Goal: Task Accomplishment & Management: Manage account settings

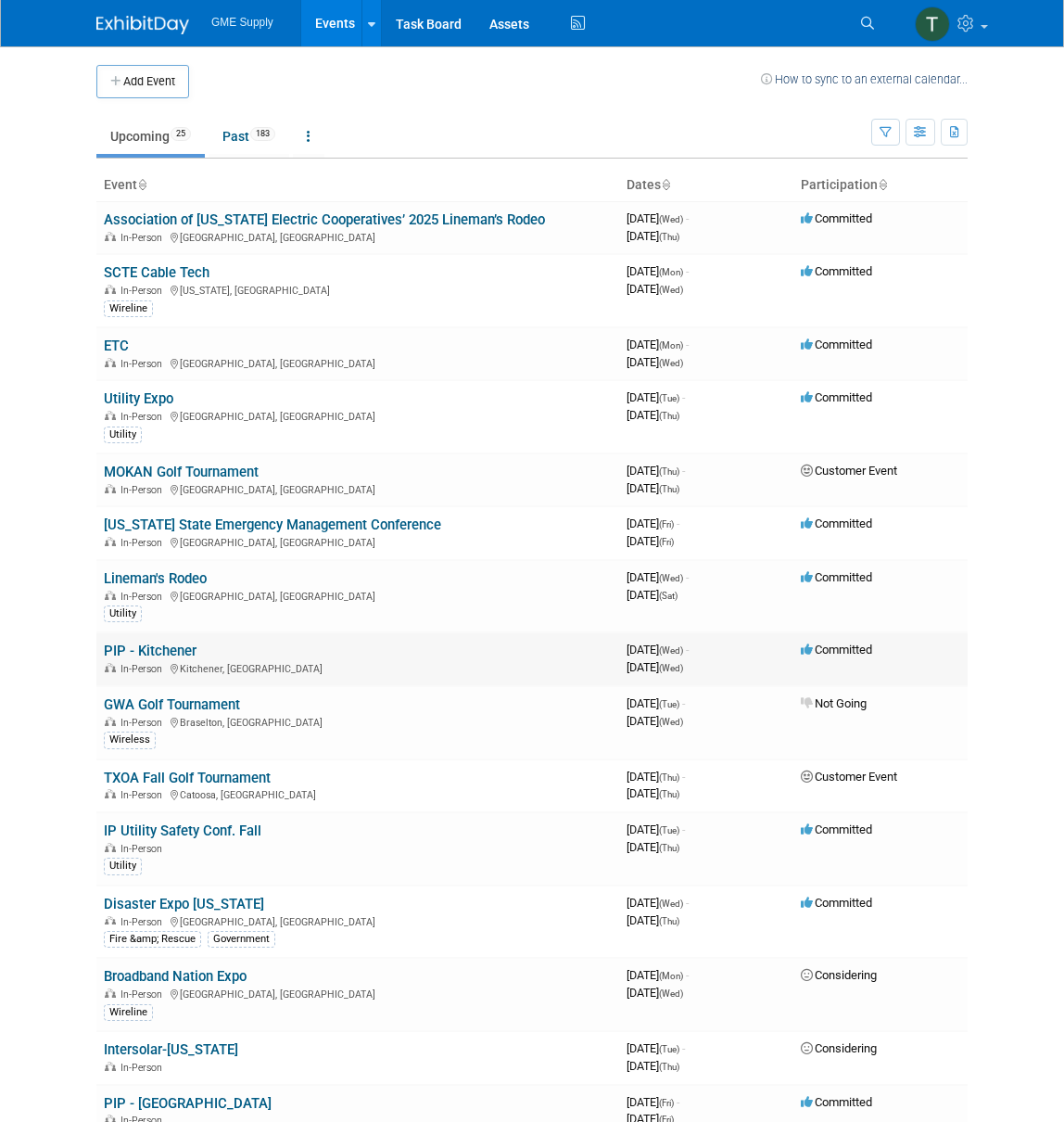
click at [174, 270] on link "SCTE Cable Tech" at bounding box center [156, 272] width 105 height 16
click at [174, 270] on body "GME Supply Events Add Event Bulk Upload Events Shareable Event Boards Recently …" at bounding box center [532, 561] width 1064 height 1122
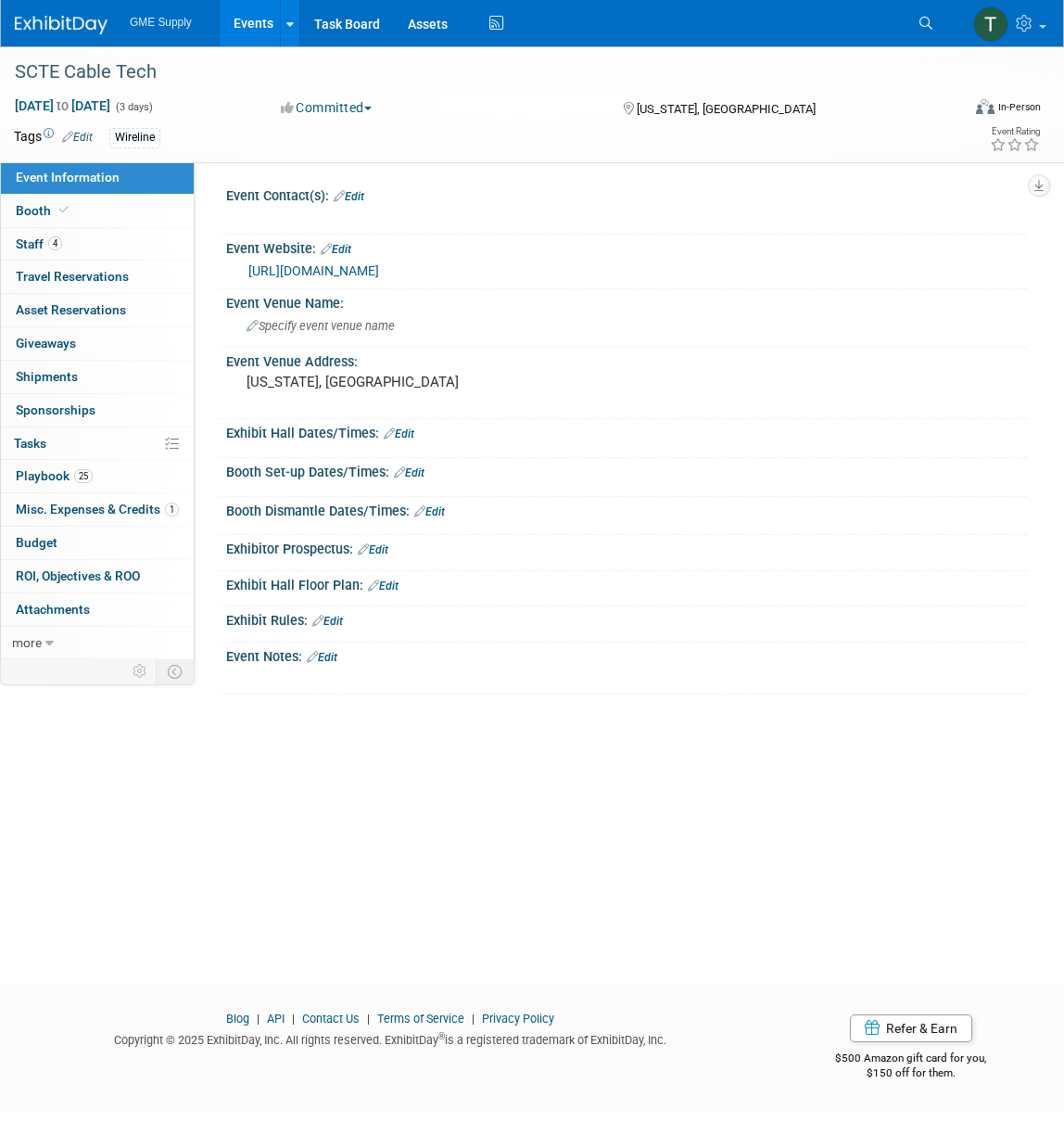
click at [406, 428] on link "Edit" at bounding box center [399, 433] width 31 height 13
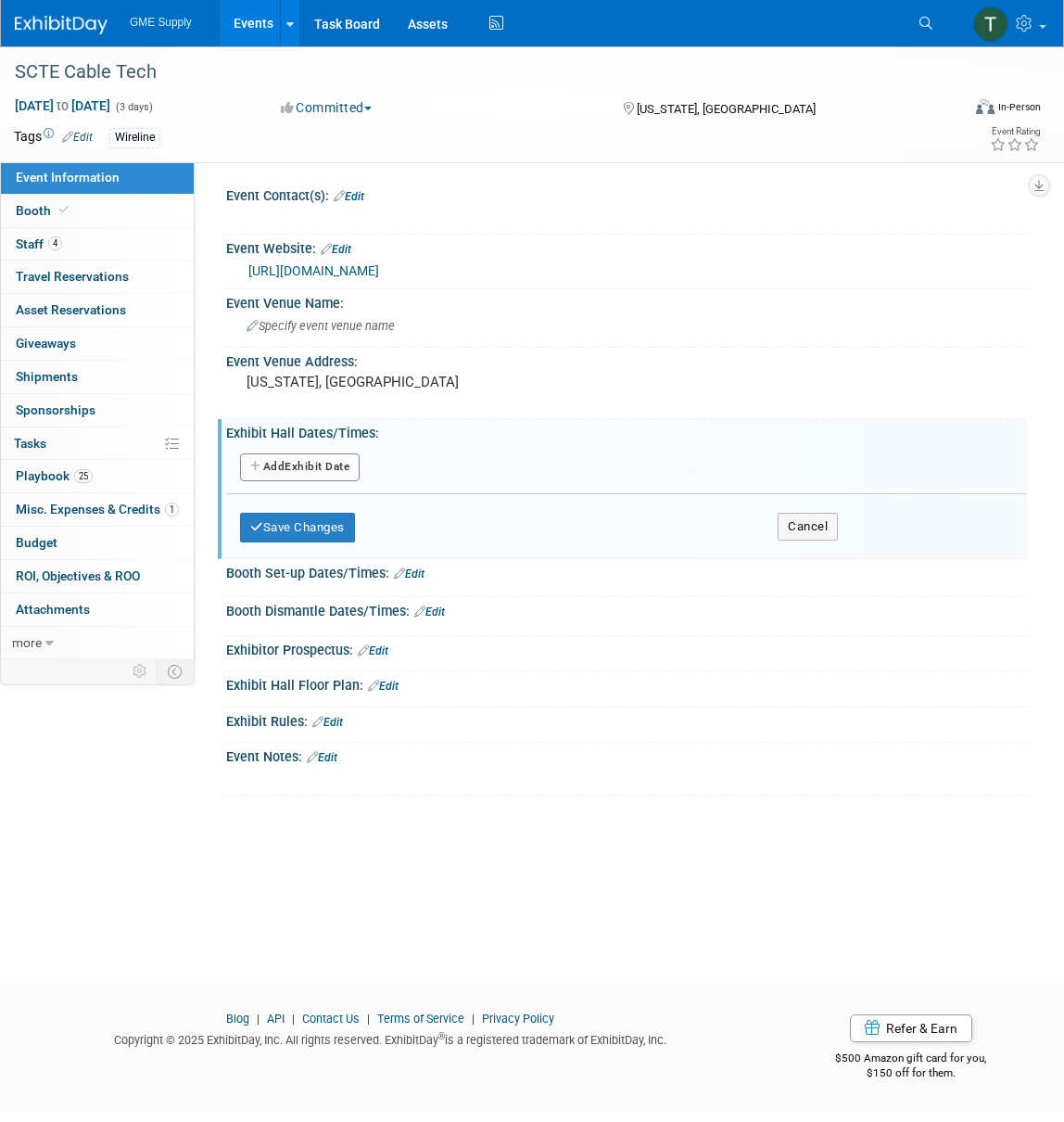
click at [308, 461] on button "Add Another Exhibit Date" at bounding box center [300, 467] width 120 height 28
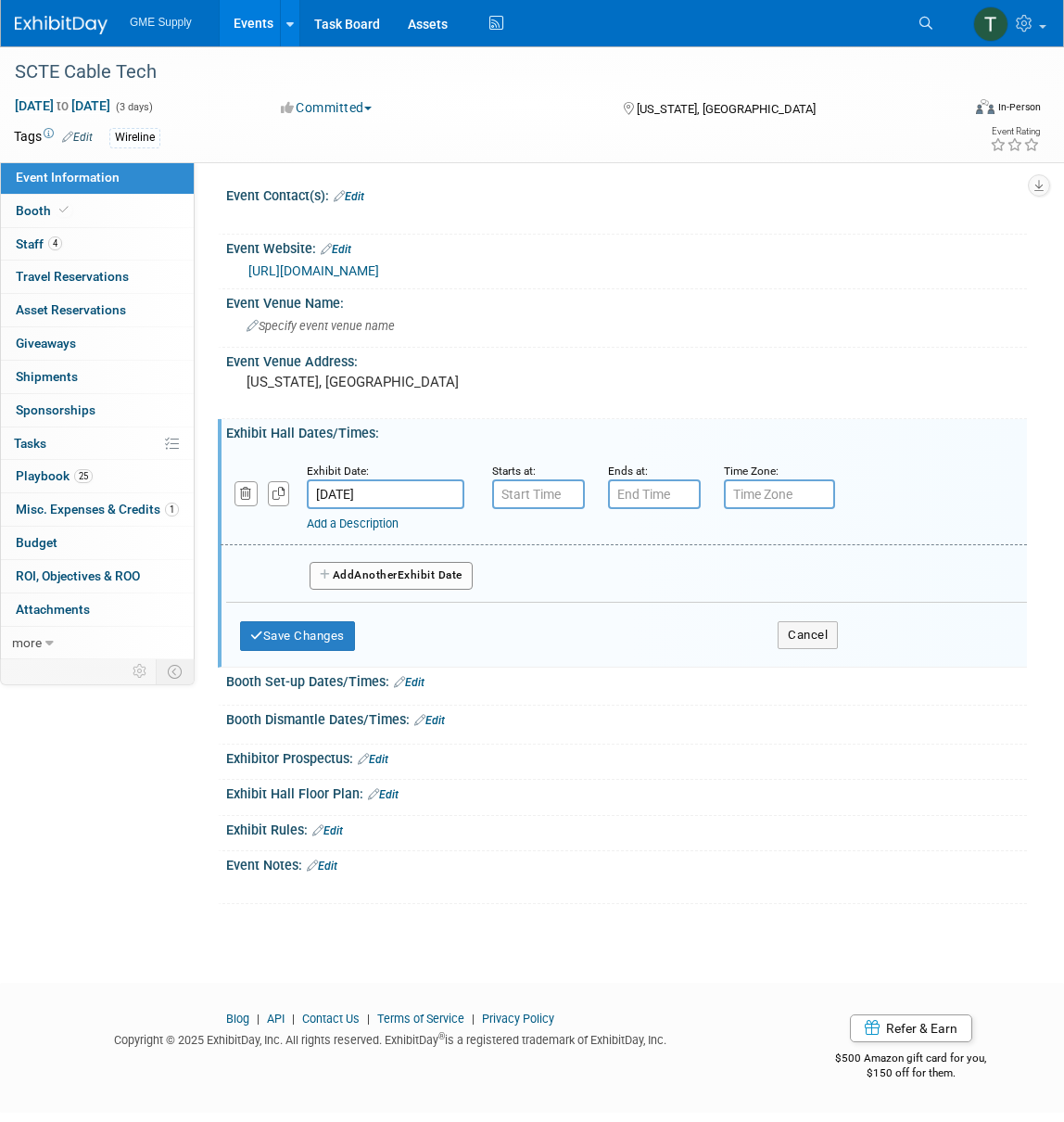
click at [344, 497] on input "[DATE]" at bounding box center [386, 494] width 158 height 30
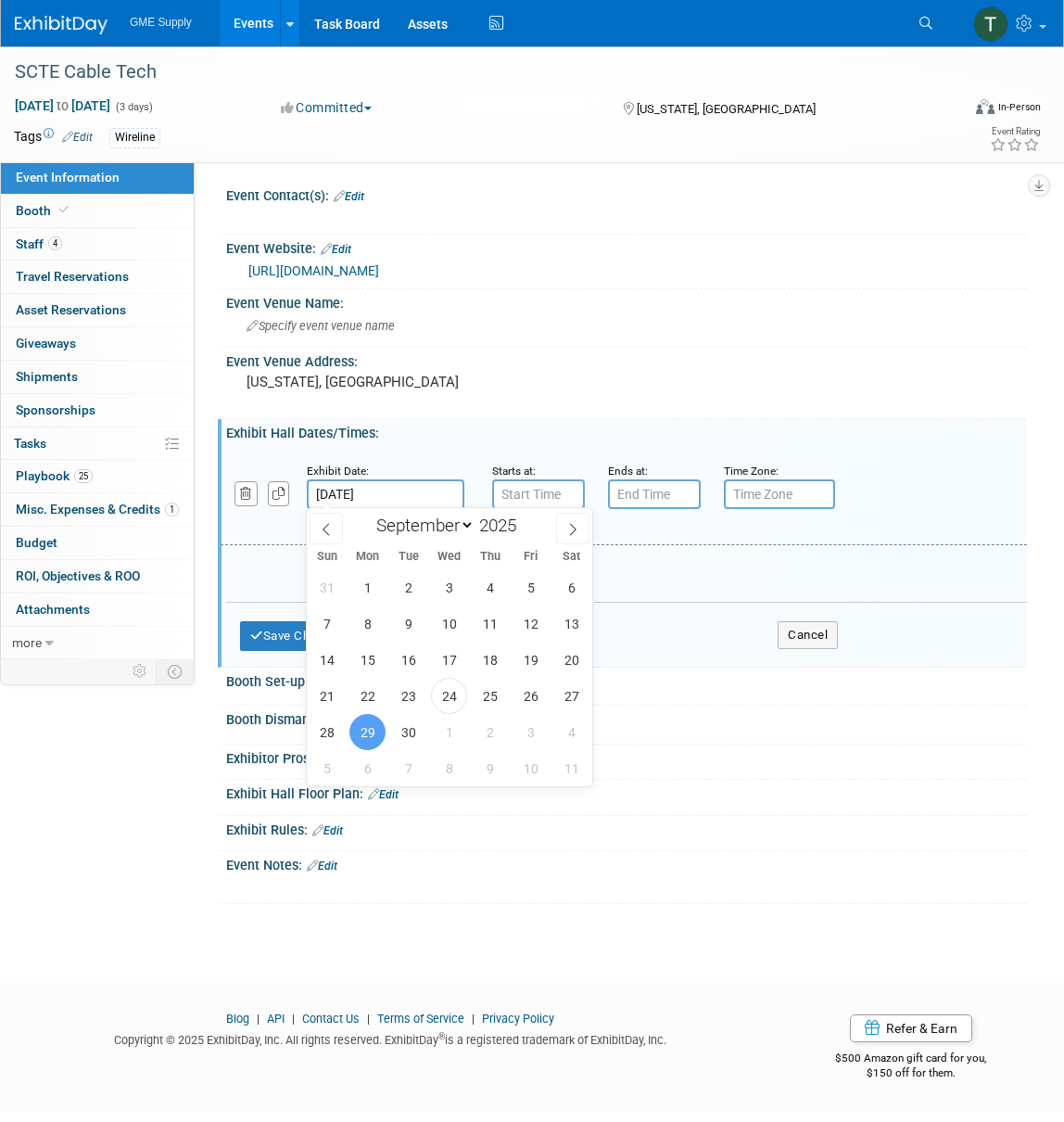
click at [365, 733] on span "29" at bounding box center [367, 732] width 36 height 36
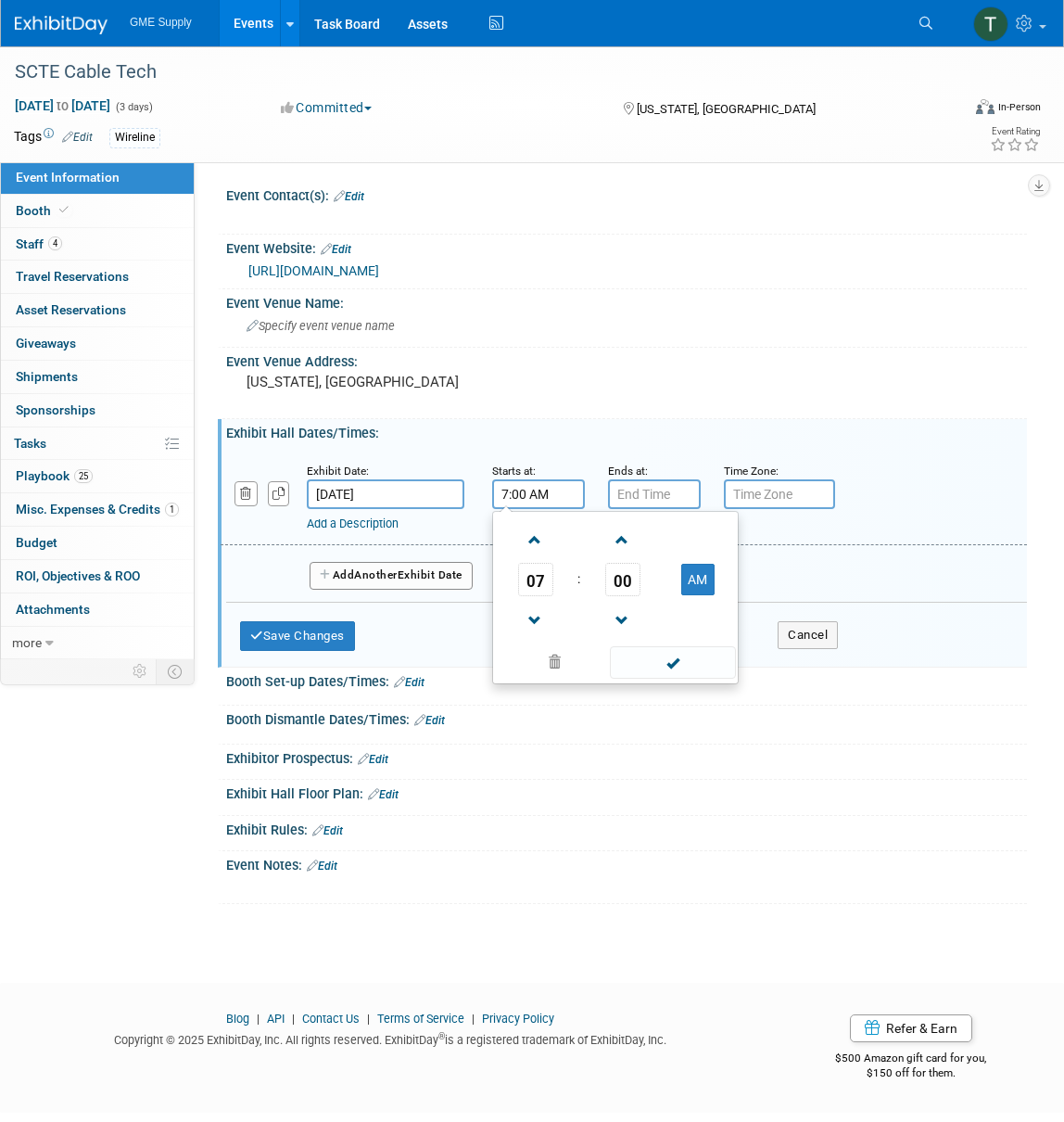
click at [532, 490] on input "7:00 AM" at bounding box center [538, 494] width 93 height 30
type input "10:45 AM"
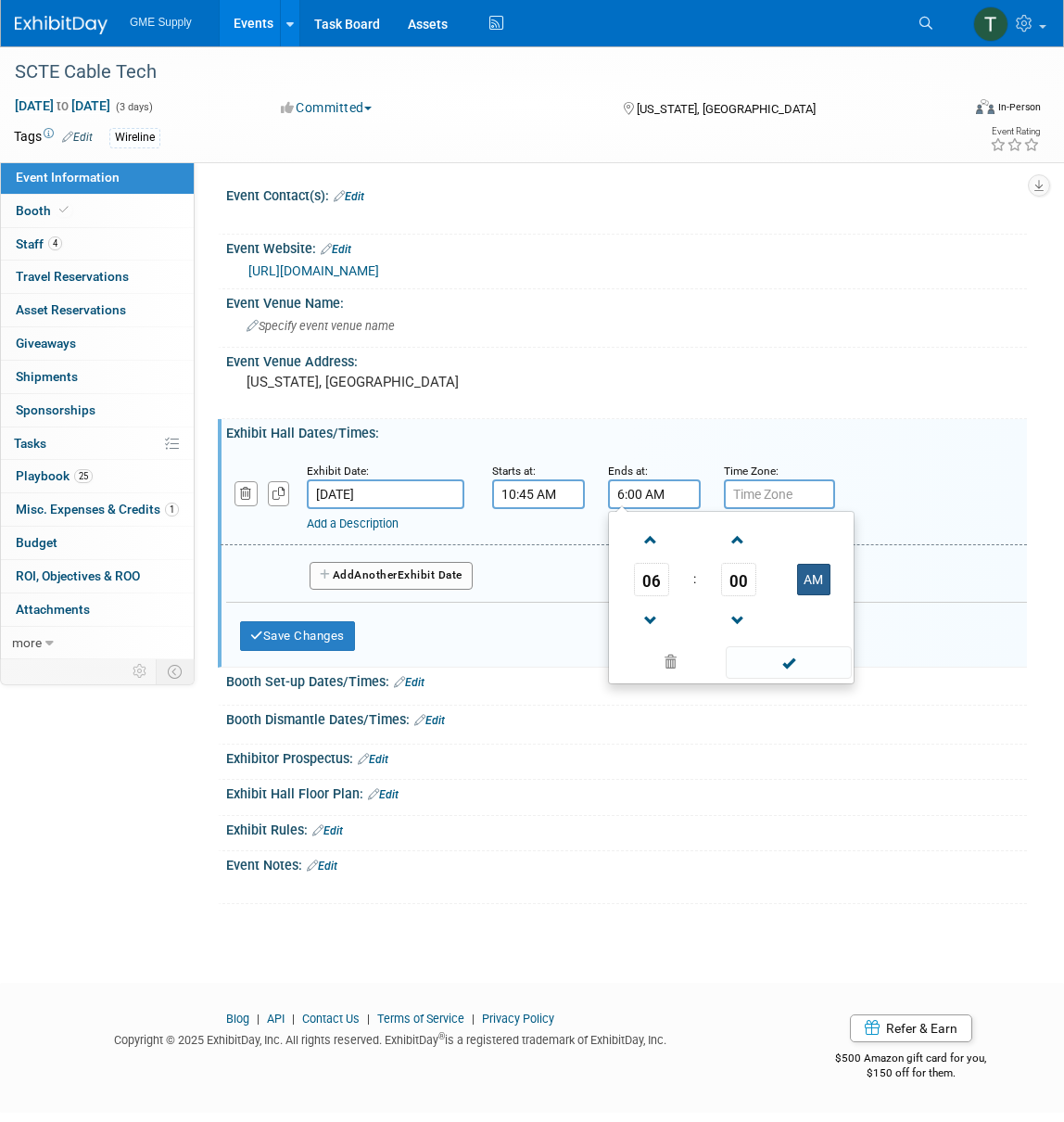
click at [811, 573] on button "AM" at bounding box center [814, 579] width 34 height 32
type input "6:00 PM"
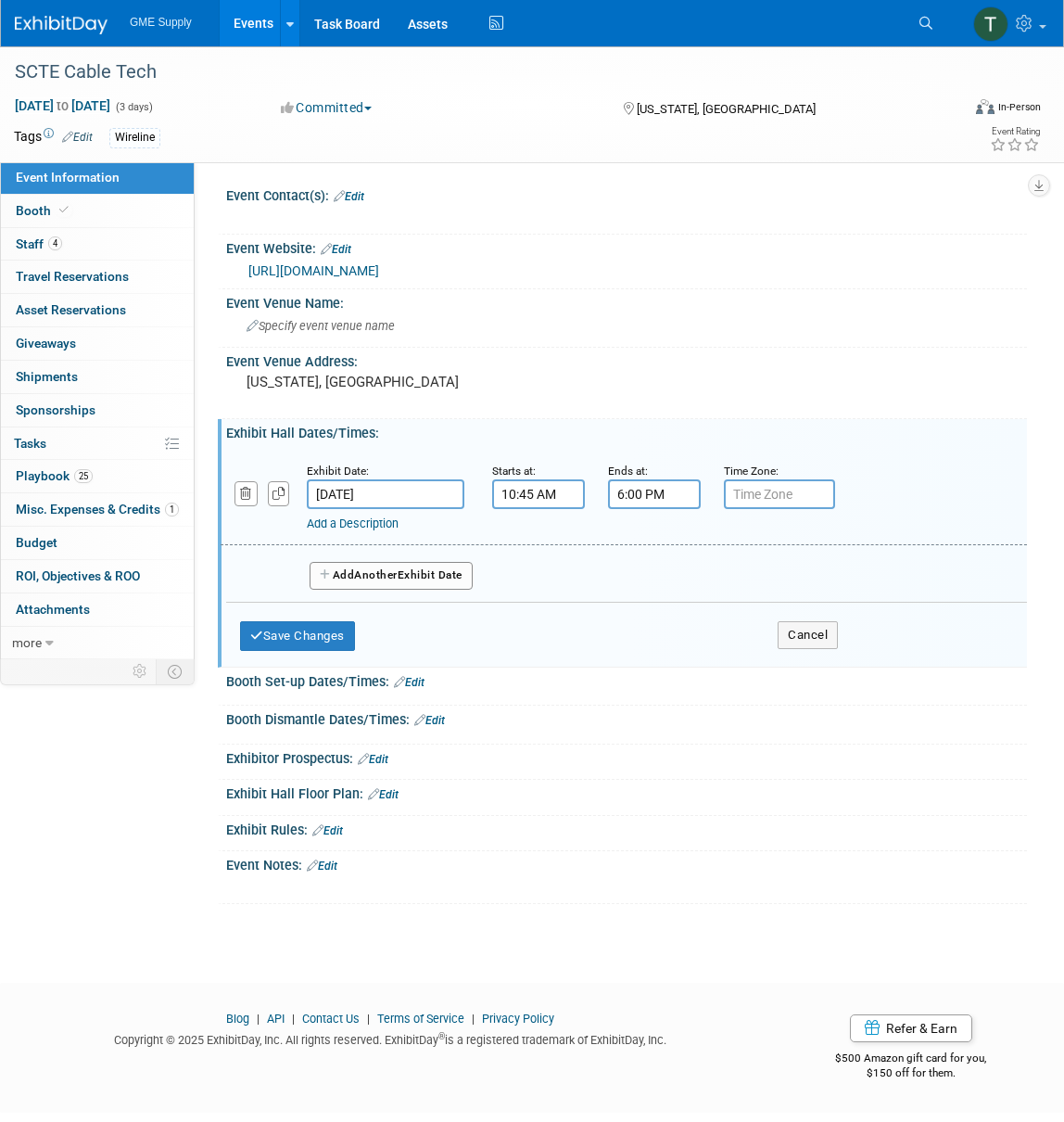
click at [762, 491] on input "text" at bounding box center [779, 494] width 111 height 30
type input "est"
click at [766, 492] on input "est" at bounding box center [779, 494] width 111 height 30
drag, startPoint x: 752, startPoint y: 491, endPoint x: 715, endPoint y: 489, distance: 37.1
click at [715, 489] on div "Time Zone: Apply to all est" at bounding box center [768, 485] width 116 height 48
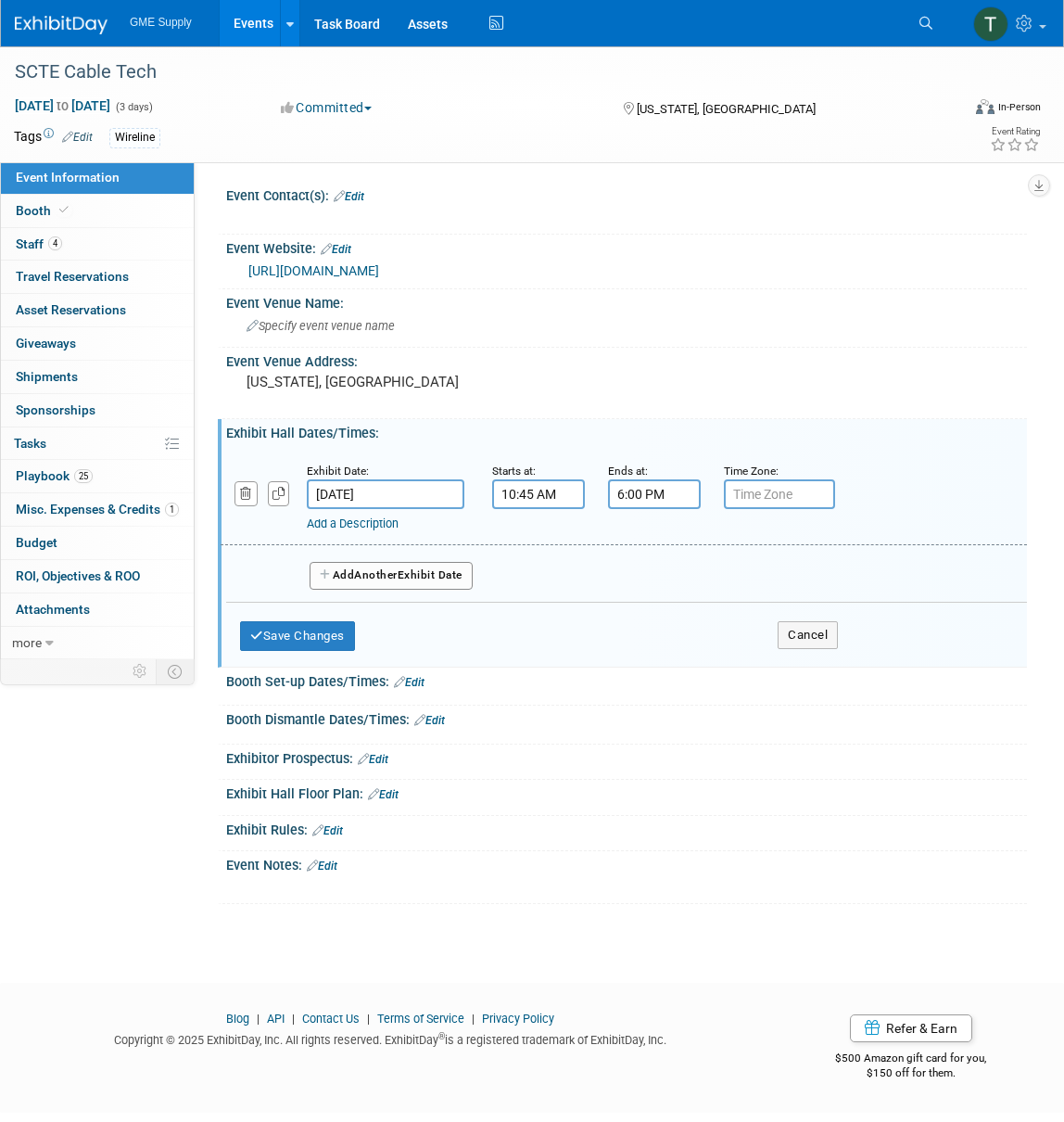
click at [762, 500] on input "text" at bounding box center [779, 494] width 111 height 30
type input "est"
click at [415, 571] on button "Add Another Exhibit Date" at bounding box center [390, 575] width 163 height 28
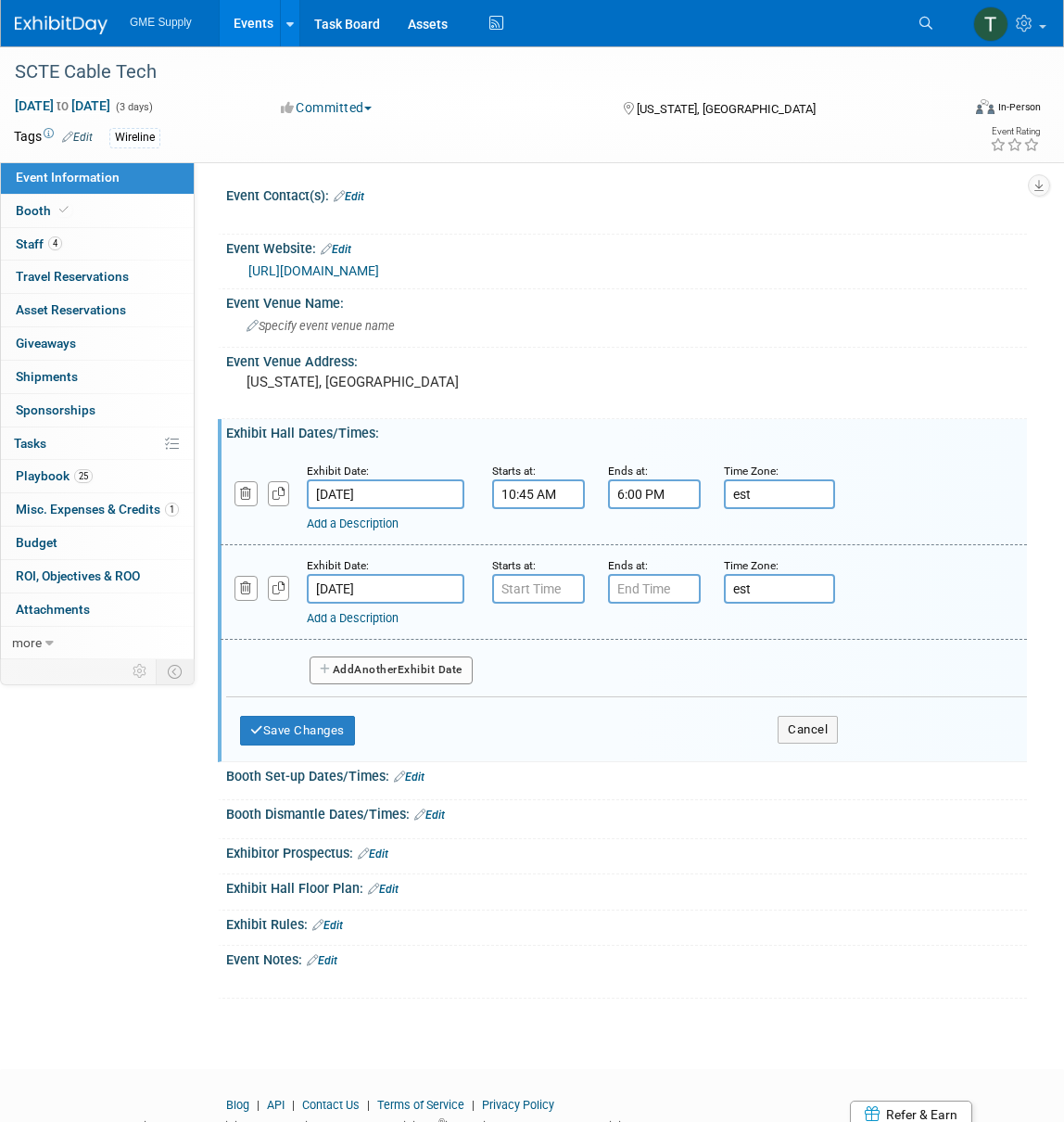
click at [408, 665] on button "Add Another Exhibit Date" at bounding box center [390, 670] width 163 height 28
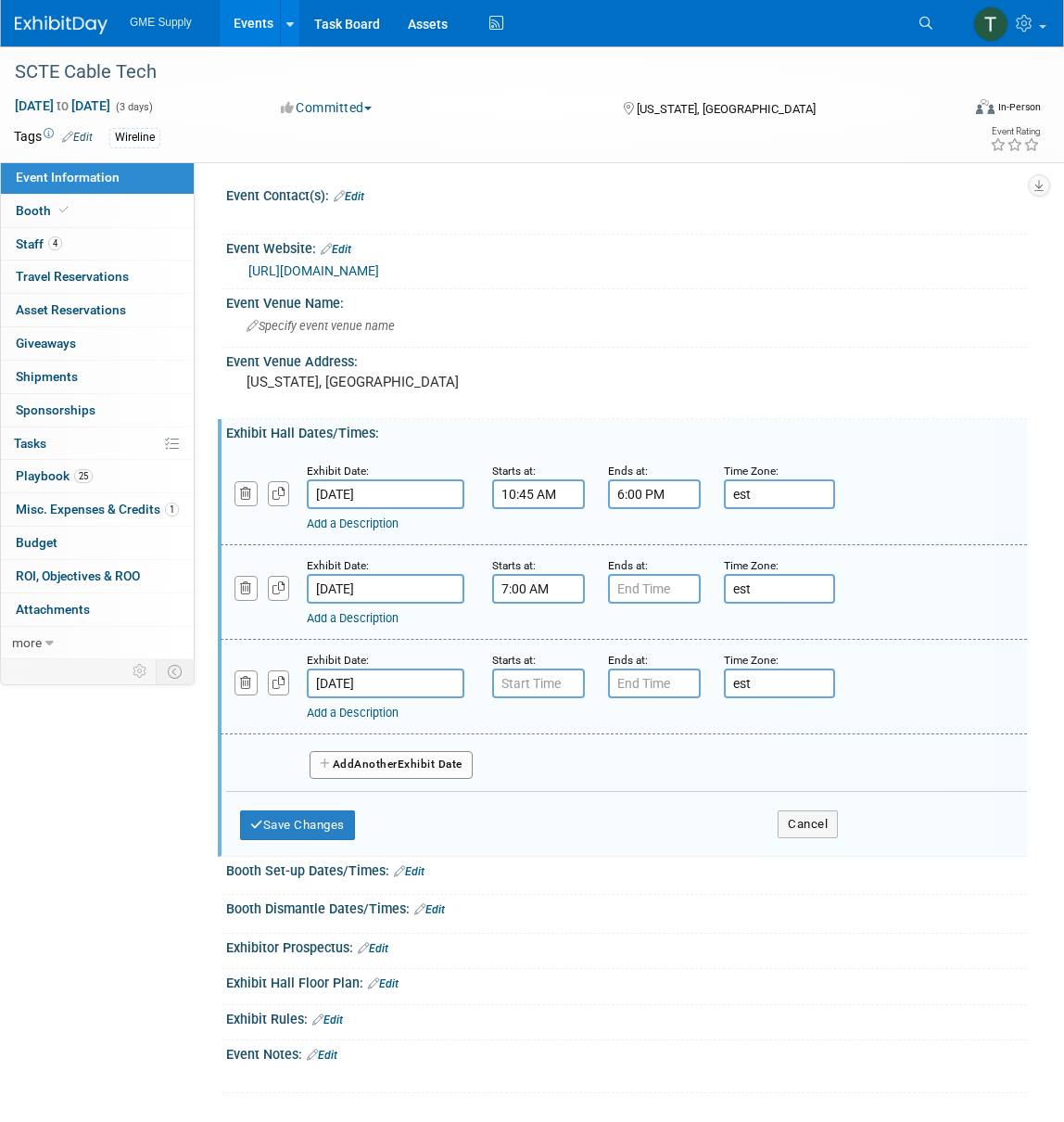
click at [533, 594] on input "7:00 AM" at bounding box center [538, 589] width 93 height 30
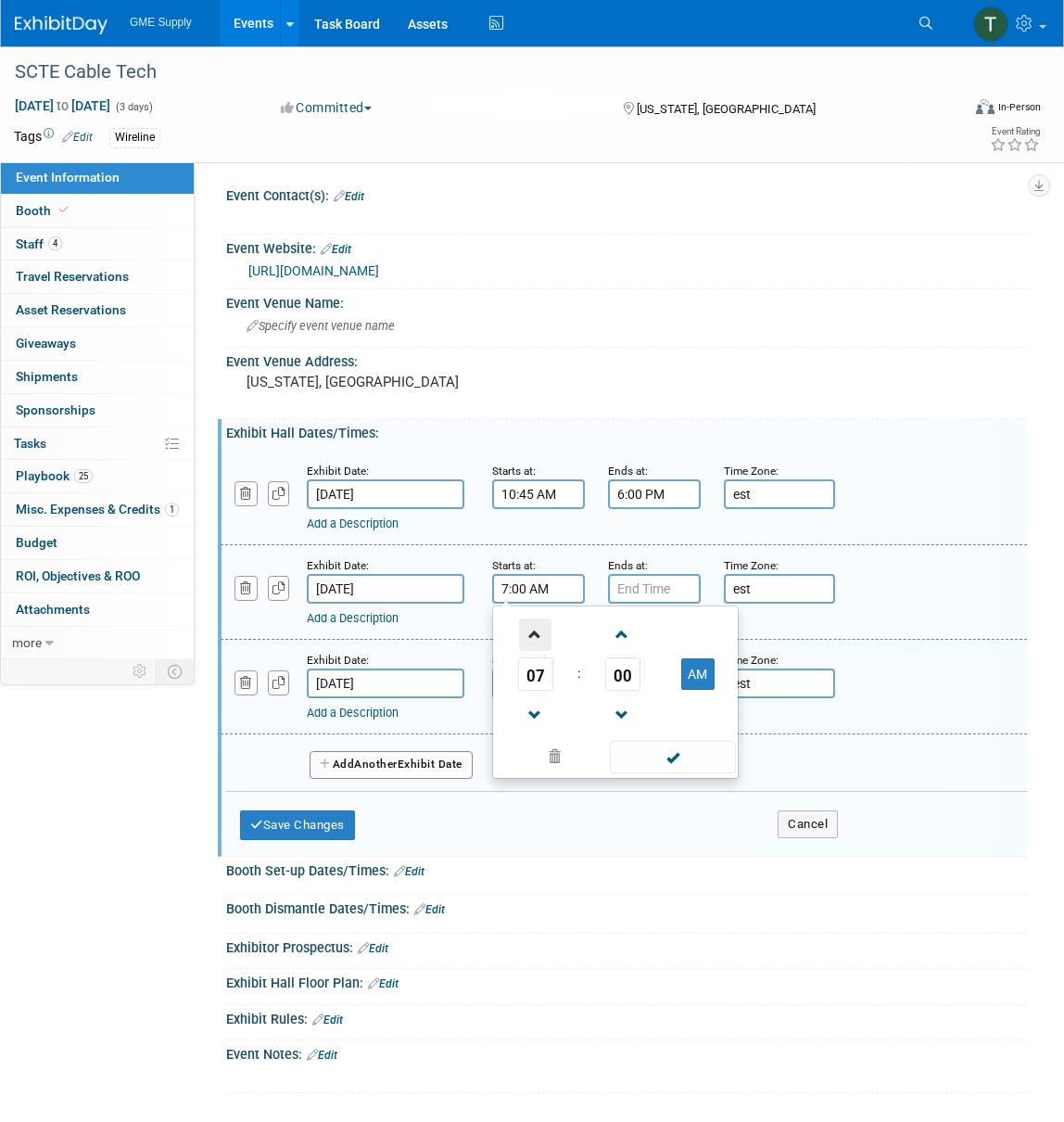
drag, startPoint x: 534, startPoint y: 628, endPoint x: 545, endPoint y: 629, distance: 11.0
click at [534, 628] on span at bounding box center [535, 635] width 33 height 33
click at [627, 637] on span at bounding box center [622, 635] width 33 height 33
click at [626, 636] on span at bounding box center [622, 635] width 33 height 33
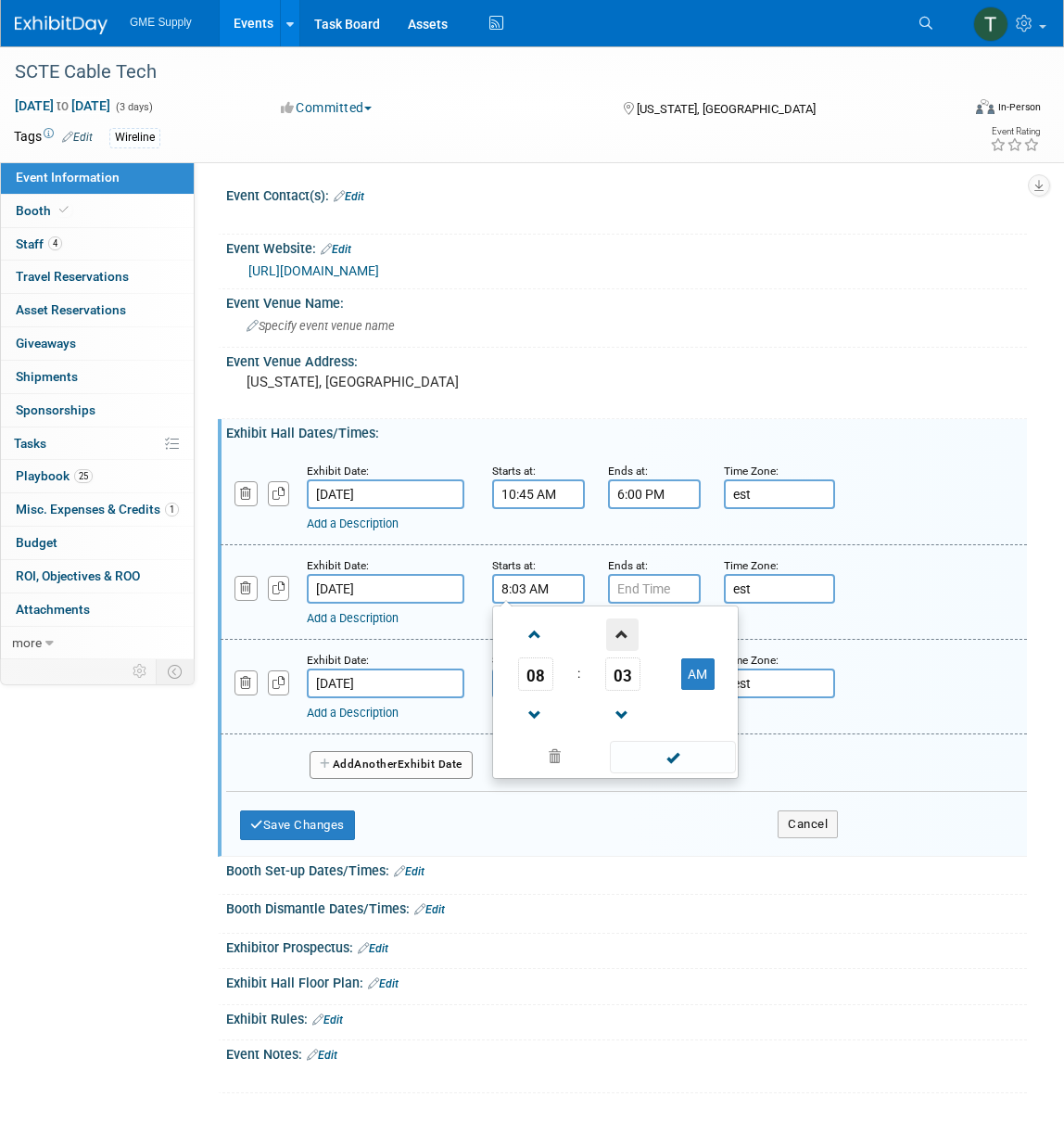
click at [626, 636] on span at bounding box center [622, 635] width 33 height 33
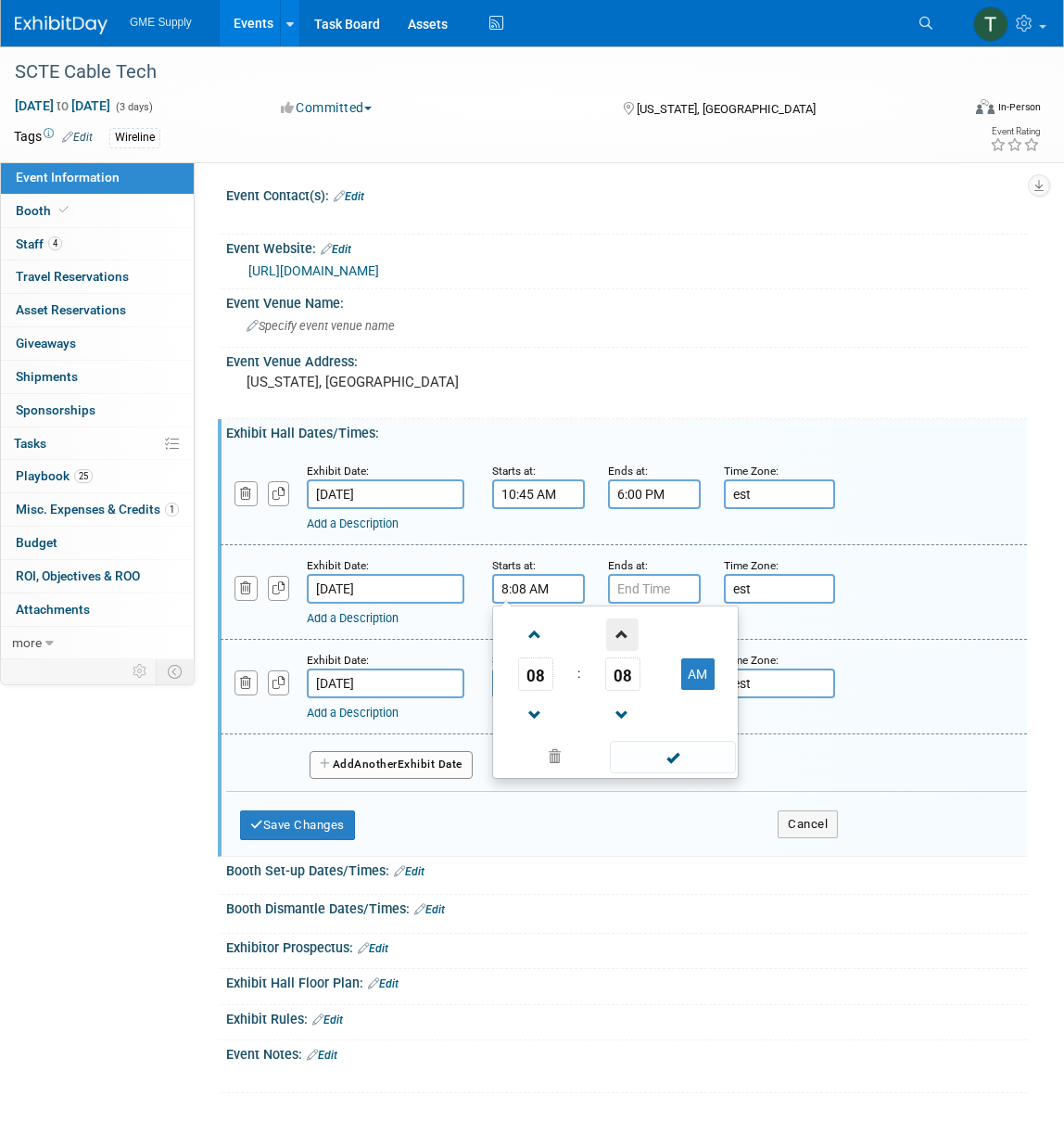
click at [626, 636] on span at bounding box center [622, 635] width 33 height 33
click at [625, 632] on span at bounding box center [622, 635] width 33 height 33
click at [624, 632] on span at bounding box center [622, 635] width 33 height 33
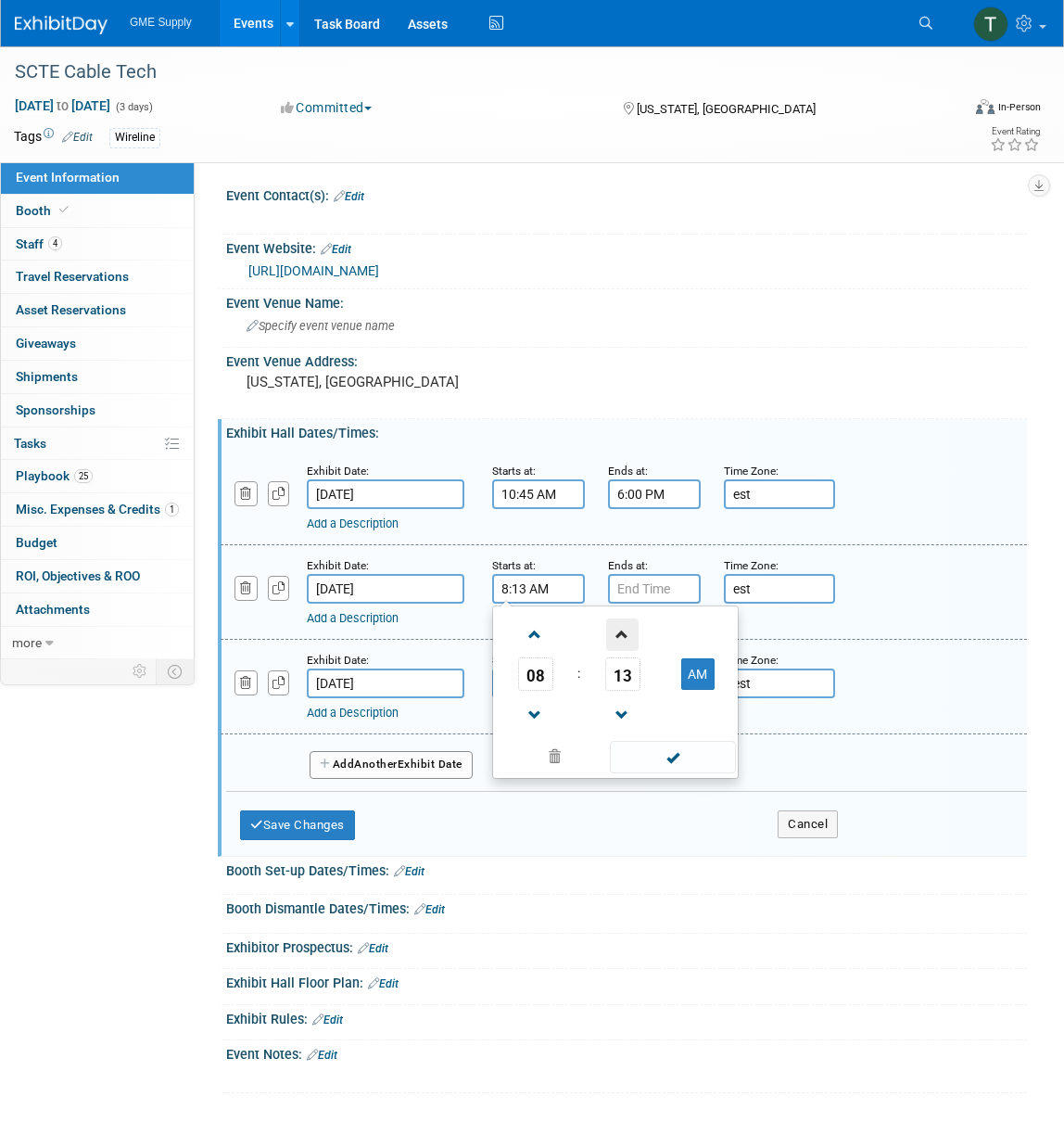
click at [624, 632] on span at bounding box center [622, 635] width 33 height 33
click at [625, 631] on span at bounding box center [622, 635] width 33 height 33
click at [626, 630] on span at bounding box center [622, 635] width 33 height 33
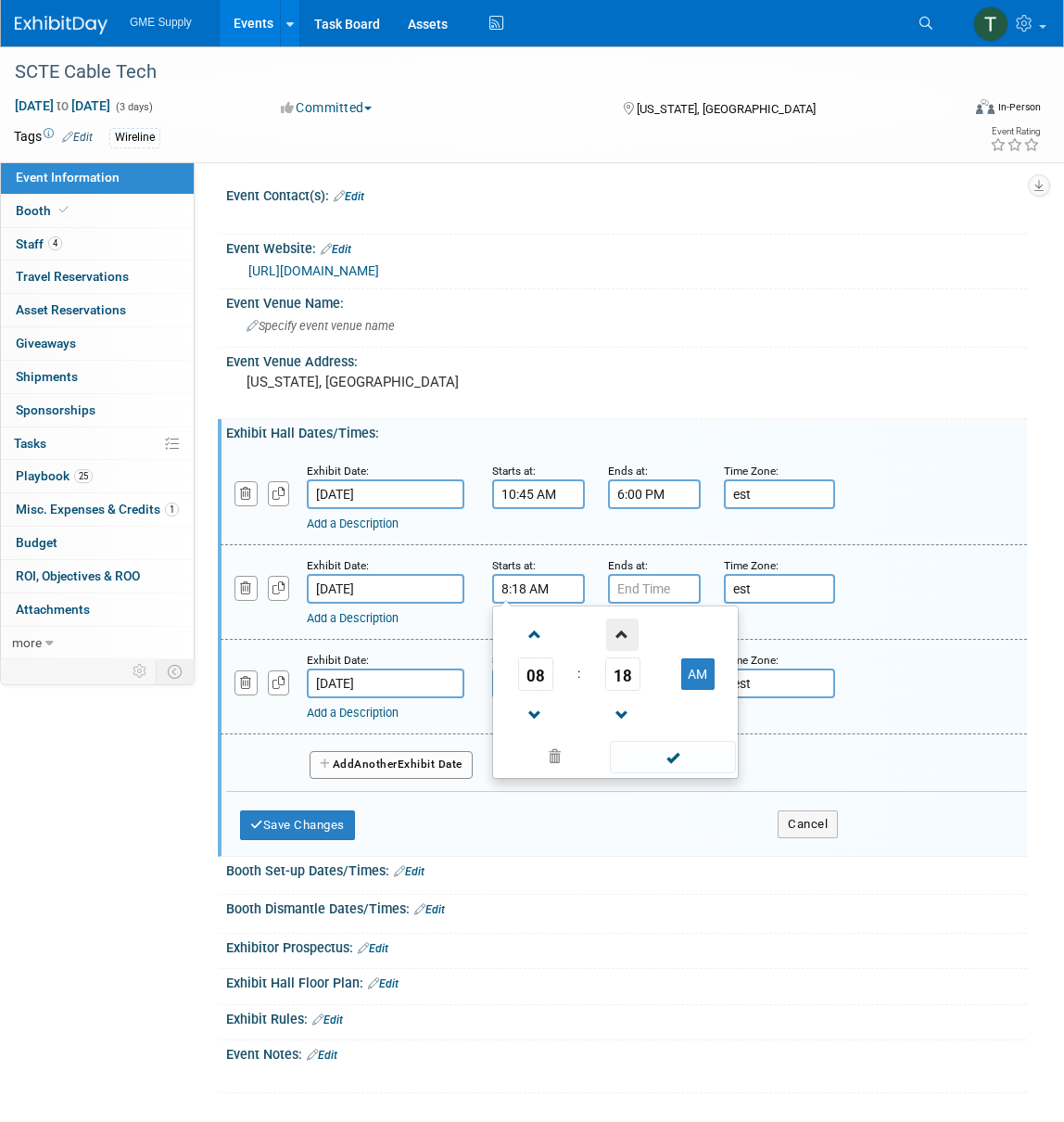
click at [626, 630] on span at bounding box center [622, 635] width 33 height 33
click at [626, 629] on span at bounding box center [622, 635] width 33 height 33
click at [626, 630] on span at bounding box center [622, 635] width 33 height 33
click at [627, 629] on span at bounding box center [622, 635] width 33 height 33
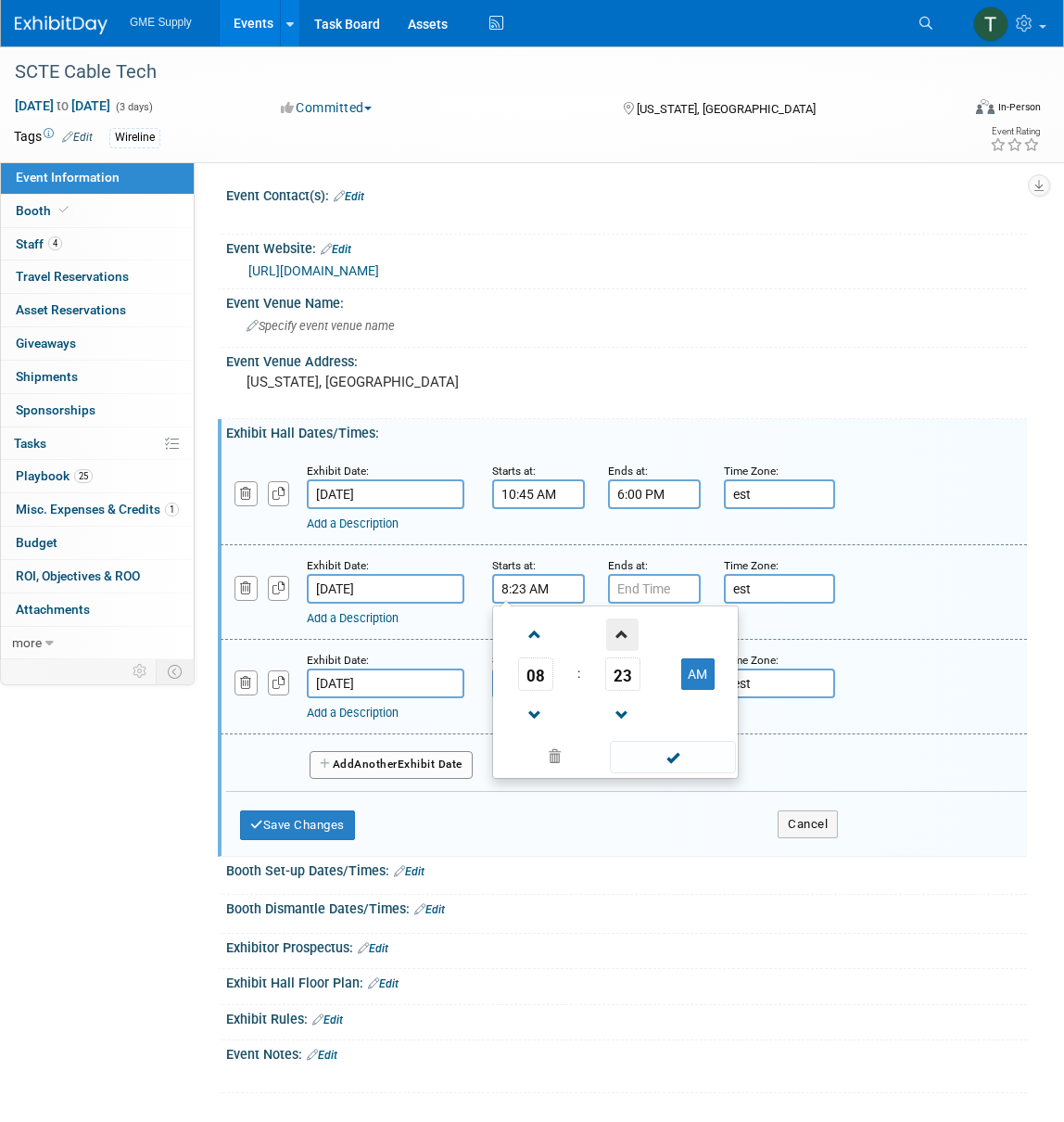
click at [627, 629] on span at bounding box center [622, 635] width 33 height 33
click at [626, 629] on span at bounding box center [622, 635] width 33 height 33
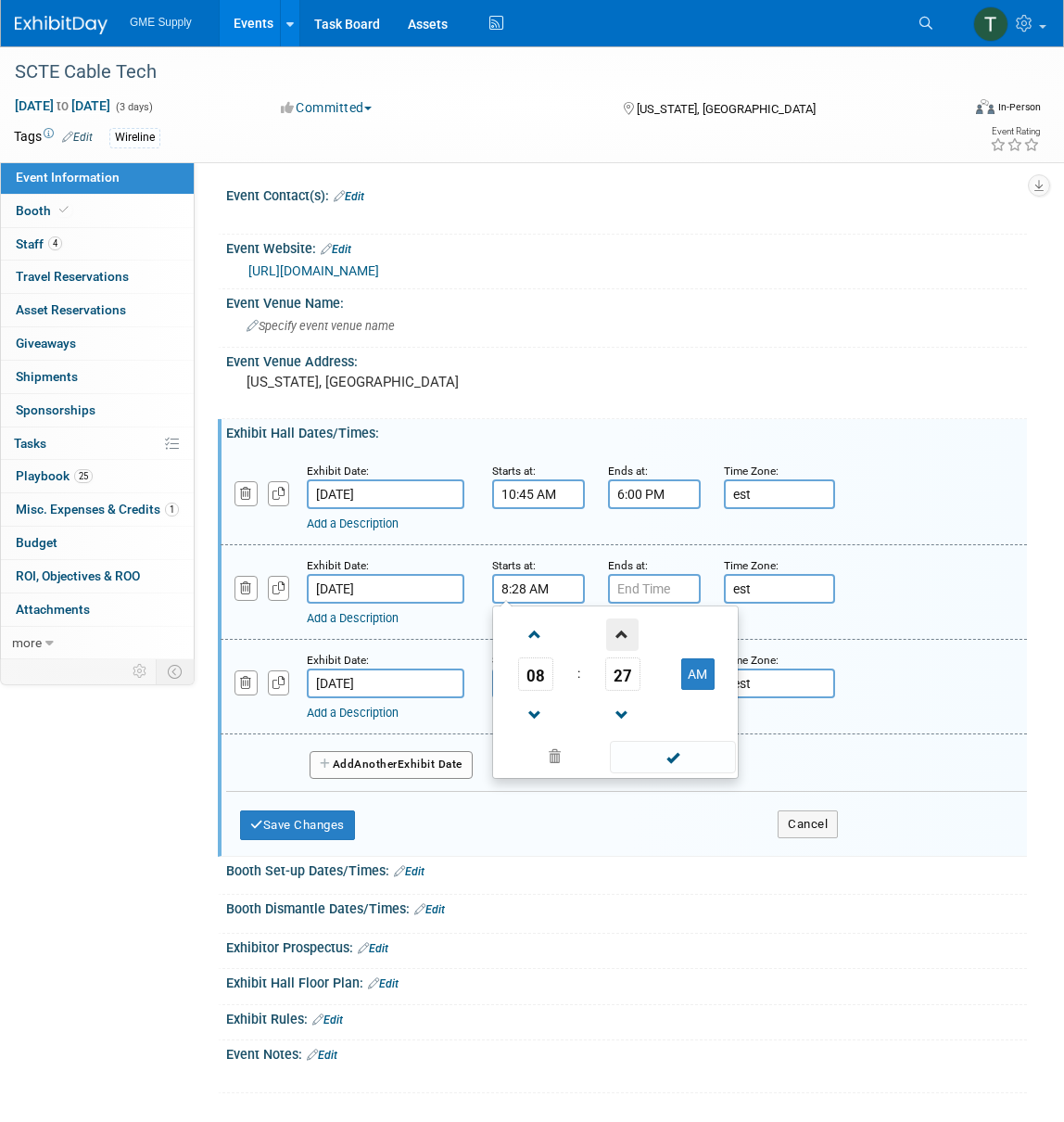
click at [626, 629] on span at bounding box center [622, 635] width 33 height 33
type input "8:30 AM"
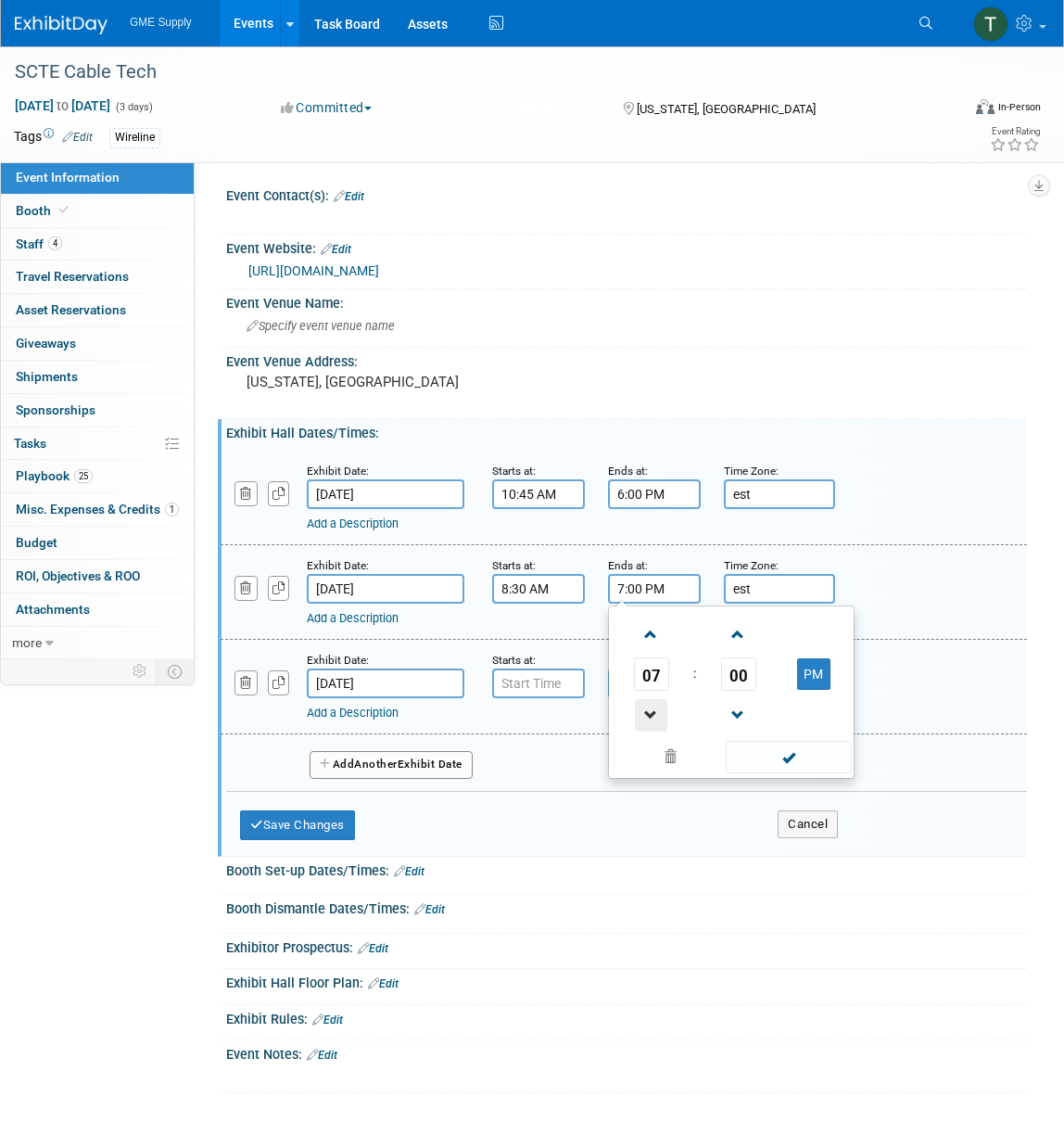
click at [654, 714] on span at bounding box center [651, 715] width 33 height 33
type input "6:00 PM"
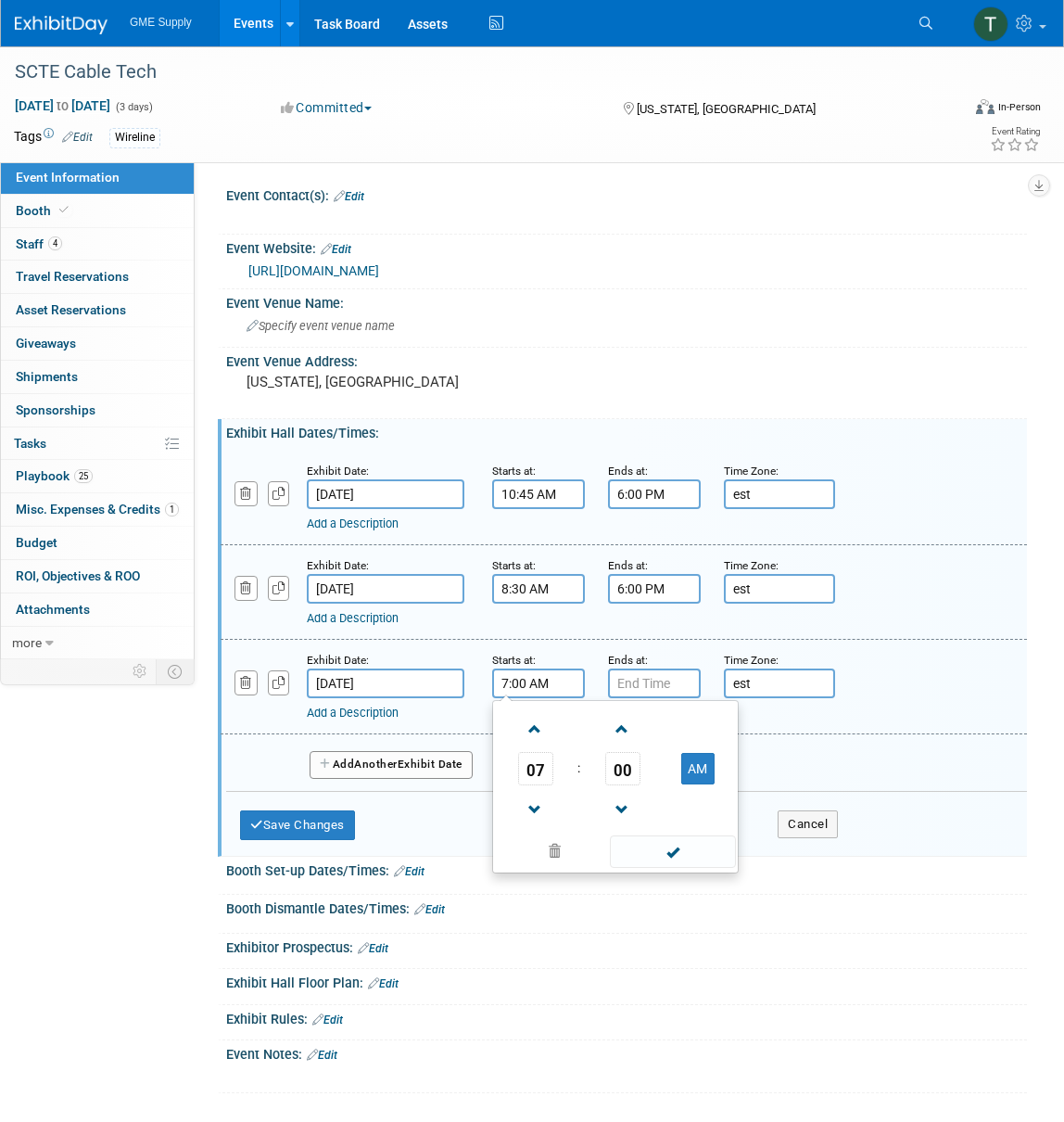
click at [525, 678] on input "7:00 AM" at bounding box center [538, 683] width 93 height 30
click at [533, 724] on span at bounding box center [535, 730] width 33 height 33
type input "9:00 AM"
click at [639, 679] on input "7:00 PM" at bounding box center [654, 683] width 93 height 30
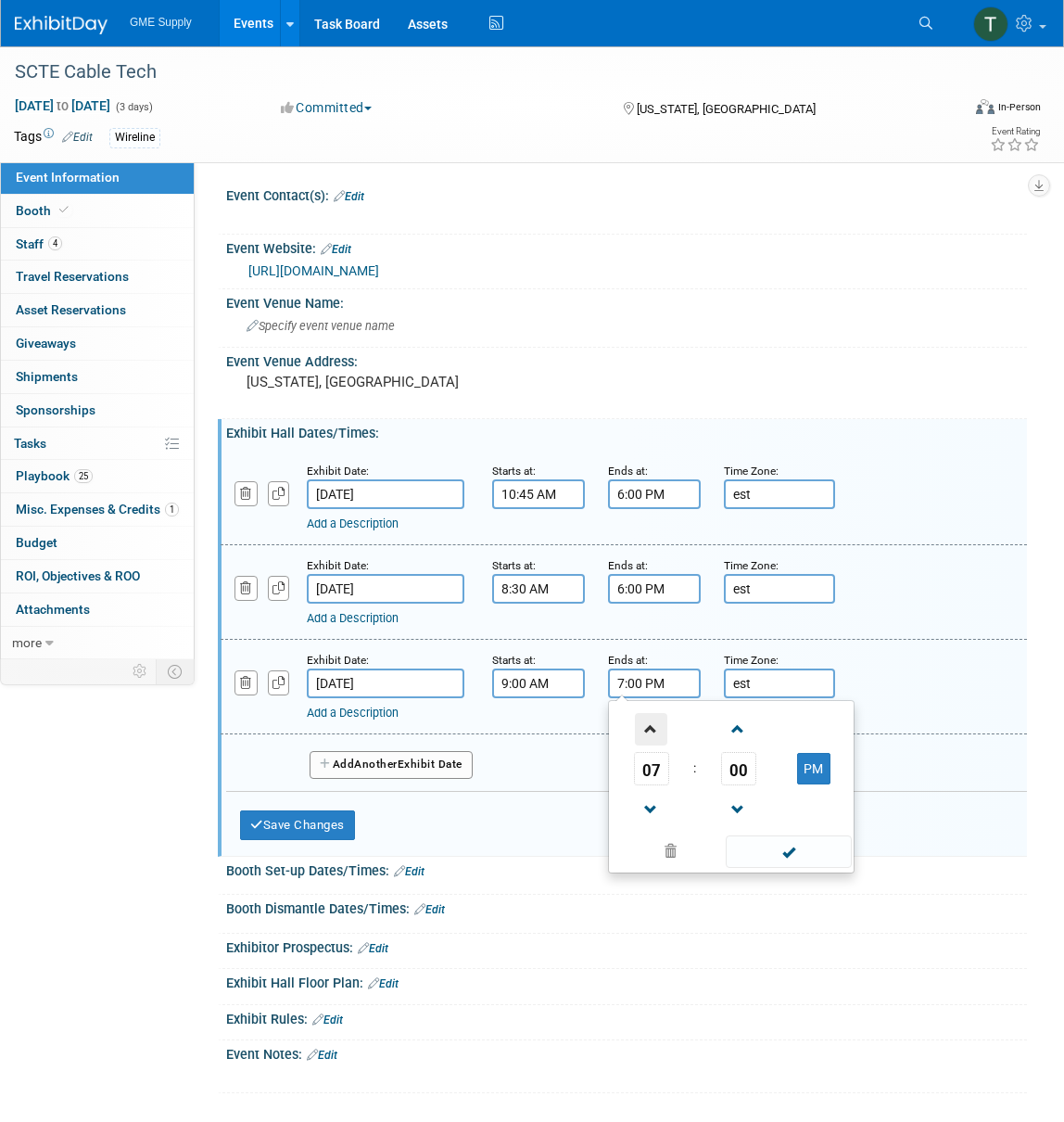
click at [647, 724] on span at bounding box center [651, 730] width 33 height 33
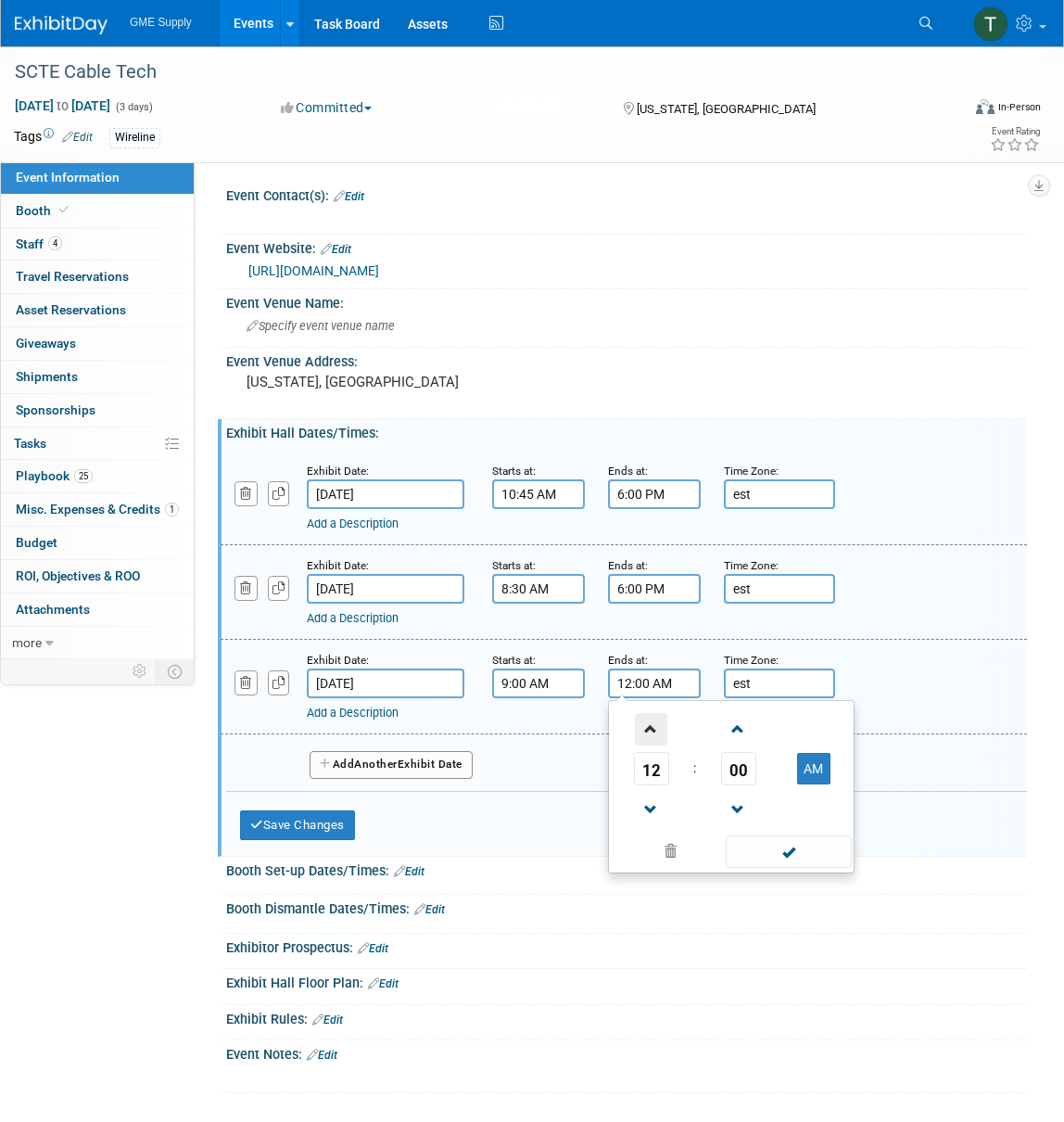
click at [647, 724] on span at bounding box center [651, 730] width 33 height 33
click at [647, 799] on span at bounding box center [651, 810] width 33 height 33
click at [809, 769] on button "AM" at bounding box center [814, 768] width 34 height 32
type input "1:00 PM"
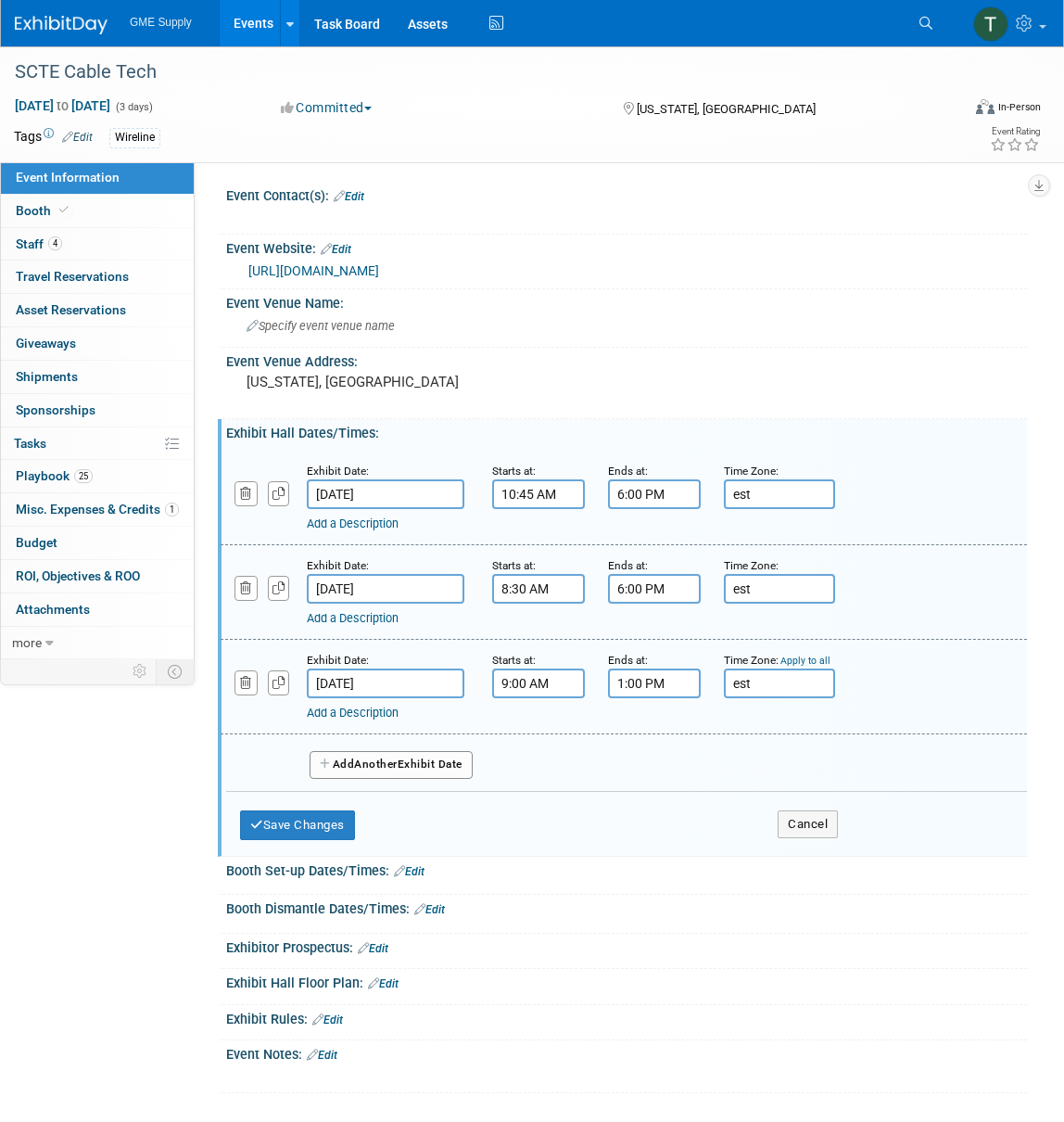
click at [949, 688] on div "Add a Description Description:" at bounding box center [623, 686] width 834 height 72
click at [278, 820] on button "Save Changes" at bounding box center [297, 825] width 115 height 30
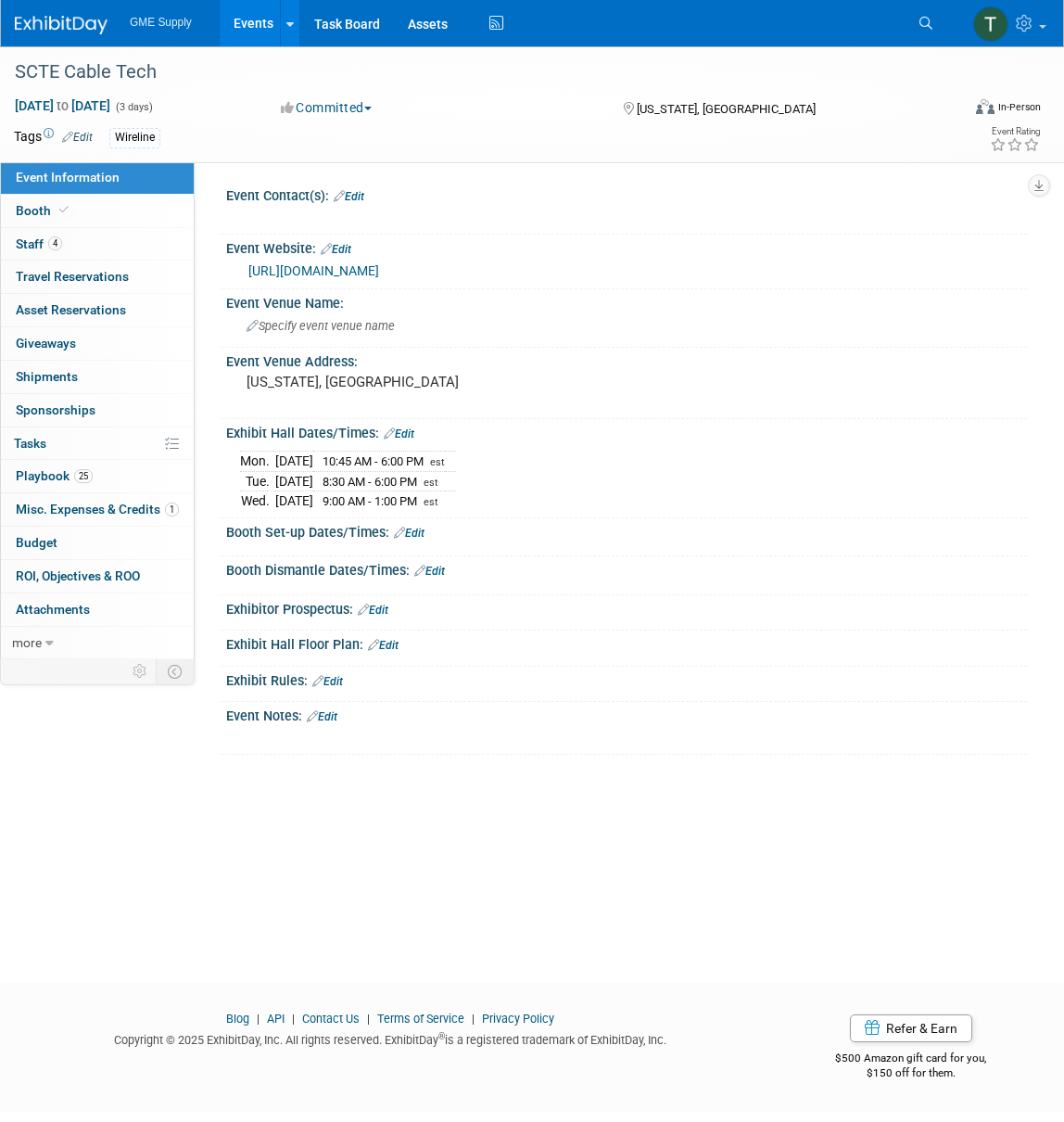
click at [415, 528] on link "Edit" at bounding box center [410, 532] width 31 height 13
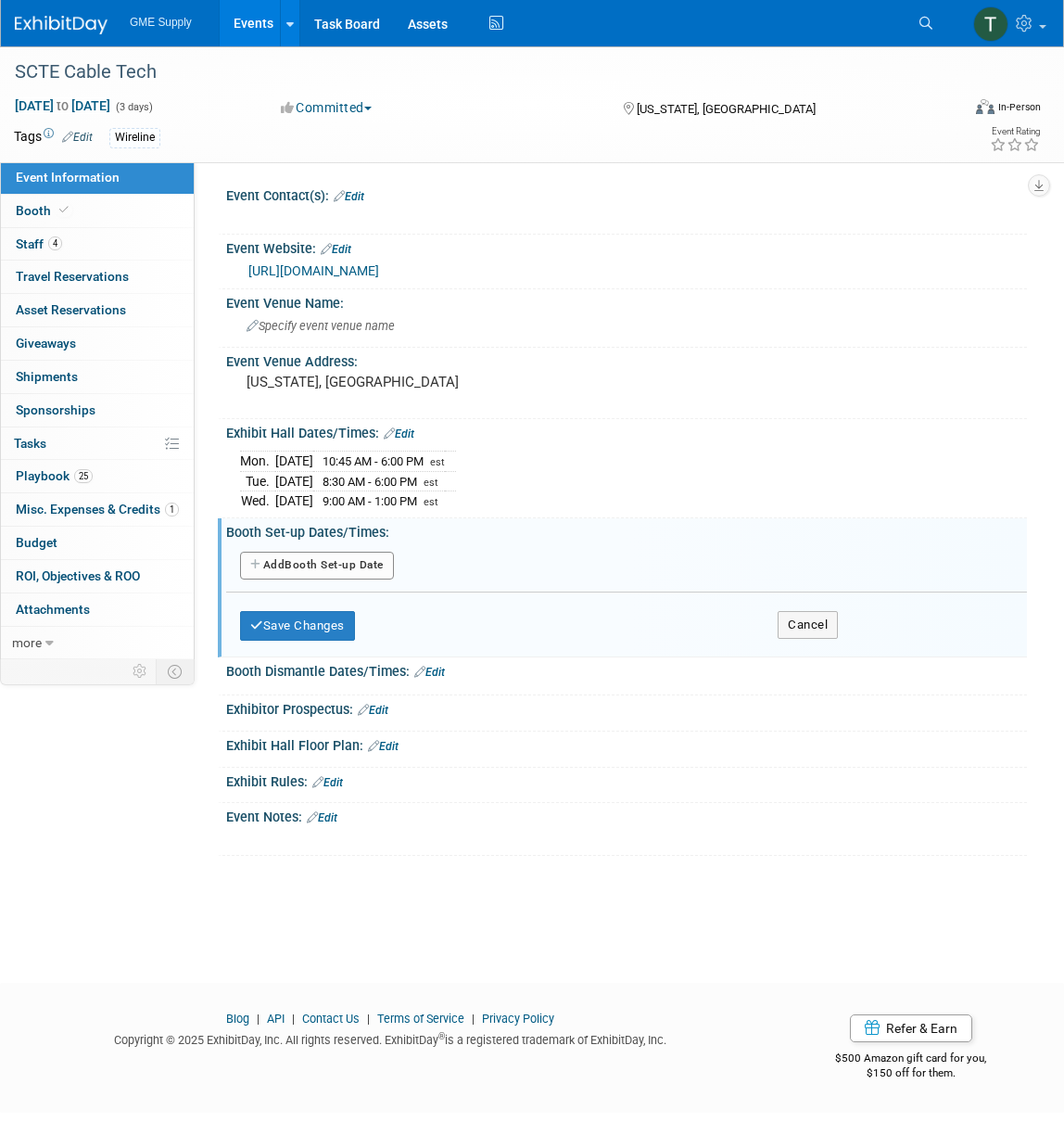
click at [316, 562] on button "Add Another Booth Set-up Date" at bounding box center [316, 565] width 154 height 28
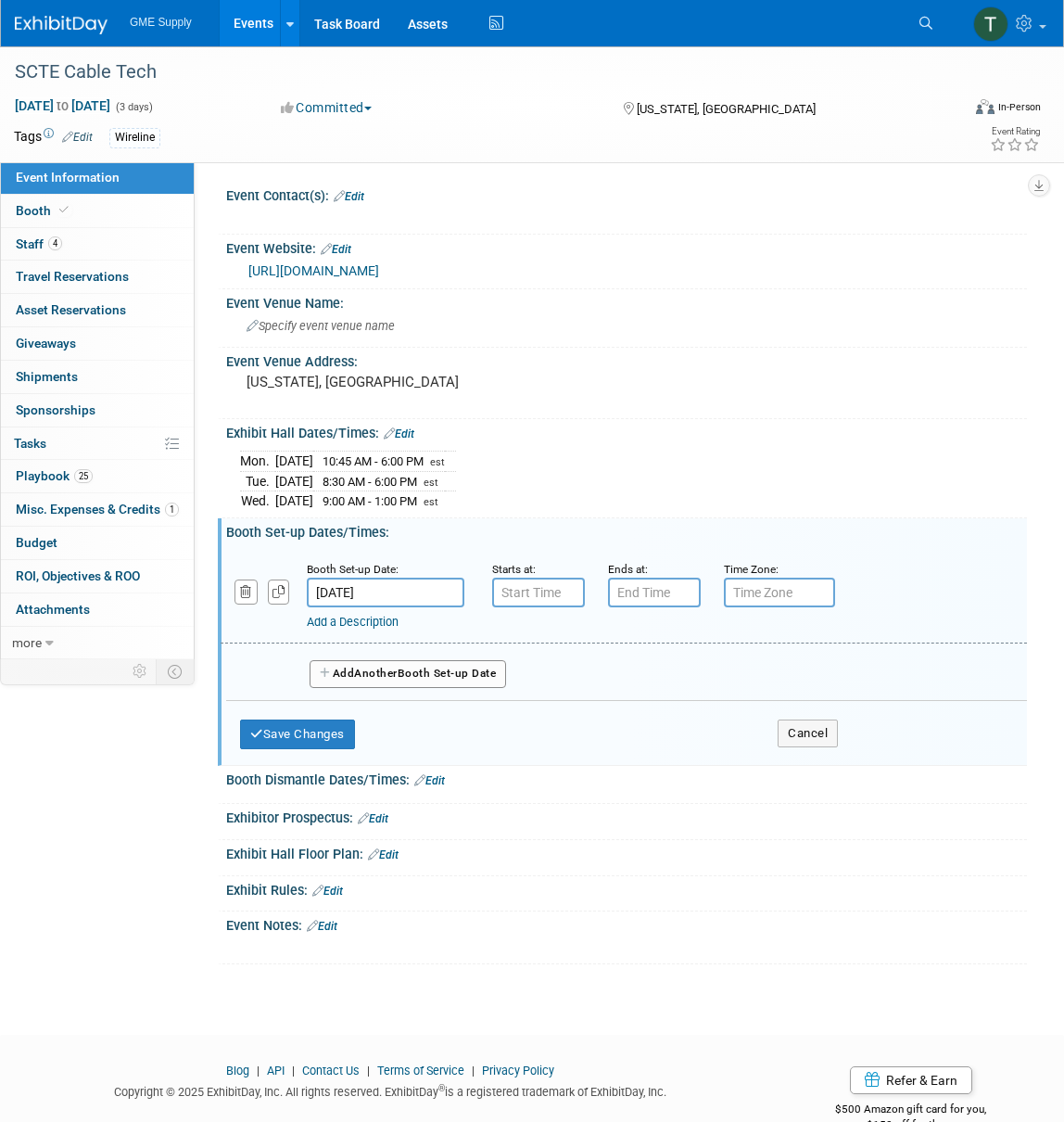
click at [410, 589] on input "[DATE]" at bounding box center [386, 592] width 158 height 30
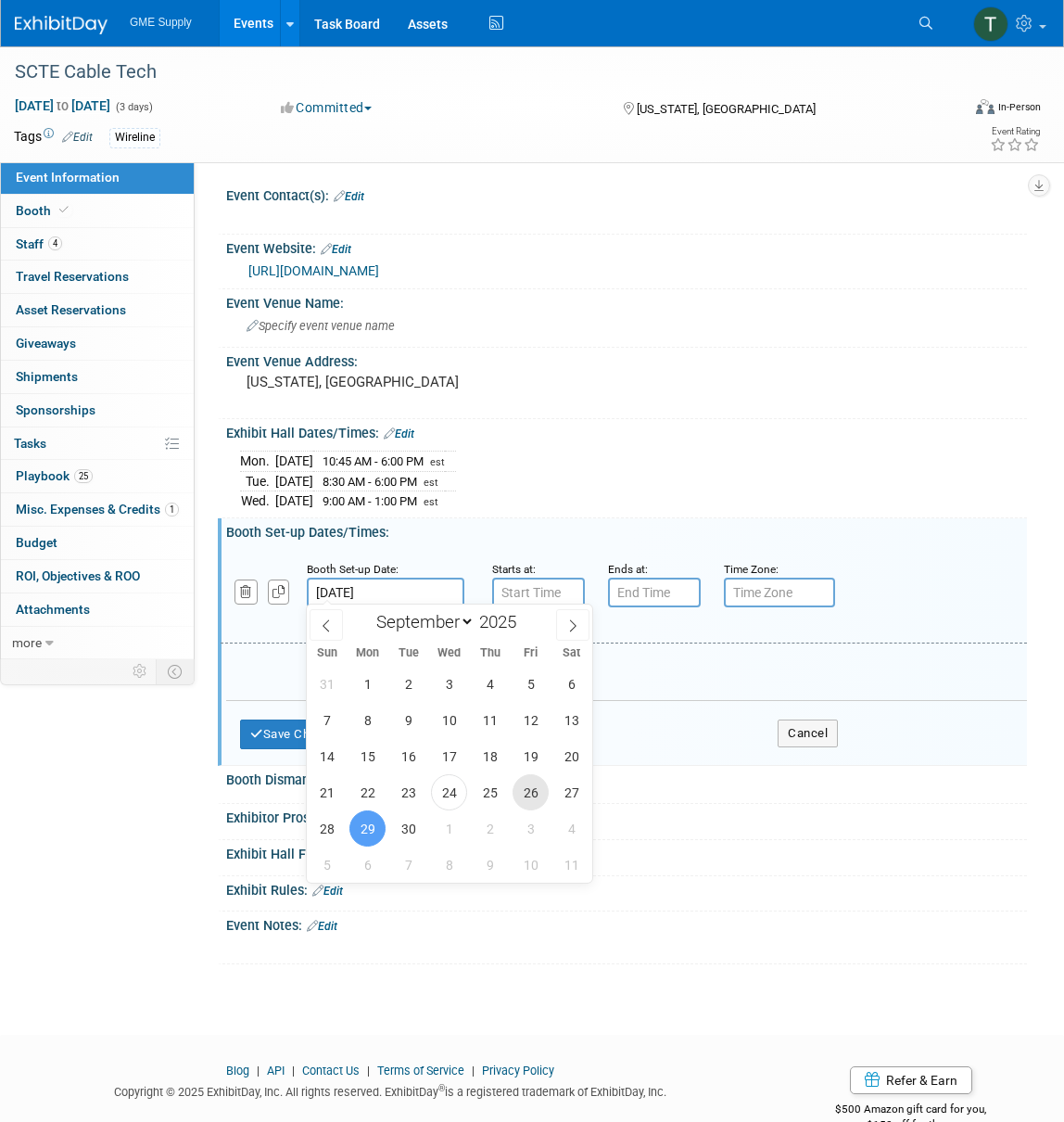
click at [529, 788] on span "26" at bounding box center [531, 791] width 36 height 36
type input "[DATE]"
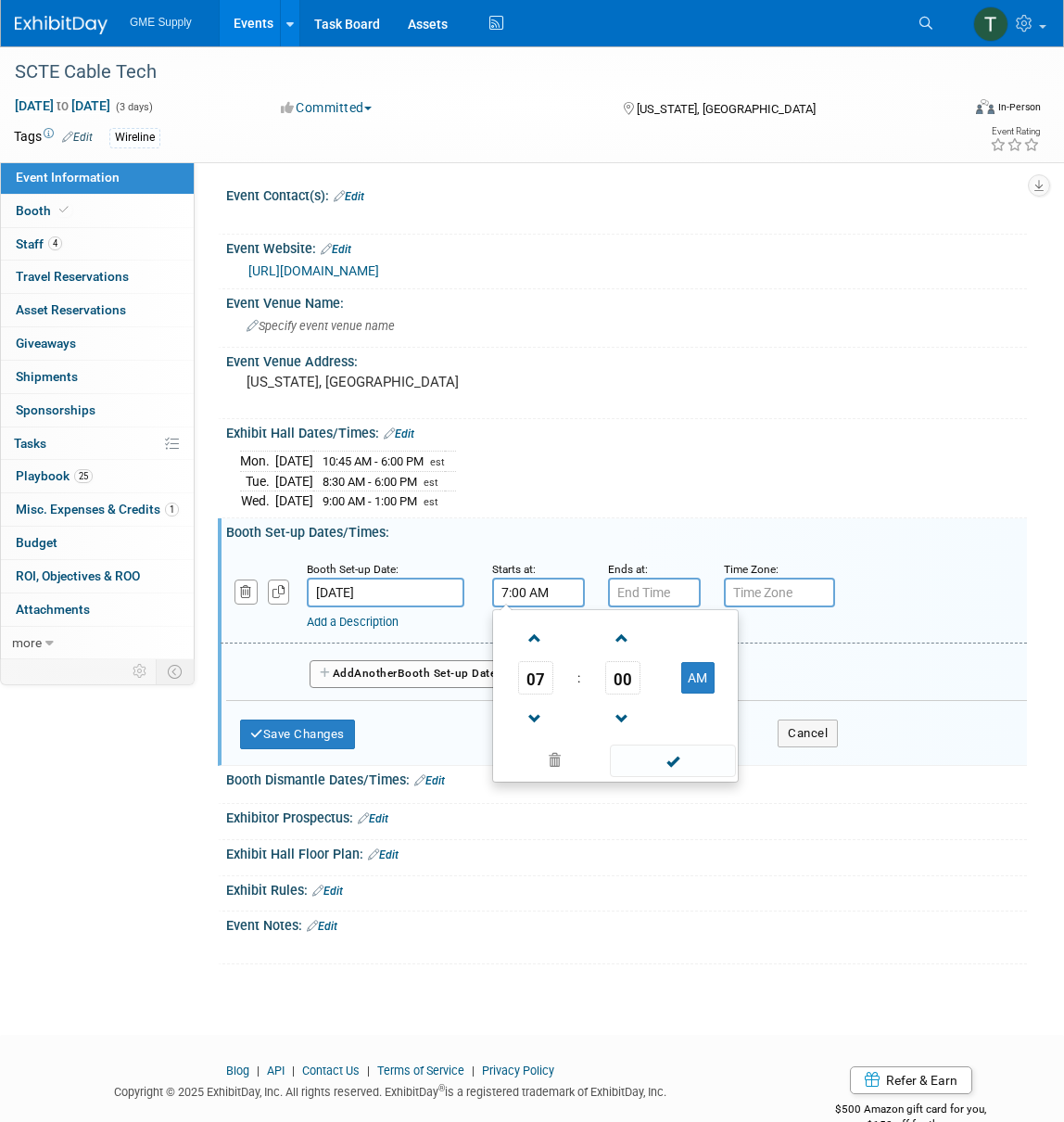
click at [531, 590] on input "7:00 AM" at bounding box center [538, 592] width 93 height 30
type input "8:00 AM"
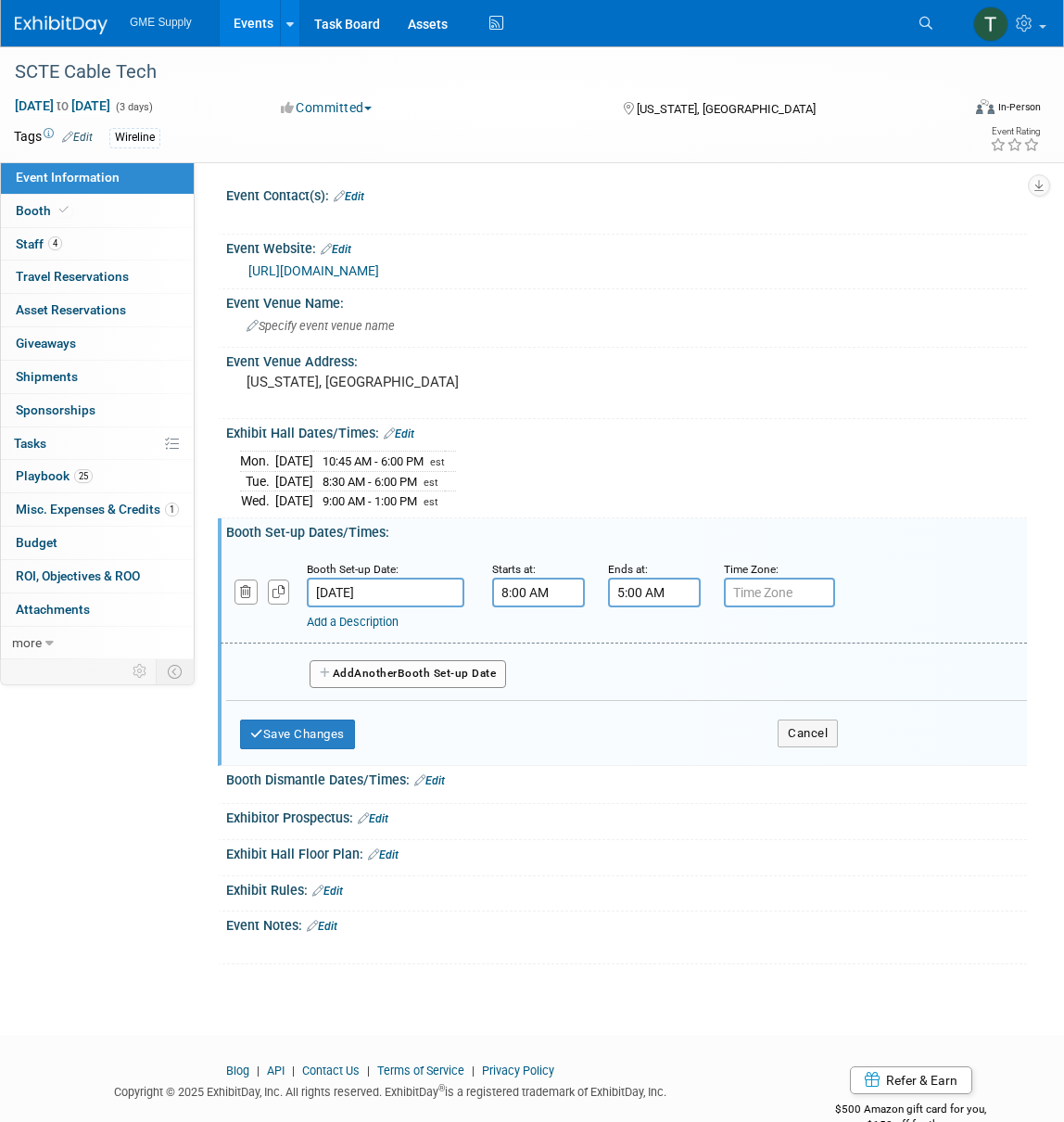
click at [665, 598] on input "5:00 AM" at bounding box center [654, 592] width 93 height 30
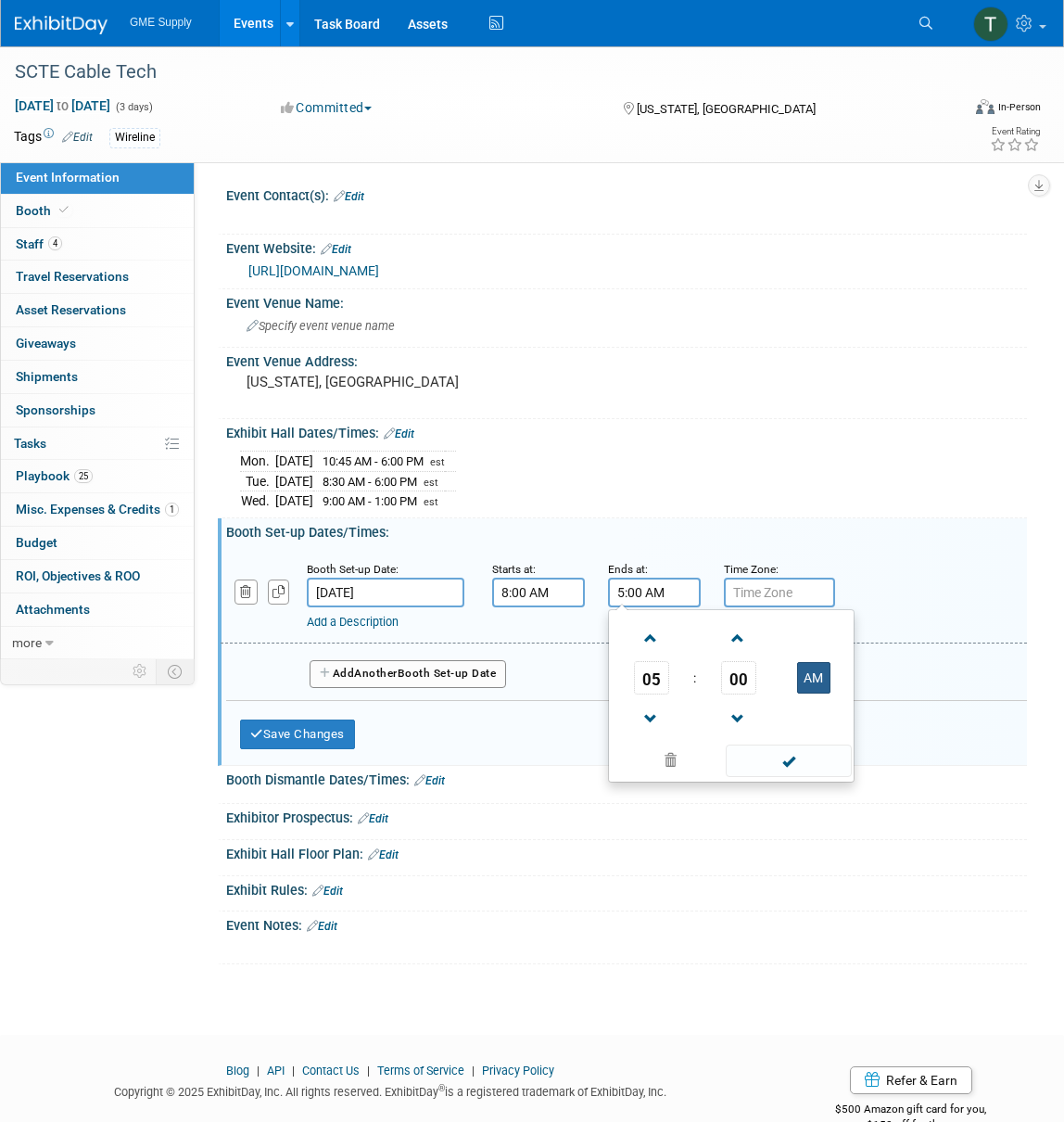
click at [816, 682] on button "AM" at bounding box center [814, 677] width 34 height 32
type input "5:00 PM"
click at [757, 587] on input "text" at bounding box center [779, 592] width 111 height 30
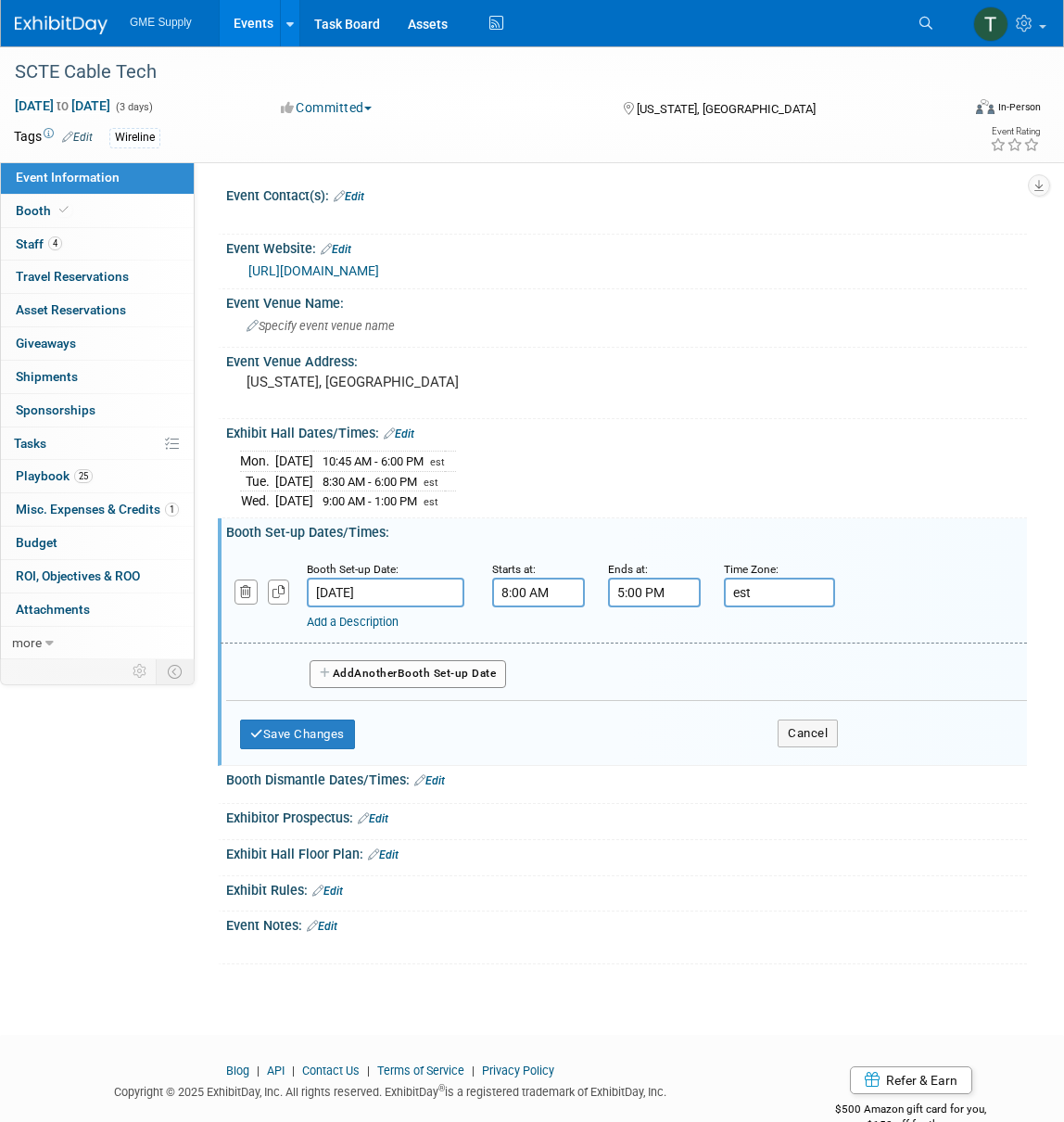
type input "est"
click at [385, 672] on span "Another" at bounding box center [375, 673] width 43 height 13
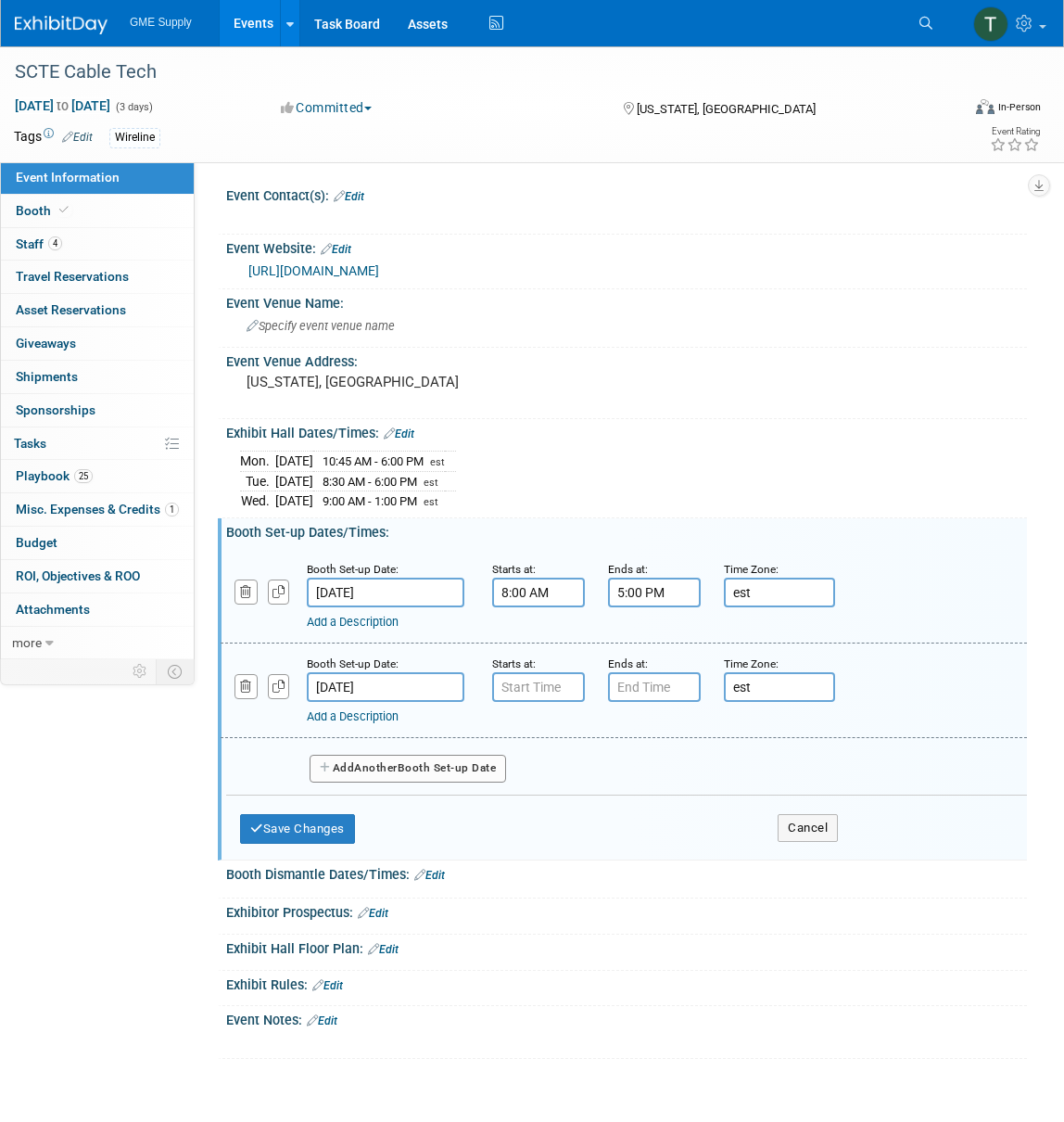
click at [438, 762] on button "Add Another Booth Set-up Date" at bounding box center [407, 768] width 196 height 28
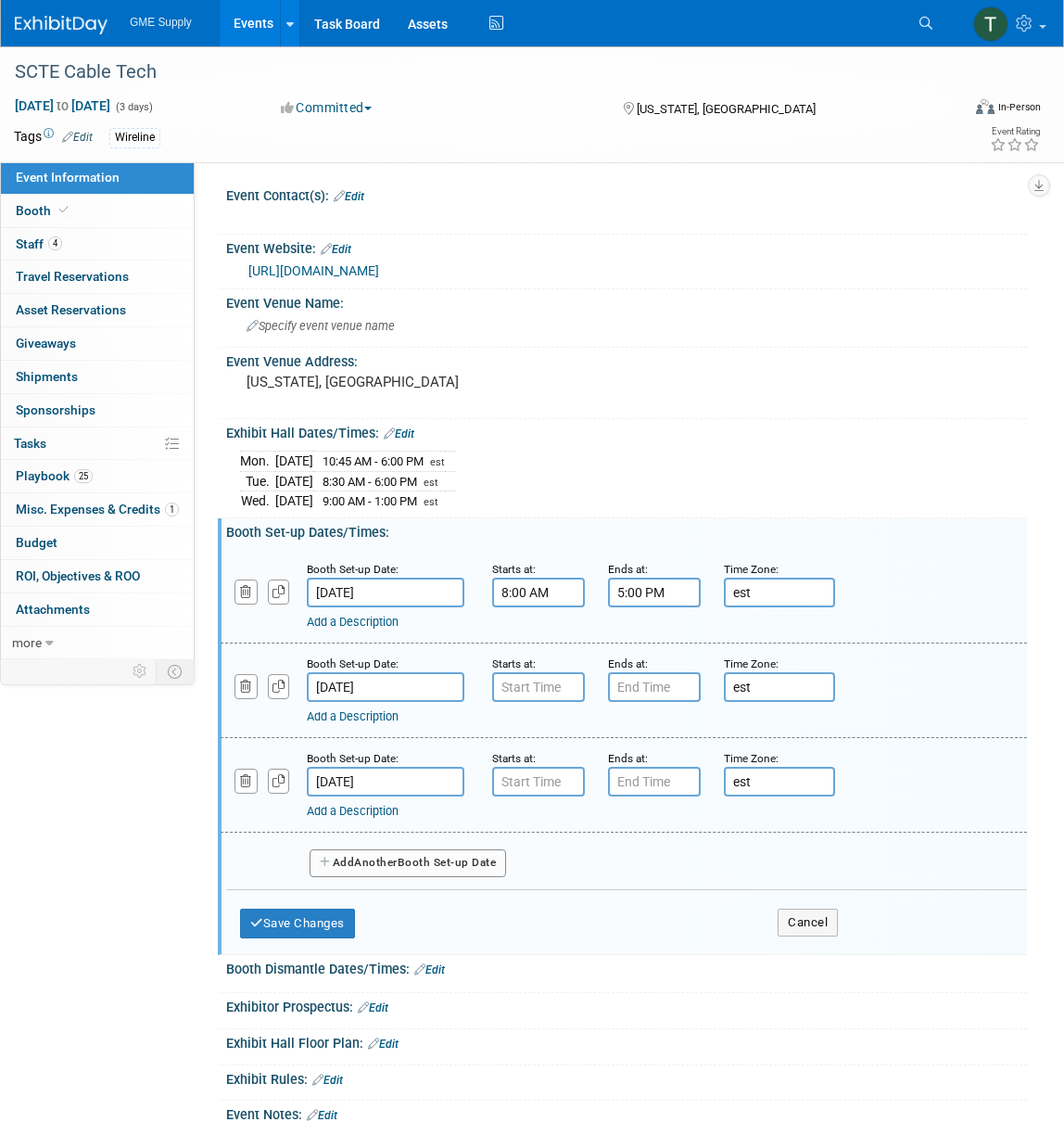
click at [461, 852] on button "Add Another Booth Set-up Date" at bounding box center [407, 863] width 196 height 28
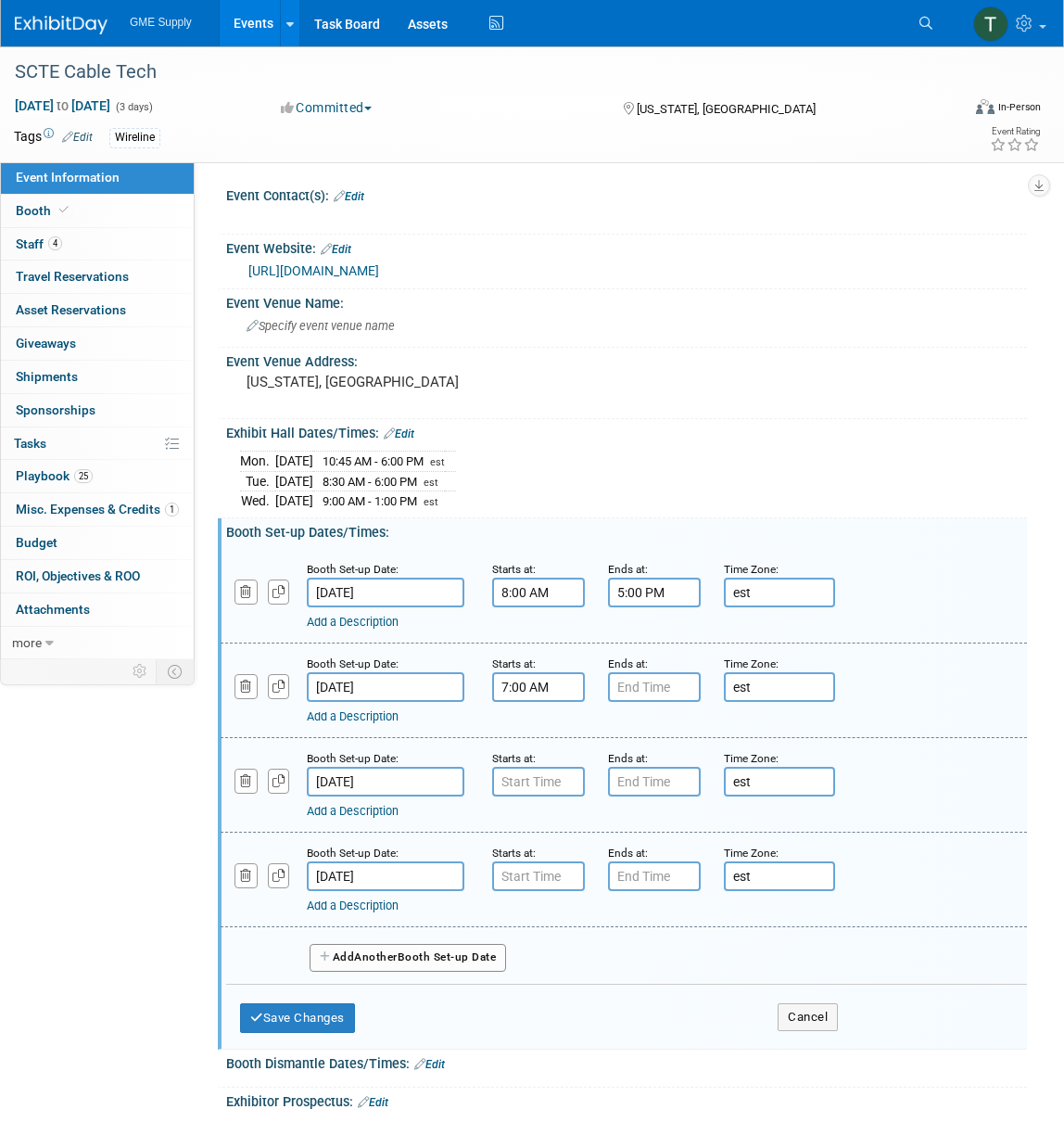
click at [521, 674] on input "7:00 AM" at bounding box center [538, 687] width 93 height 30
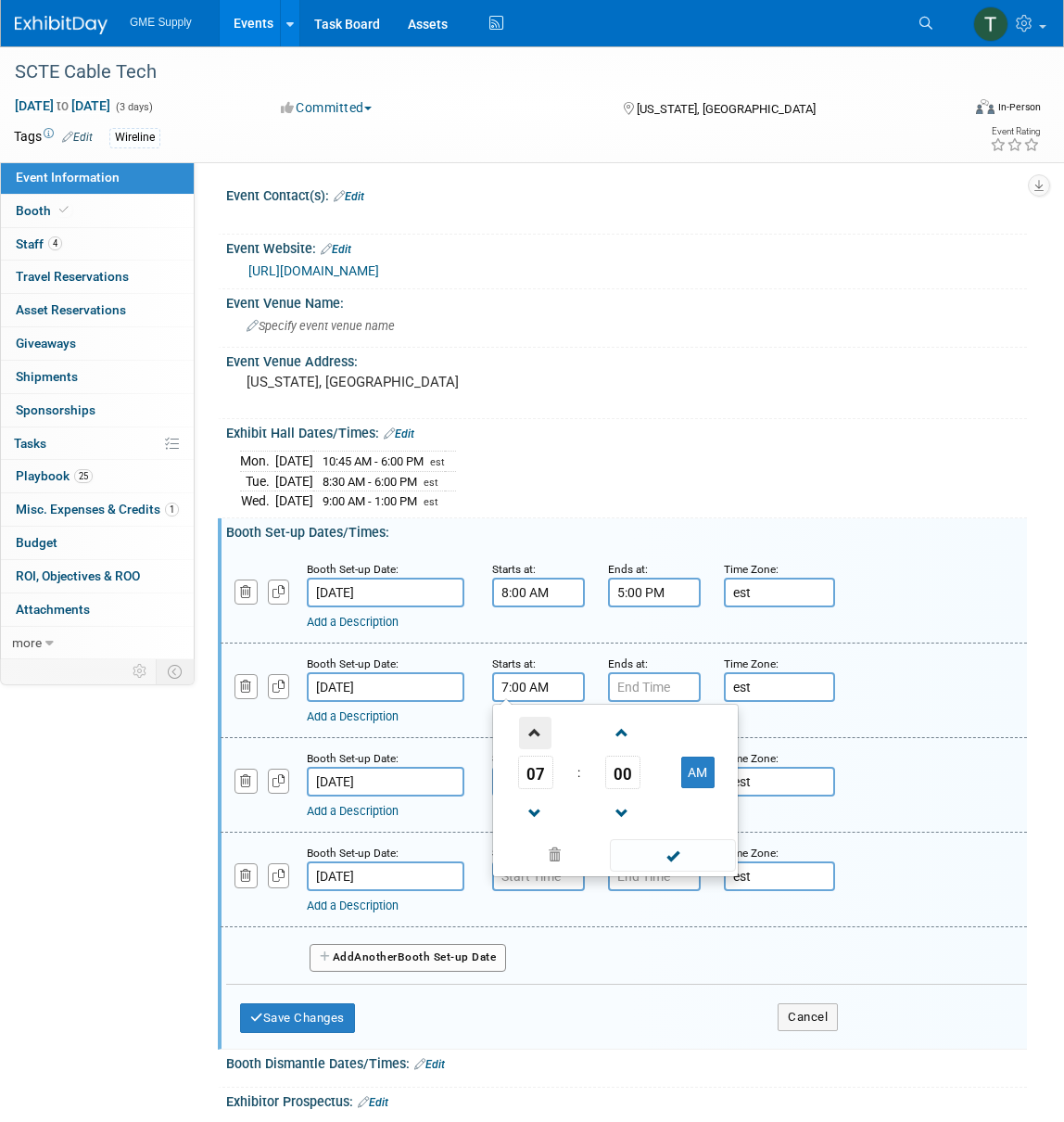
click at [530, 730] on span at bounding box center [535, 734] width 33 height 33
type input "8:00 AM"
click at [637, 683] on input "7:00 PM" at bounding box center [654, 687] width 93 height 30
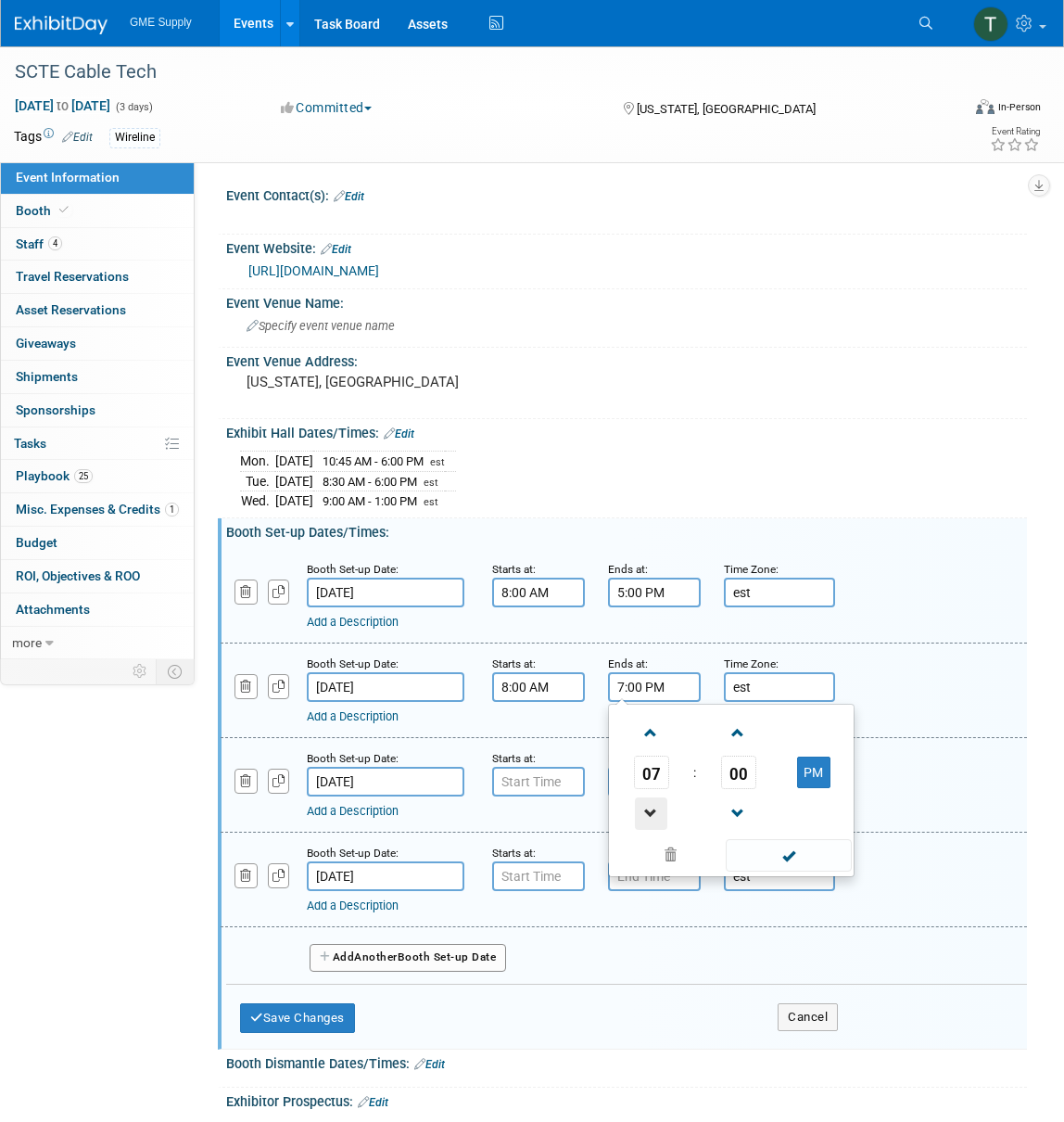
click at [648, 805] on span at bounding box center [651, 814] width 33 height 33
click at [650, 804] on span at bounding box center [651, 814] width 33 height 33
type input "5:00 PM"
click at [534, 783] on input "7:00 AM" at bounding box center [538, 781] width 93 height 30
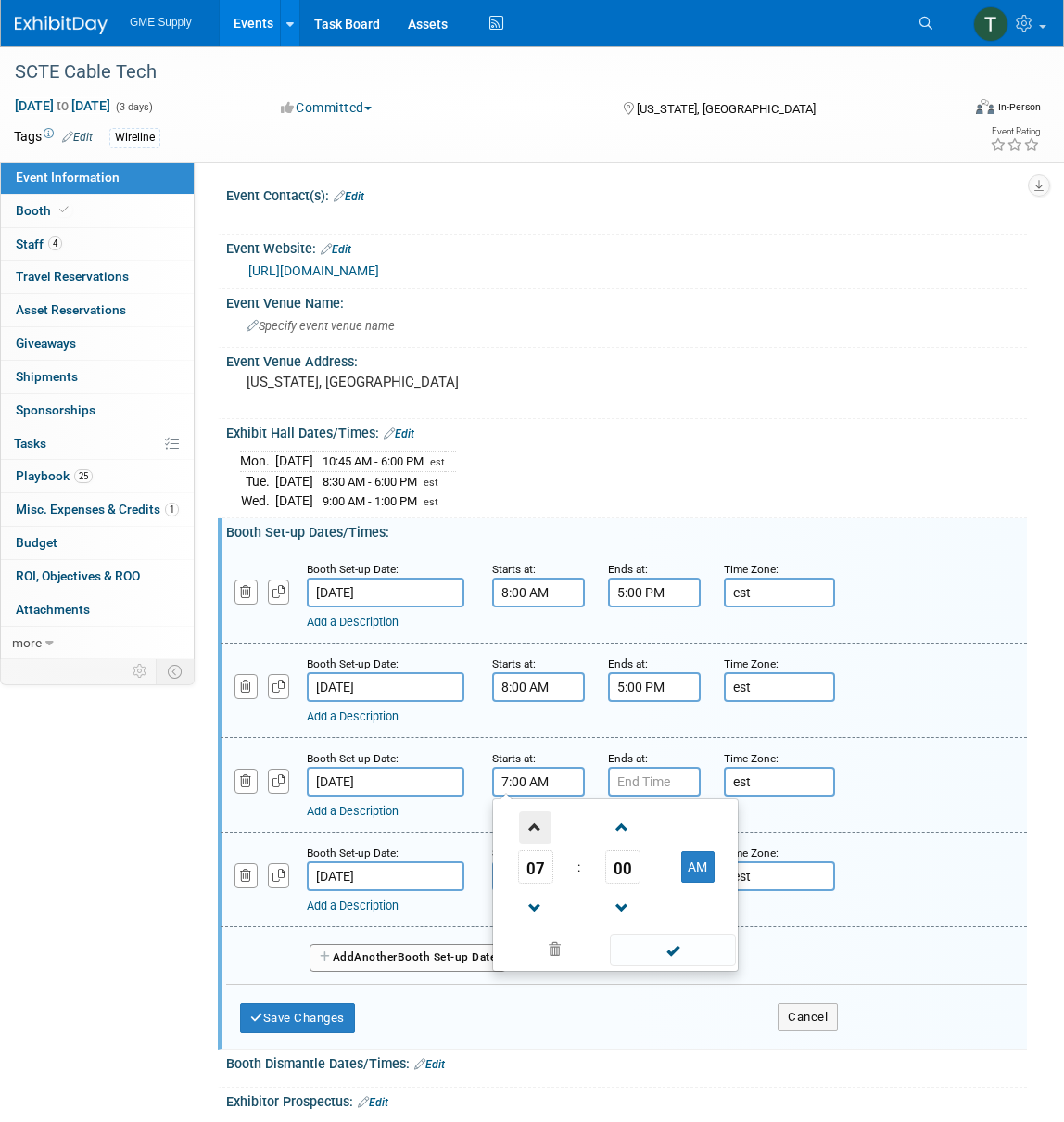
click at [529, 819] on span at bounding box center [535, 827] width 33 height 33
type input "8:00 AM"
click at [644, 770] on input "7:00 PM" at bounding box center [654, 781] width 93 height 30
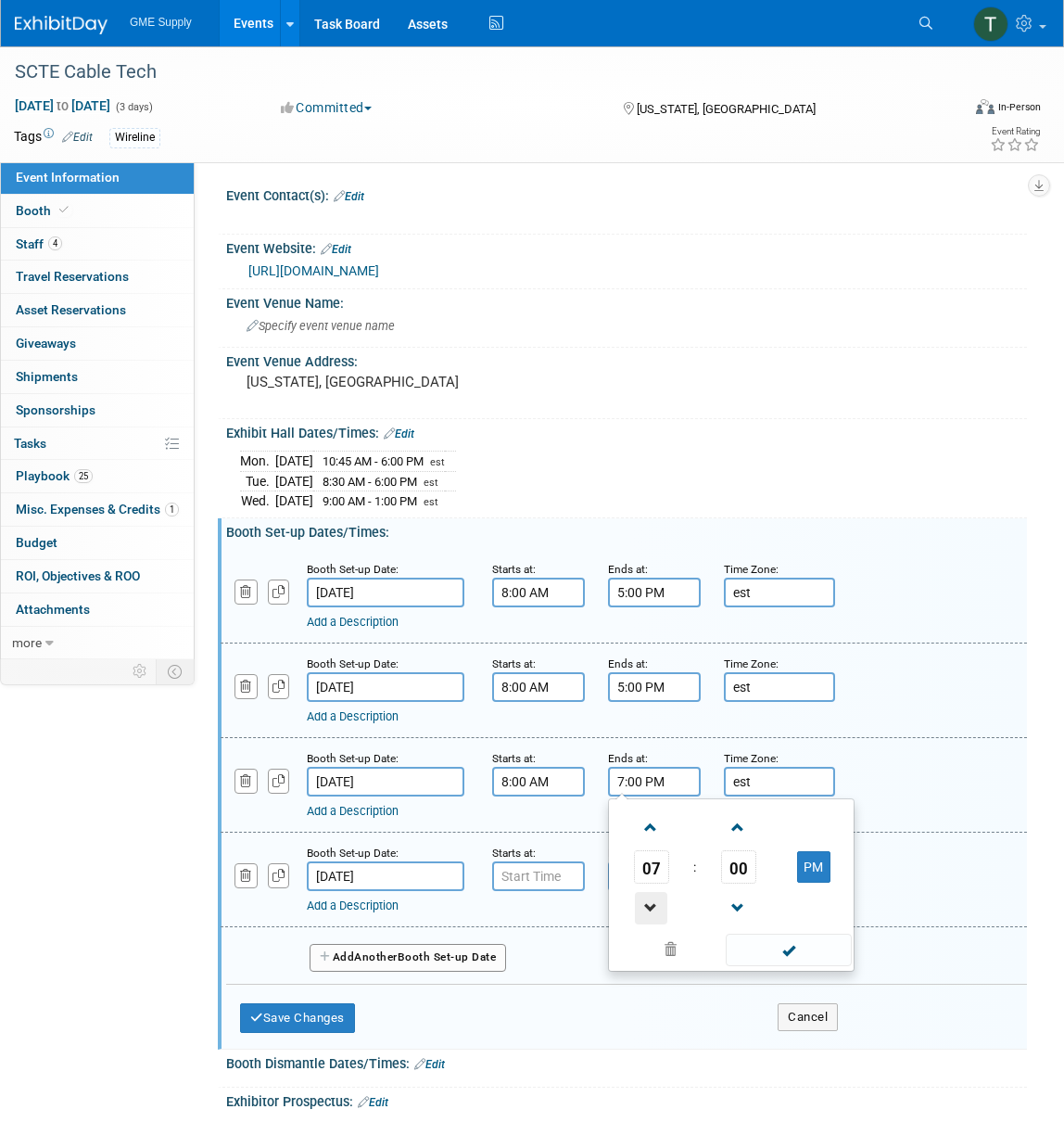
click at [647, 896] on span at bounding box center [651, 908] width 33 height 33
type input "5:00 PM"
click at [520, 861] on input "7:00 AM" at bounding box center [538, 876] width 93 height 30
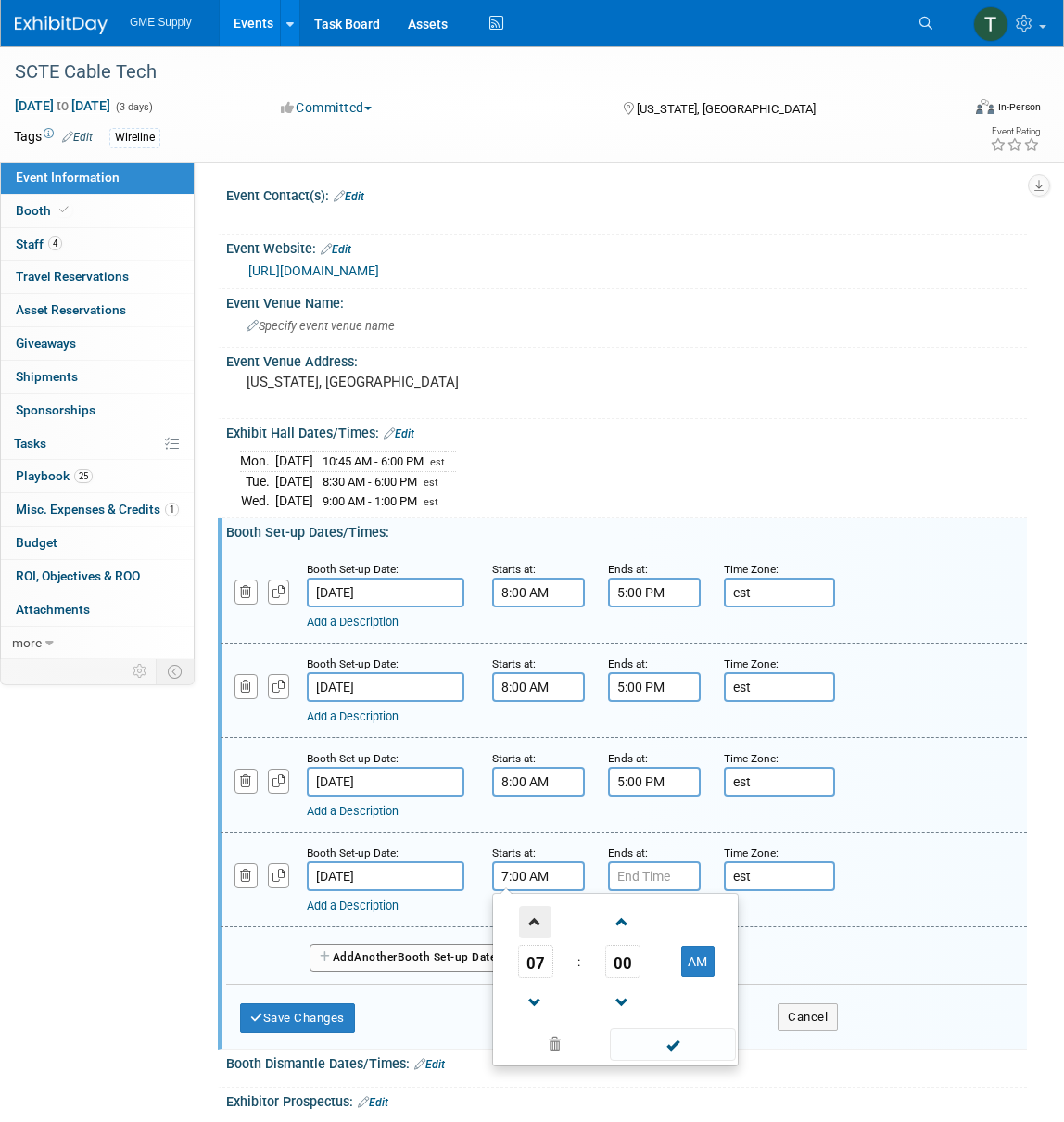
click at [536, 907] on span at bounding box center [535, 922] width 33 height 33
type input "8:00 AM"
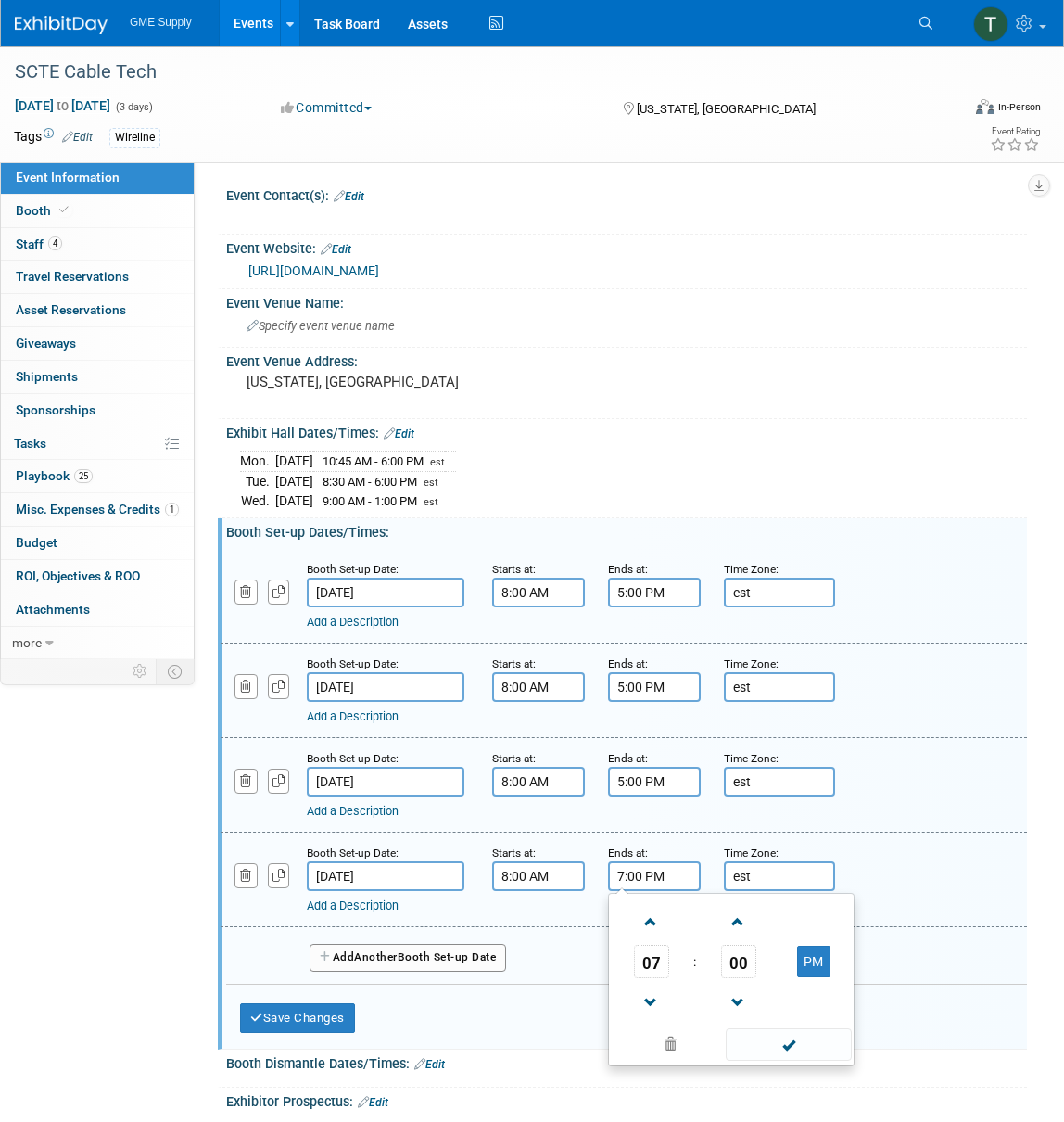
click at [637, 870] on input "7:00 PM" at bounding box center [654, 876] width 93 height 30
click at [648, 993] on span at bounding box center [651, 1003] width 33 height 33
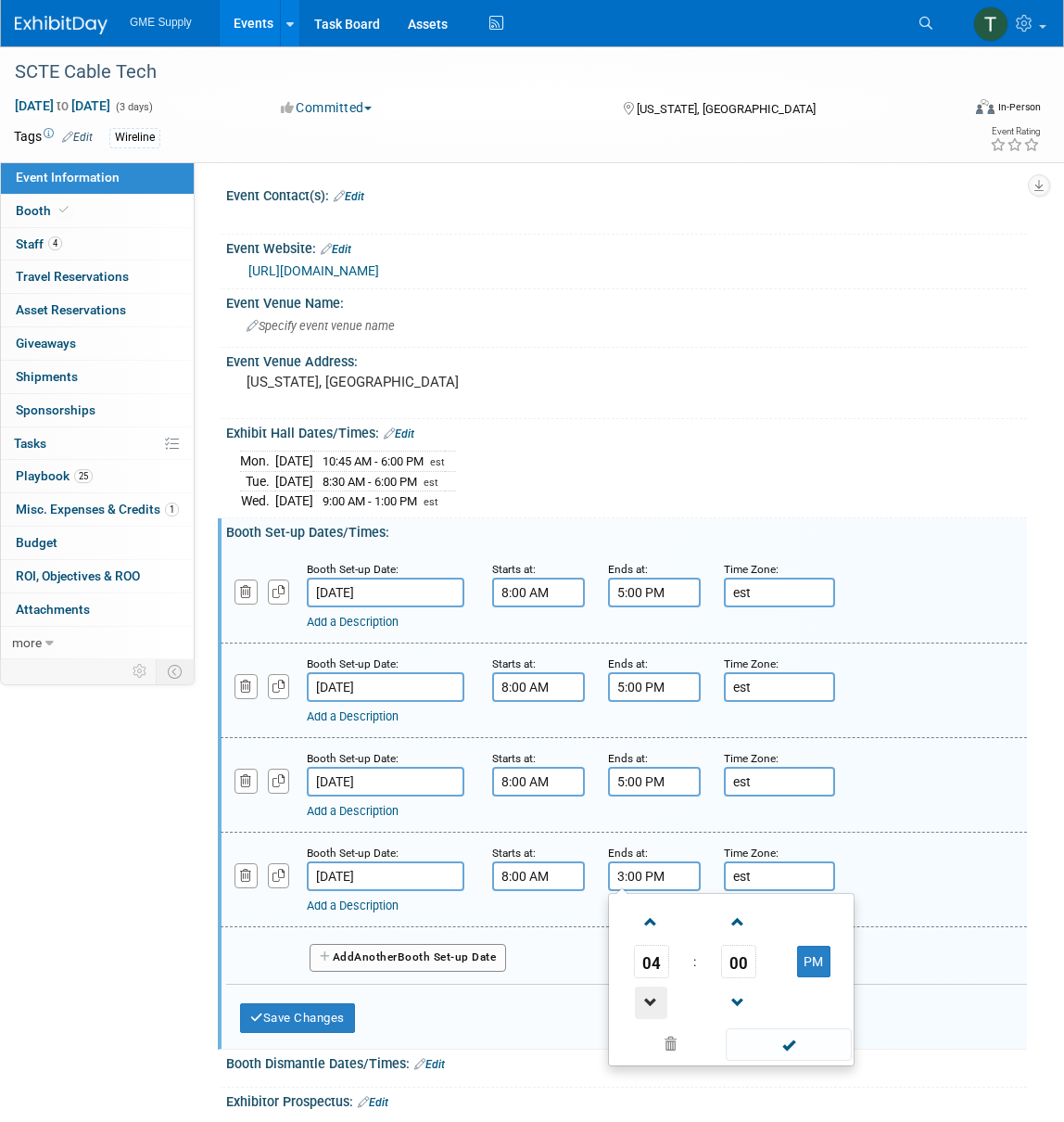
click at [648, 993] on span at bounding box center [651, 1003] width 33 height 33
click at [649, 993] on span at bounding box center [651, 1003] width 33 height 33
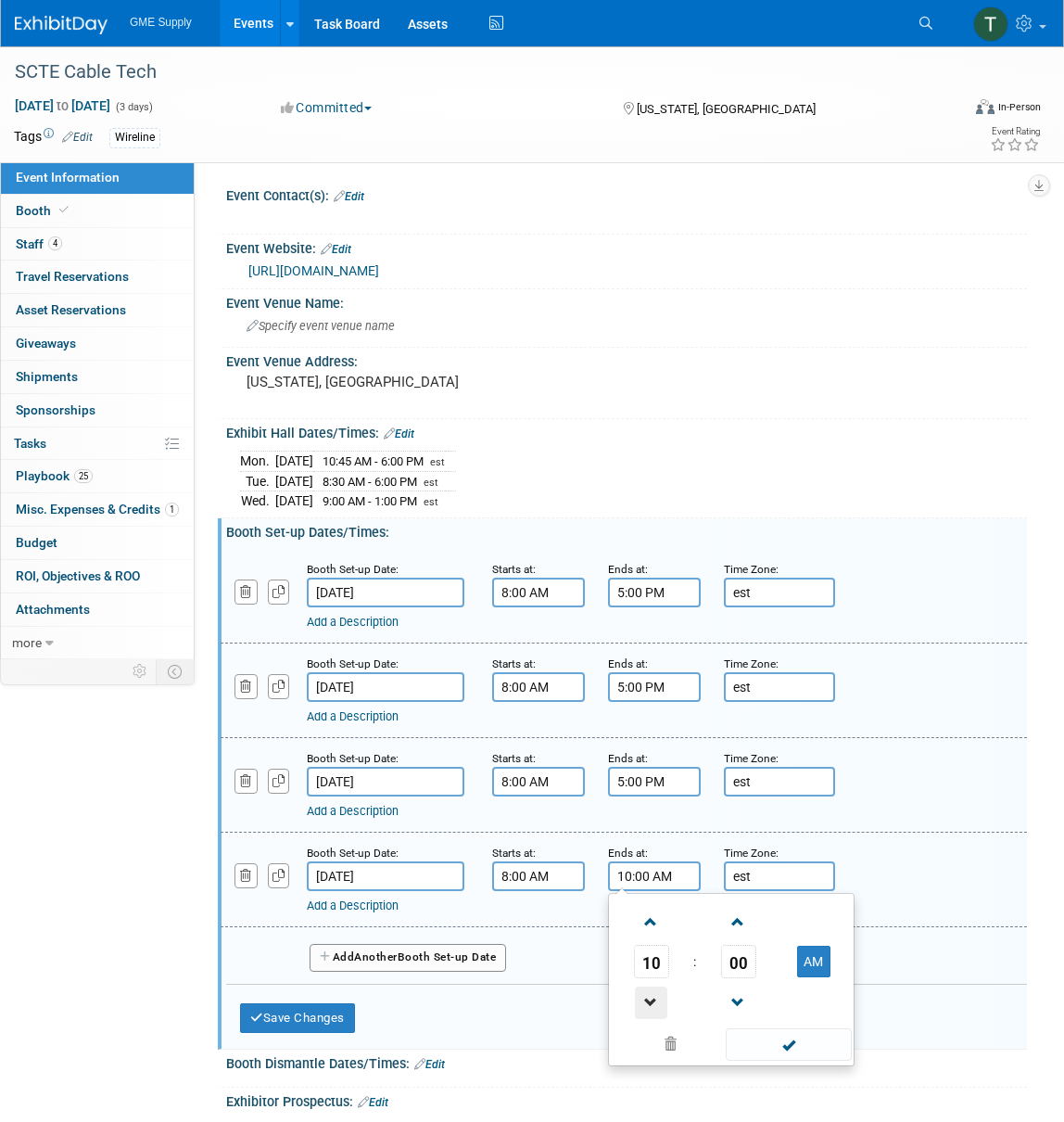
click at [648, 993] on span at bounding box center [651, 1003] width 33 height 33
click at [651, 916] on span at bounding box center [651, 922] width 33 height 33
click at [735, 957] on span "00" at bounding box center [738, 962] width 35 height 34
click at [770, 964] on td "30" at bounding box center [761, 973] width 59 height 50
type input "10:30 AM"
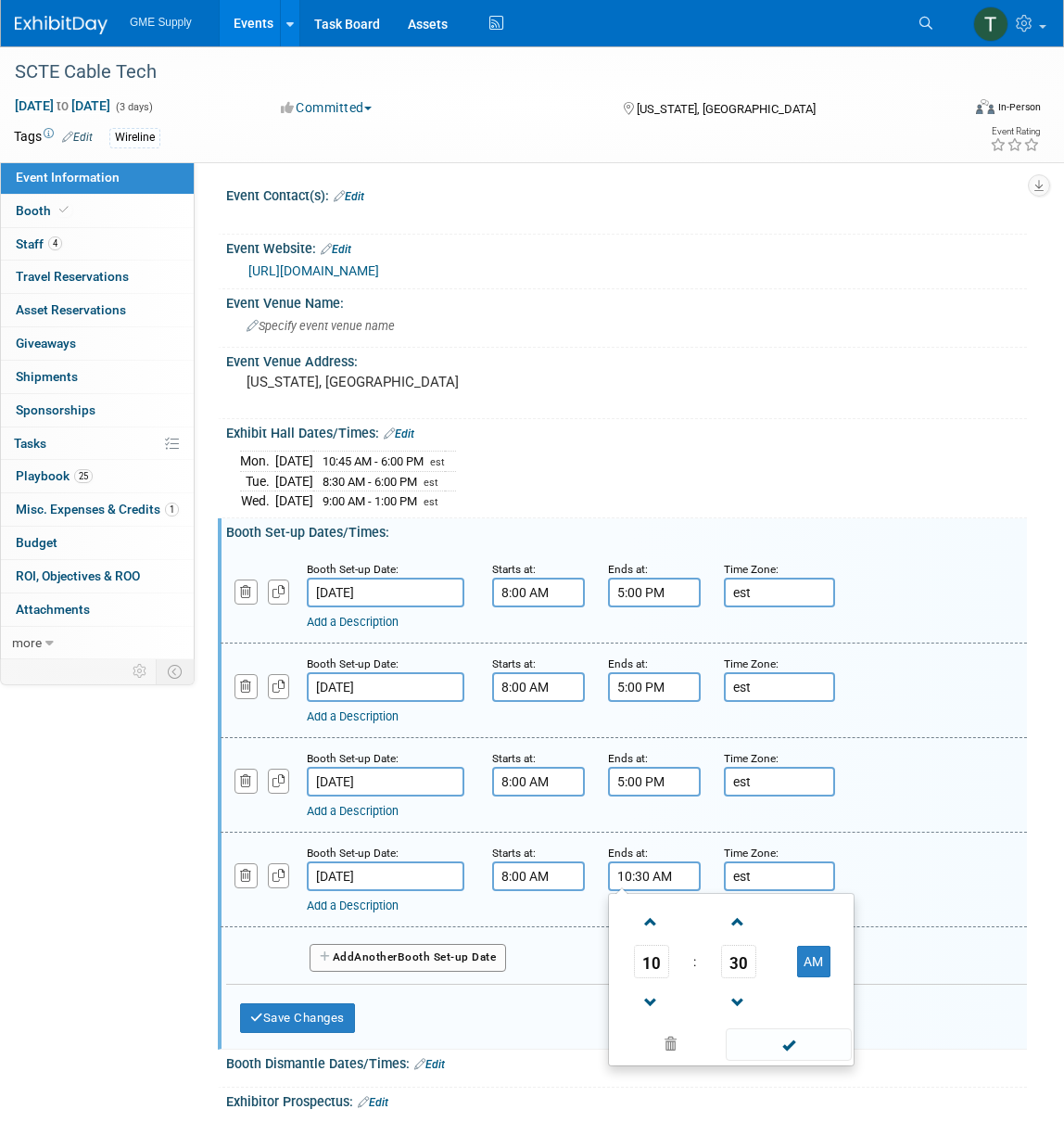
click at [799, 1037] on span at bounding box center [789, 1045] width 126 height 33
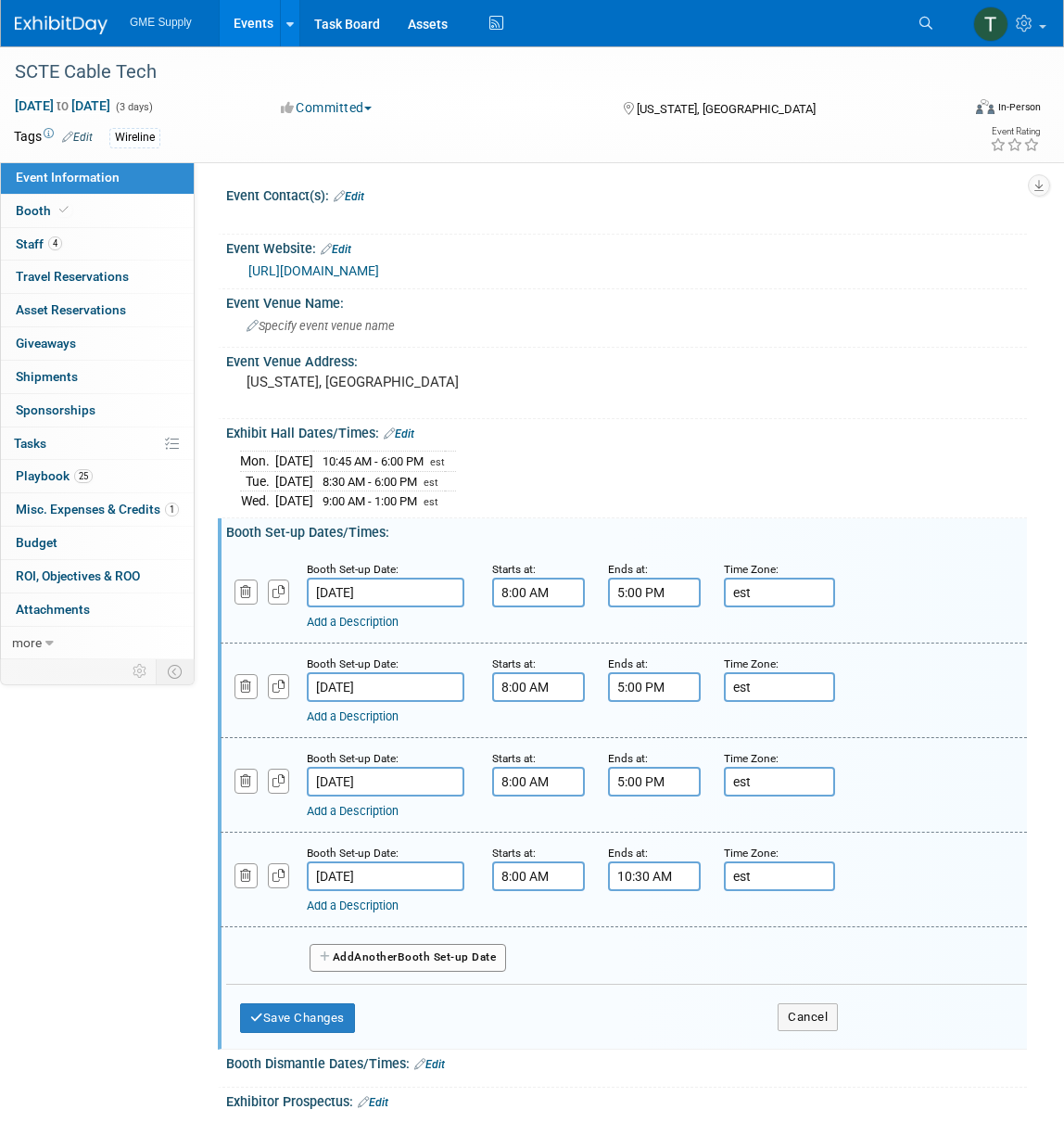
click at [359, 899] on link "Add a Description" at bounding box center [353, 906] width 92 height 14
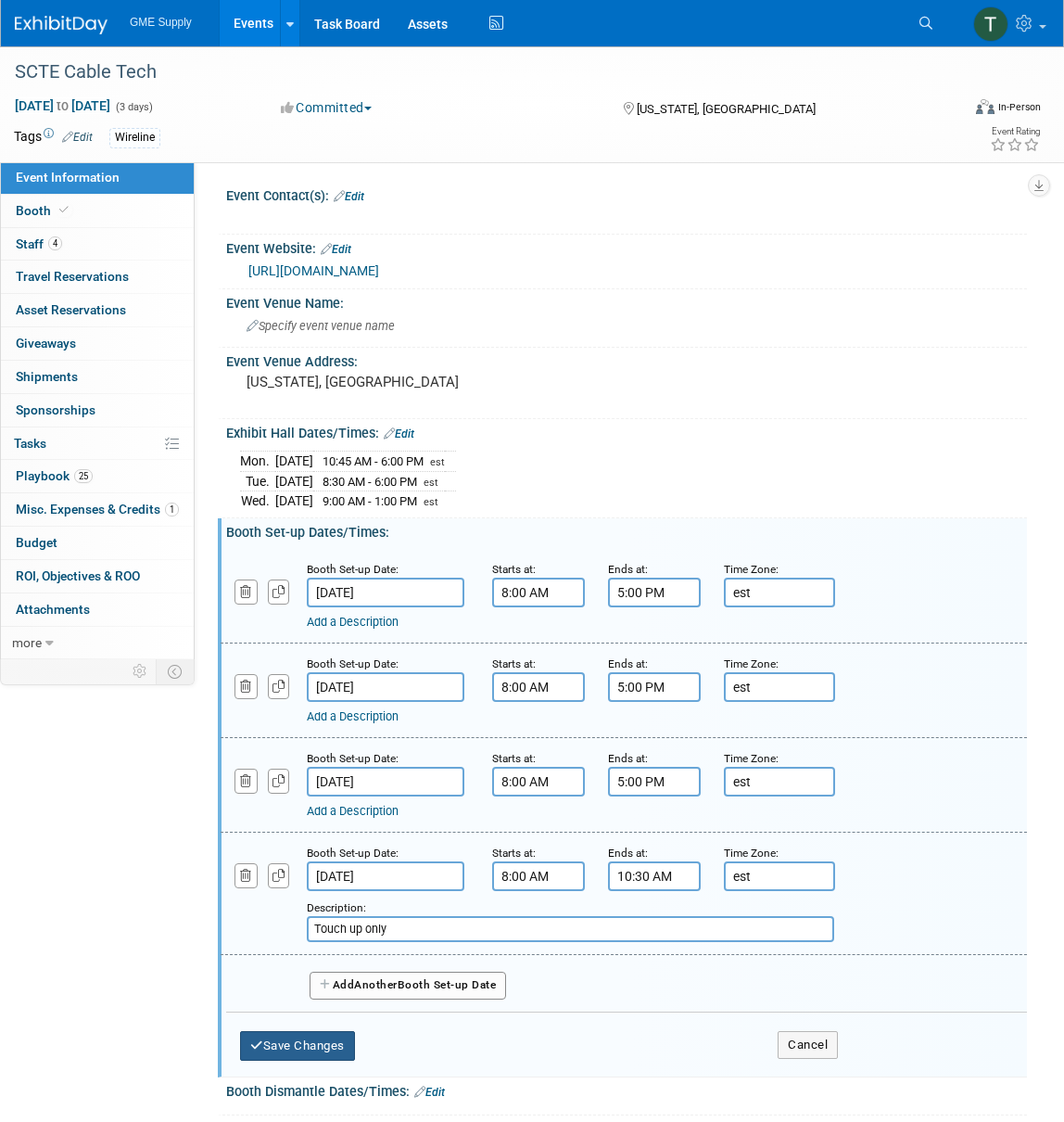
type input "Touch up only"
click at [315, 1031] on button "Save Changes" at bounding box center [297, 1046] width 115 height 30
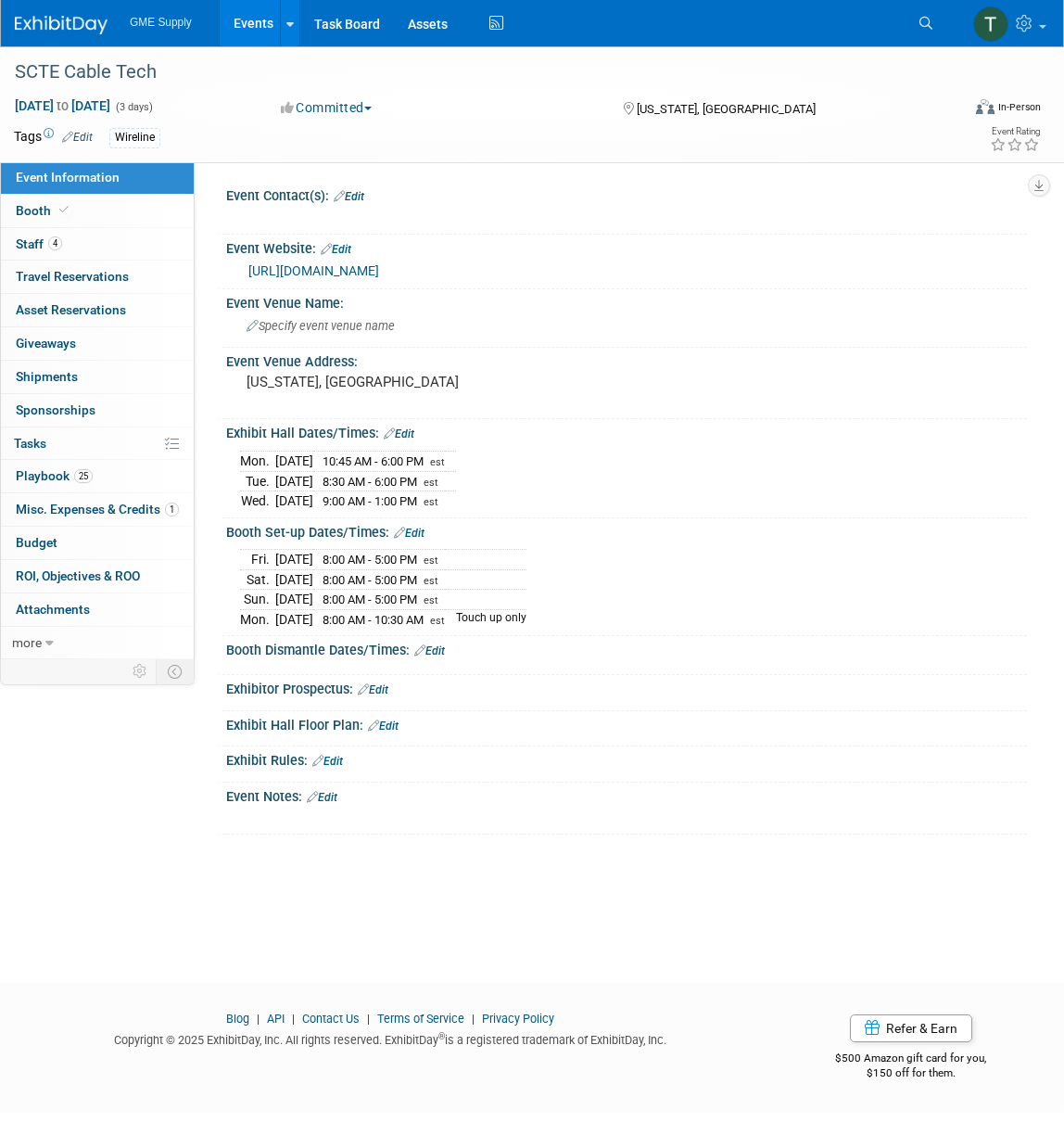
click at [434, 645] on link "Edit" at bounding box center [430, 650] width 31 height 13
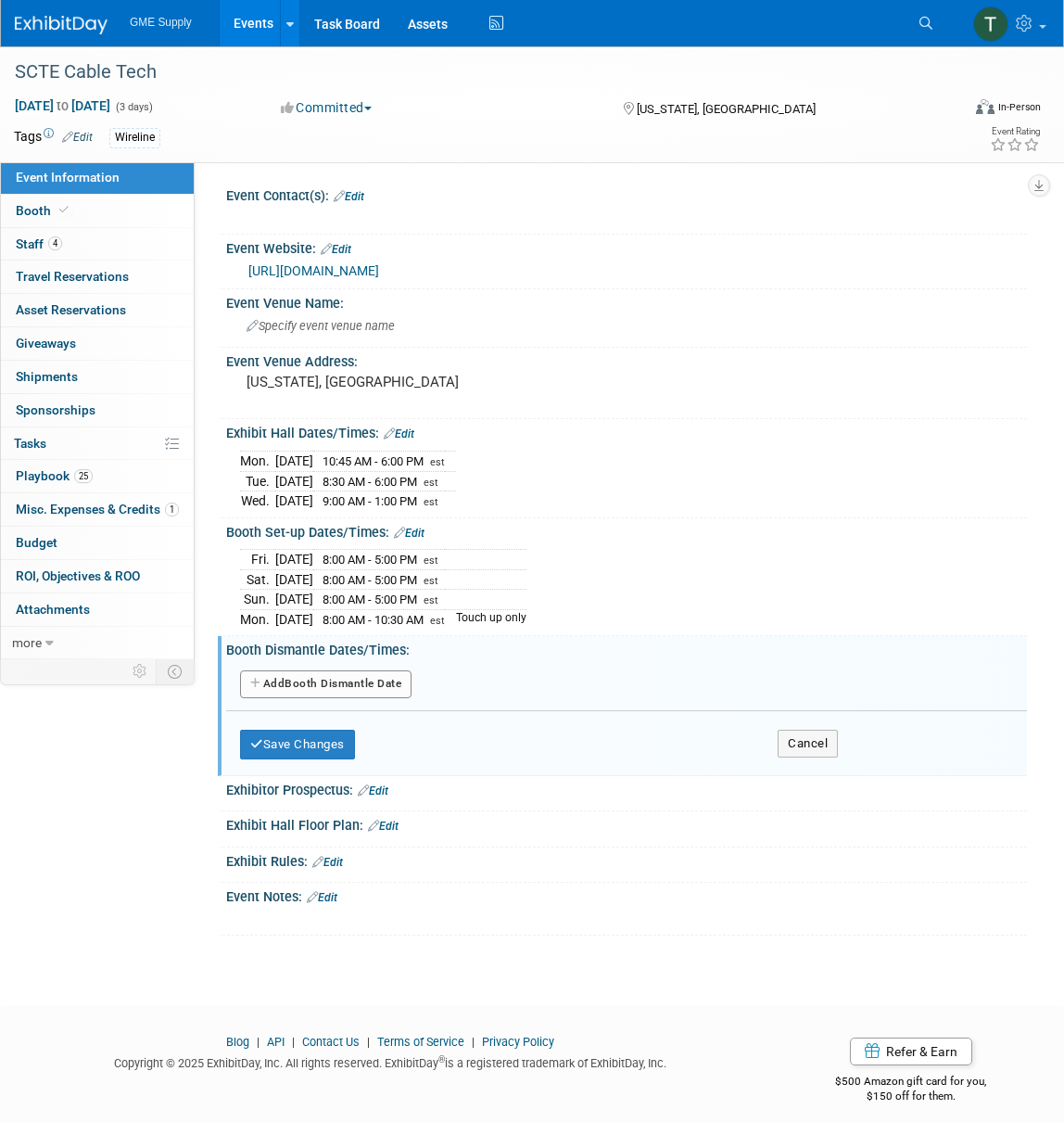
click at [334, 676] on button "Add Another Booth Dismantle Date" at bounding box center [325, 684] width 171 height 28
select select "9"
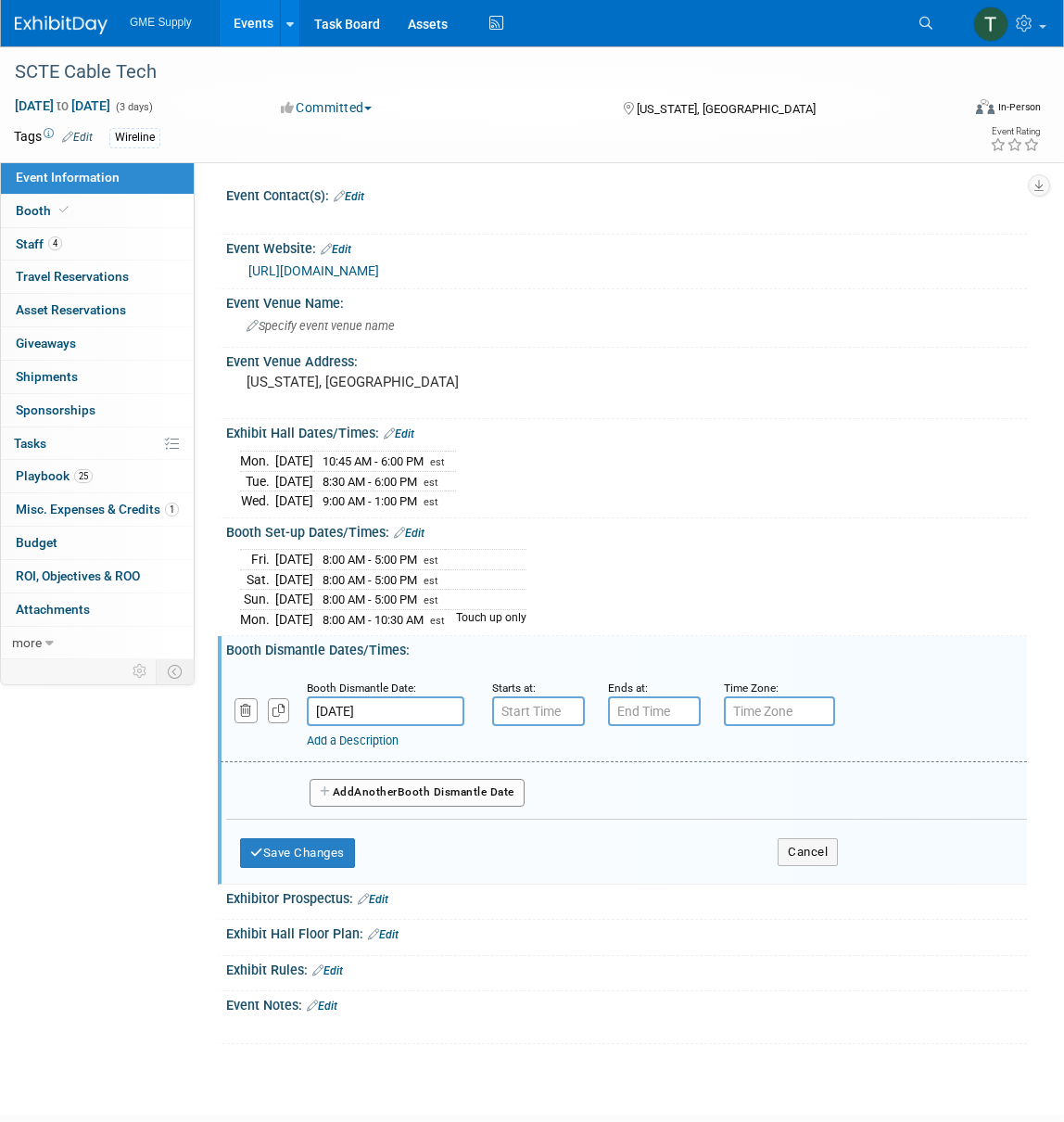
click at [393, 700] on input "[DATE]" at bounding box center [386, 711] width 158 height 30
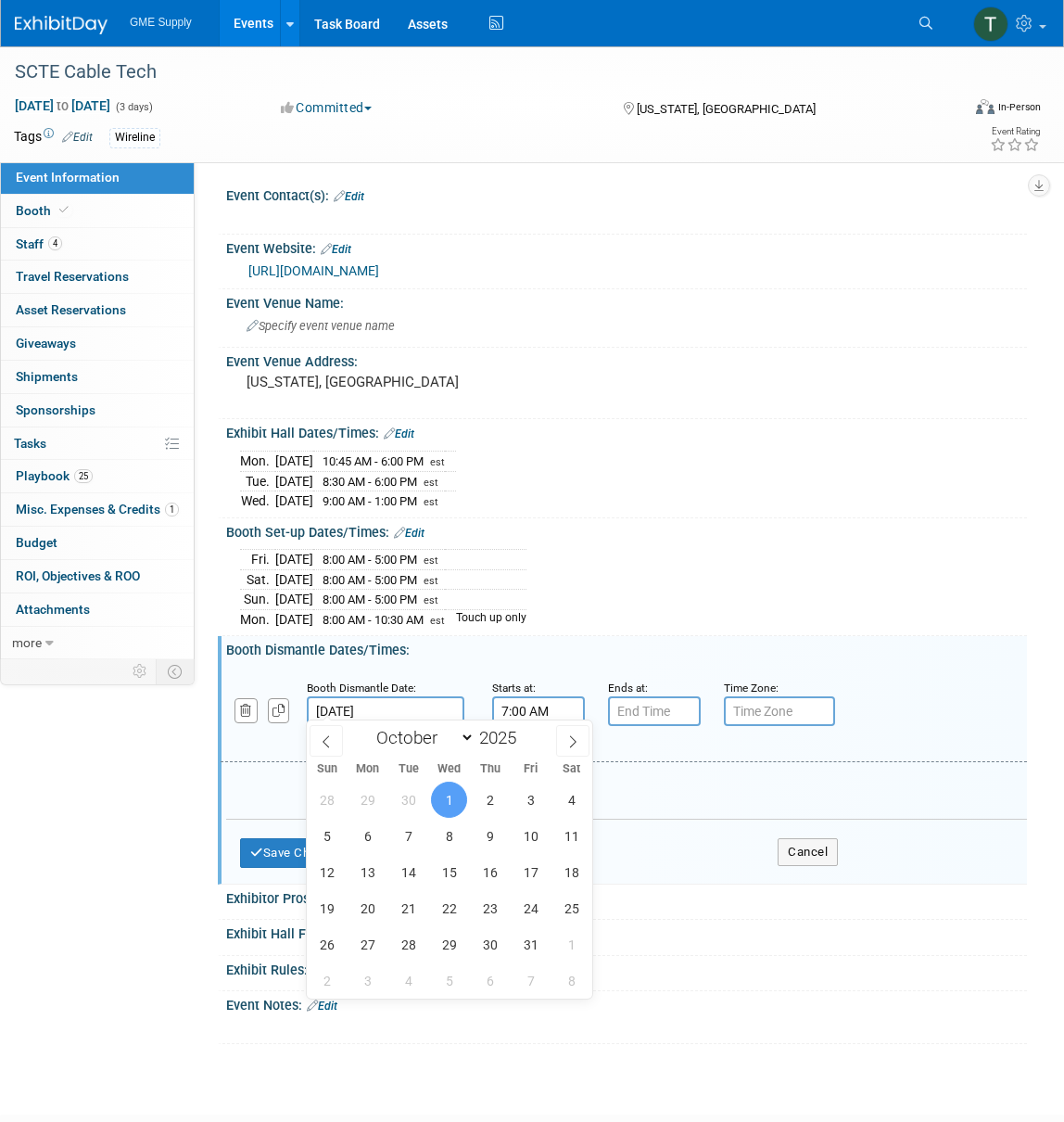
click at [522, 706] on input "7:00 AM" at bounding box center [538, 711] width 93 height 30
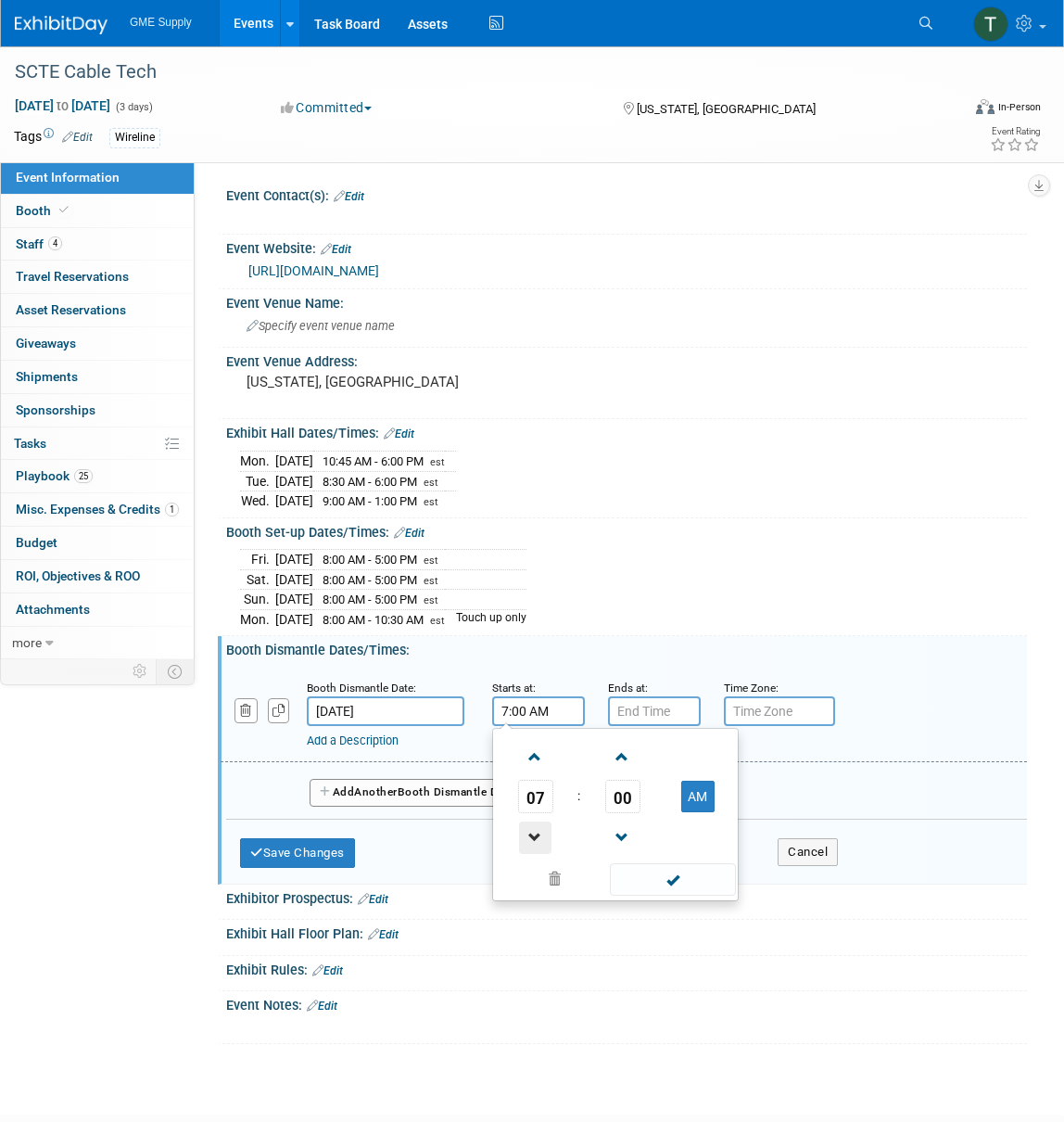
click at [539, 832] on span at bounding box center [535, 838] width 33 height 33
click at [538, 832] on span at bounding box center [535, 838] width 33 height 33
click at [536, 831] on span at bounding box center [535, 838] width 33 height 33
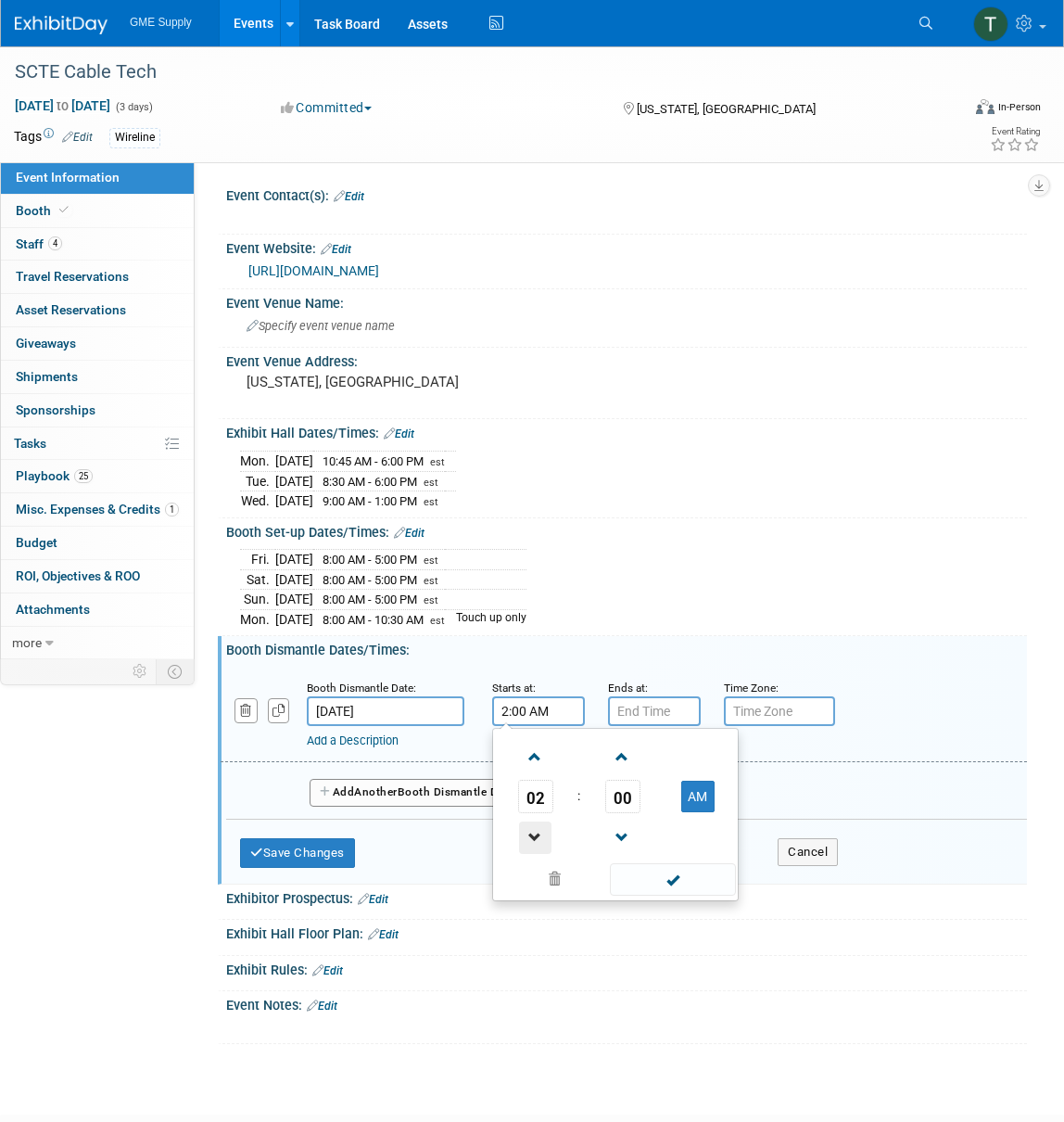
click at [535, 831] on span at bounding box center [535, 838] width 33 height 33
click at [621, 748] on span at bounding box center [622, 758] width 33 height 33
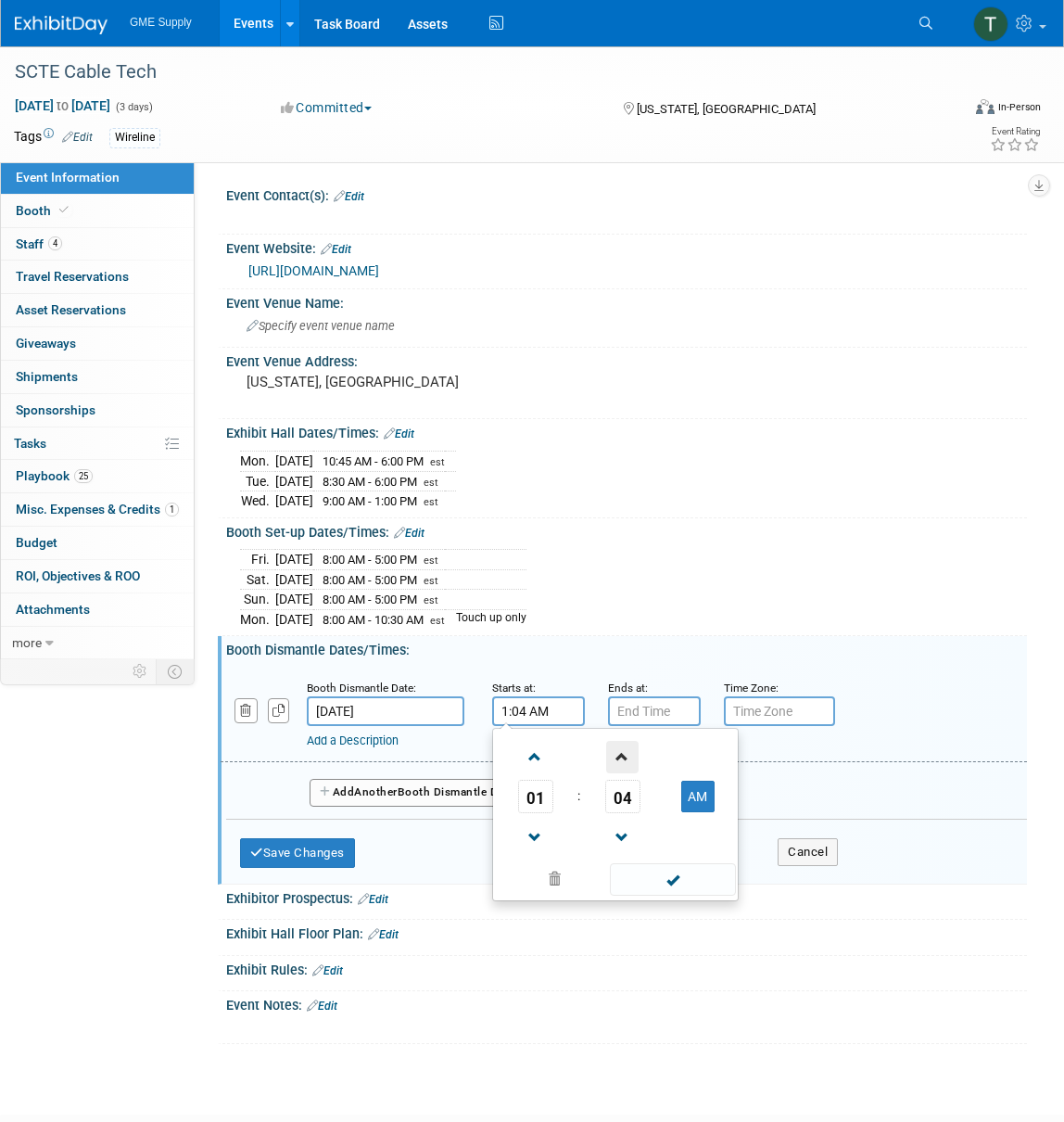
click at [621, 748] on span at bounding box center [622, 758] width 33 height 33
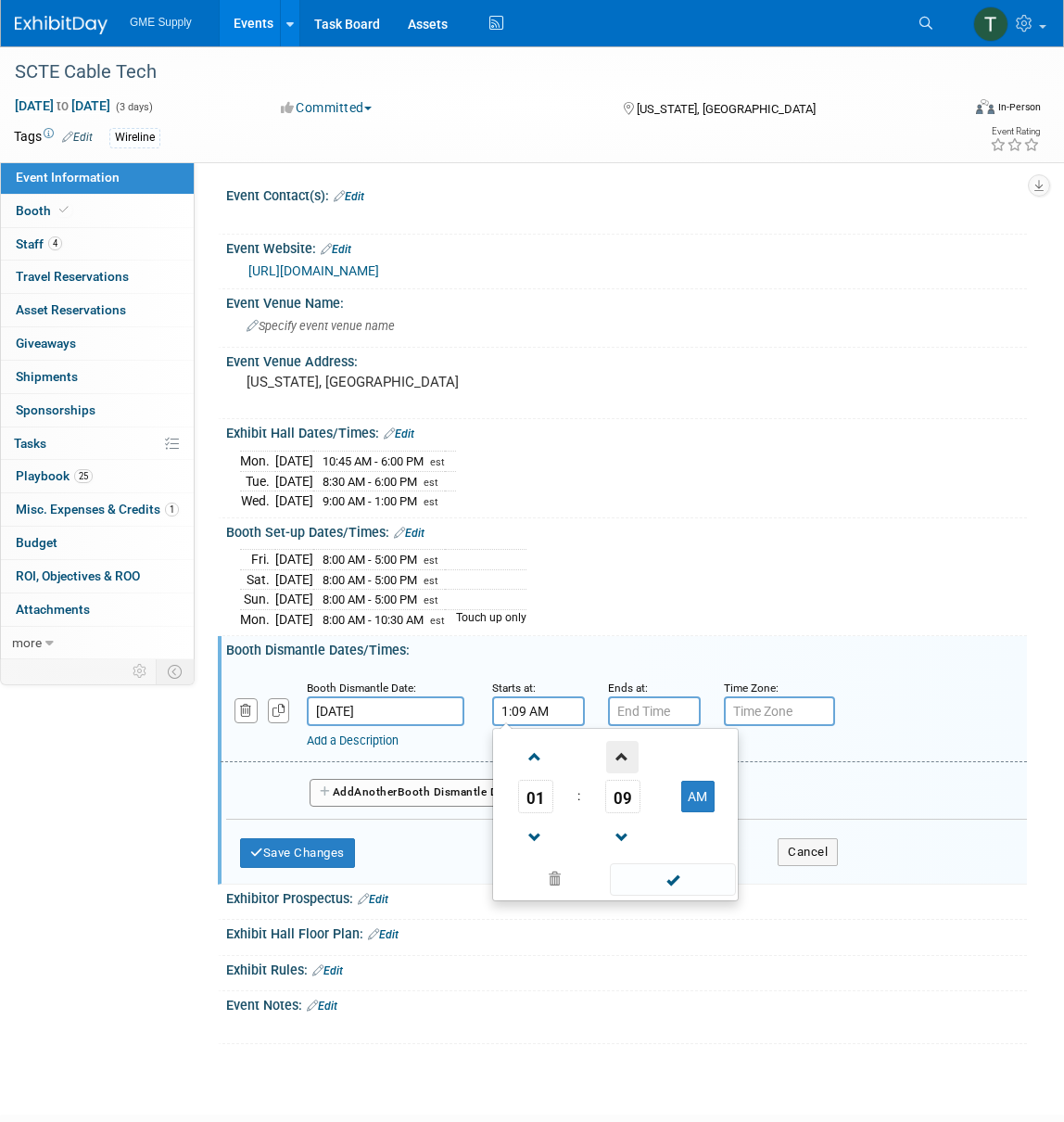
click at [621, 748] on span at bounding box center [622, 758] width 33 height 33
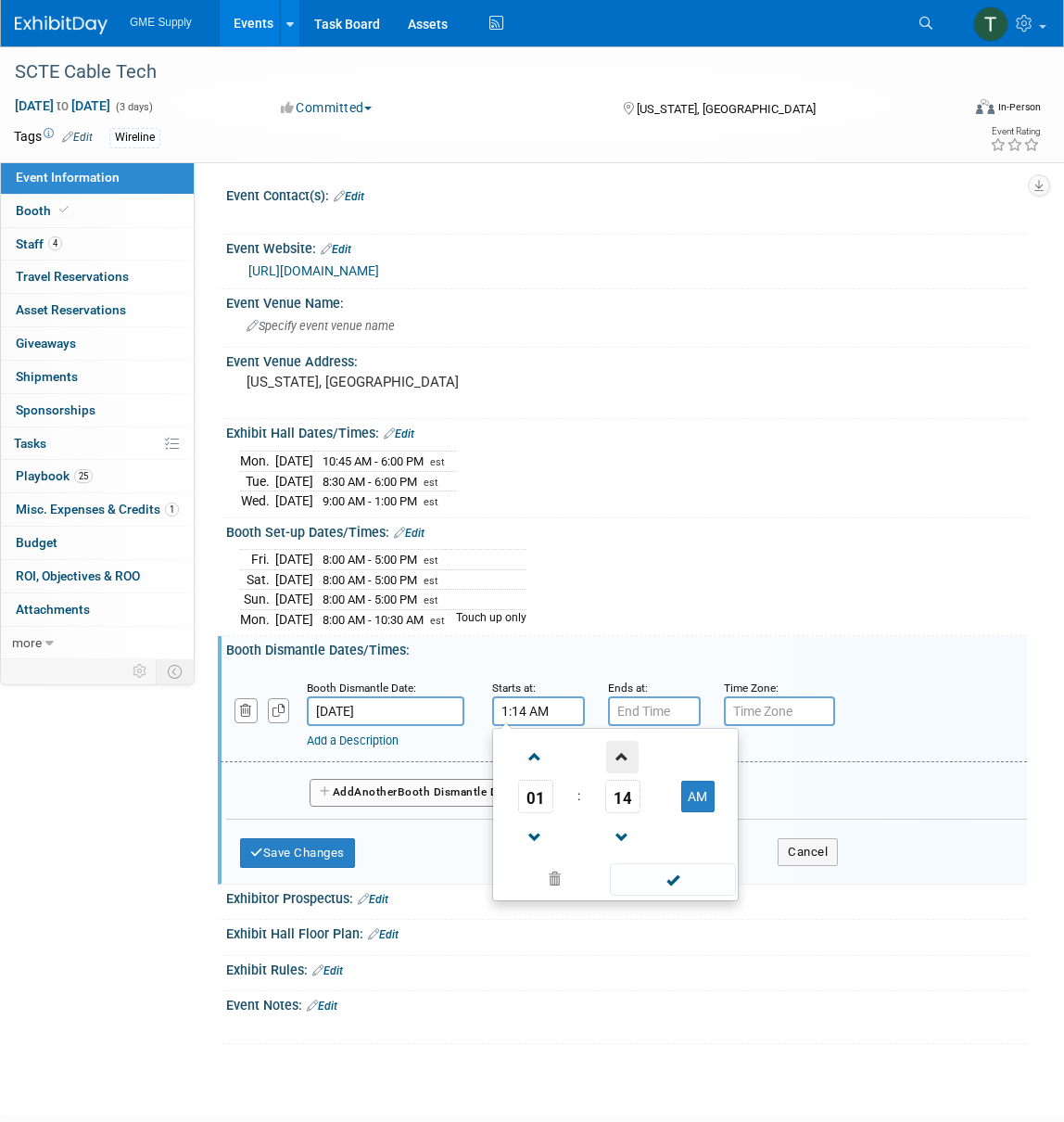
click at [618, 748] on span at bounding box center [622, 758] width 33 height 33
click at [695, 793] on button "AM" at bounding box center [698, 796] width 34 height 32
type input "1:15 PM"
click at [656, 710] on input "7:00 PM" at bounding box center [654, 711] width 93 height 30
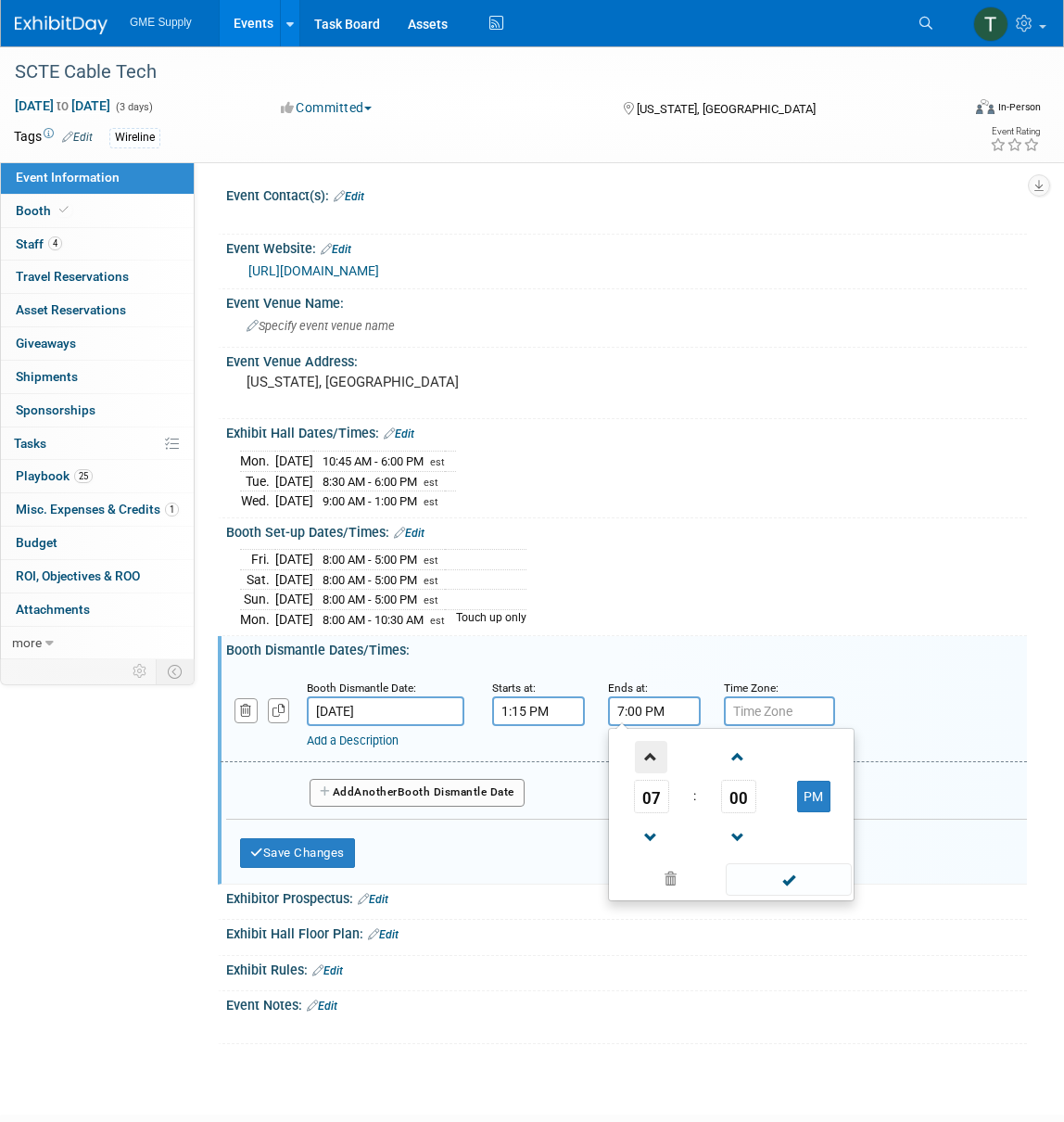
click at [650, 754] on span at bounding box center [651, 758] width 33 height 33
click at [814, 790] on button "PM" at bounding box center [814, 796] width 34 height 32
click at [814, 790] on button "AM" at bounding box center [814, 796] width 34 height 32
type input "9:00 PM"
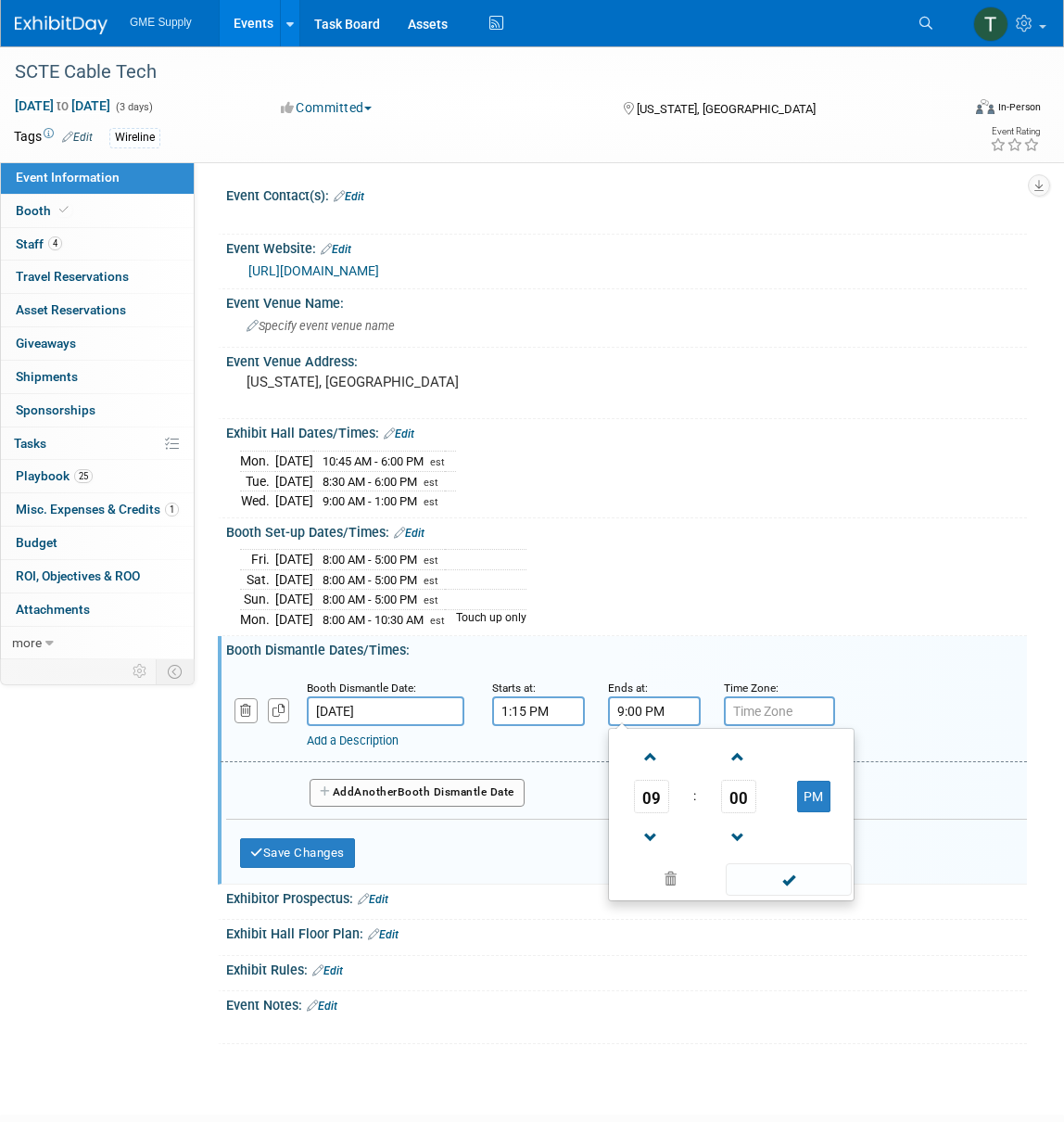
click at [766, 697] on input "text" at bounding box center [779, 711] width 111 height 30
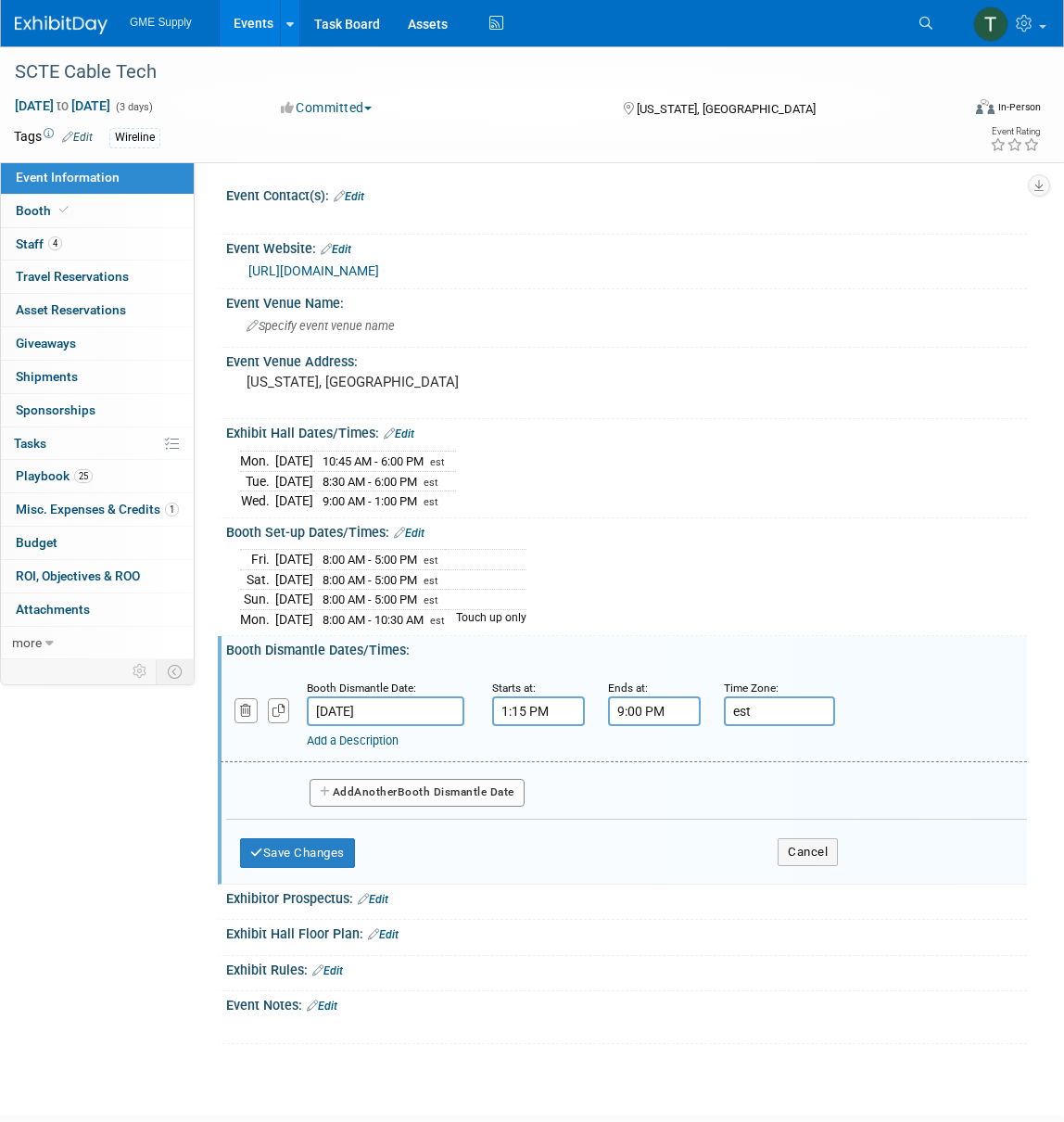
type input "est"
click at [369, 794] on button "Add Another Booth Dismantle Date" at bounding box center [417, 792] width 216 height 28
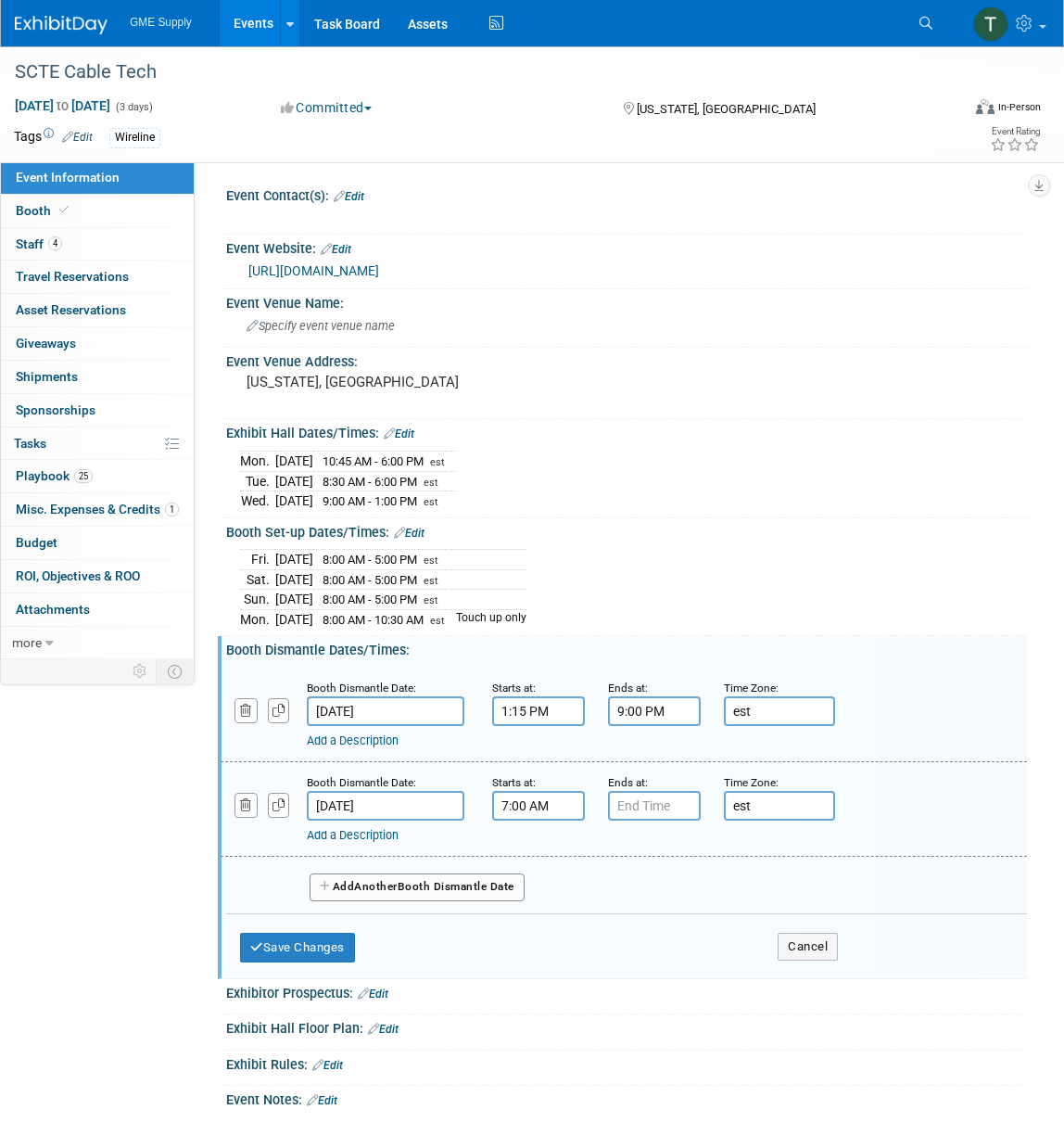
click at [525, 797] on input "7:00 AM" at bounding box center [538, 805] width 93 height 30
click at [532, 925] on span at bounding box center [535, 933] width 33 height 33
click at [532, 846] on span at bounding box center [535, 851] width 33 height 33
click at [533, 845] on span at bounding box center [535, 851] width 33 height 33
type input "8:00 AM"
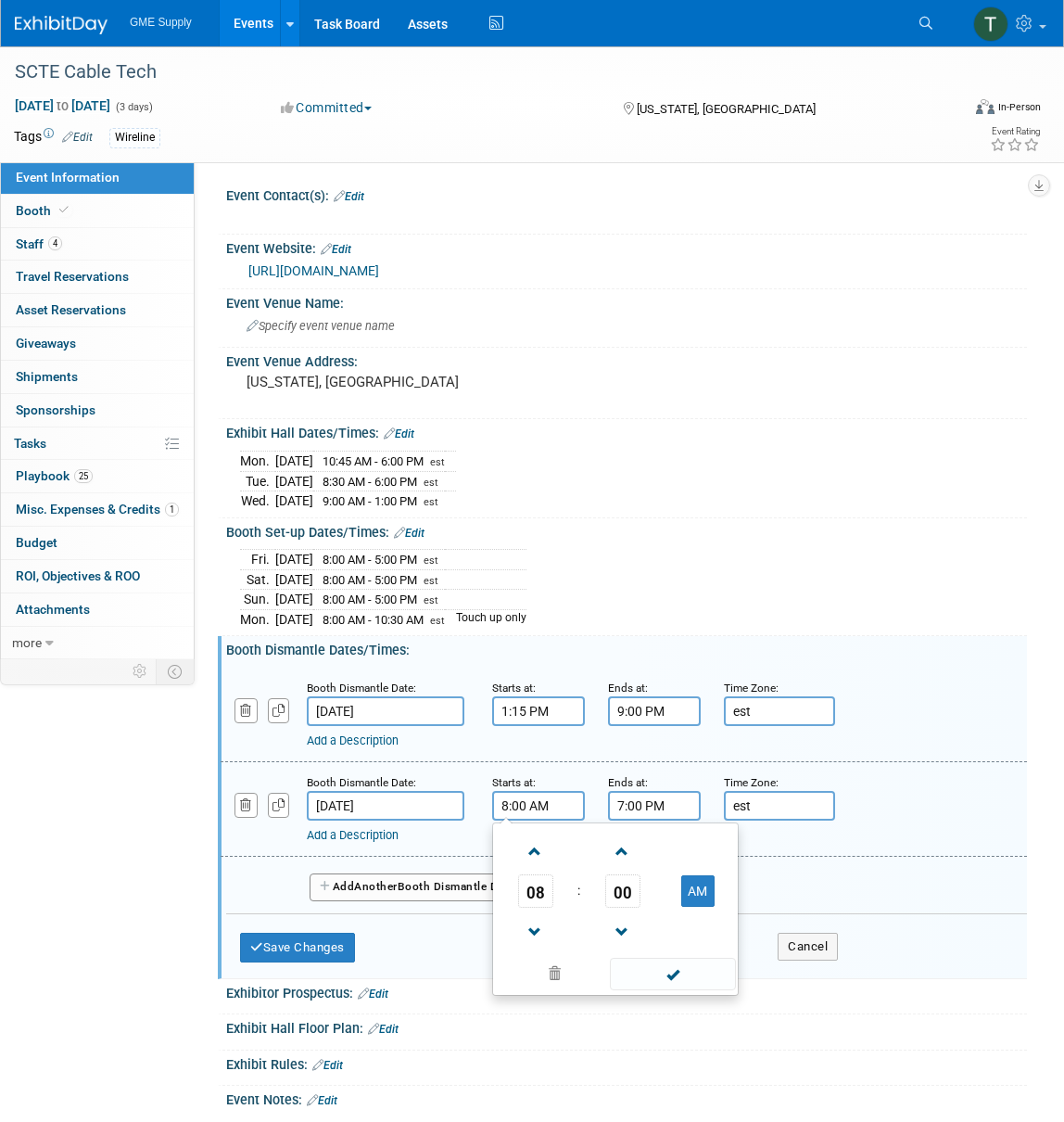
click at [634, 791] on input "7:00 PM" at bounding box center [654, 805] width 93 height 30
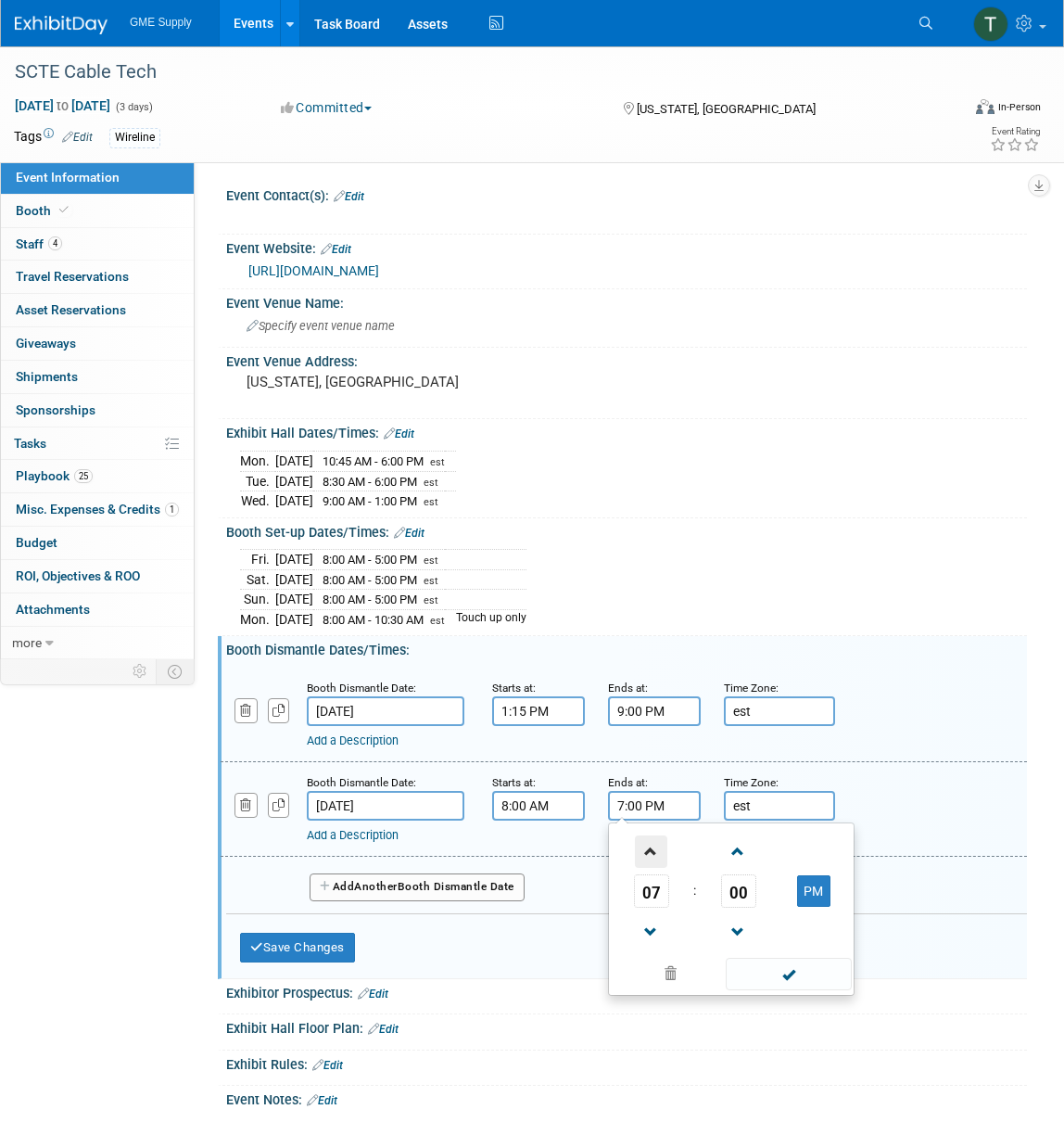
click at [652, 852] on span at bounding box center [651, 851] width 33 height 33
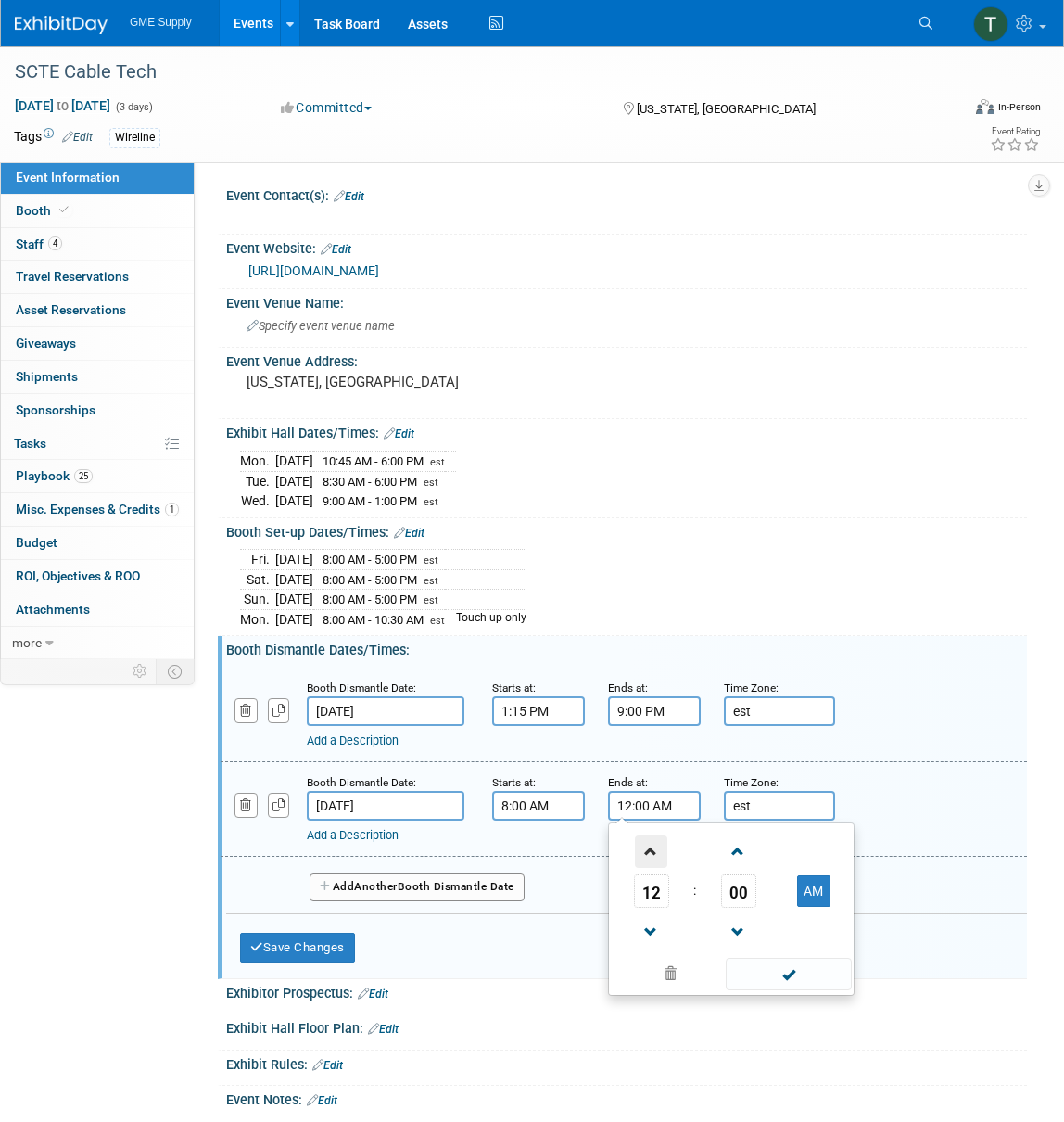
click at [652, 852] on span at bounding box center [651, 851] width 33 height 33
click at [558, 954] on div "Save Changes Cancel" at bounding box center [538, 942] width 598 height 57
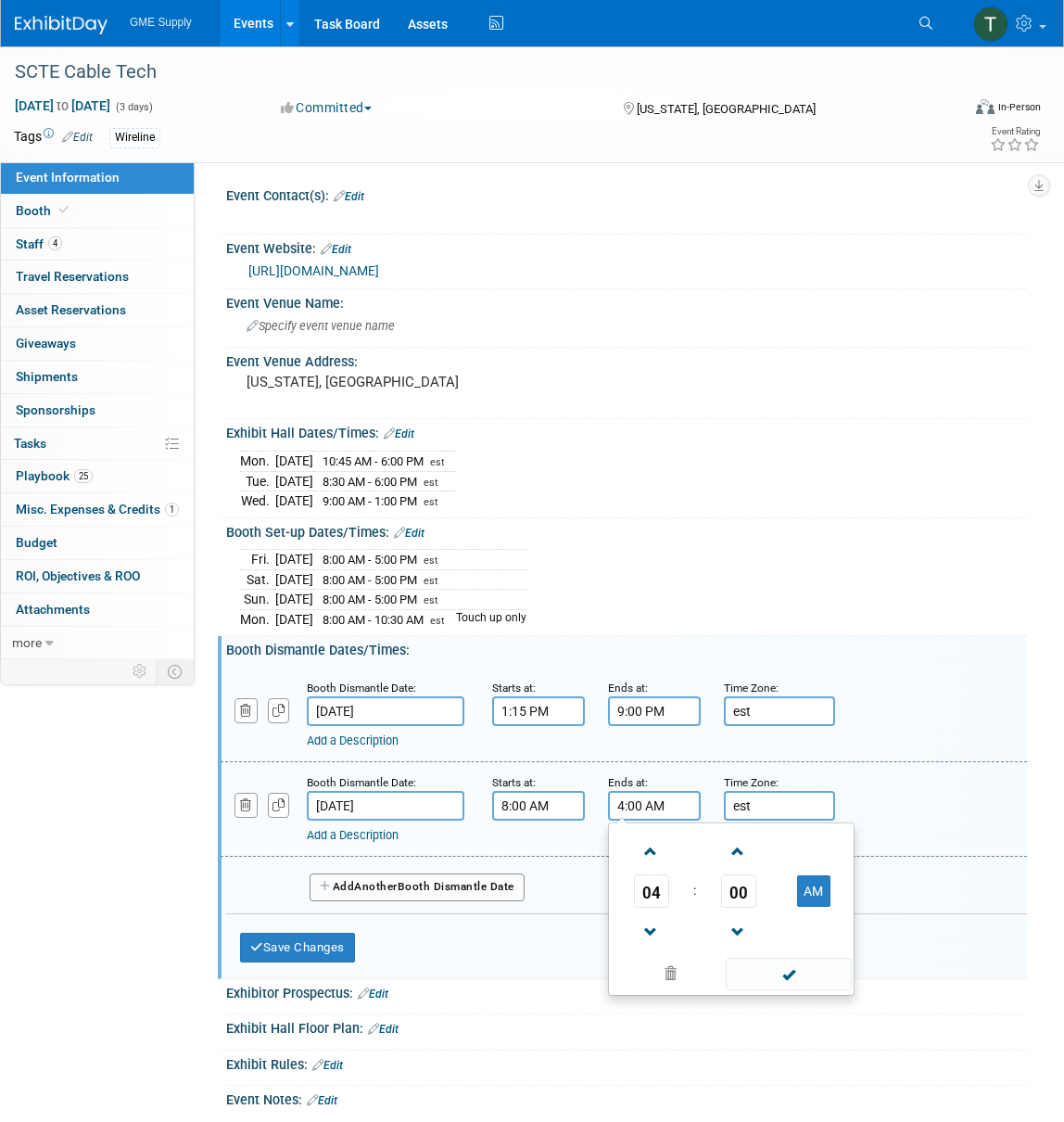
click at [666, 800] on input "4:00 AM" at bounding box center [654, 805] width 93 height 30
click at [828, 884] on button "AM" at bounding box center [814, 891] width 34 height 32
type input "4:00 PM"
click at [554, 953] on div "Save Changes Cancel" at bounding box center [538, 942] width 598 height 57
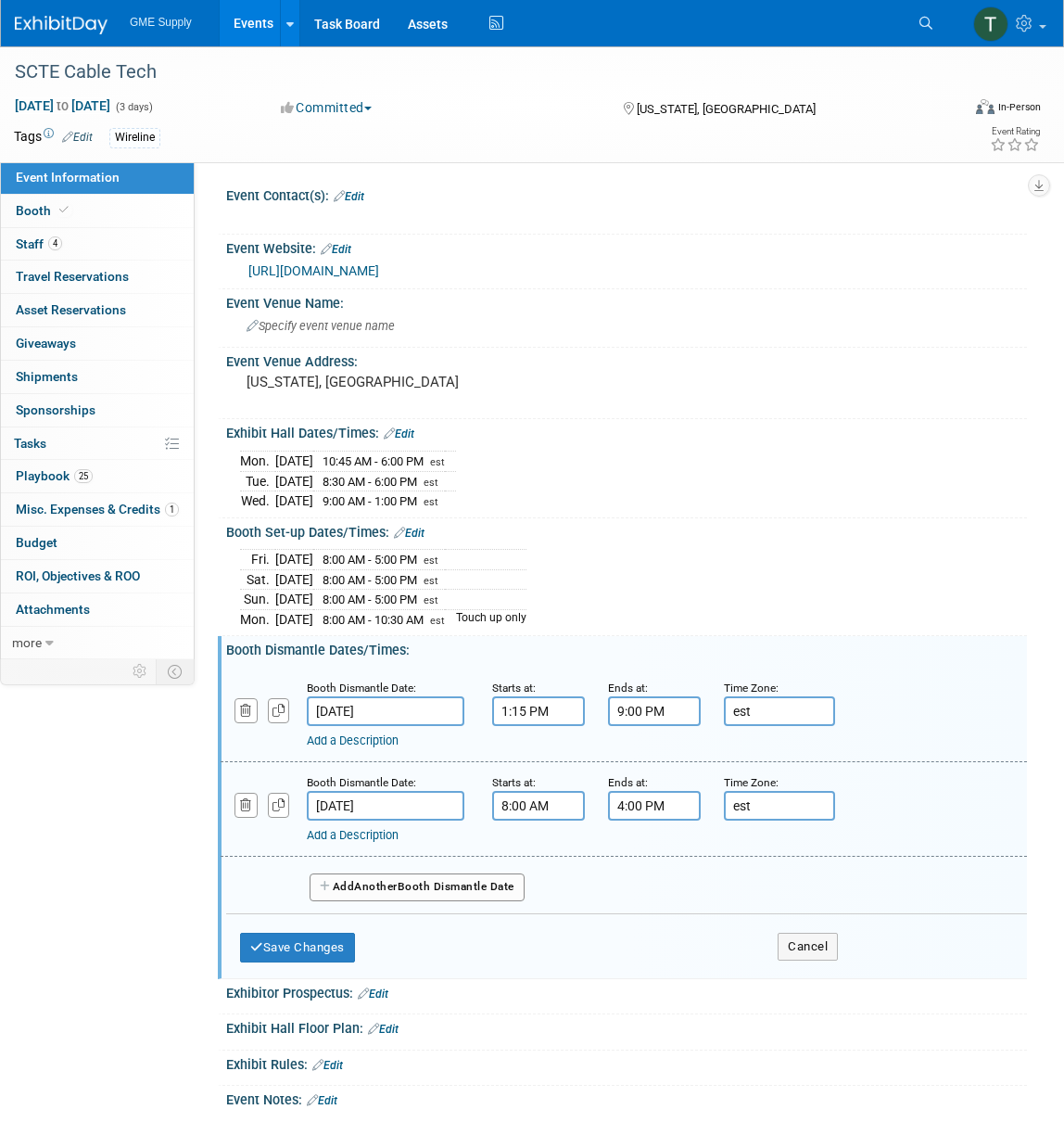
click at [284, 940] on button "Save Changes" at bounding box center [297, 947] width 115 height 30
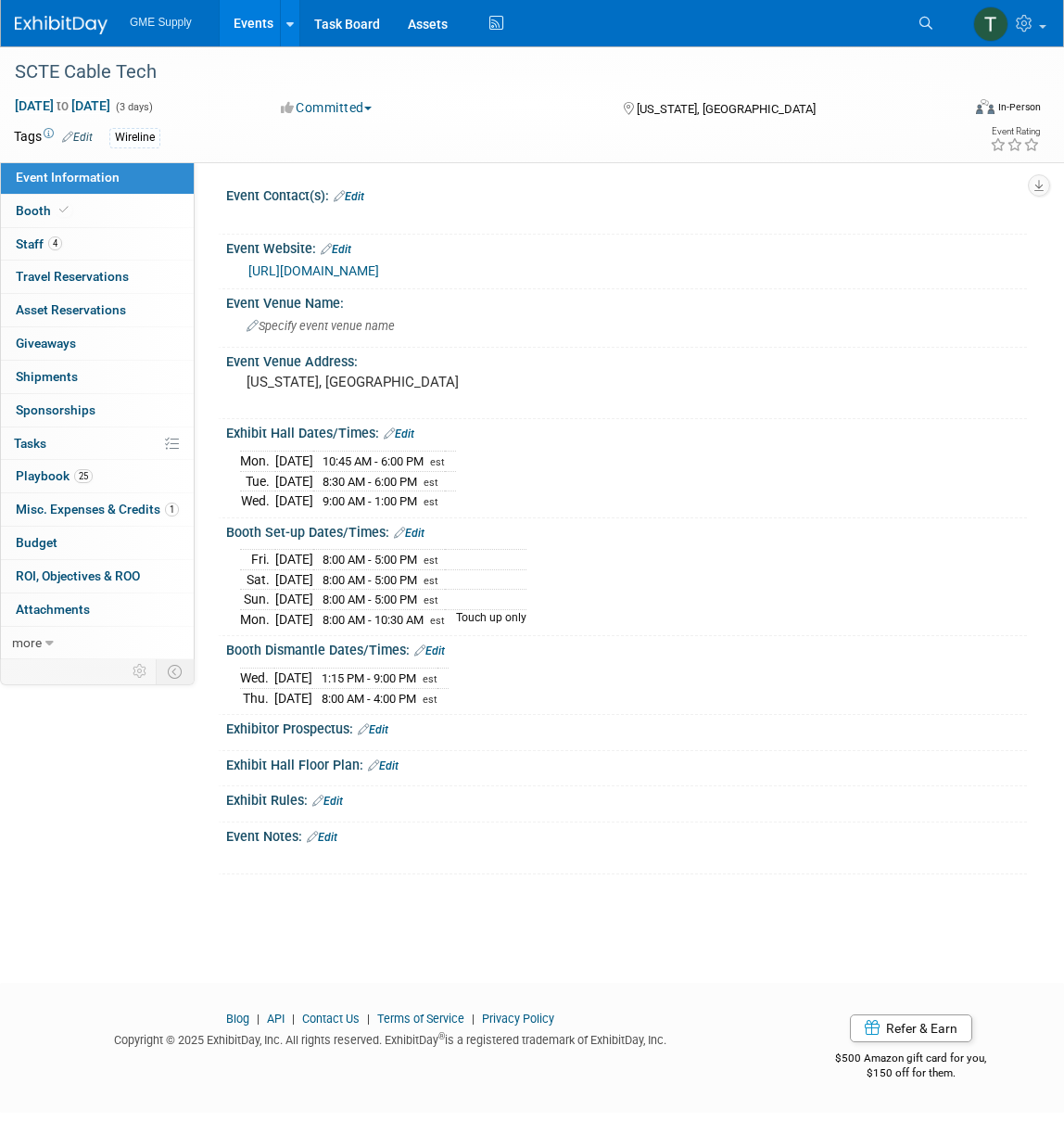
click at [331, 831] on link "Edit" at bounding box center [323, 837] width 31 height 13
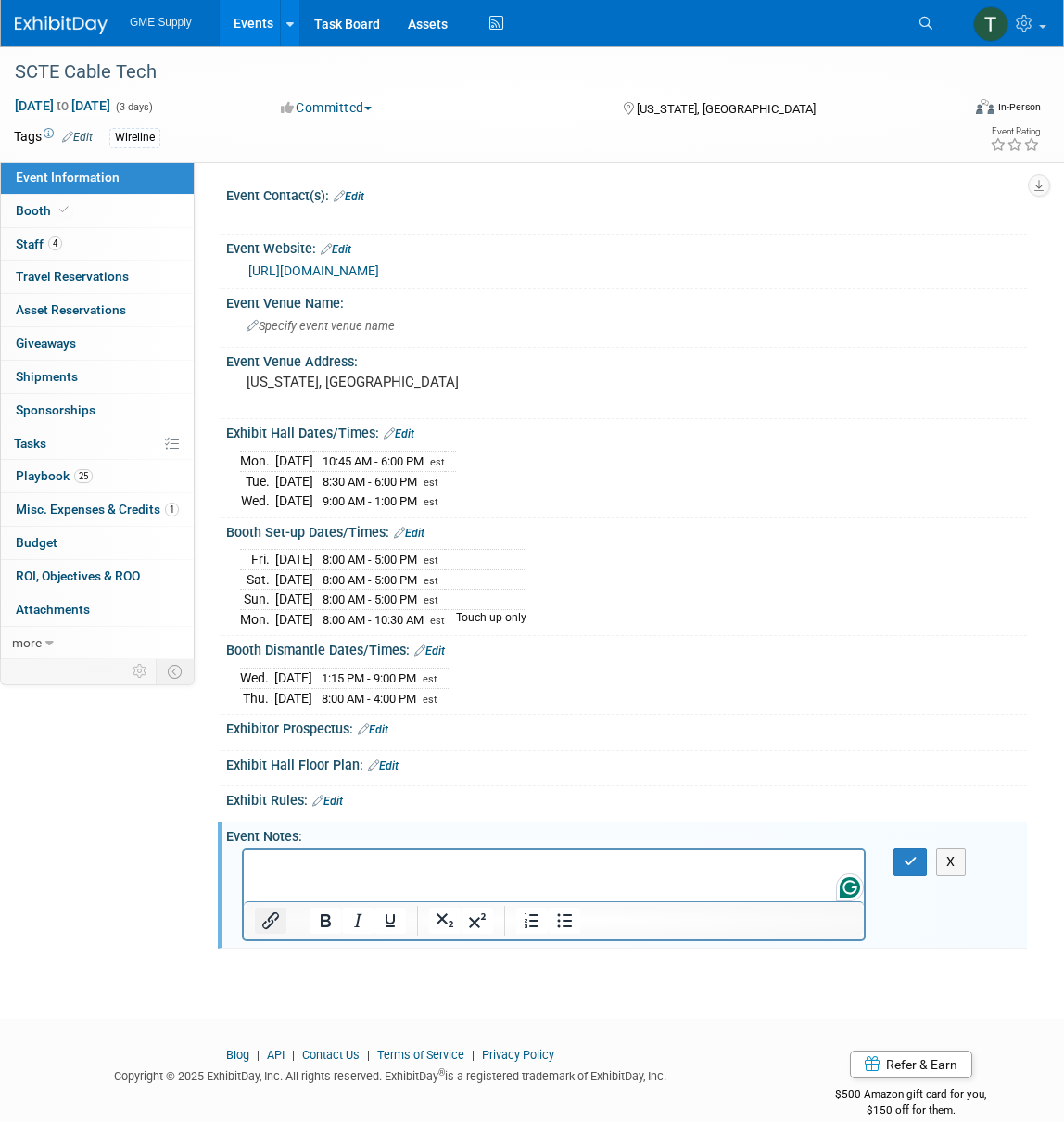
click at [262, 910] on icon "Insert/edit link" at bounding box center [271, 920] width 22 height 22
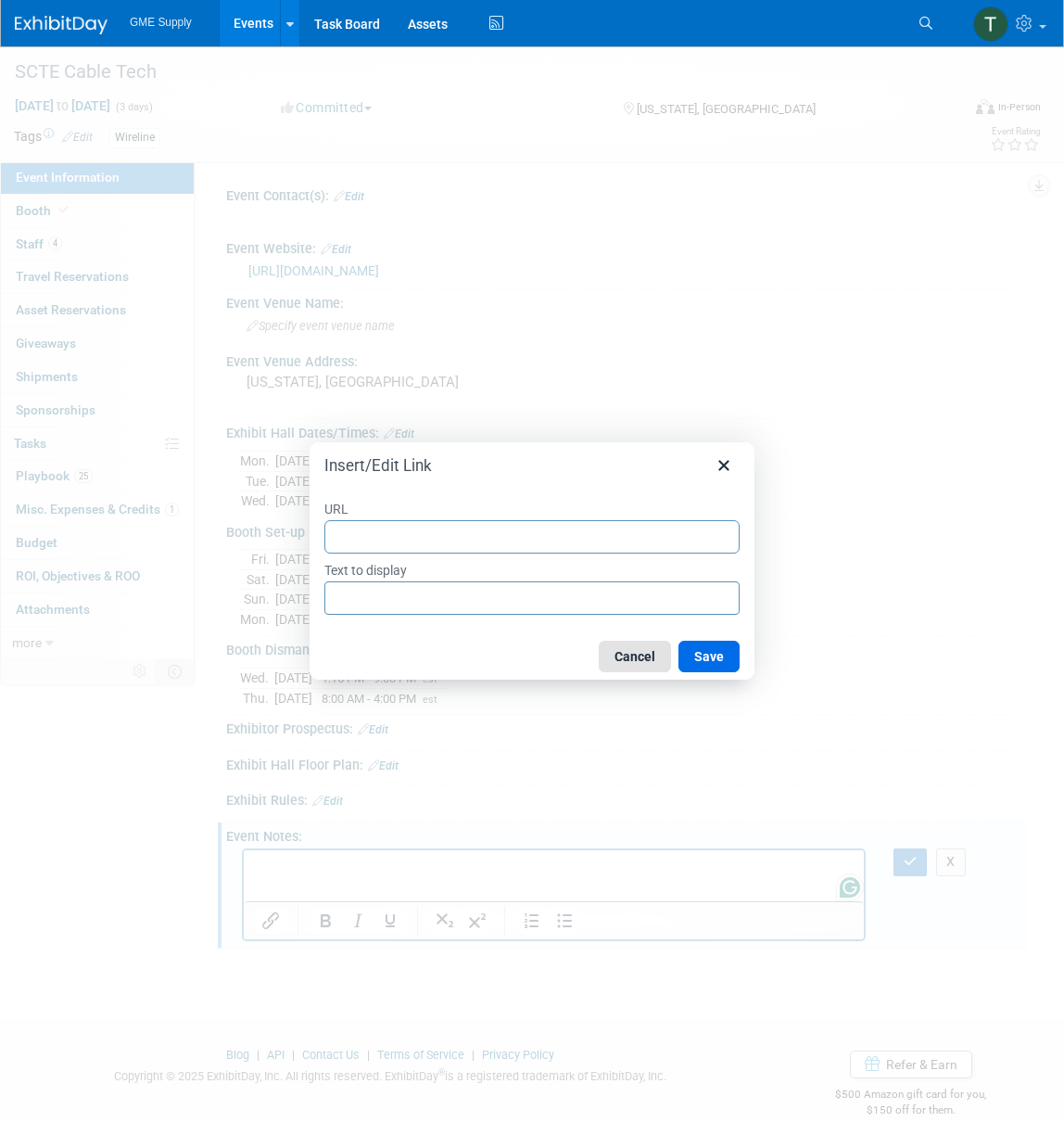
click at [629, 657] on button "Cancel" at bounding box center [635, 656] width 72 height 32
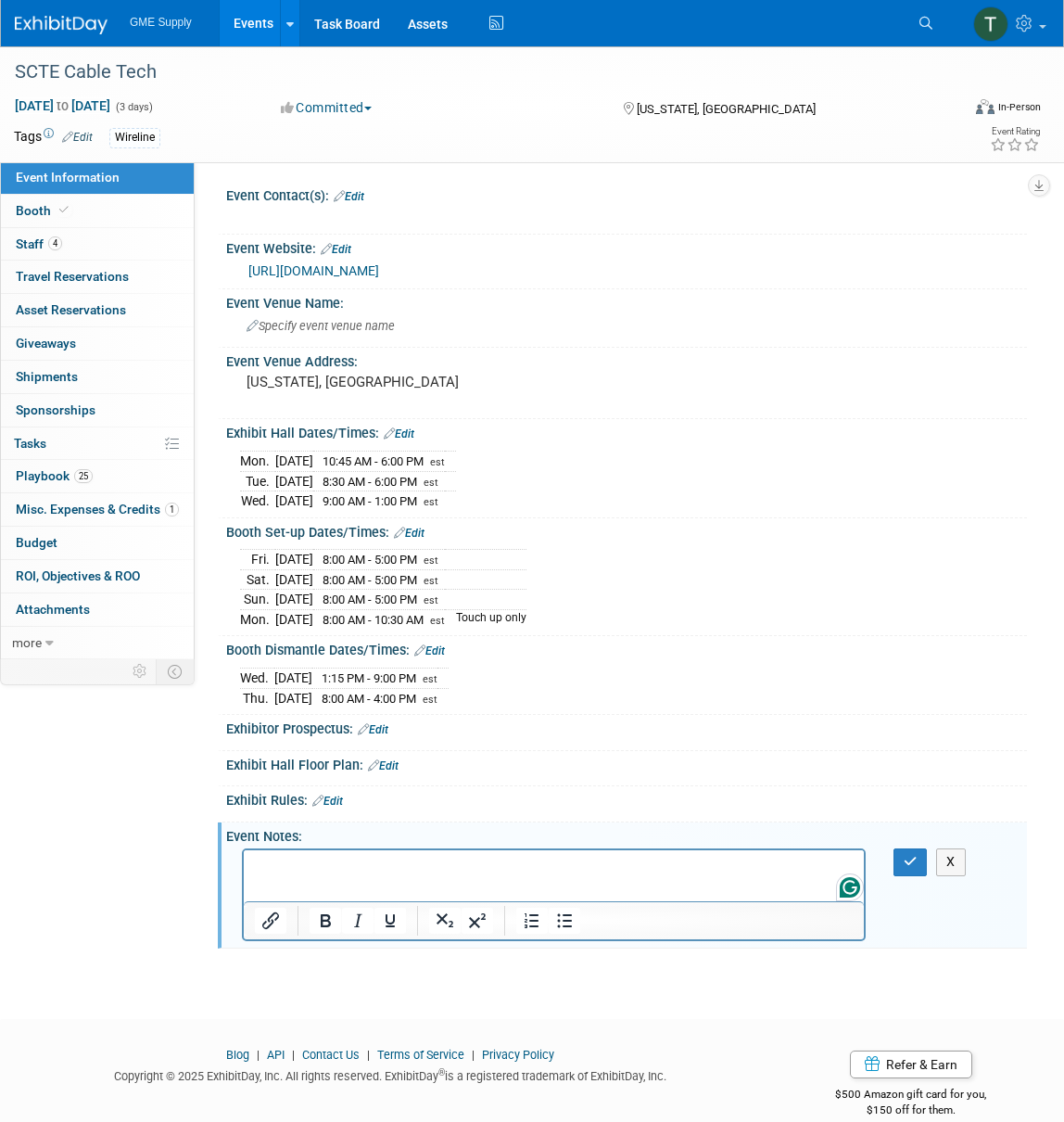
click at [317, 871] on p "Rich Text Area. Press ALT-0 for help." at bounding box center [555, 866] width 599 height 18
drag, startPoint x: 29, startPoint y: 890, endPoint x: 70, endPoint y: 899, distance: 42.0
click at [30, 890] on div "Event Information Event Info Booth Booth 4 Staff 4 Staff 0 Travel Reservations …" at bounding box center [532, 497] width 1064 height 902
drag, startPoint x: 79, startPoint y: 900, endPoint x: 116, endPoint y: 891, distance: 38.1
click at [82, 900] on div "Event Information Event Info Booth Booth 4 Staff 4 Staff 0 Travel Reservations …" at bounding box center [532, 497] width 1064 height 902
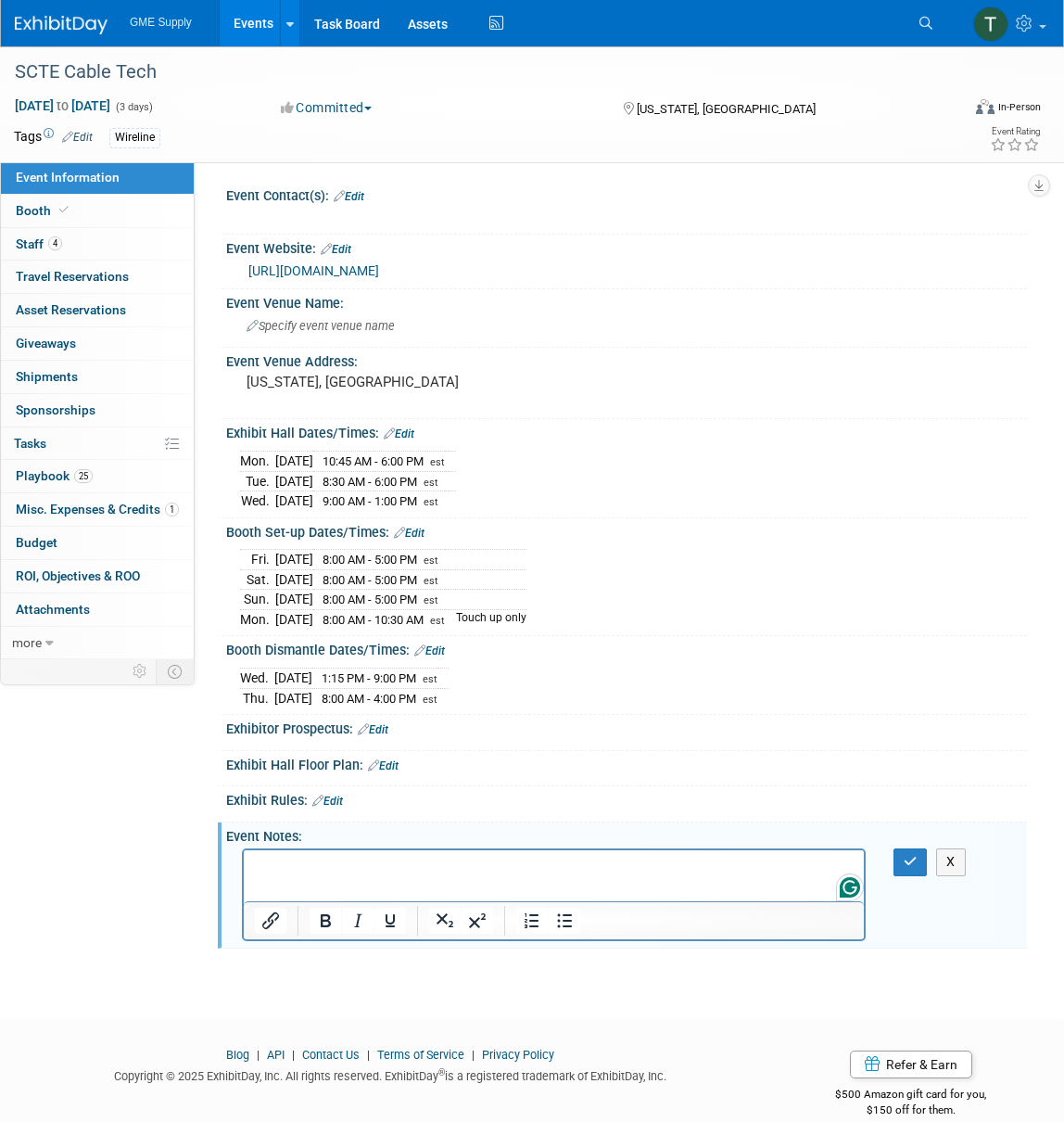
click at [780, 663] on div "[DATE] 1:15 PM - 9:00 PM est [DATE] 8:00 AM - 4:00 PM est" at bounding box center [626, 685] width 773 height 44
click at [1028, 187] on button "button" at bounding box center [1039, 185] width 22 height 22
click at [741, 211] on div at bounding box center [554, 217] width 624 height 18
click at [950, 849] on button "X" at bounding box center [951, 862] width 30 height 27
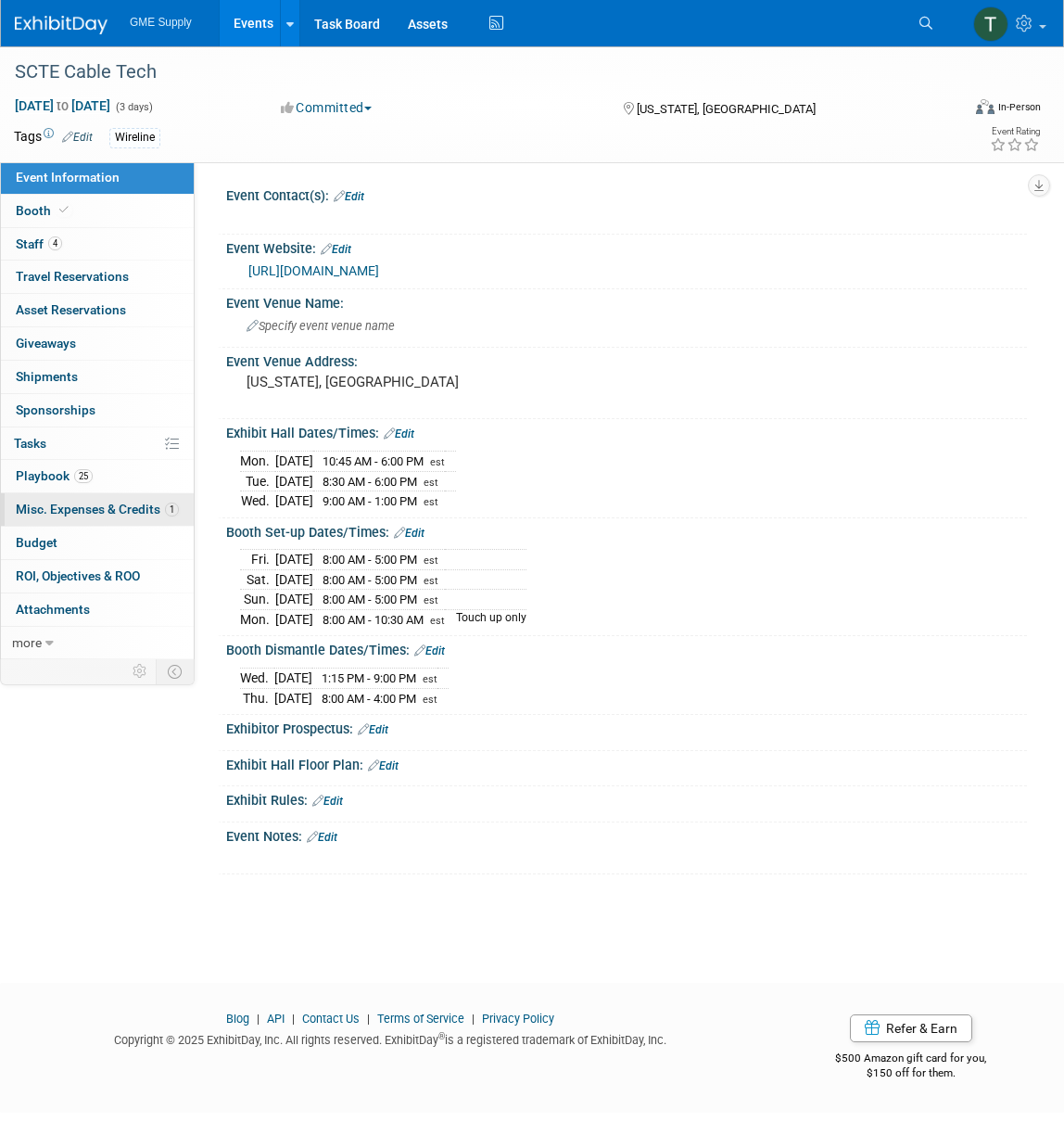
click at [61, 503] on span "Misc. Expenses & Credits 1" at bounding box center [97, 508] width 163 height 14
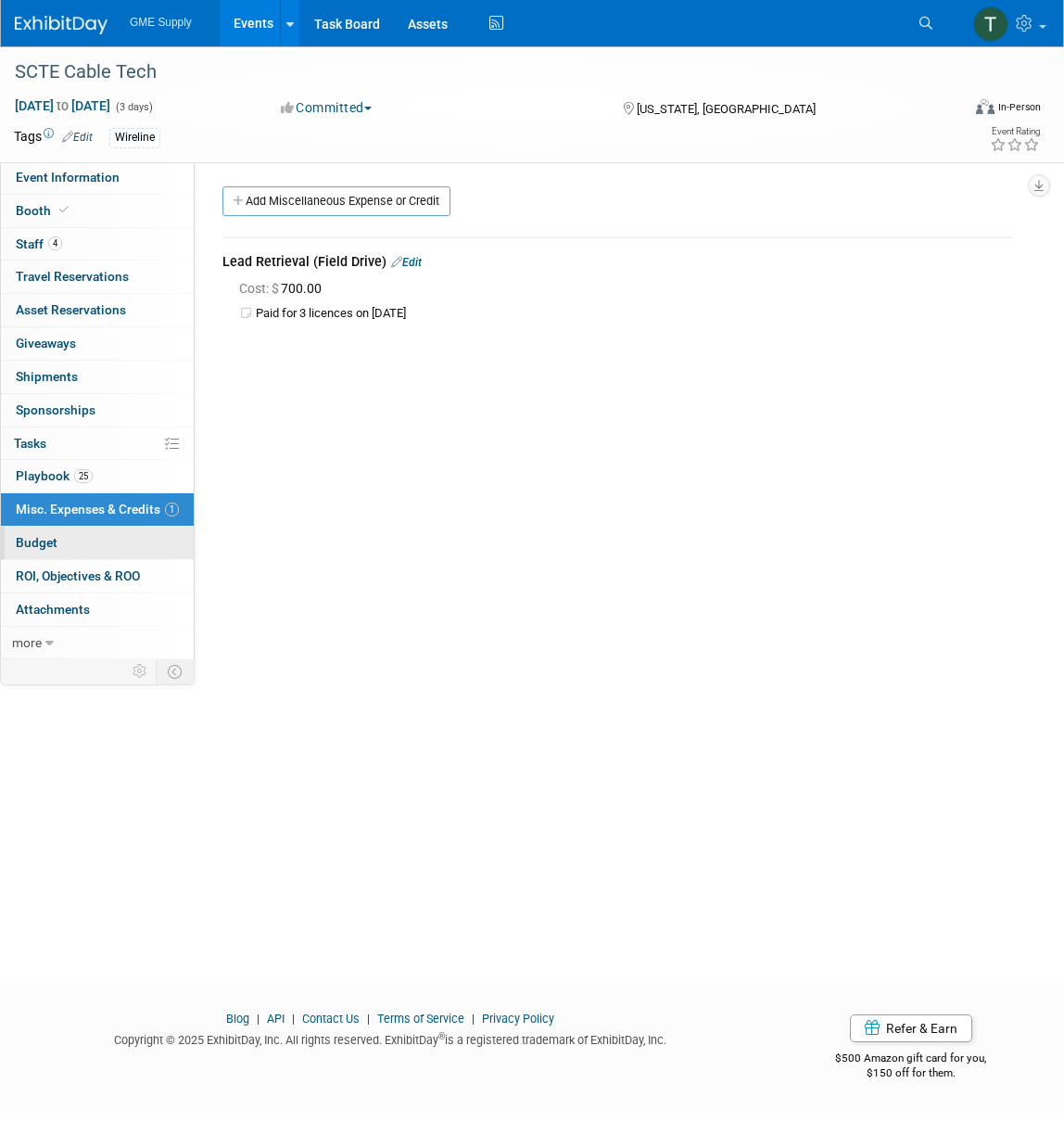
click at [47, 535] on span "Budget" at bounding box center [36, 542] width 42 height 14
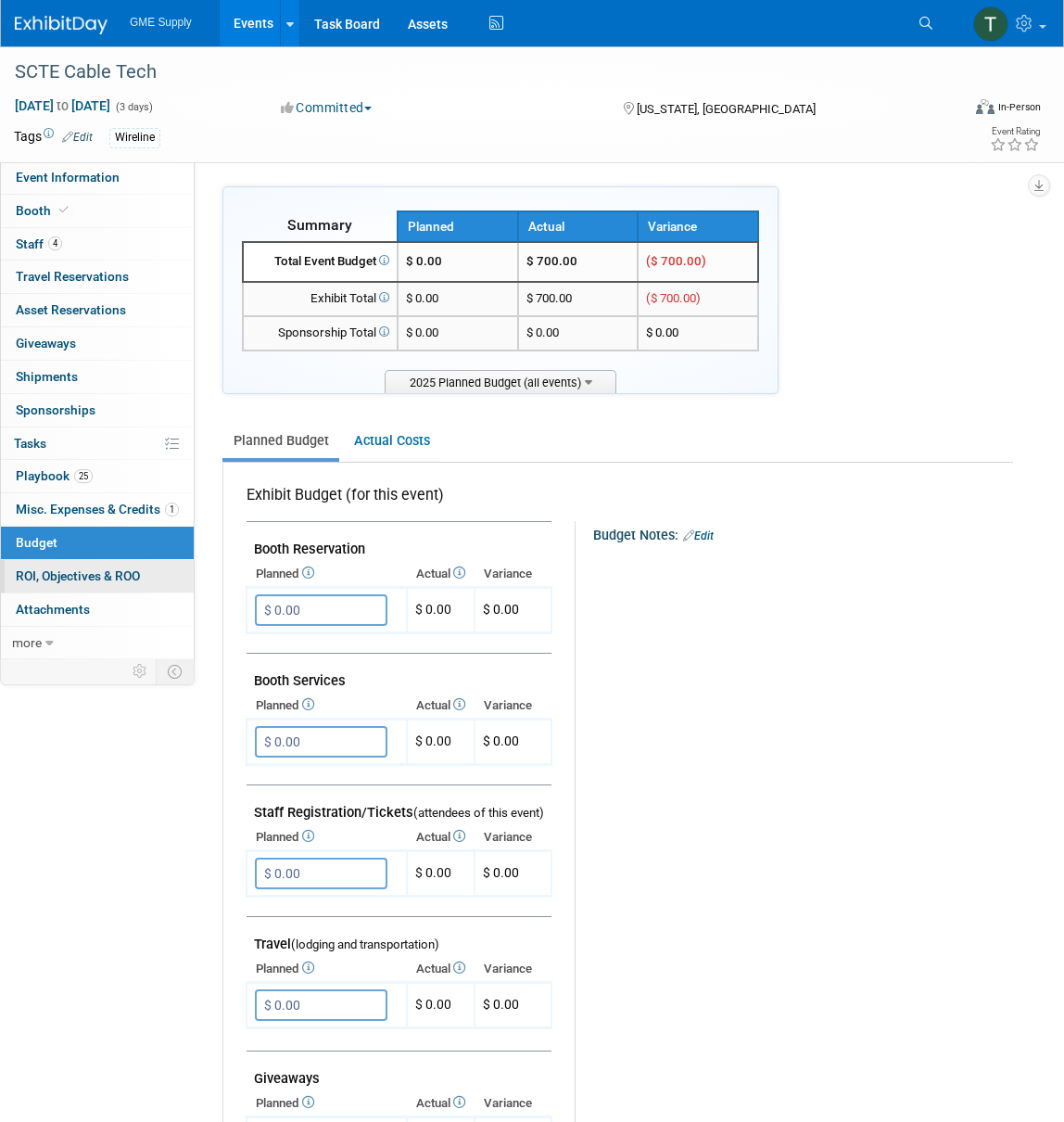
click at [53, 568] on span "ROI, Objectives & ROO 0" at bounding box center [77, 575] width 125 height 14
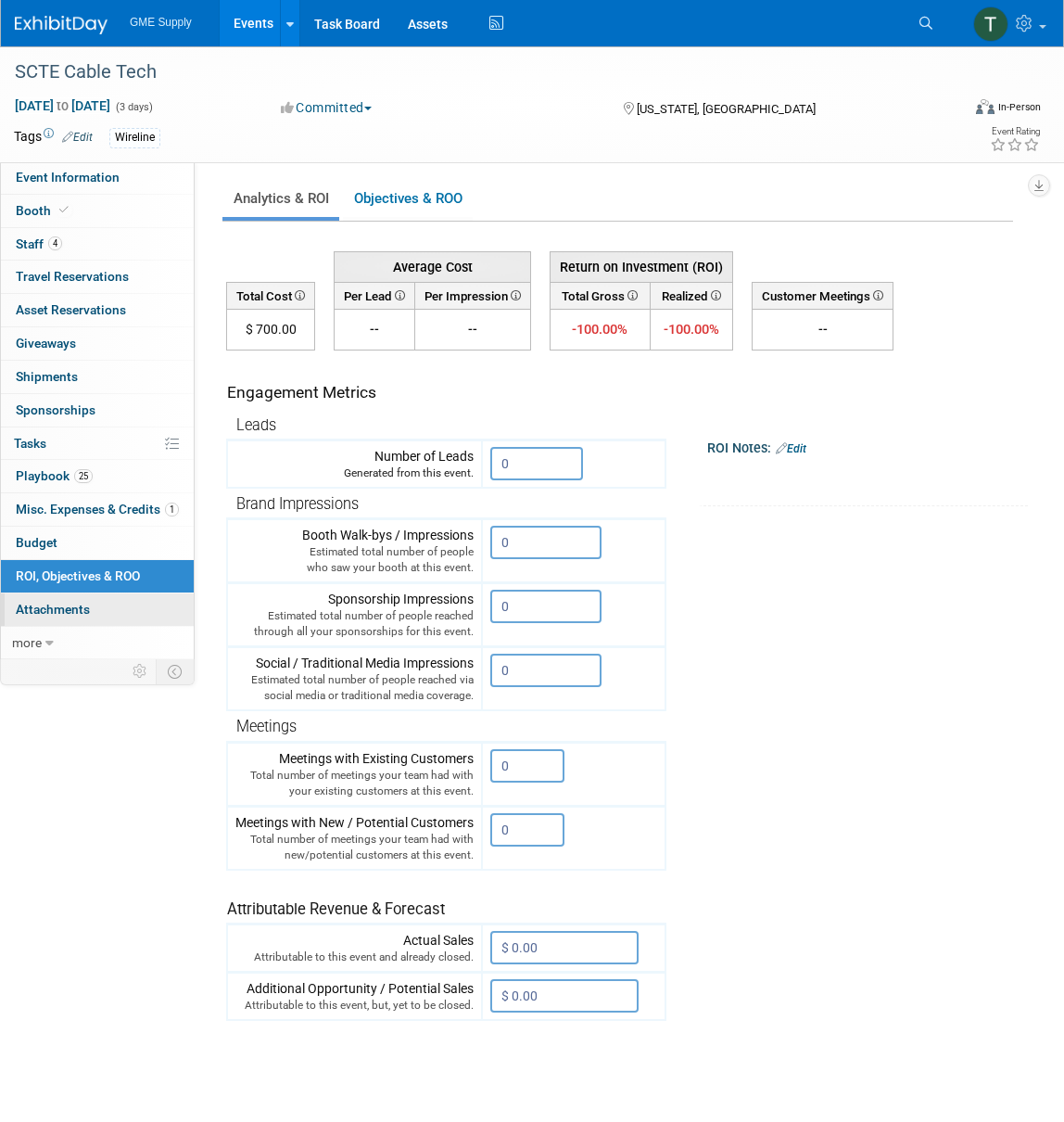
click at [48, 605] on span "Attachments 0" at bounding box center [52, 609] width 74 height 14
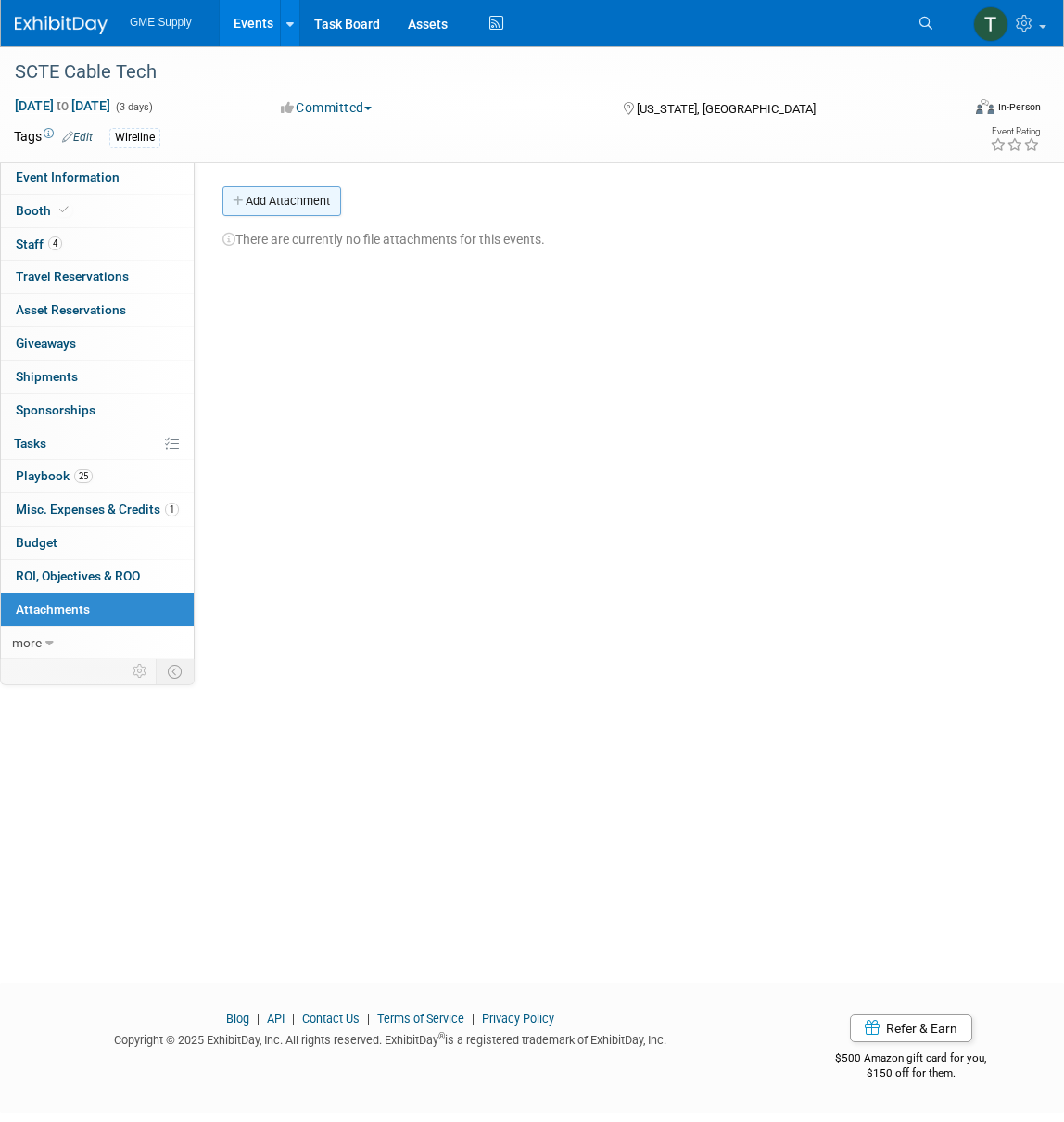
click at [288, 191] on button "Add Attachment" at bounding box center [281, 201] width 119 height 30
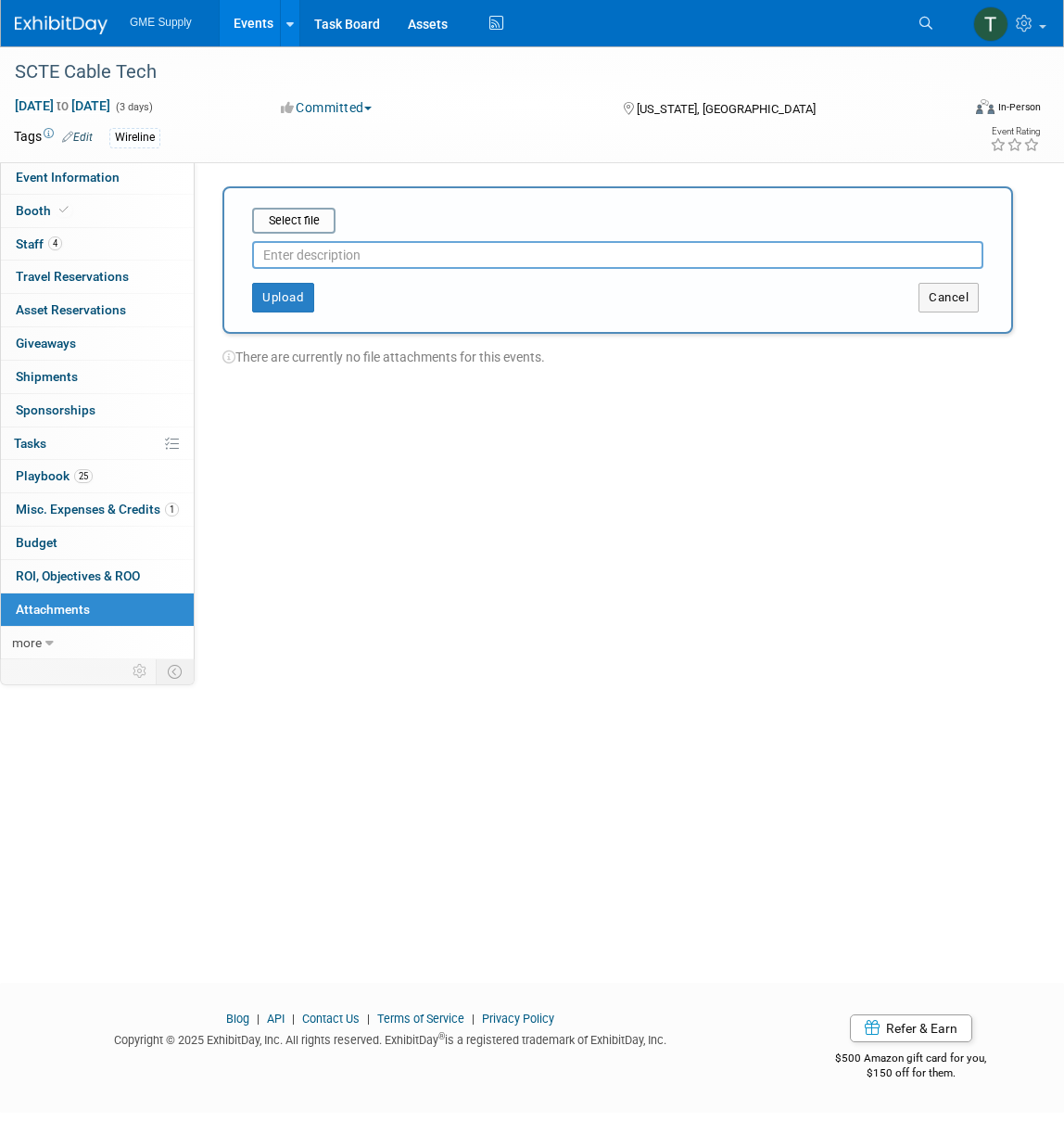
click at [305, 251] on input "text" at bounding box center [618, 254] width 732 height 28
type input "[PERSON_NAME] SCTE Quick Facts Doc"
click at [280, 289] on button "Upload" at bounding box center [283, 298] width 62 height 30
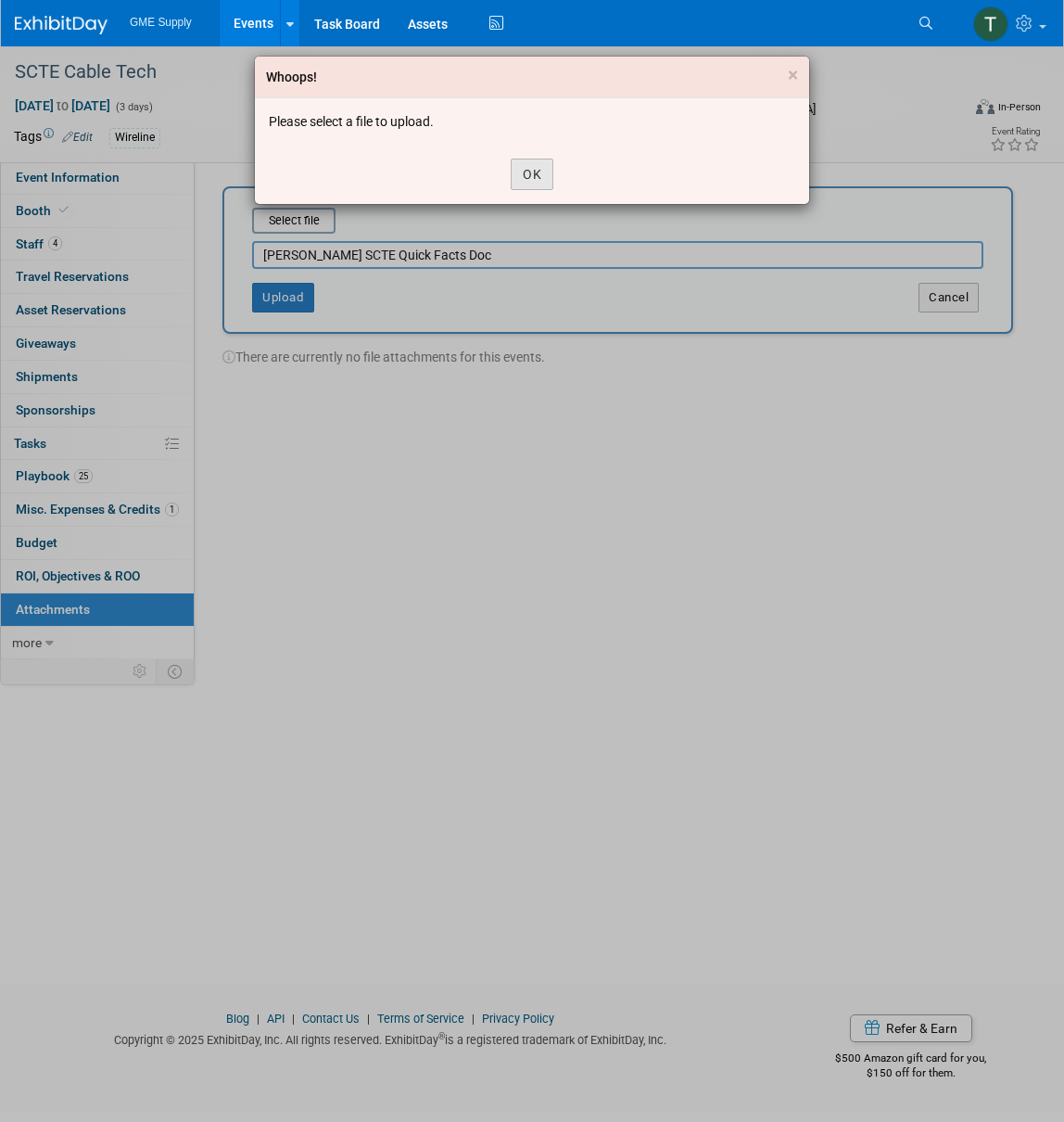
click at [531, 172] on button "OK" at bounding box center [532, 174] width 43 height 32
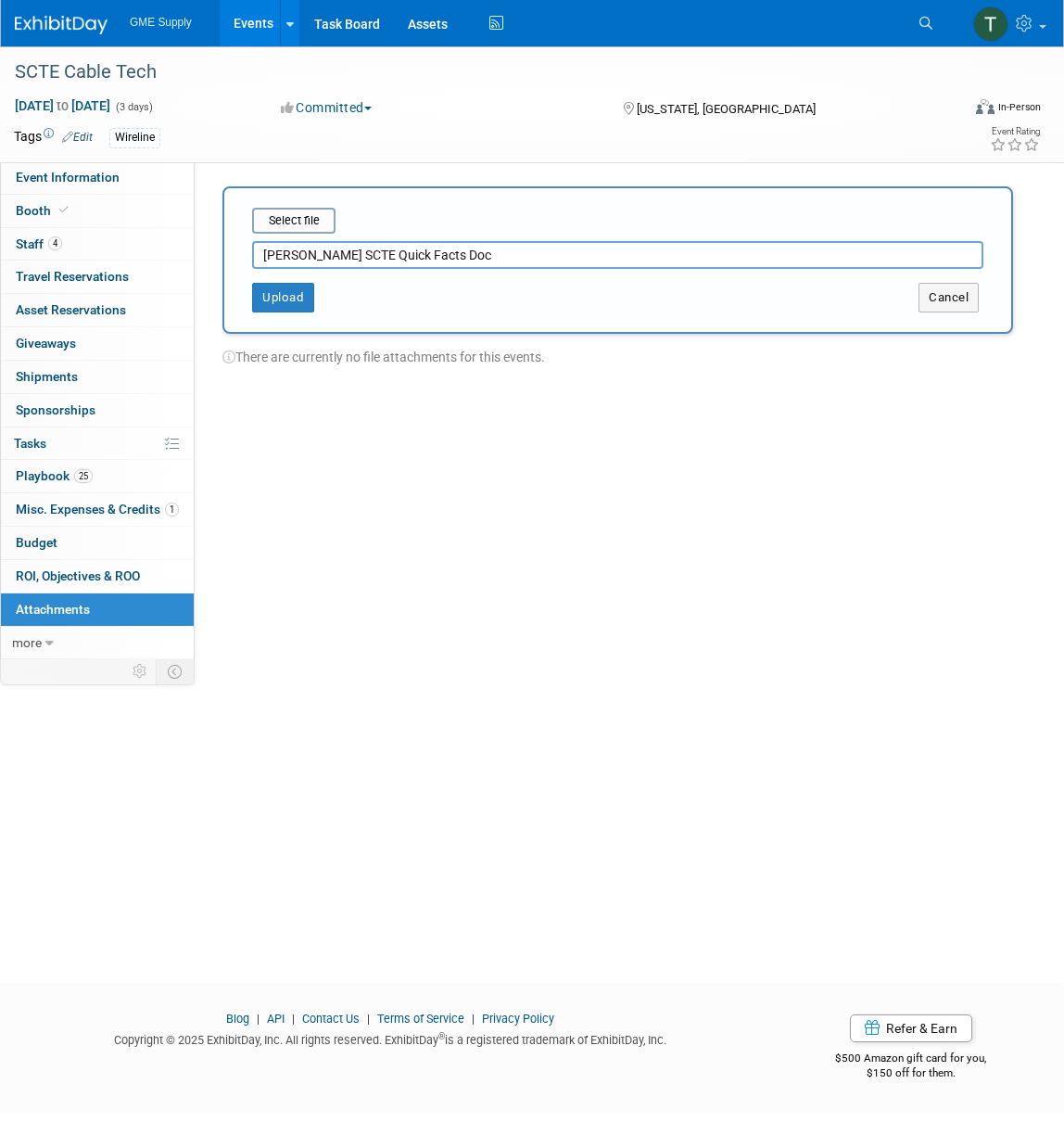
click at [414, 302] on div "Upload" at bounding box center [388, 298] width 329 height 30
click at [302, 216] on input "file" at bounding box center [223, 220] width 220 height 22
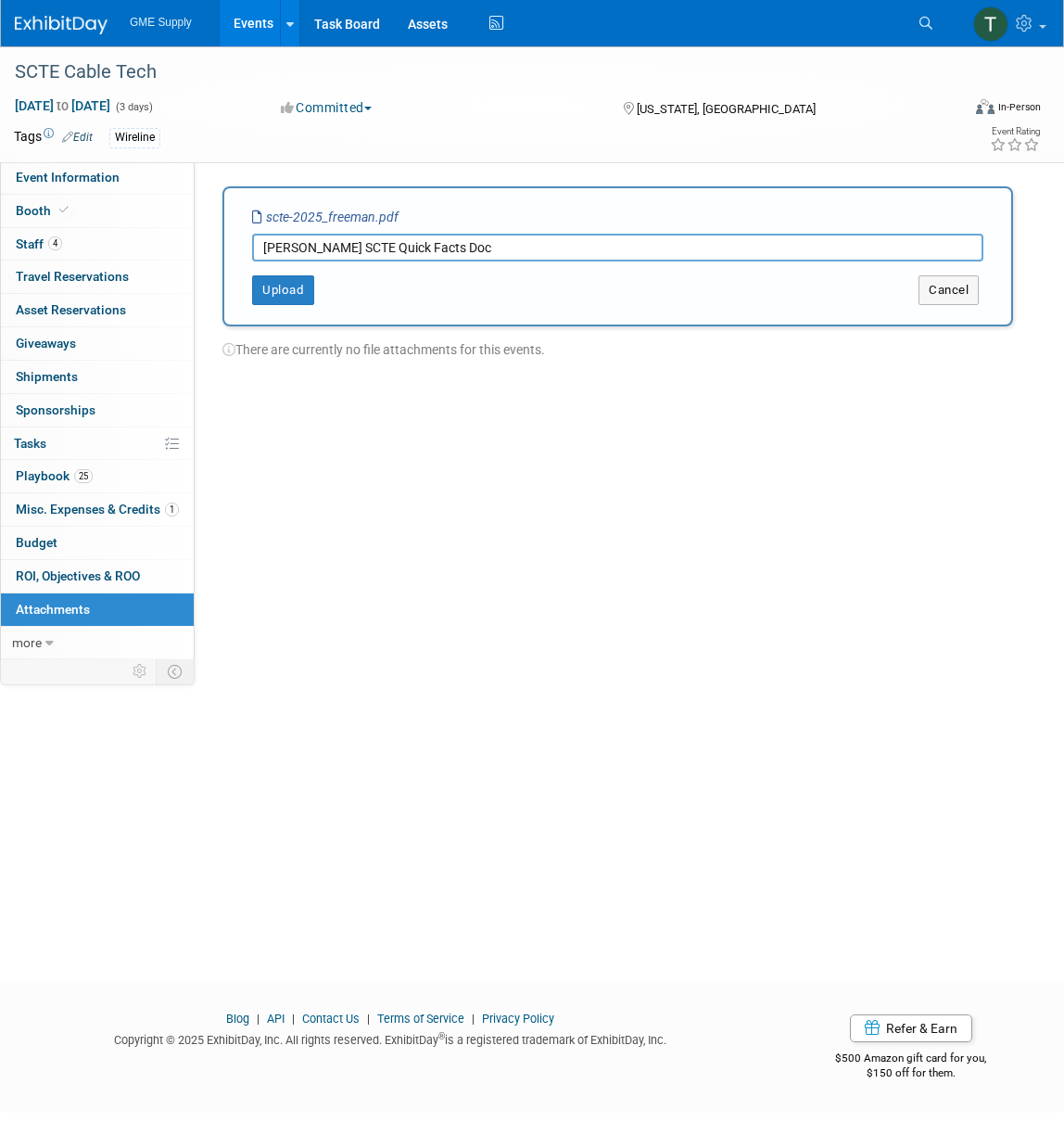
click at [275, 299] on button "Upload" at bounding box center [283, 290] width 62 height 30
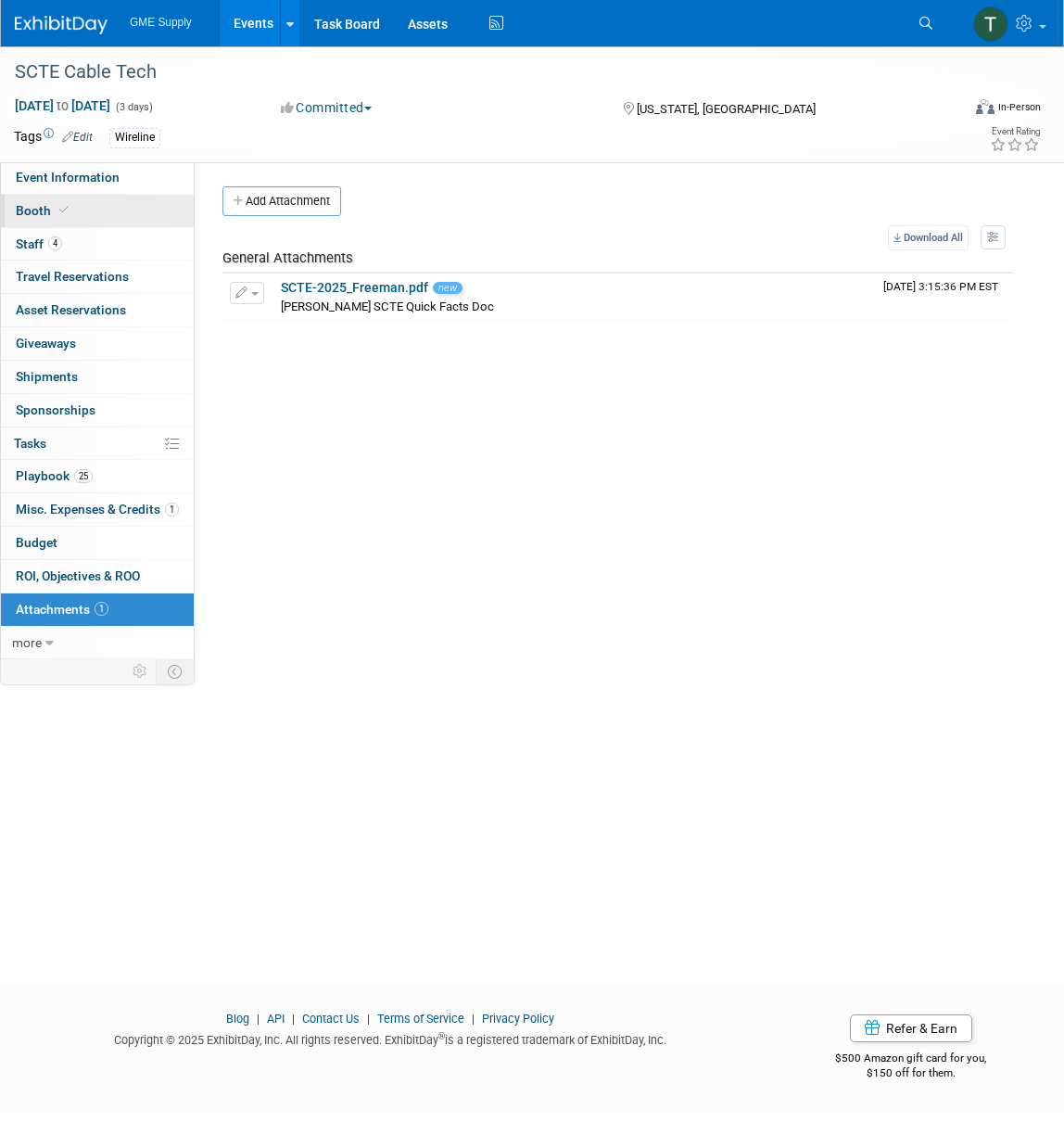
click at [14, 214] on link "Booth" at bounding box center [98, 211] width 193 height 33
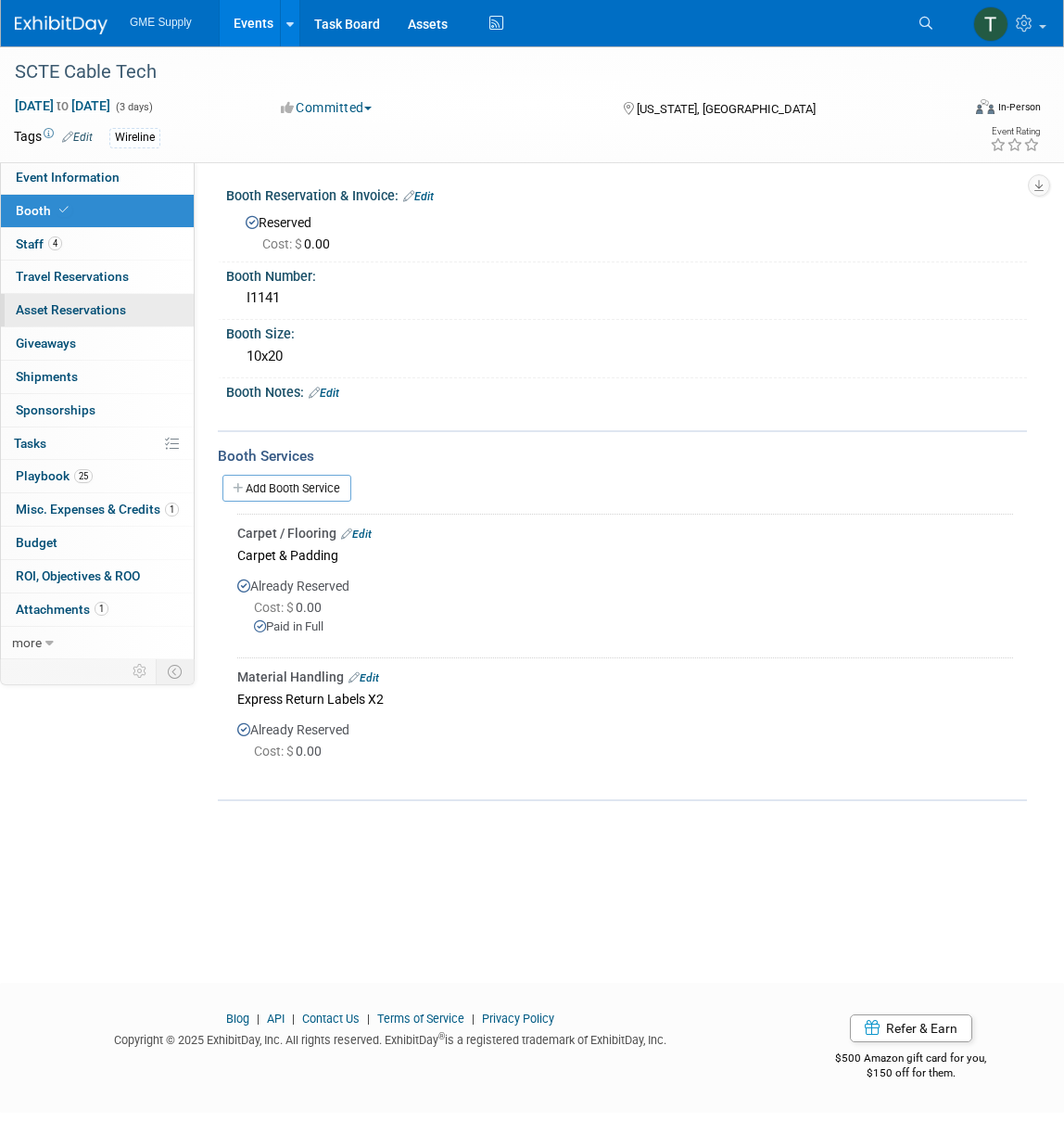
click at [70, 302] on span "Asset Reservations 0" at bounding box center [71, 309] width 110 height 14
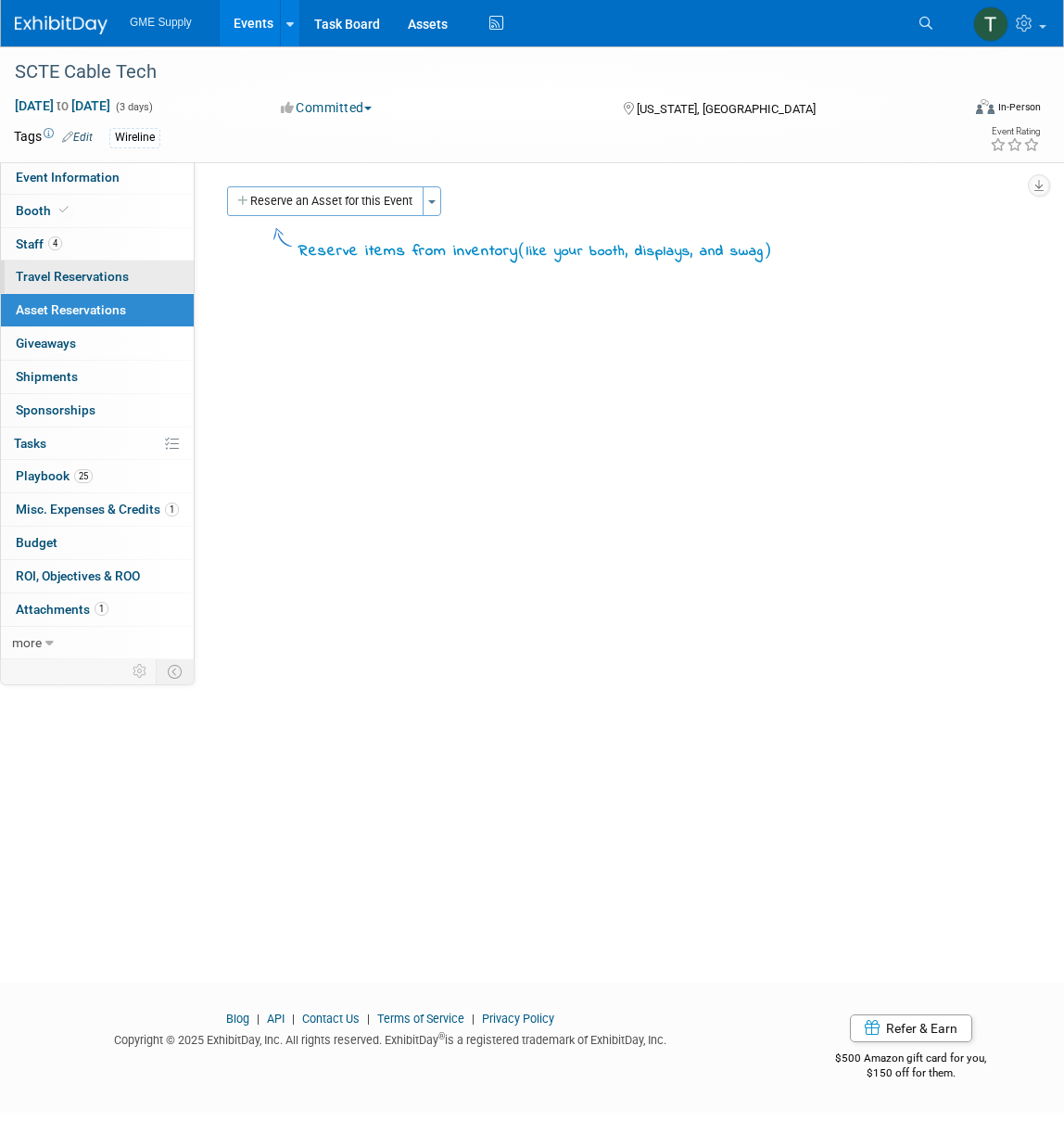
click at [78, 273] on span "Travel Reservations 0" at bounding box center [72, 275] width 113 height 14
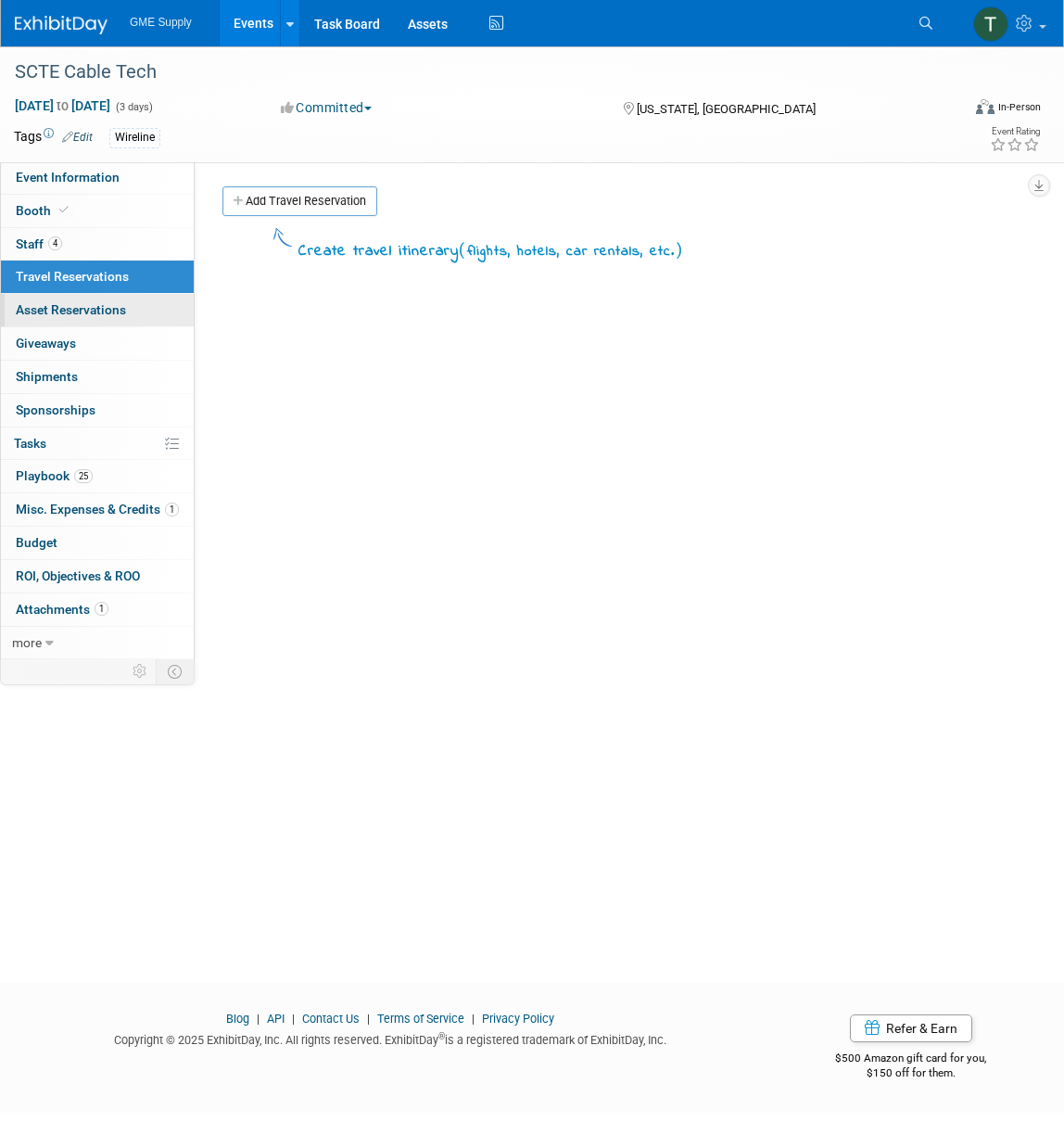
click at [72, 304] on span "Asset Reservations 0" at bounding box center [71, 309] width 110 height 14
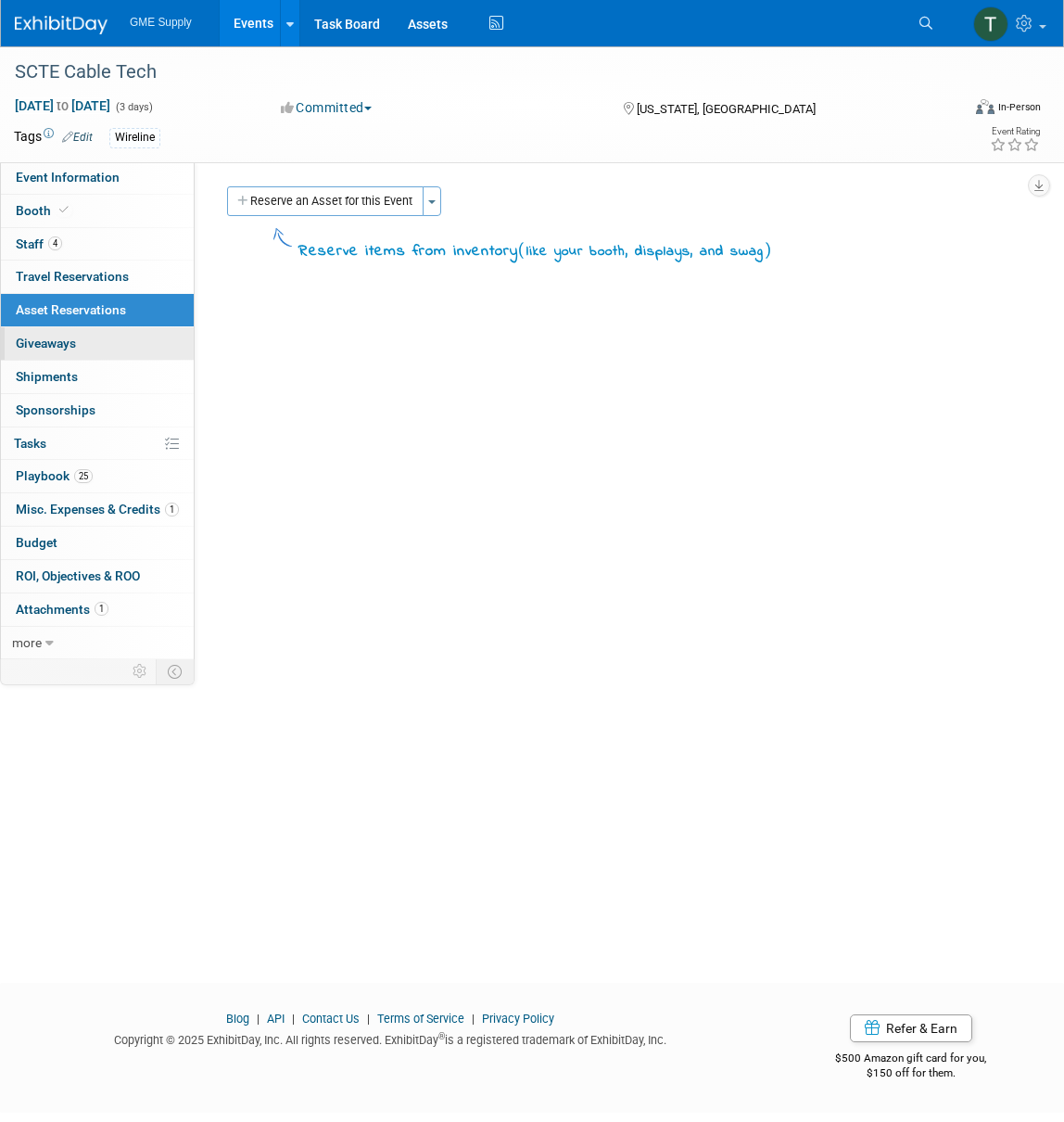
click at [34, 348] on link "0 Giveaways 0" at bounding box center [98, 344] width 193 height 33
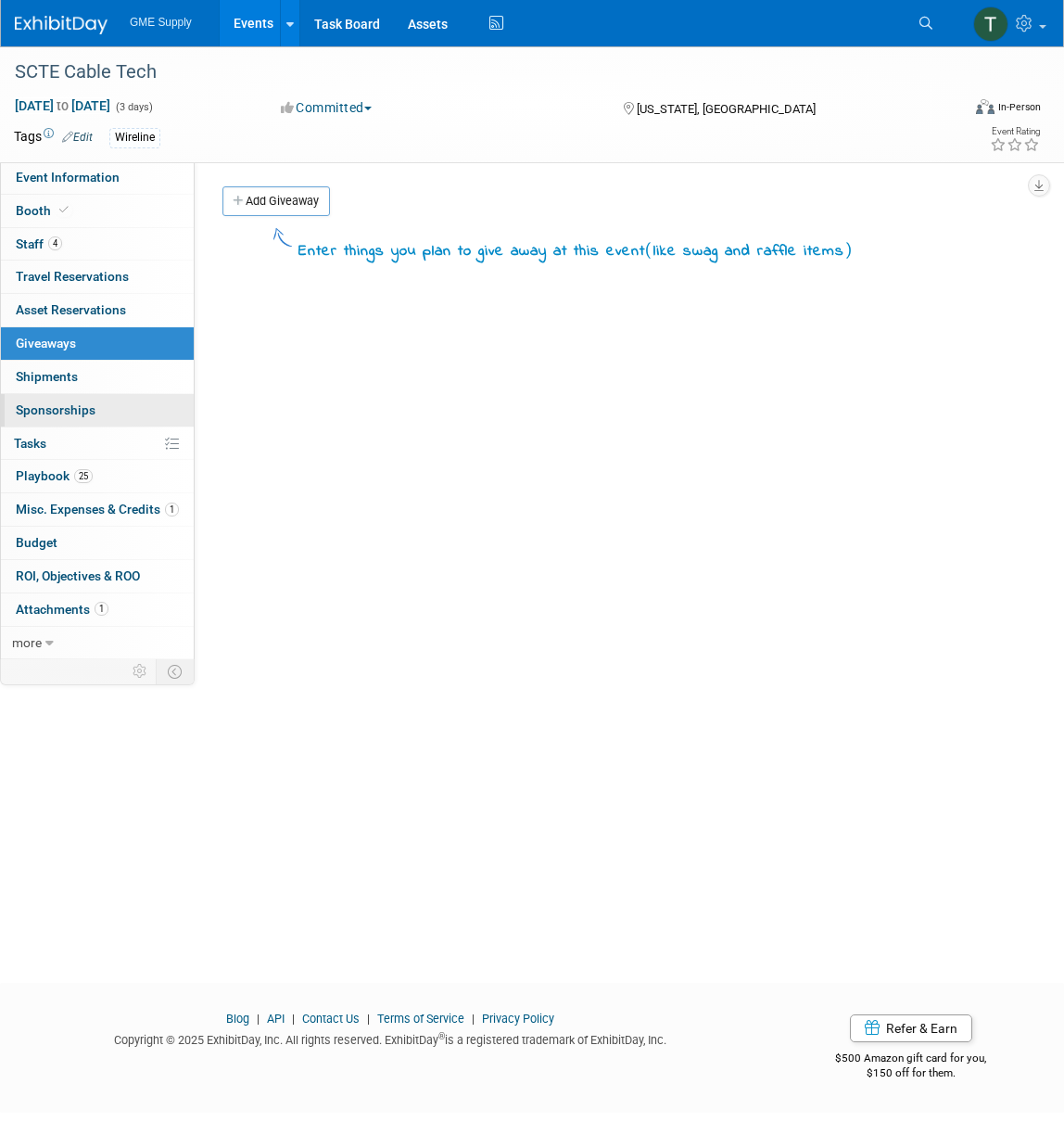
drag, startPoint x: 32, startPoint y: 374, endPoint x: 29, endPoint y: 392, distance: 18.2
click at [32, 375] on span "Shipments 0" at bounding box center [46, 376] width 62 height 14
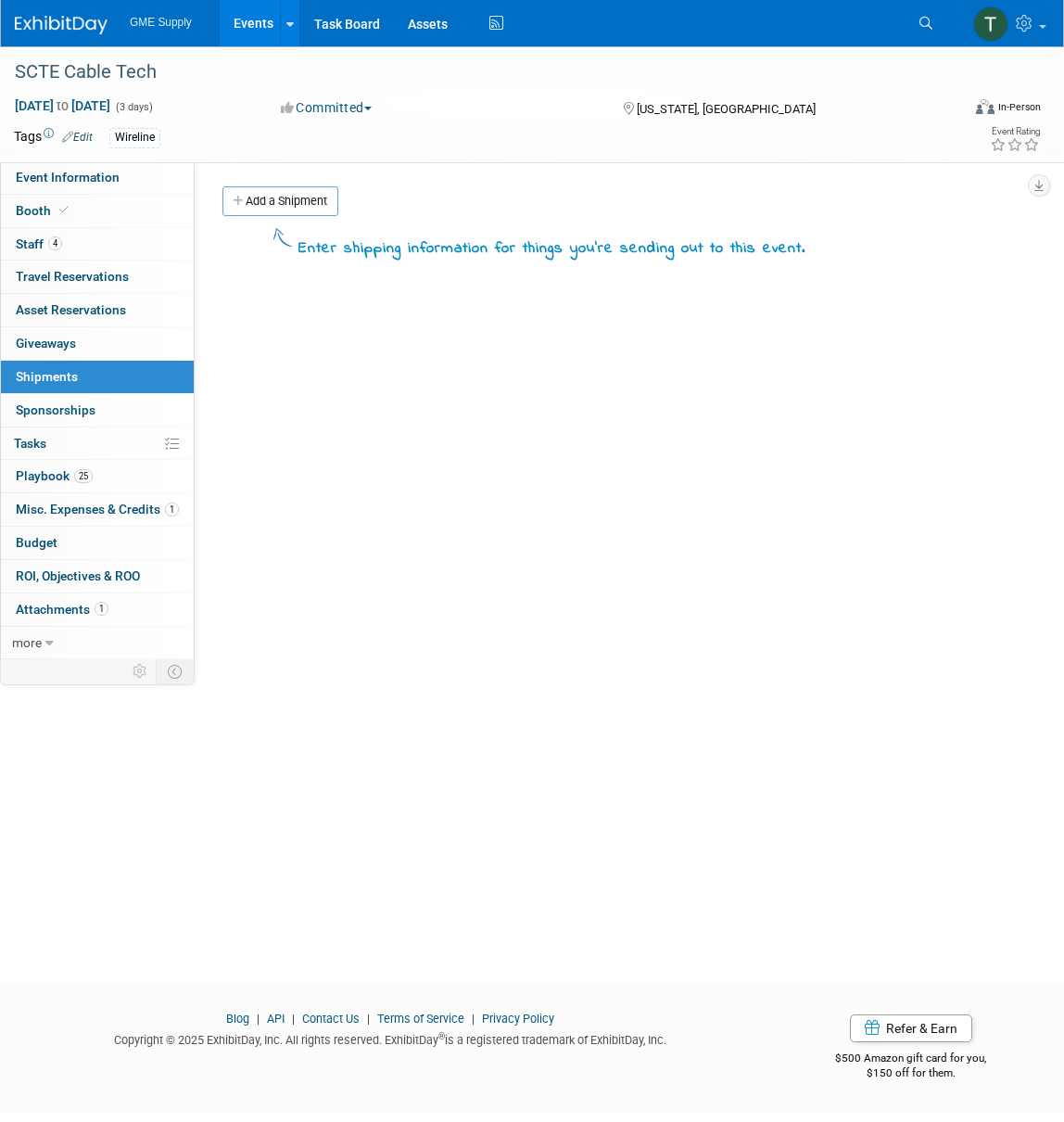
click at [46, 402] on span "Sponsorships 0" at bounding box center [55, 409] width 80 height 14
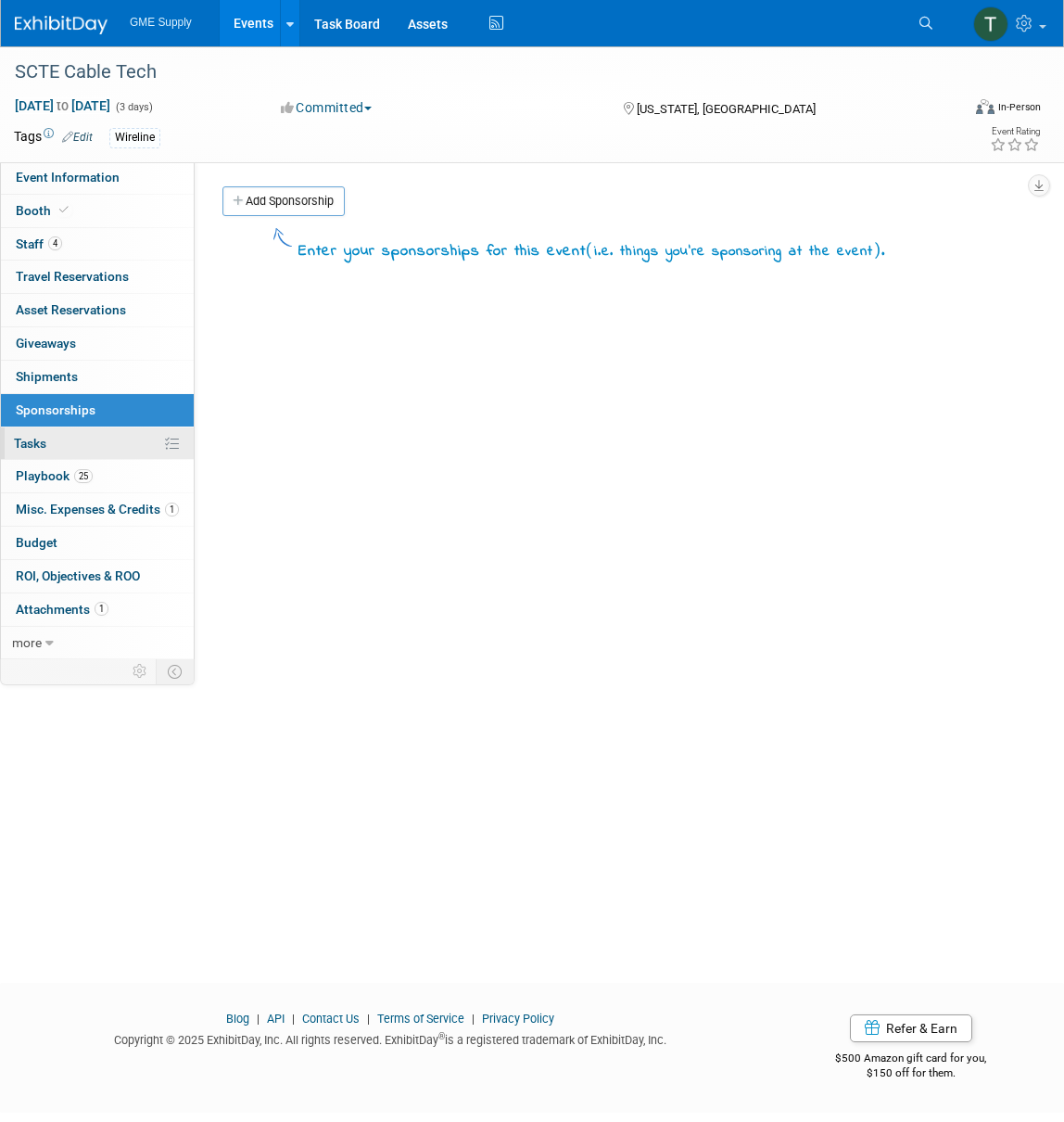
click at [43, 427] on link "0% Tasks 0%" at bounding box center [98, 444] width 193 height 33
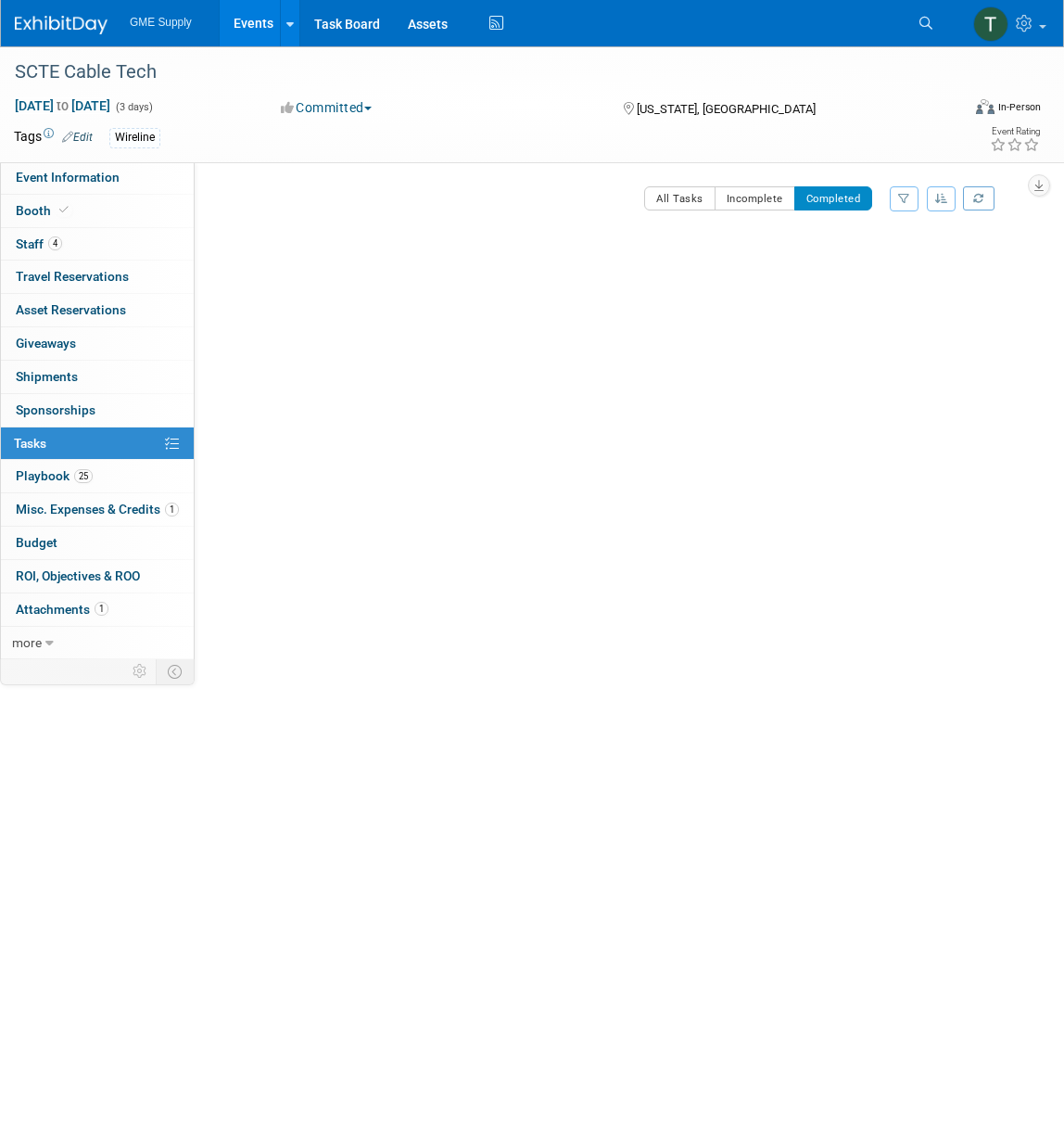
click at [60, 507] on span "Misc. Expenses & Credits 1" at bounding box center [97, 508] width 163 height 14
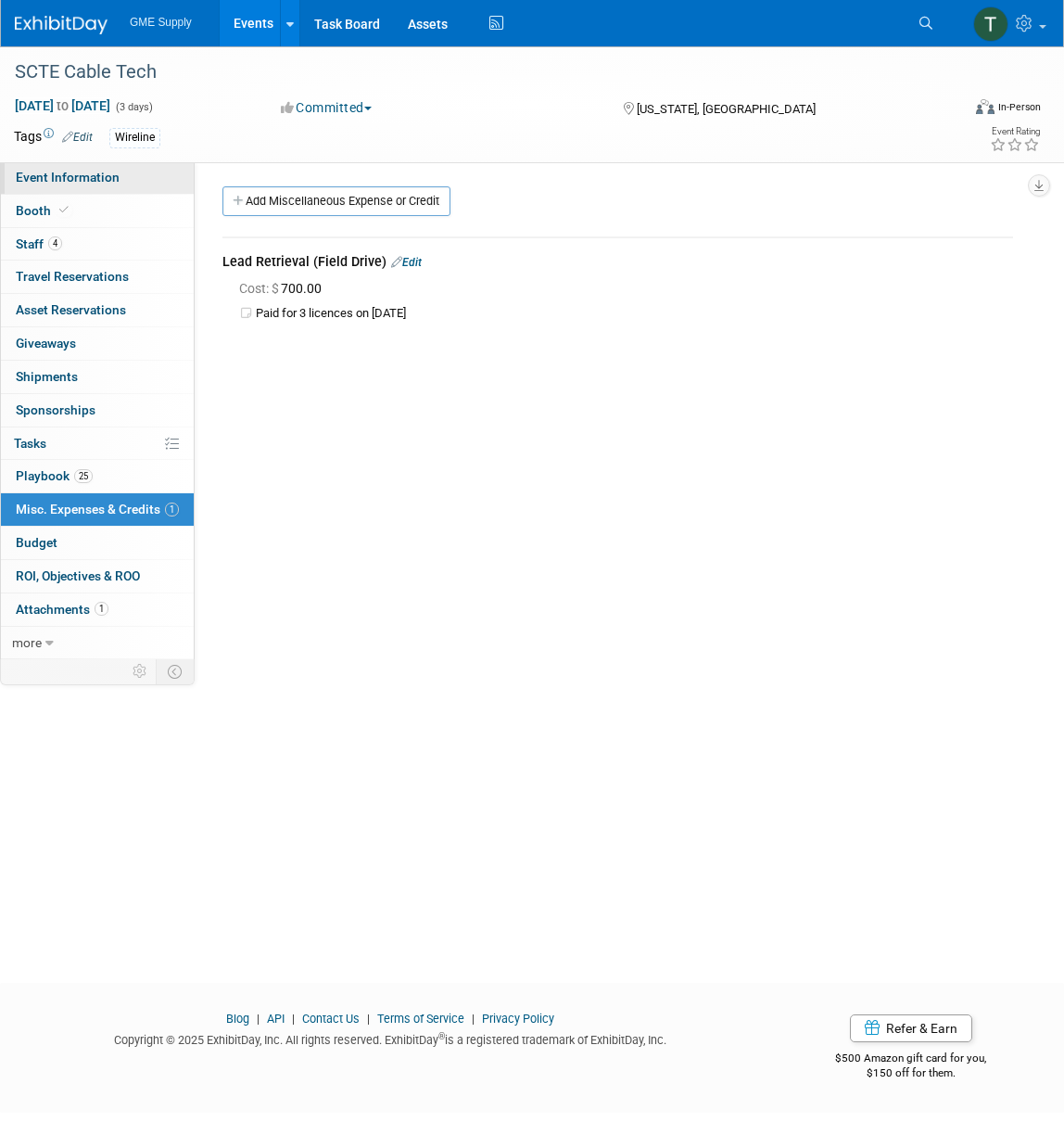
click at [40, 176] on span "Event Information" at bounding box center [67, 177] width 103 height 14
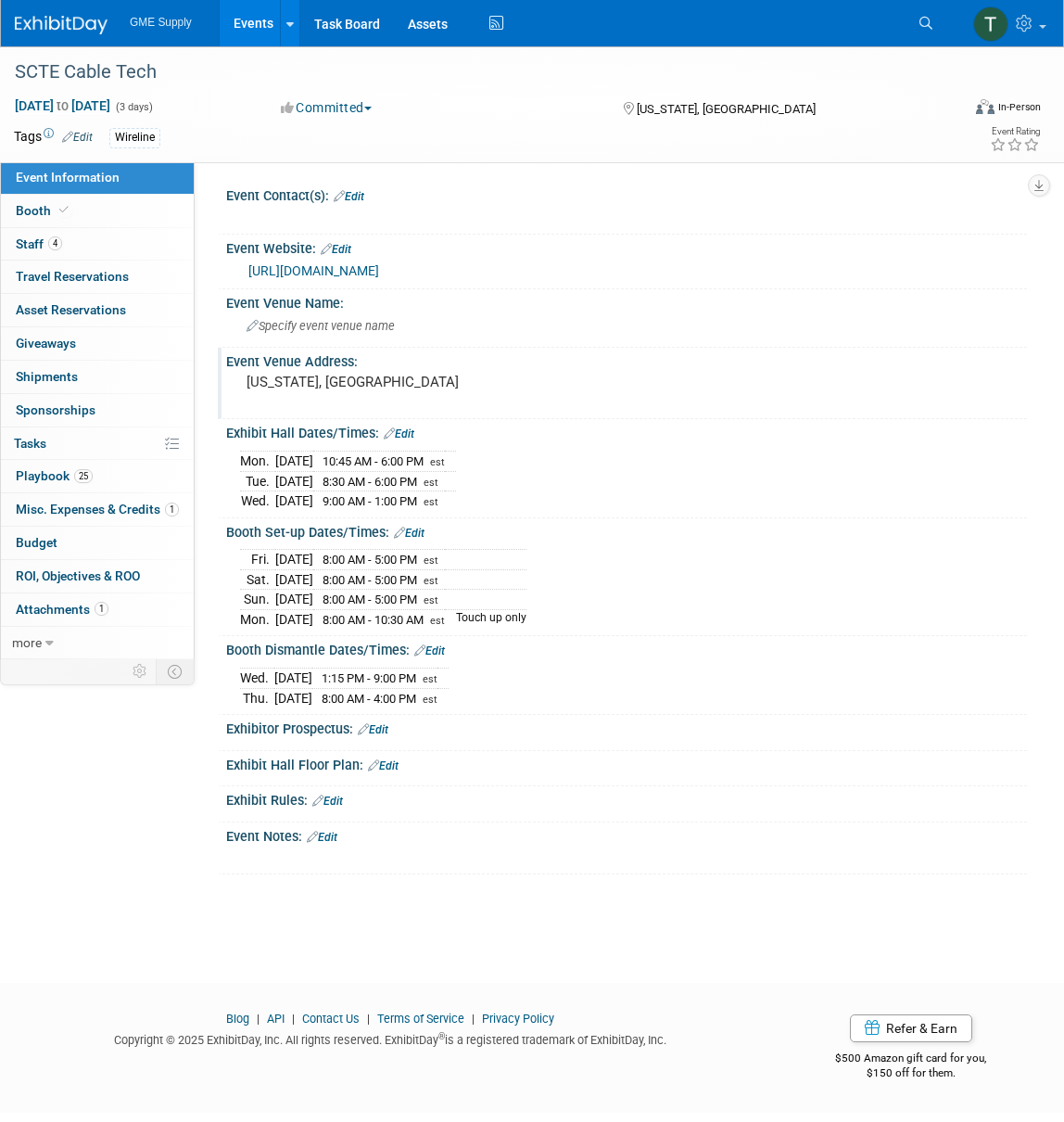
click at [363, 369] on div "[US_STATE], [GEOGRAPHIC_DATA]" at bounding box center [392, 390] width 306 height 43
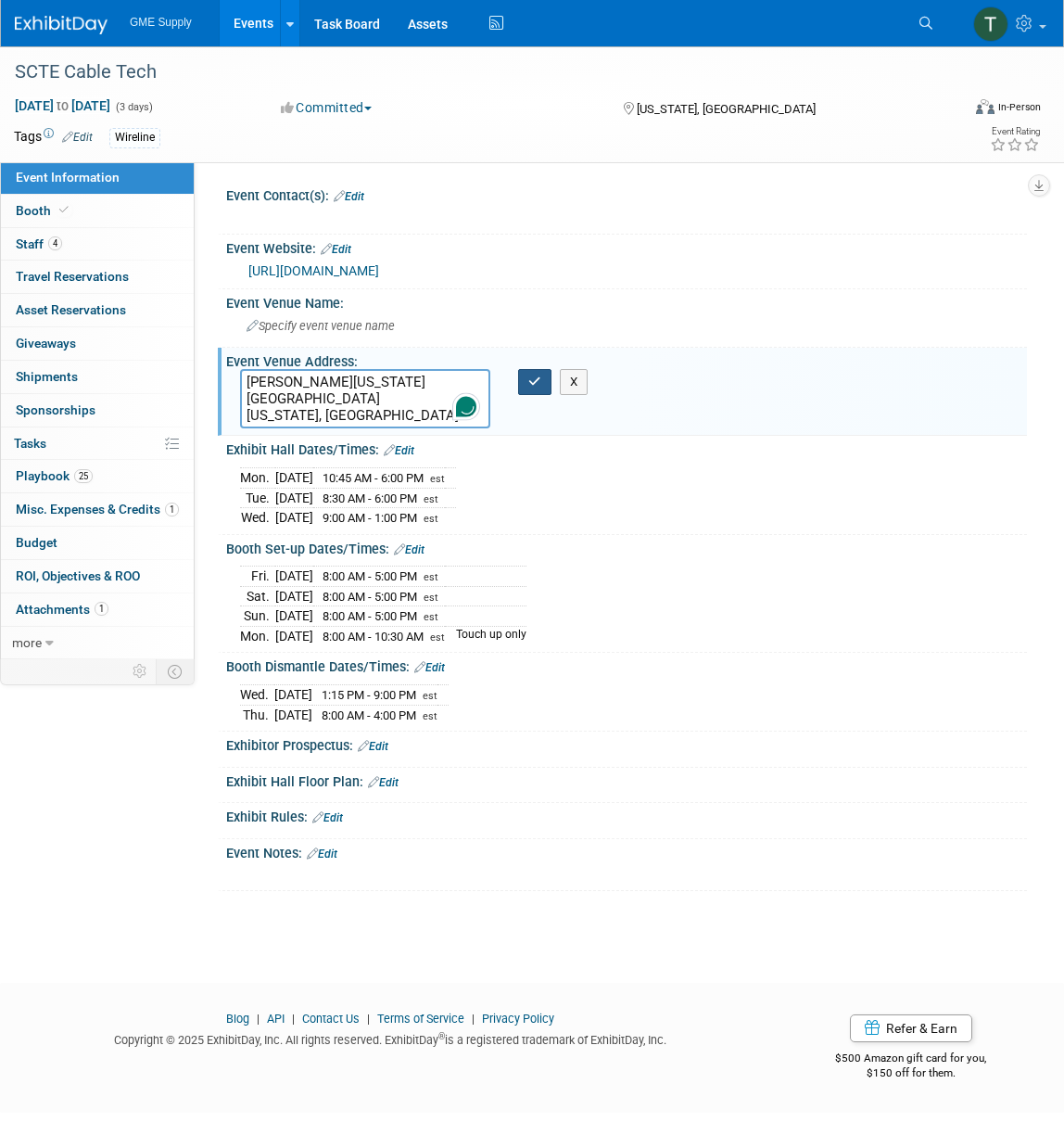
type textarea "[PERSON_NAME][US_STATE][GEOGRAPHIC_DATA] [US_STATE], [GEOGRAPHIC_DATA]"
click at [531, 382] on icon "button" at bounding box center [534, 382] width 13 height 12
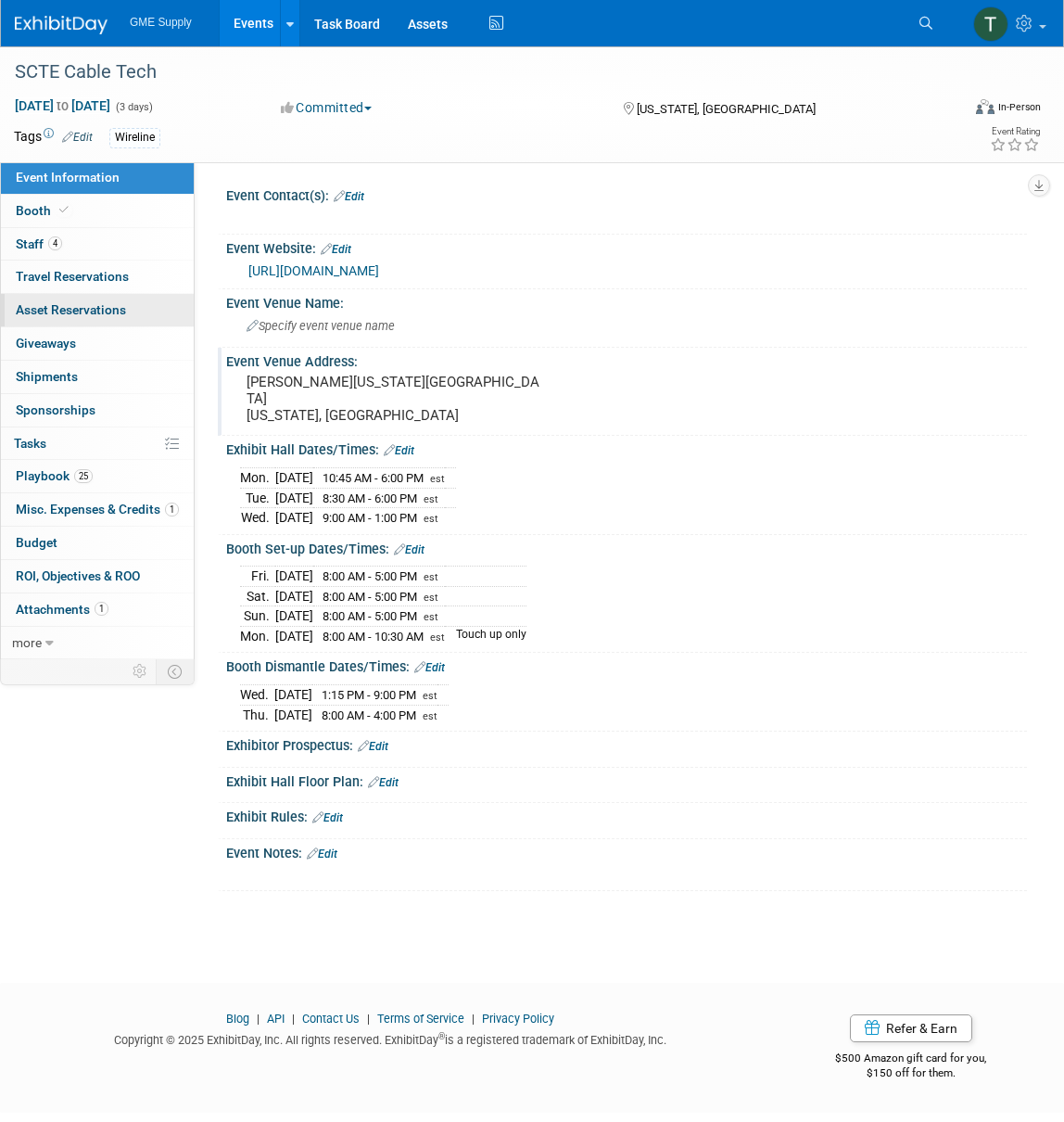
click at [59, 302] on span "Asset Reservations 0" at bounding box center [71, 309] width 110 height 14
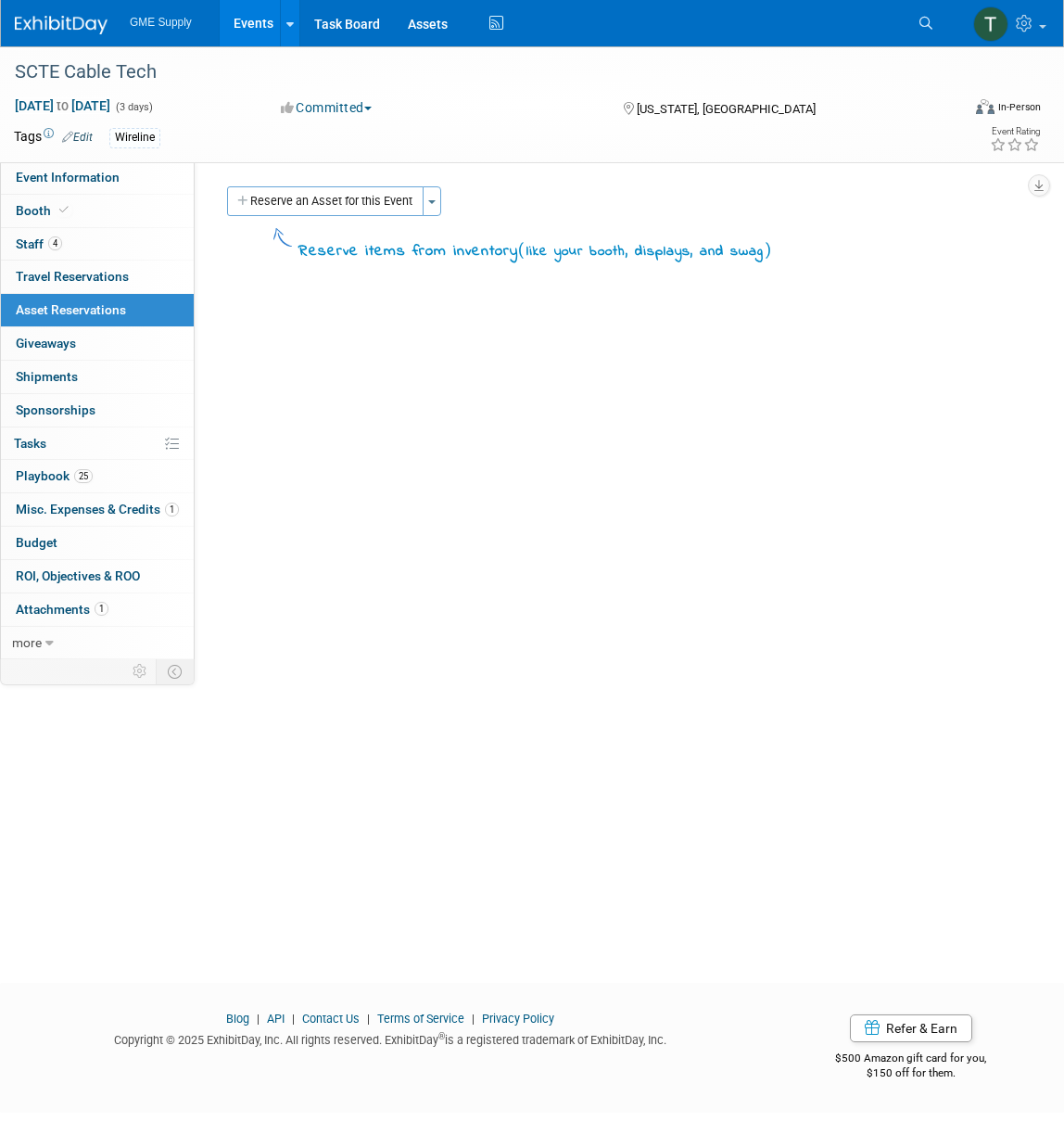
click at [63, 503] on span "Misc. Expenses & Credits 1" at bounding box center [97, 508] width 163 height 14
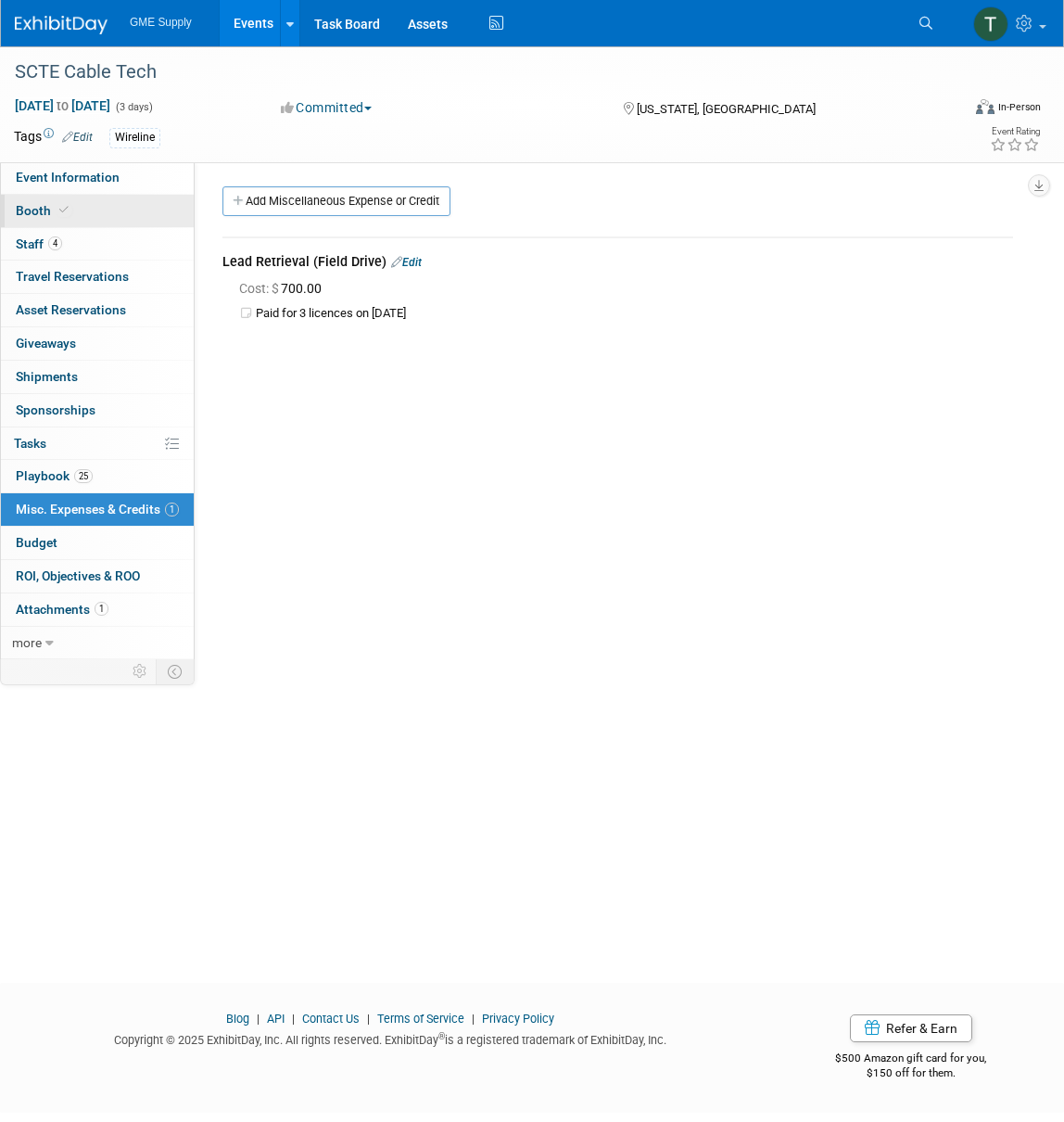
click at [42, 219] on link "Booth" at bounding box center [98, 211] width 193 height 33
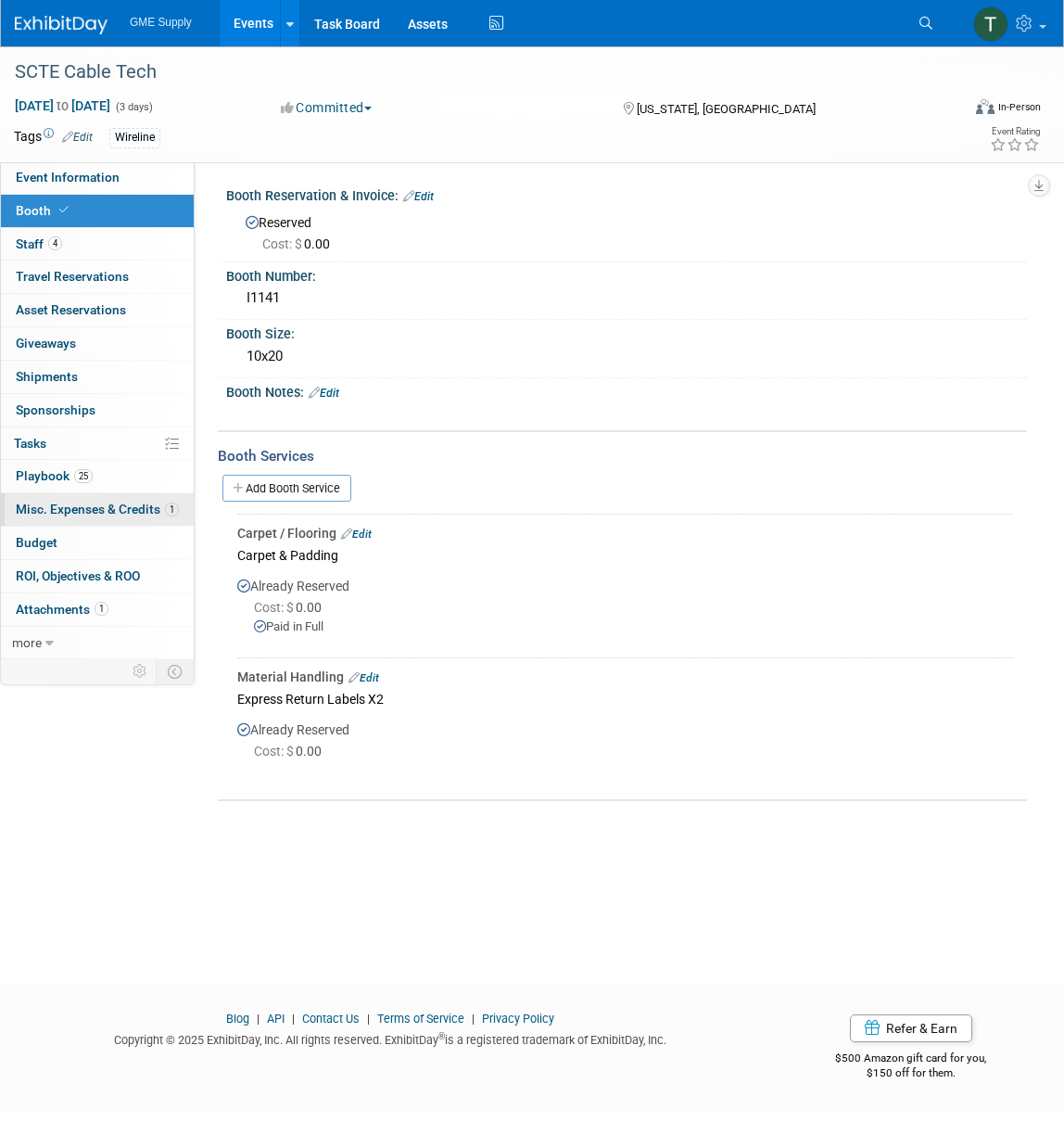
click at [80, 502] on span "Misc. Expenses & Credits 1" at bounding box center [97, 508] width 163 height 14
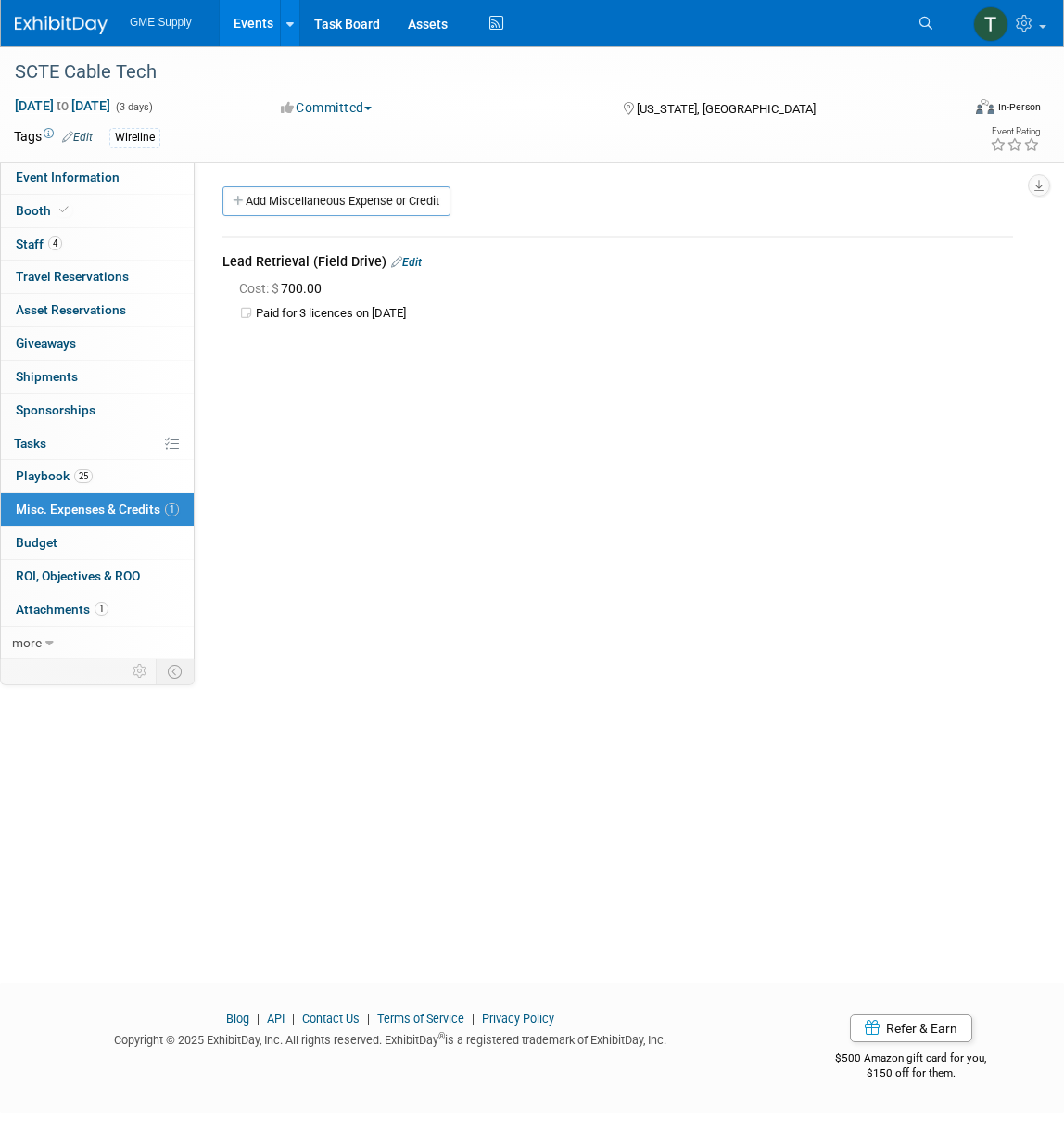
click at [407, 260] on link "Edit" at bounding box center [407, 262] width 31 height 13
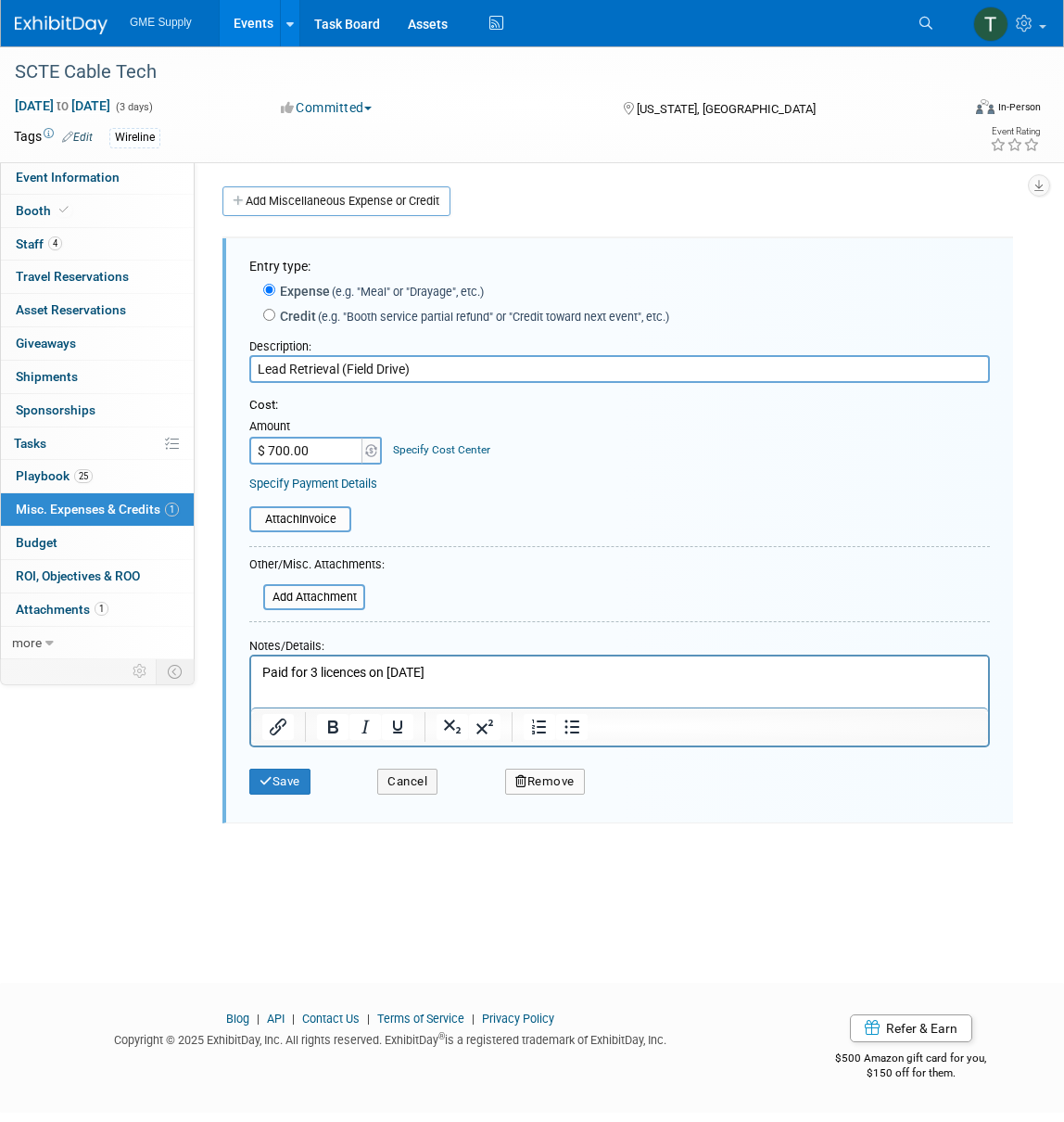
click at [451, 674] on p "Paid for 3 licences on [DATE]" at bounding box center [620, 673] width 716 height 18
click at [269, 757] on div "Save" at bounding box center [300, 775] width 128 height 38
click at [282, 775] on button "Save" at bounding box center [279, 781] width 61 height 26
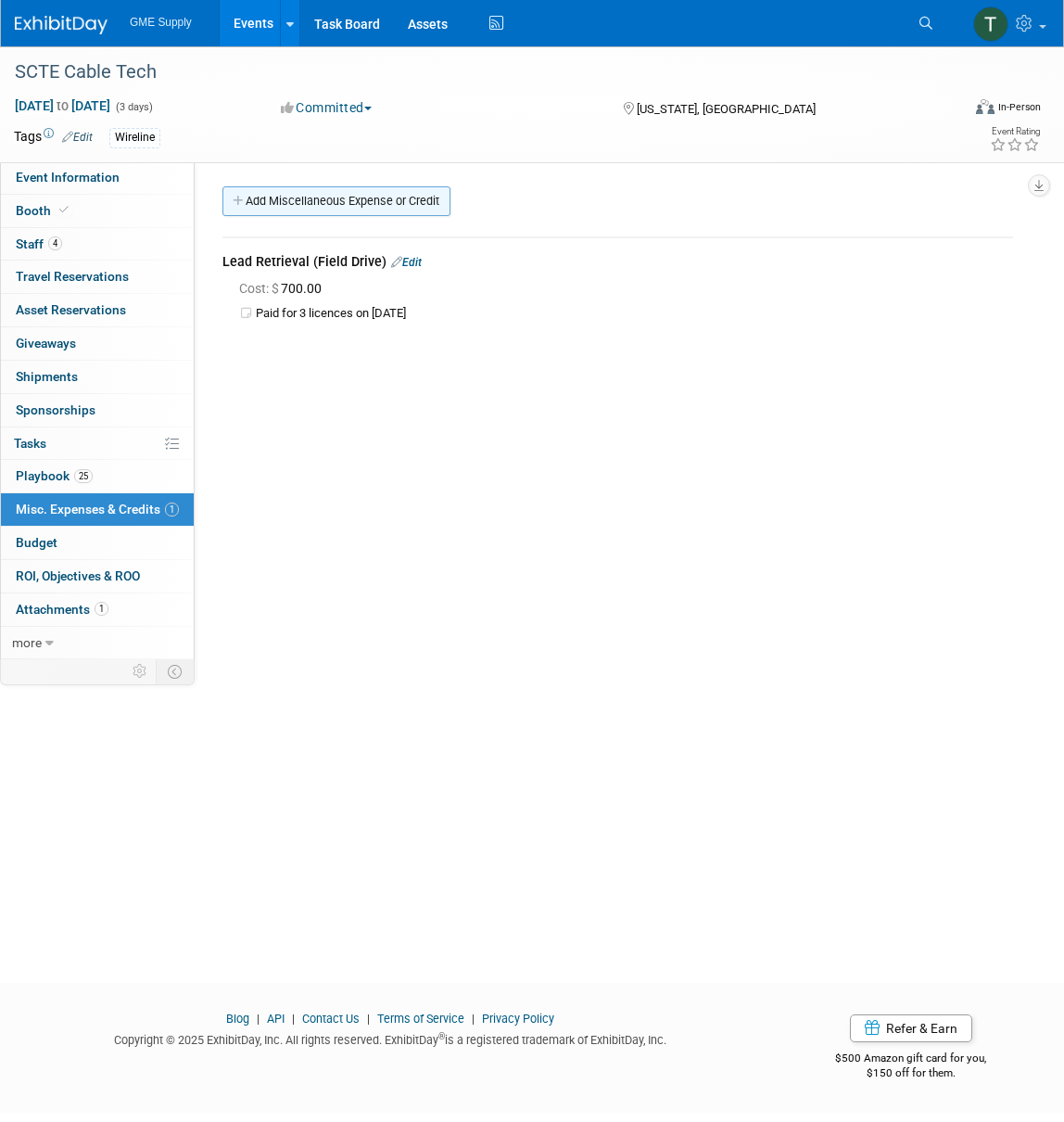
click at [368, 199] on link "Add Miscellaneous Expense or Credit" at bounding box center [336, 201] width 228 height 30
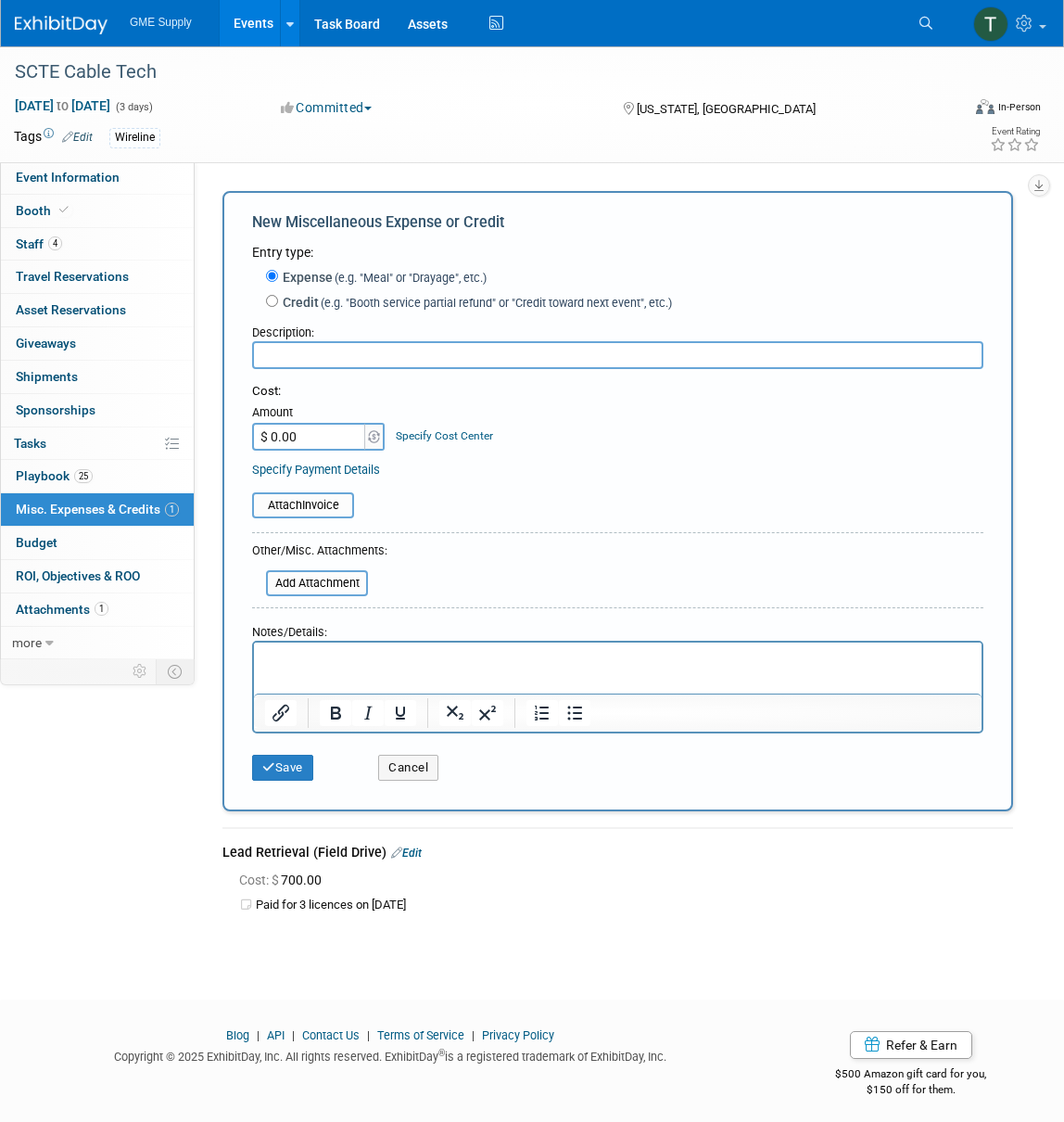
click at [292, 350] on input "text" at bounding box center [618, 355] width 732 height 28
type input "Electrical - outlets"
click at [314, 649] on html at bounding box center [618, 655] width 728 height 26
click at [312, 494] on input "file" at bounding box center [242, 504] width 220 height 22
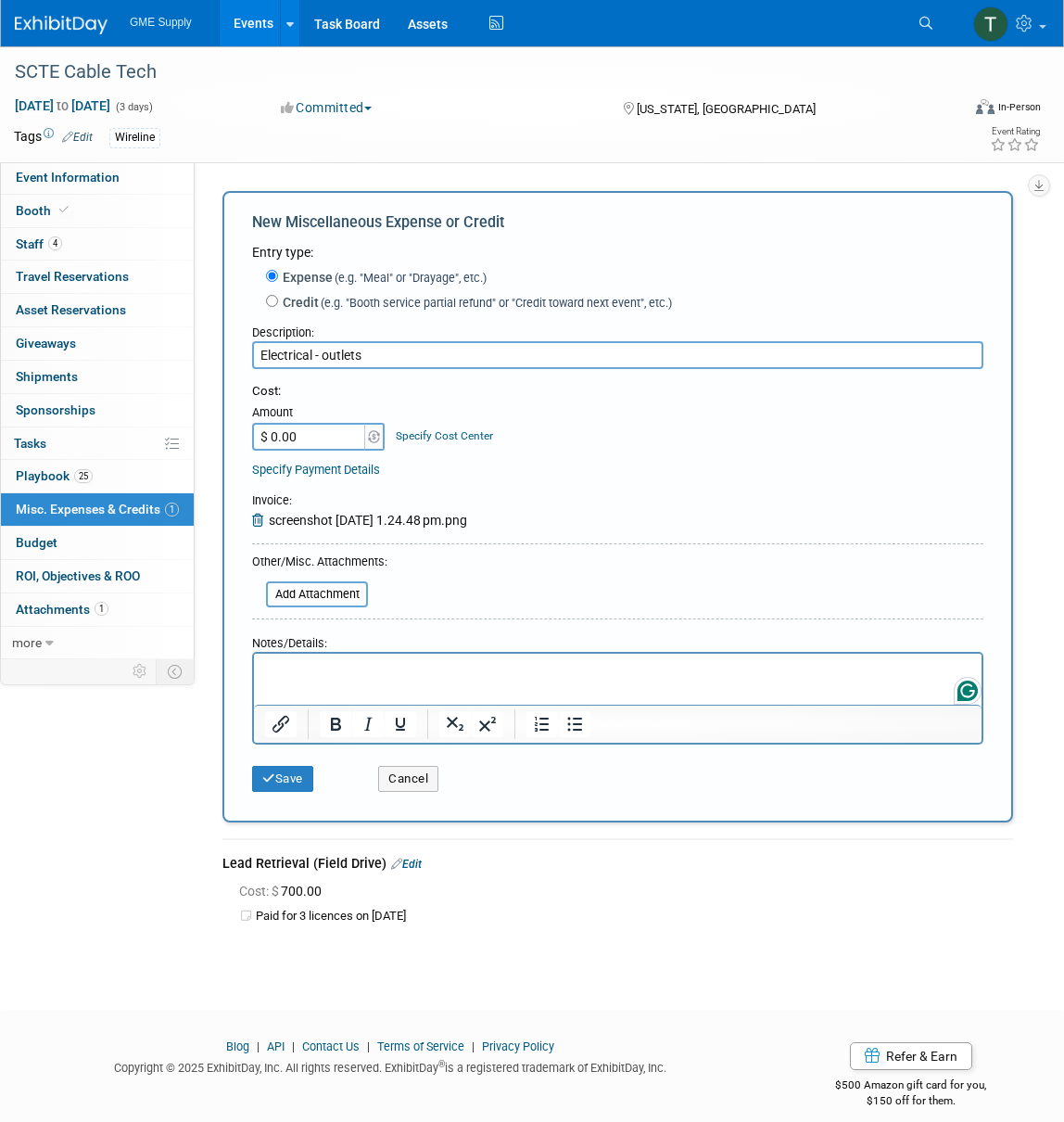
click at [320, 666] on p "Rich Text Area. Press ALT-0 for help." at bounding box center [618, 670] width 706 height 18
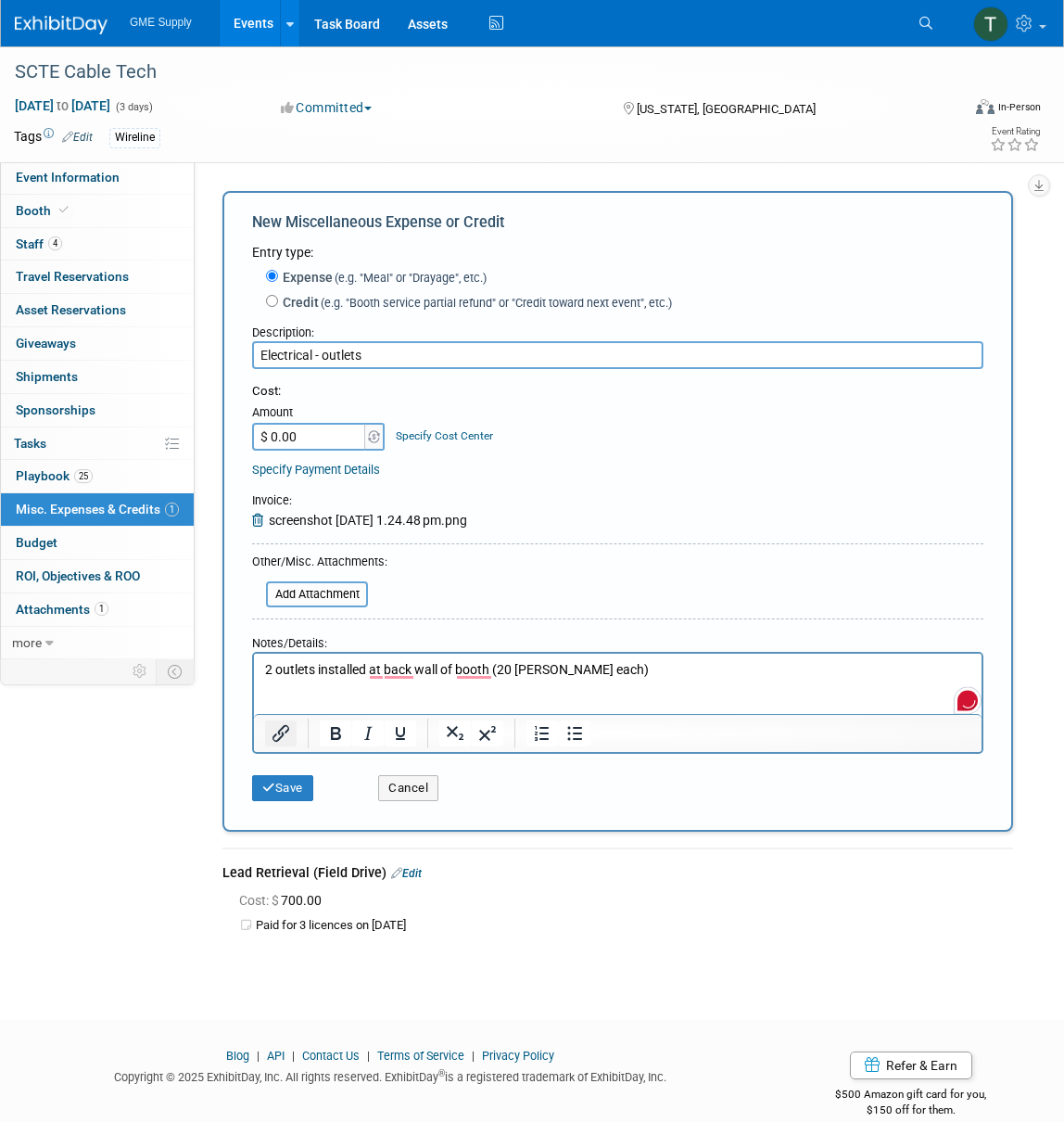
click at [274, 722] on icon "Insert/edit link" at bounding box center [280, 733] width 22 height 22
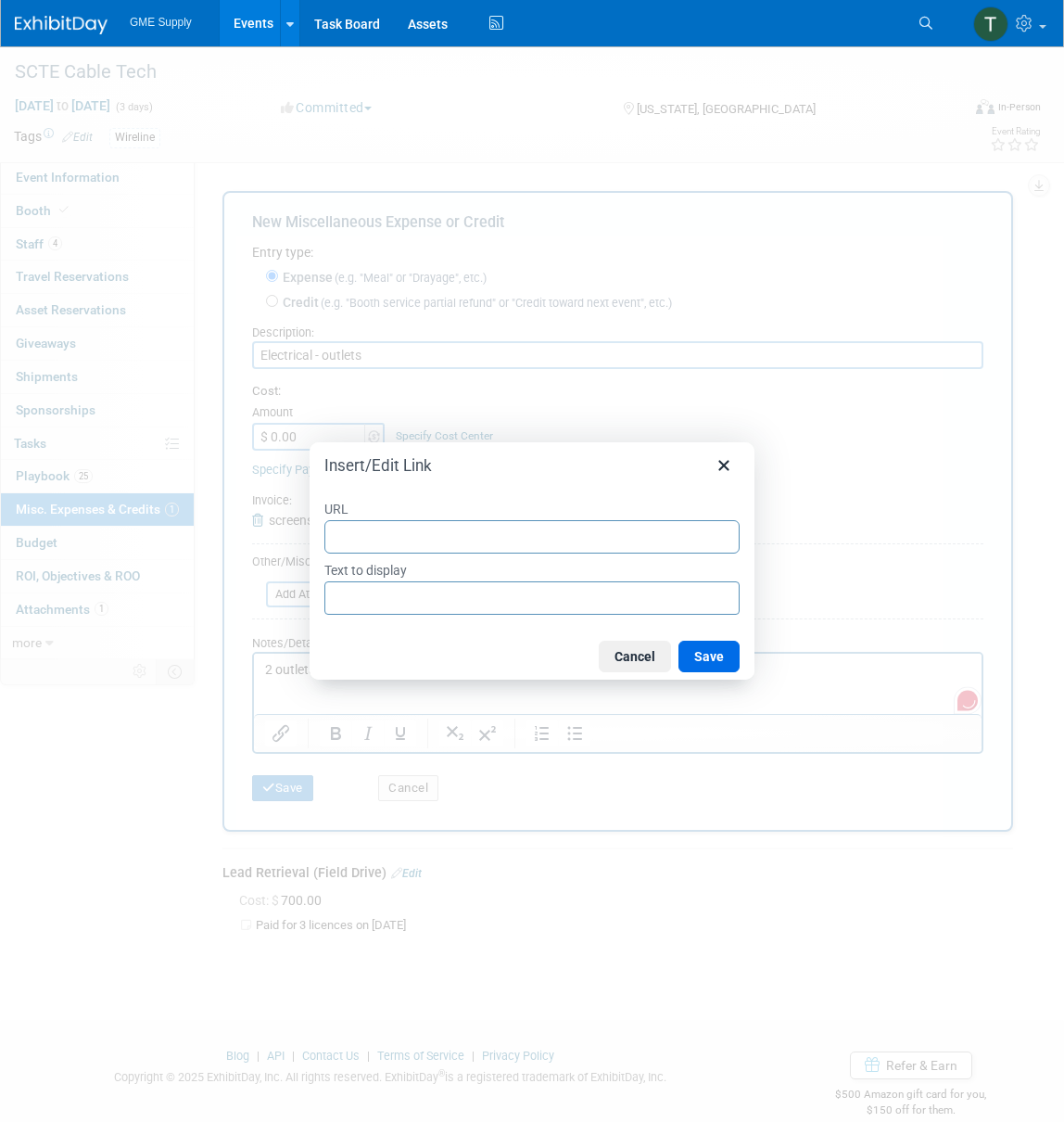
type input "[URL][DOMAIN_NAME]"
click at [724, 660] on button "Save" at bounding box center [708, 656] width 61 height 32
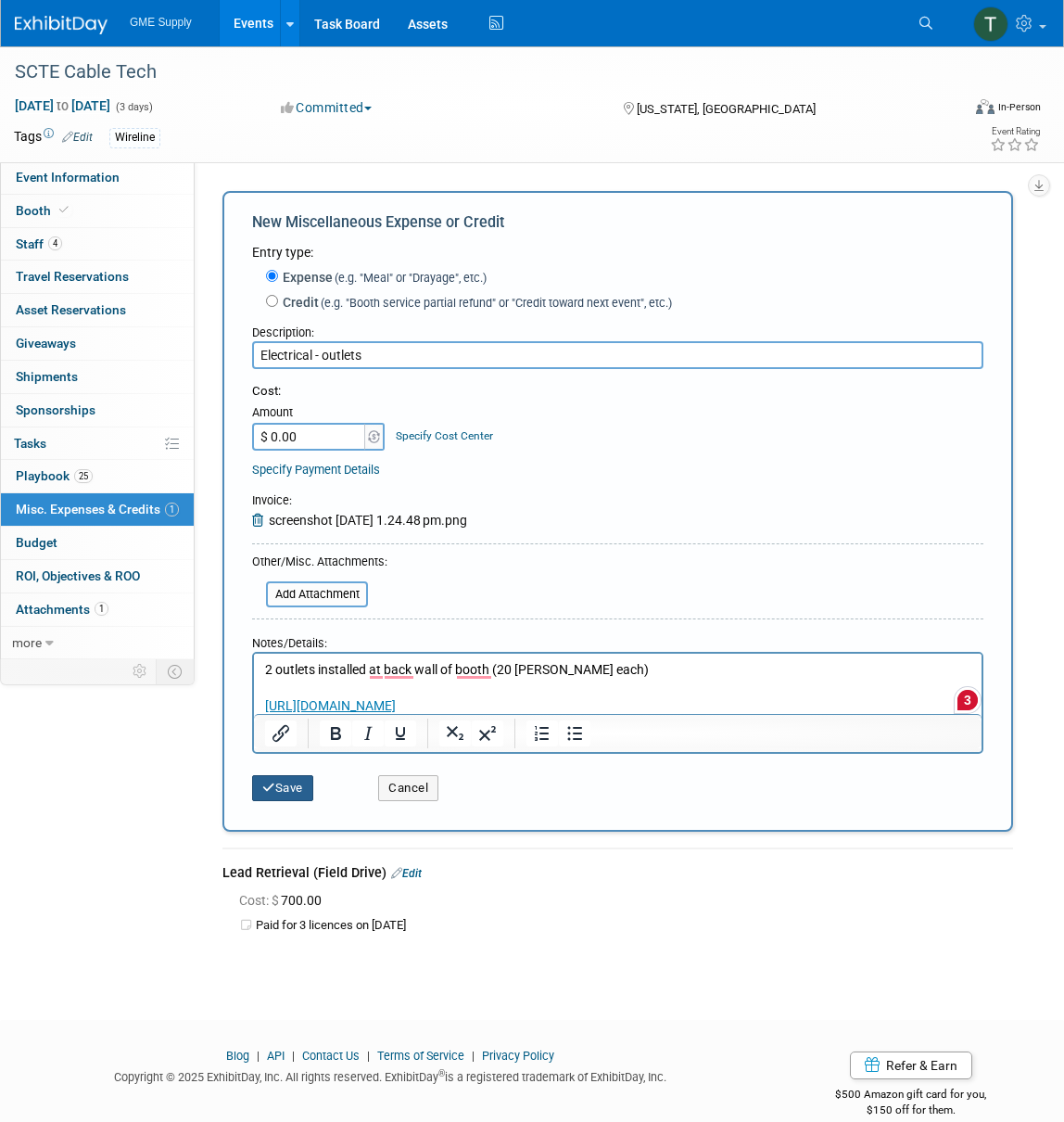
click at [291, 775] on button "Save" at bounding box center [282, 788] width 61 height 26
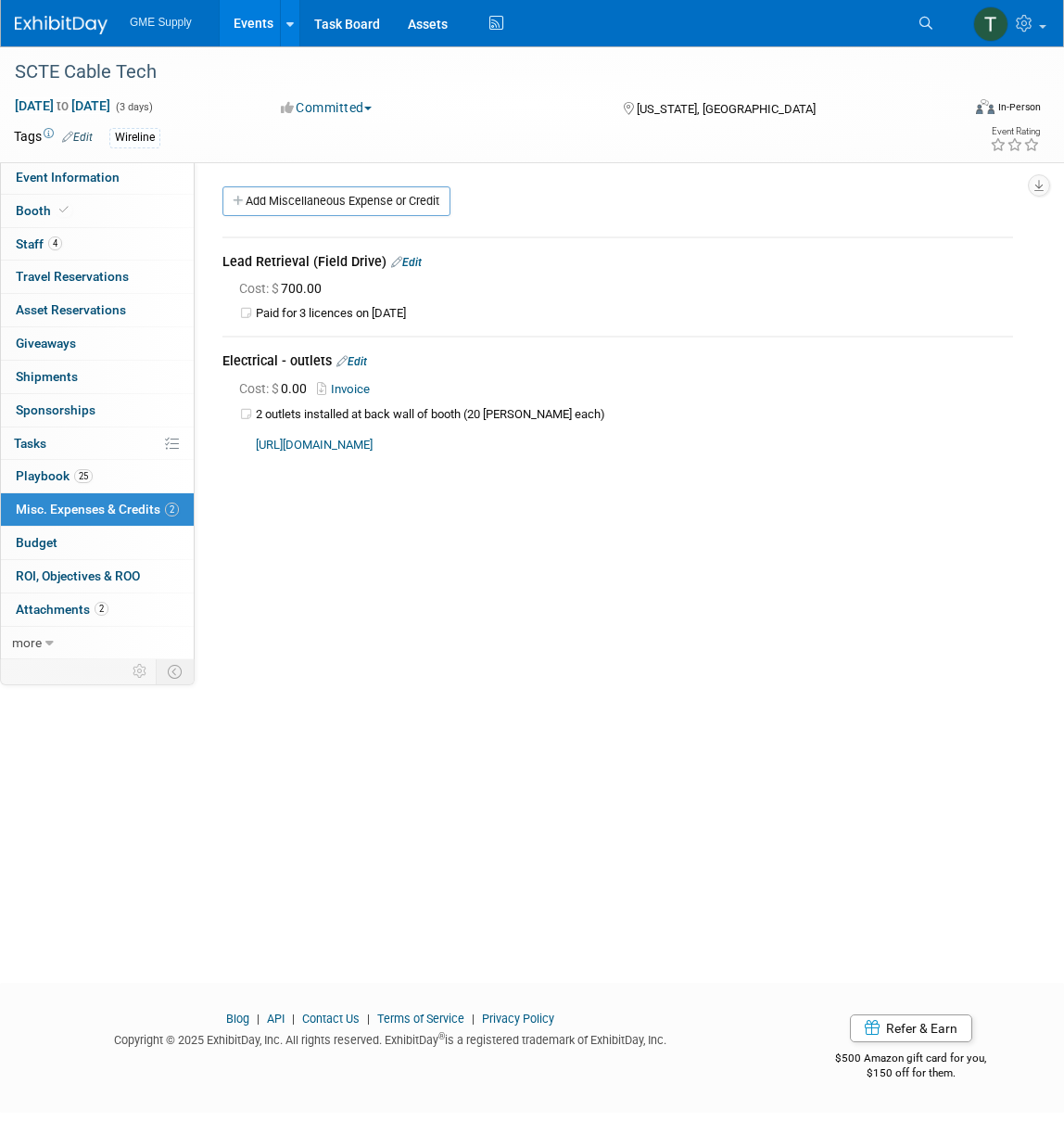
click at [359, 360] on link "Edit" at bounding box center [352, 360] width 31 height 13
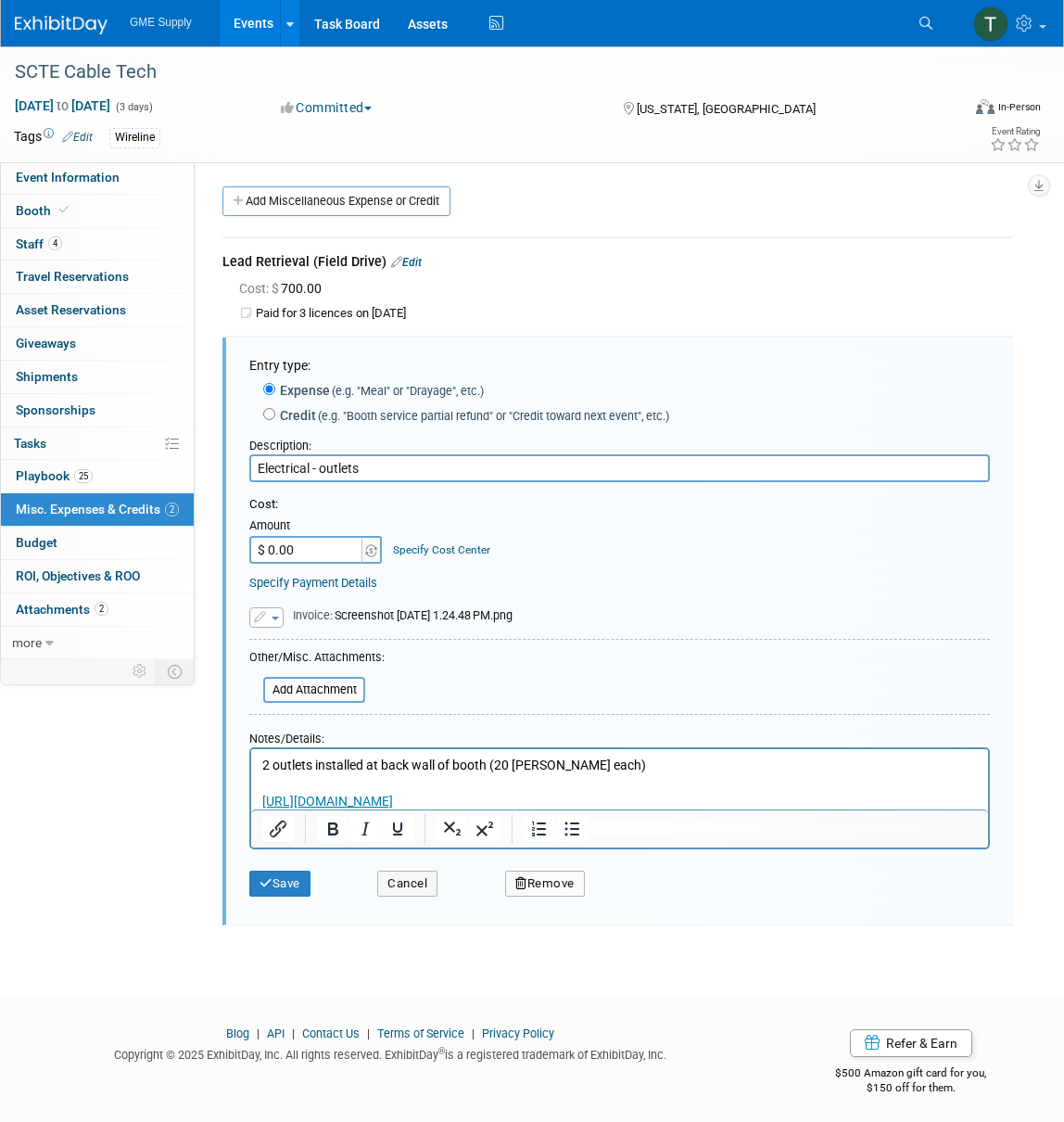
drag, startPoint x: 274, startPoint y: 535, endPoint x: 230, endPoint y: 532, distance: 44.1
click at [230, 532] on div "Entry type: Expense (e.g. "Meal" or "Drayage", etc.) Credit (e.g. "Booth servic…" at bounding box center [618, 631] width 791 height 588
type input "$ 578.48"
click at [290, 871] on button "Save" at bounding box center [279, 883] width 61 height 26
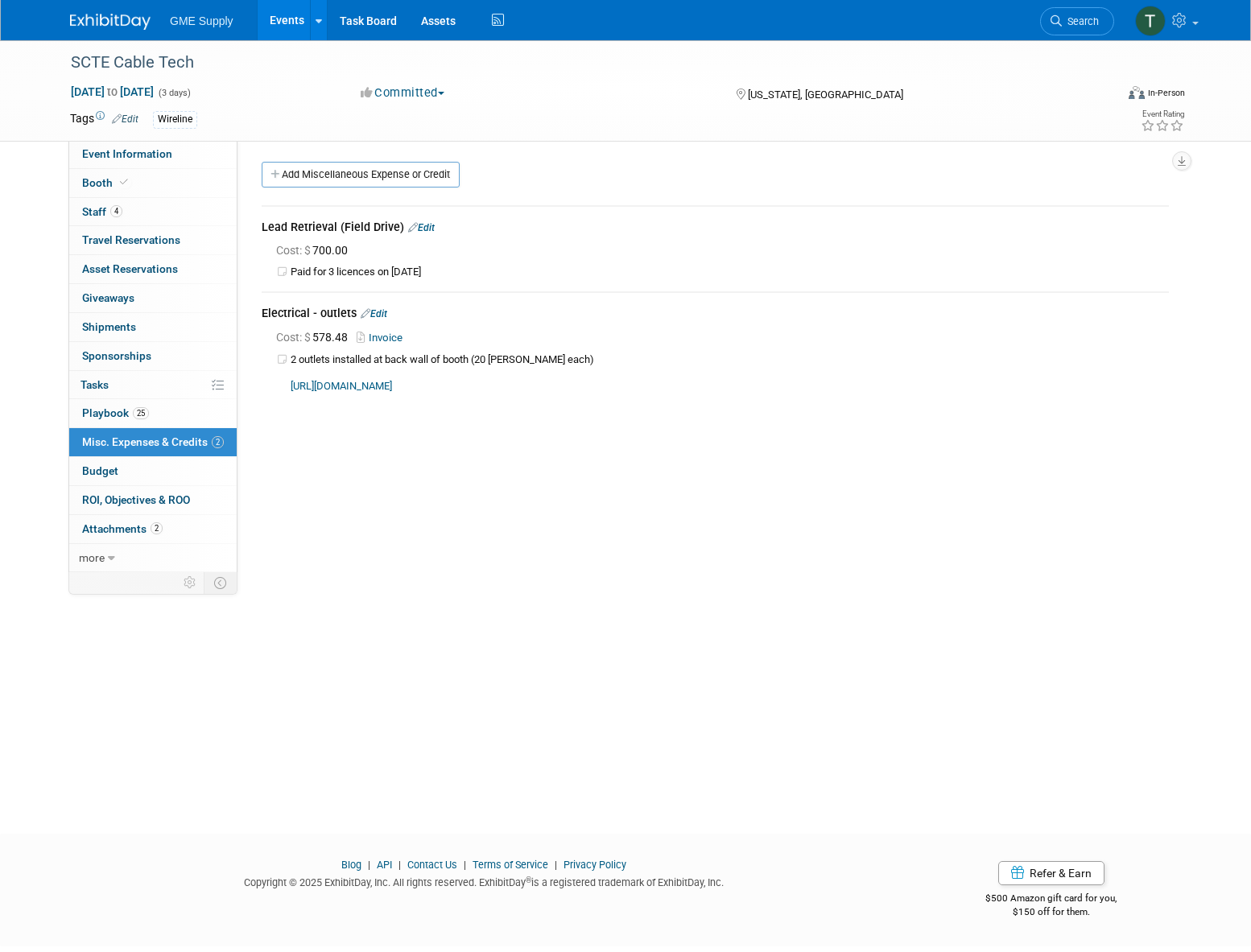
click at [923, 580] on div "SCTE Cable Tech [DATE] to [DATE] (3 days) [DATE] to [DATE] Committed Committed …" at bounding box center [625, 422] width 1251 height 764
click at [107, 146] on link "Event Information" at bounding box center [154, 154] width 168 height 29
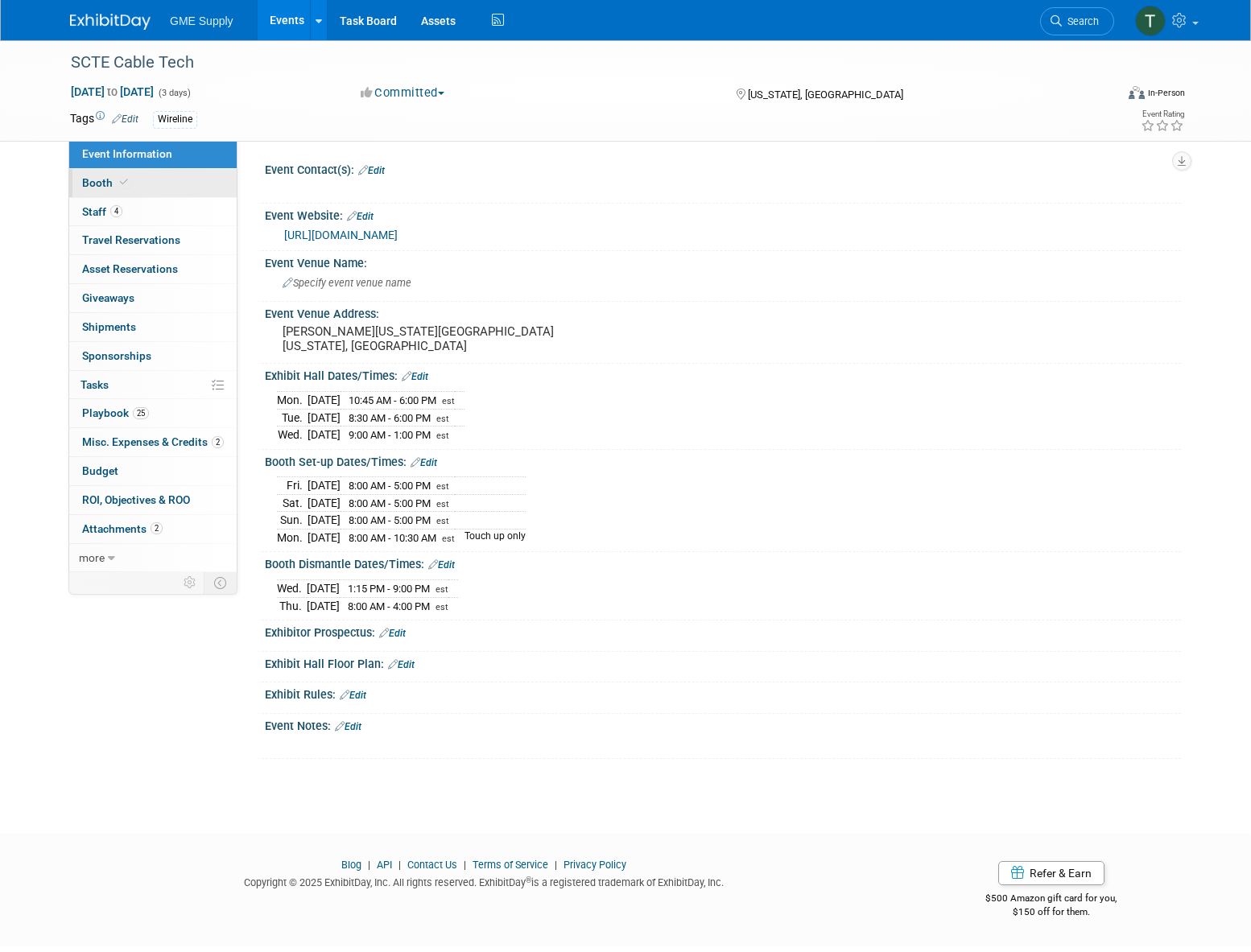
click at [97, 187] on span "Booth" at bounding box center [107, 182] width 50 height 13
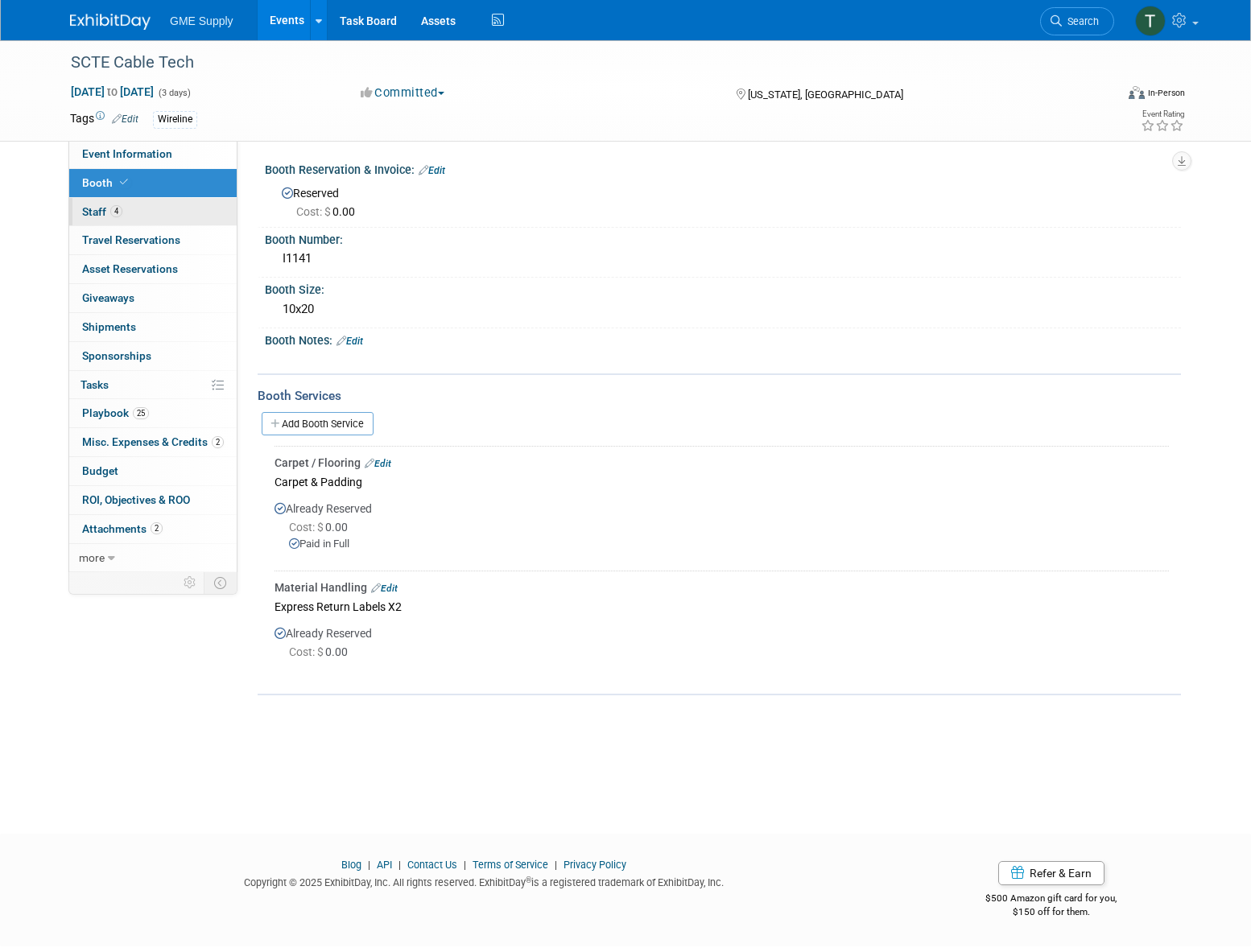
click at [96, 215] on span "Staff 4" at bounding box center [102, 211] width 40 height 13
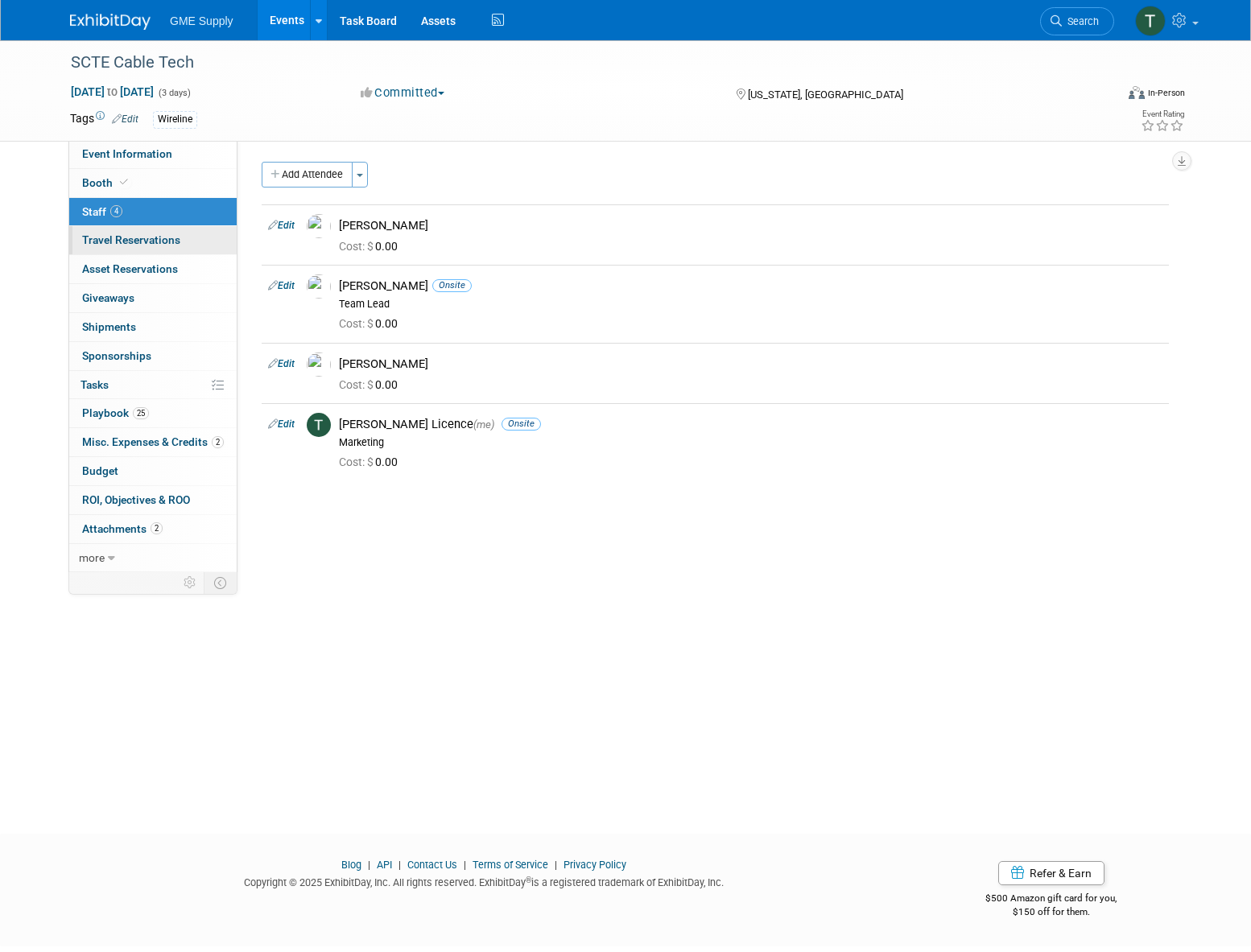
click at [143, 233] on span "Travel Reservations 0" at bounding box center [131, 239] width 98 height 13
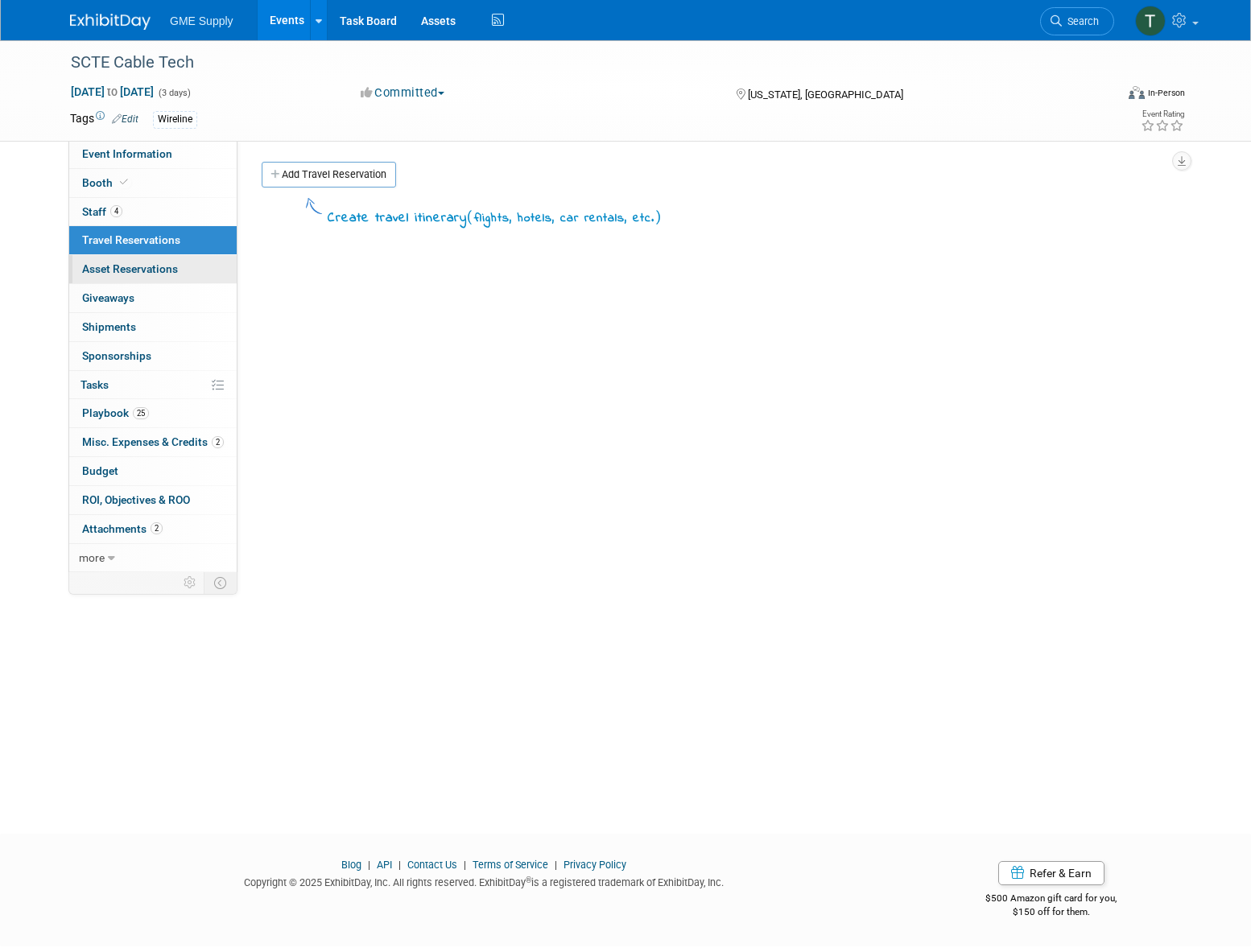
click at [152, 266] on span "Asset Reservations 0" at bounding box center [130, 268] width 96 height 13
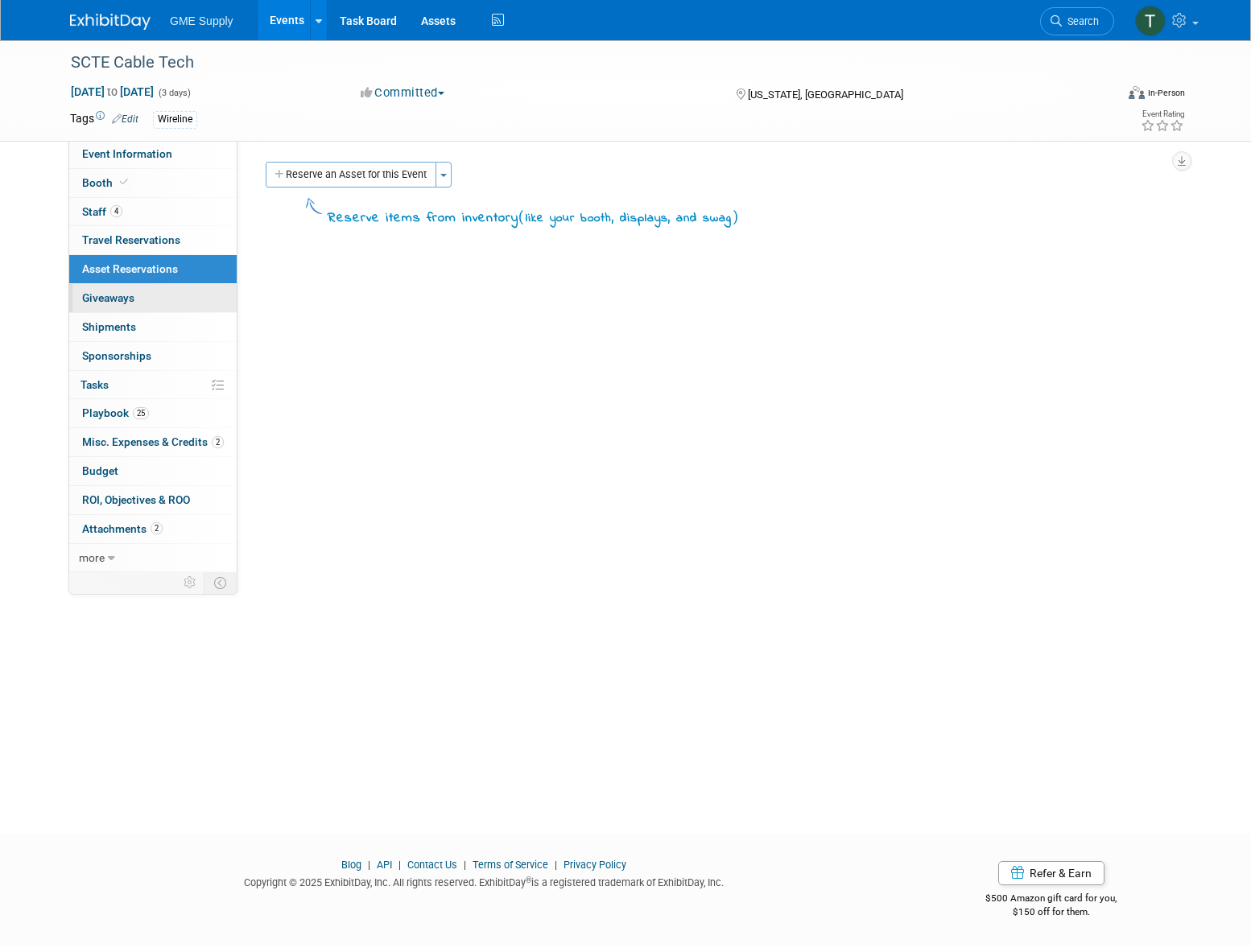
click at [102, 301] on link "0 Giveaways 0" at bounding box center [154, 299] width 168 height 29
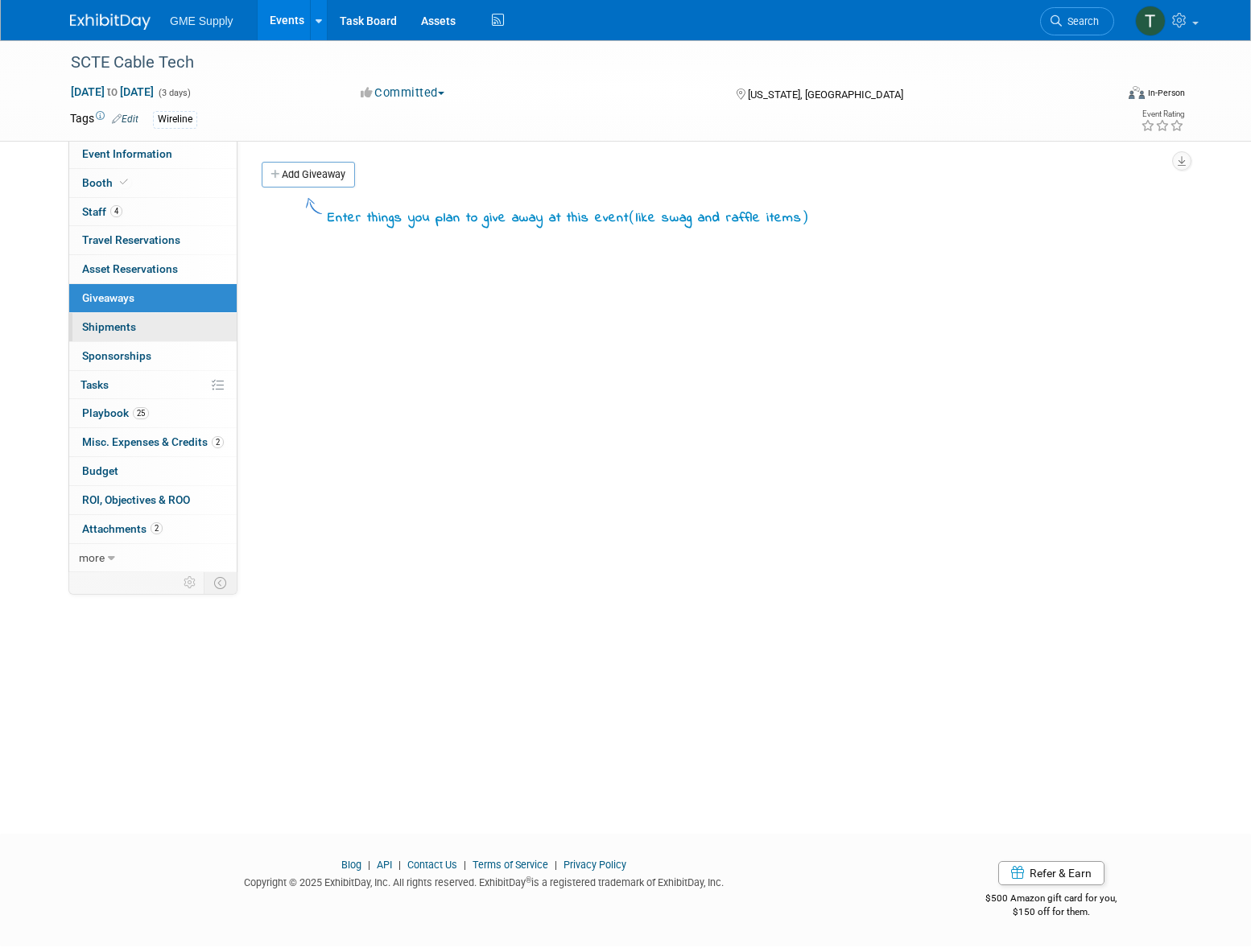
click at [110, 320] on span "Shipments 0" at bounding box center [109, 326] width 54 height 13
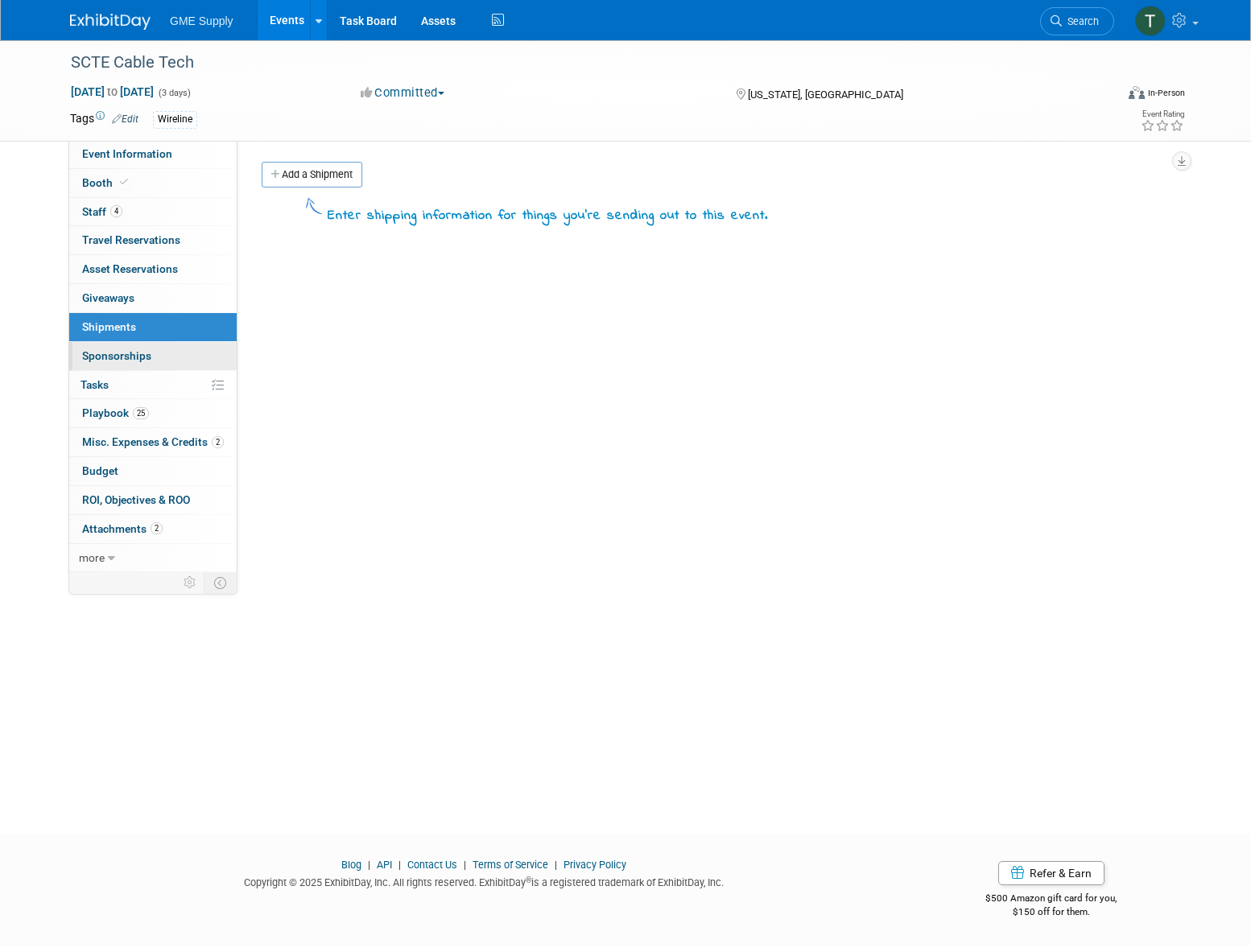
click at [110, 349] on span "Sponsorships 0" at bounding box center [117, 355] width 70 height 13
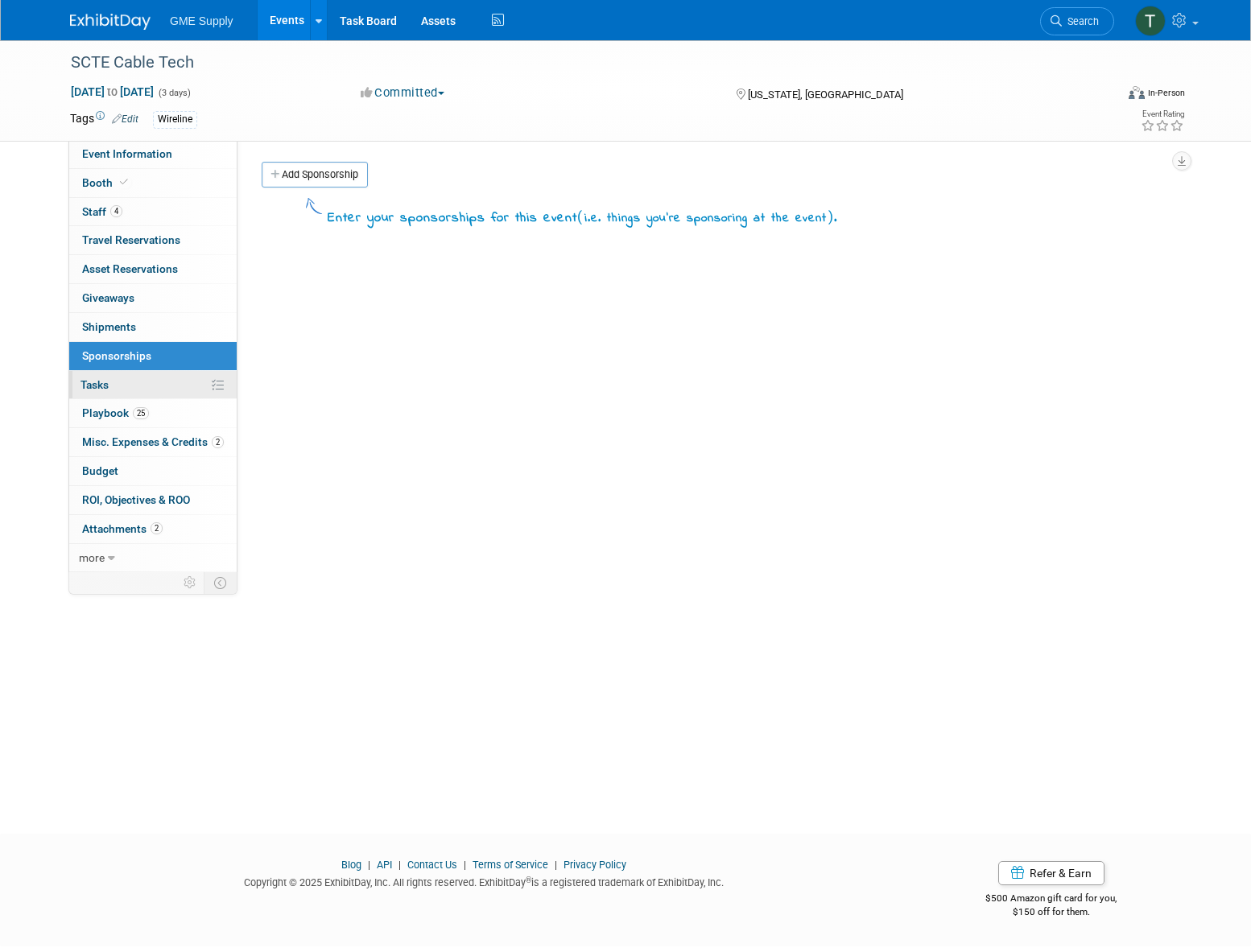
click at [102, 382] on span "Tasks 0%" at bounding box center [95, 384] width 29 height 13
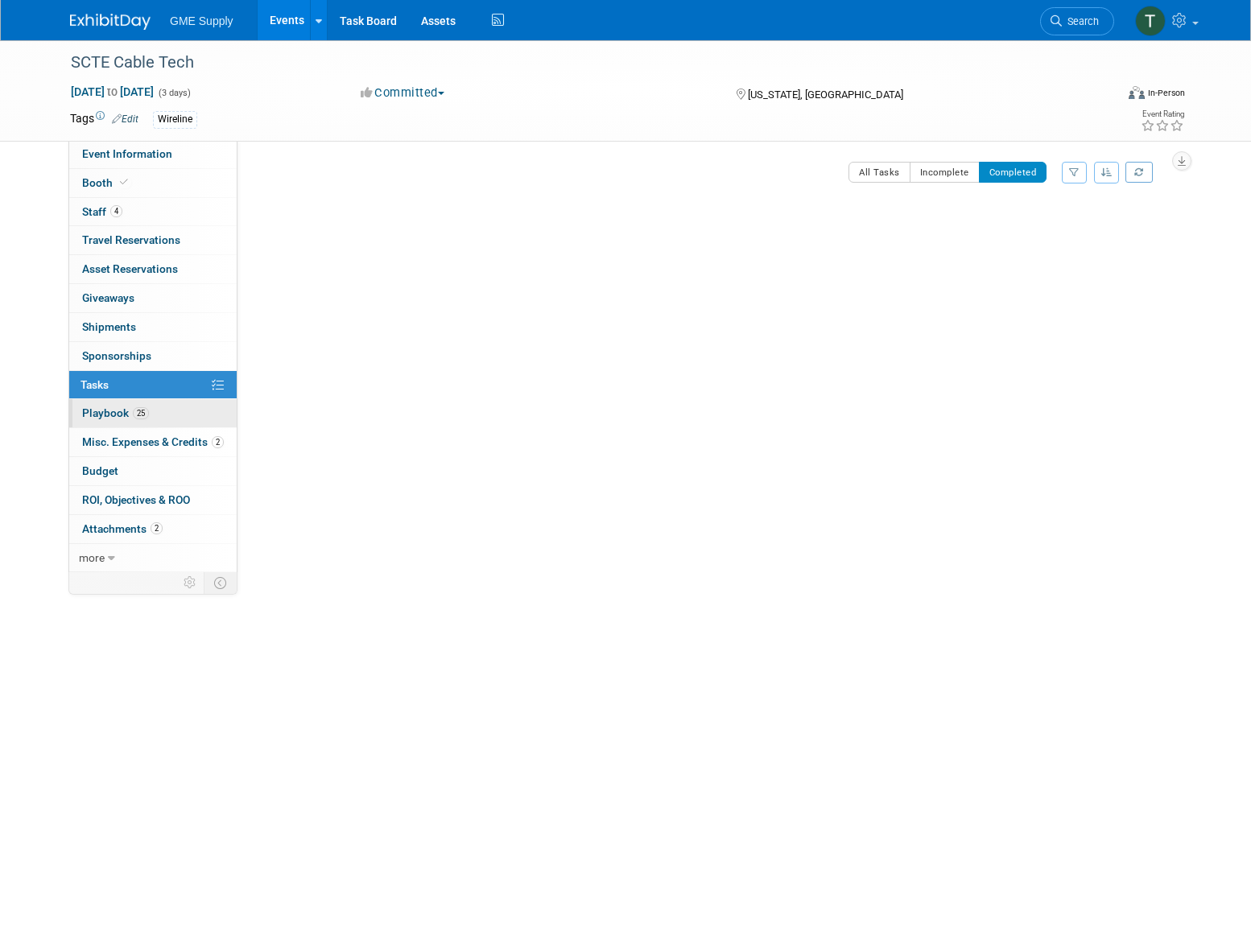
click at [112, 406] on span "Playbook 25" at bounding box center [116, 412] width 67 height 13
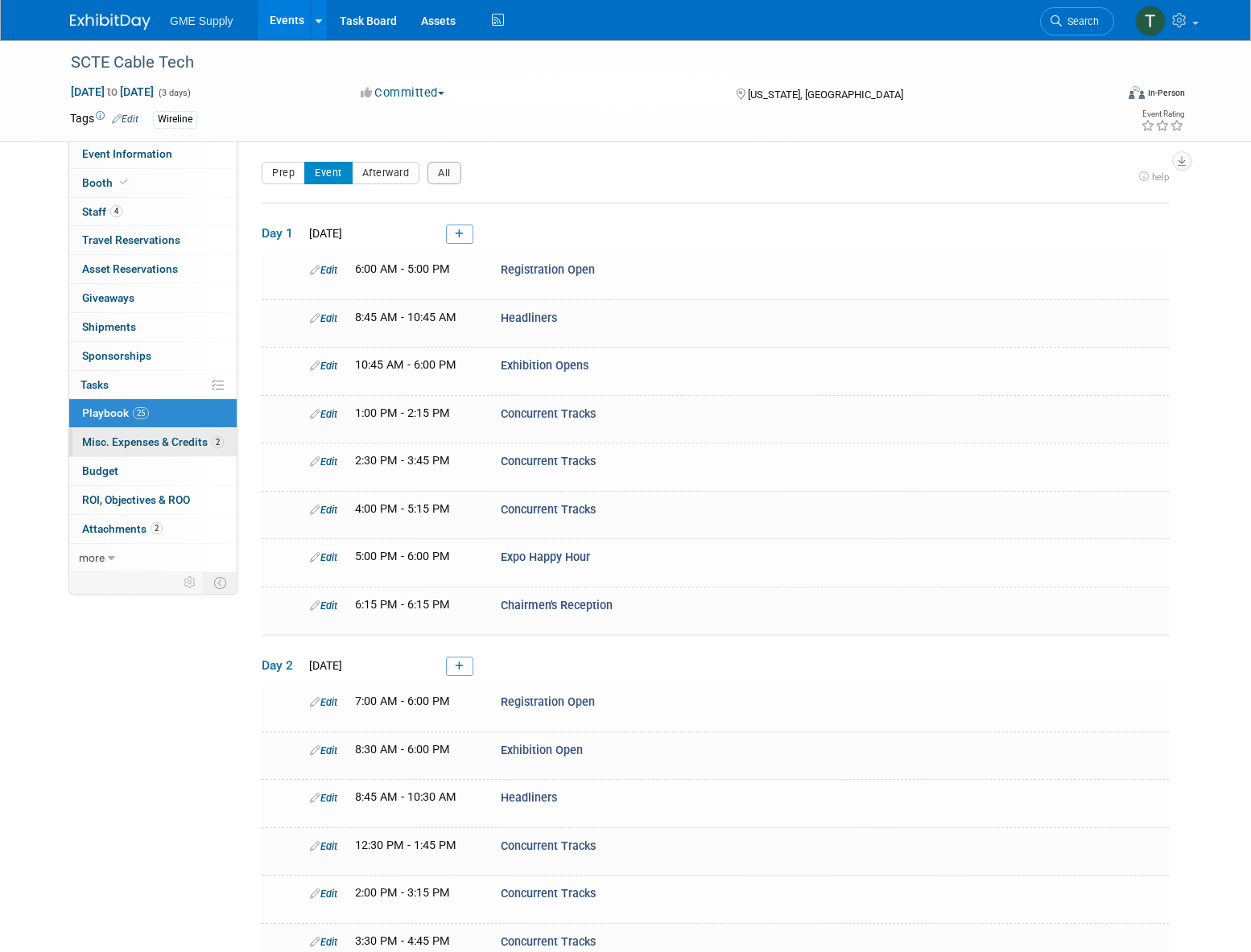
click at [163, 435] on span "Misc. Expenses & Credits 2" at bounding box center [153, 441] width 142 height 13
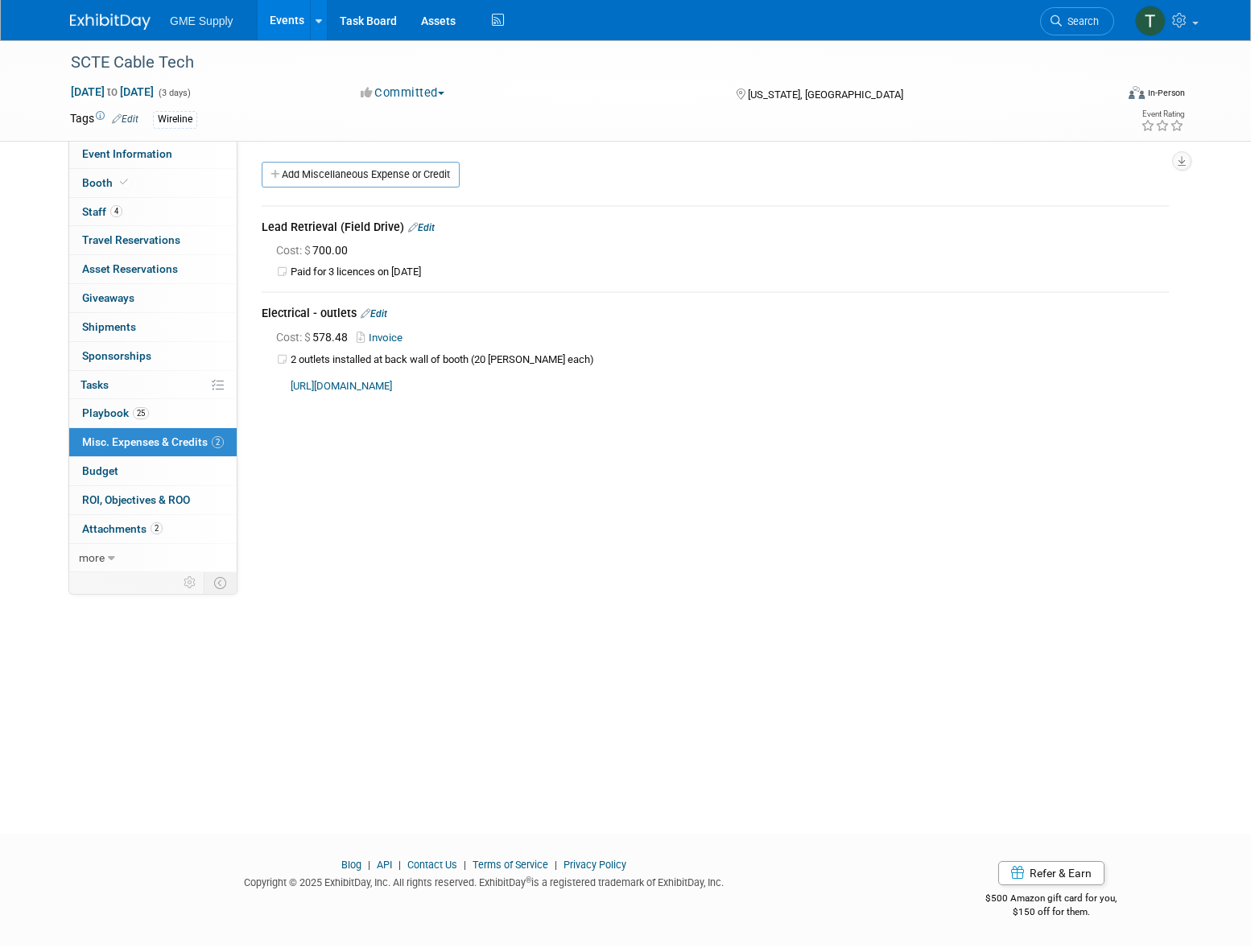
drag, startPoint x: 554, startPoint y: 542, endPoint x: 550, endPoint y: 549, distance: 8.1
click at [555, 542] on div "Event Contact(s): Edit X" at bounding box center [709, 351] width 943 height 423
click at [96, 177] on span "Booth" at bounding box center [107, 182] width 50 height 13
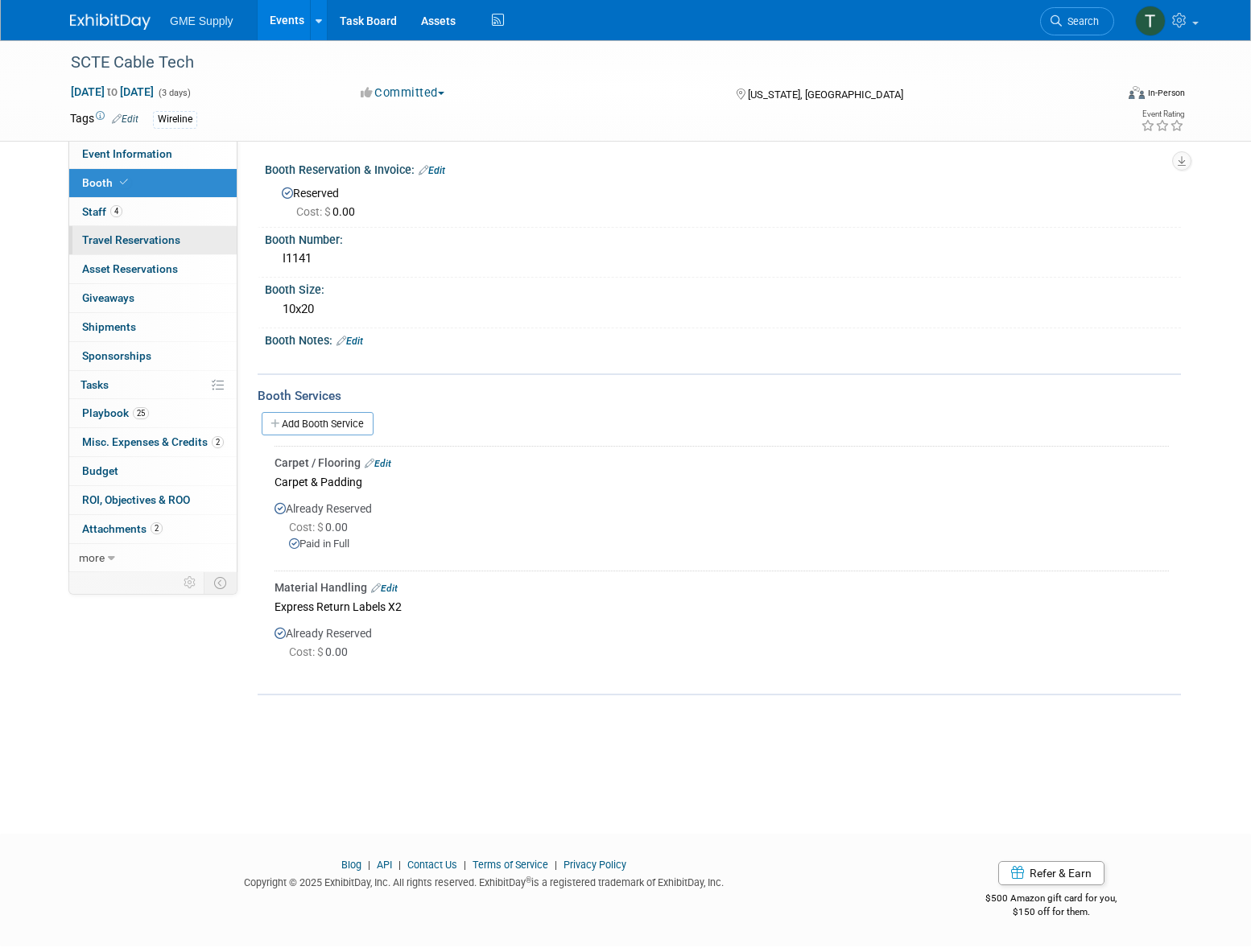
click at [96, 237] on span "Travel Reservations 0" at bounding box center [131, 239] width 98 height 13
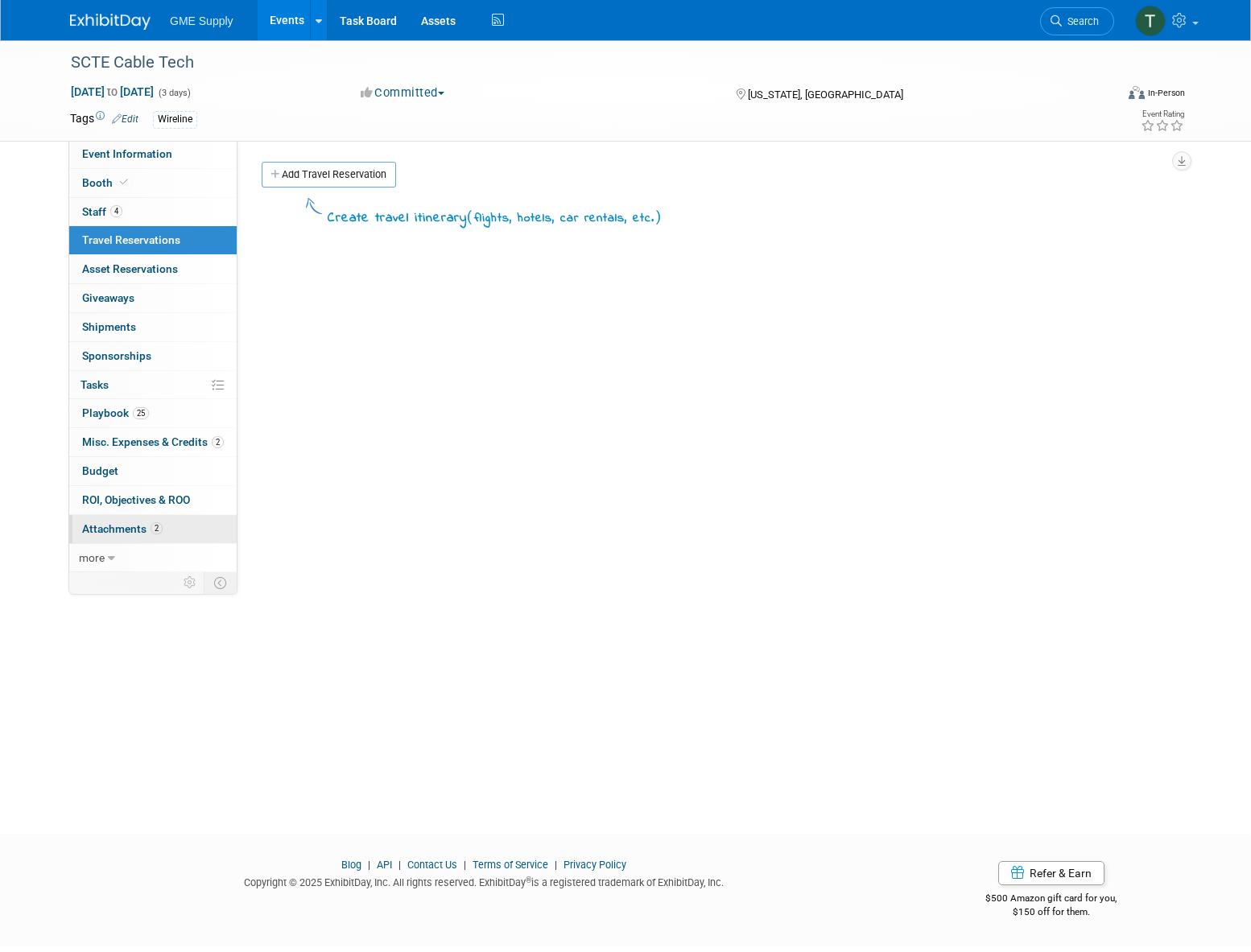
click at [111, 523] on span "Attachments 2" at bounding box center [122, 528] width 81 height 13
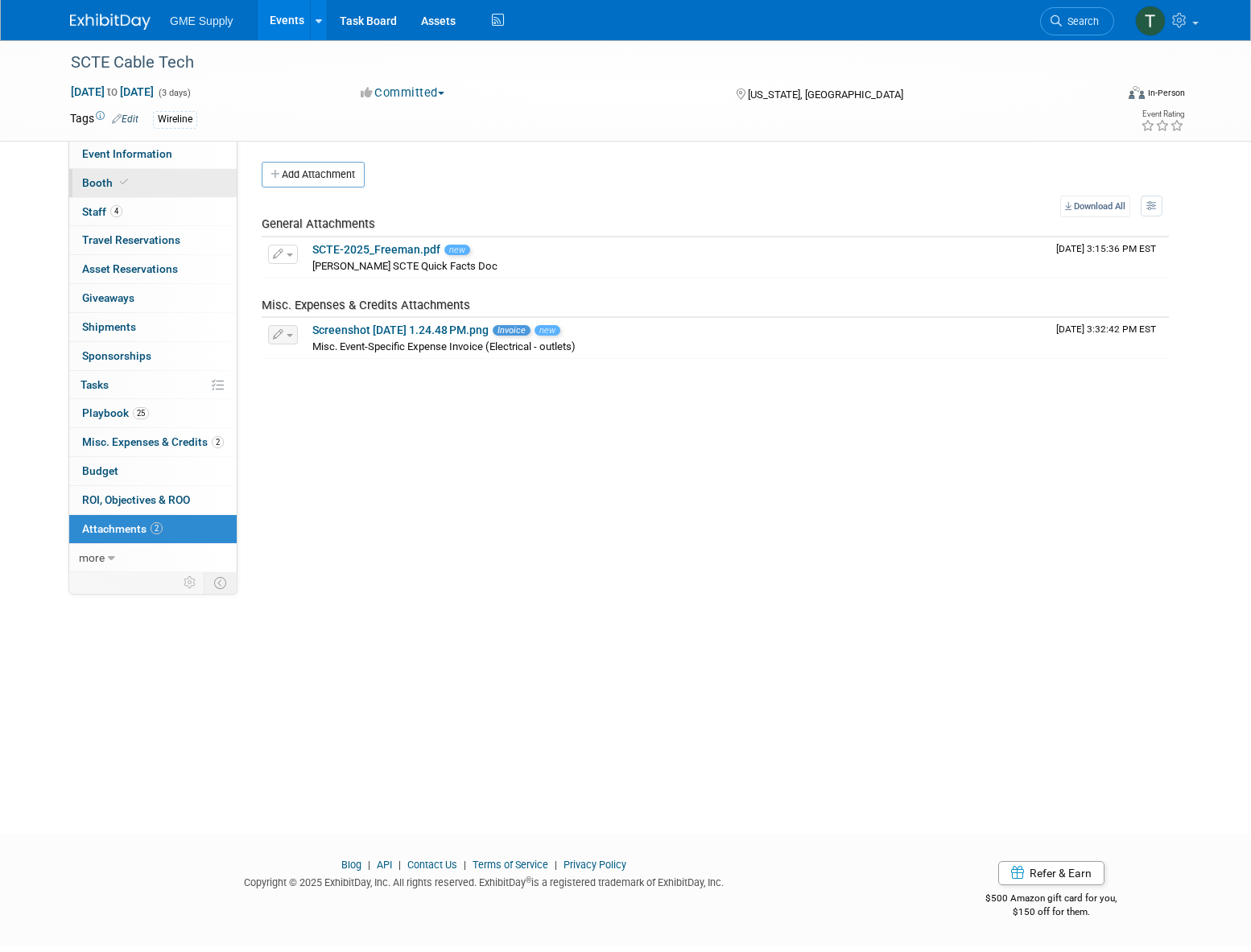
click at [88, 184] on span "Booth" at bounding box center [107, 182] width 50 height 13
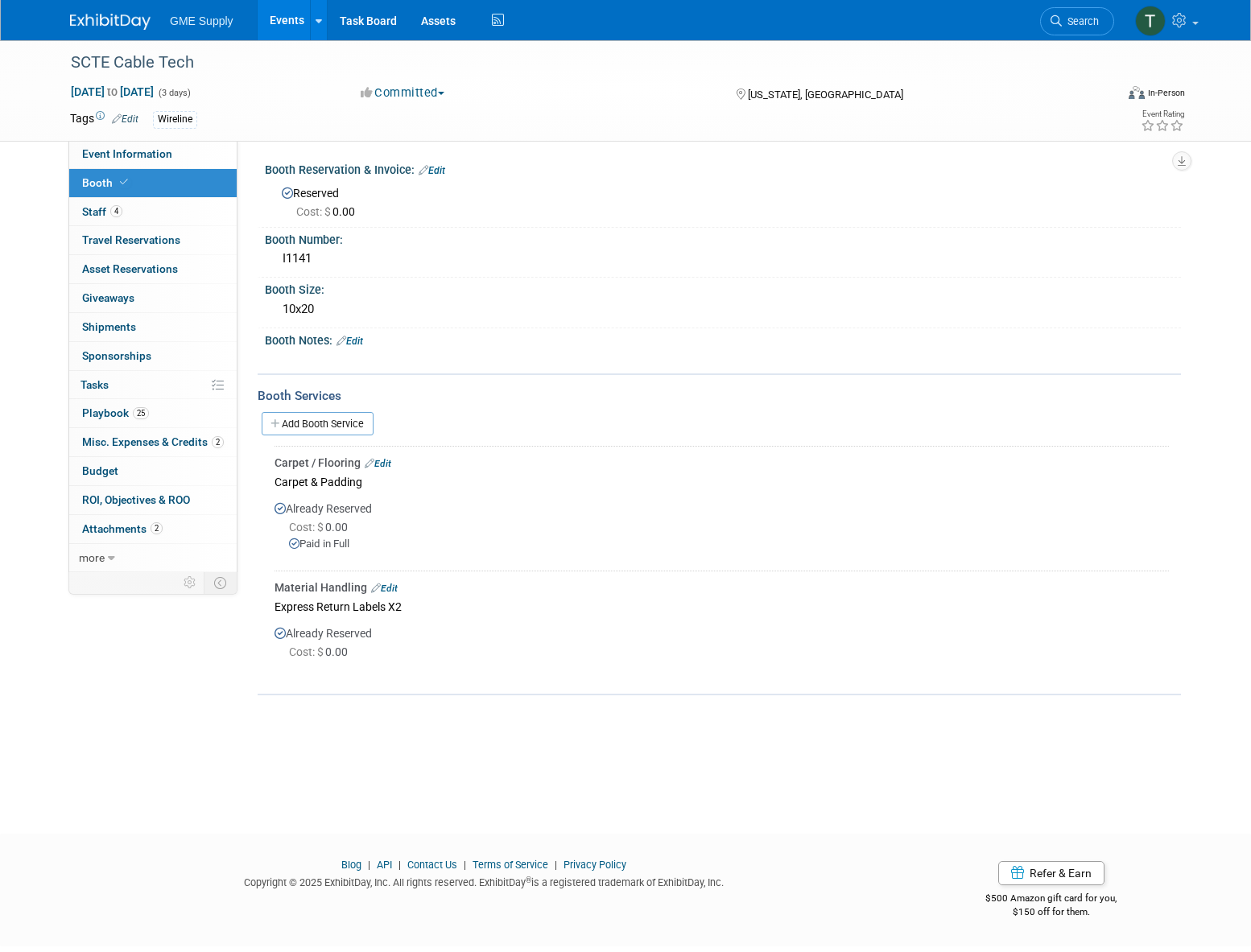
click at [923, 208] on div "Cost: $ 0.00" at bounding box center [732, 211] width 873 height 16
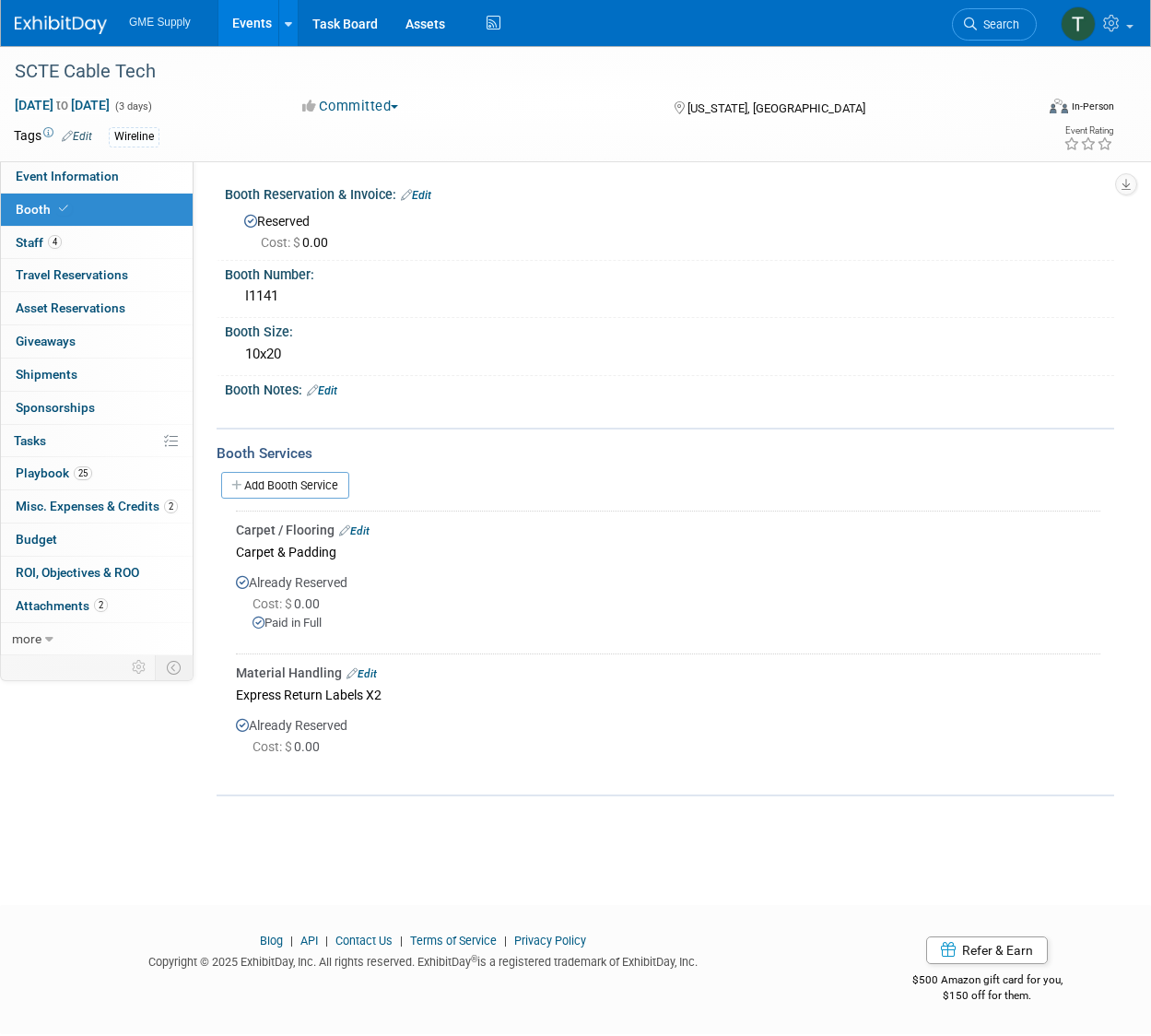
click at [420, 193] on link "Edit" at bounding box center [416, 195] width 31 height 12
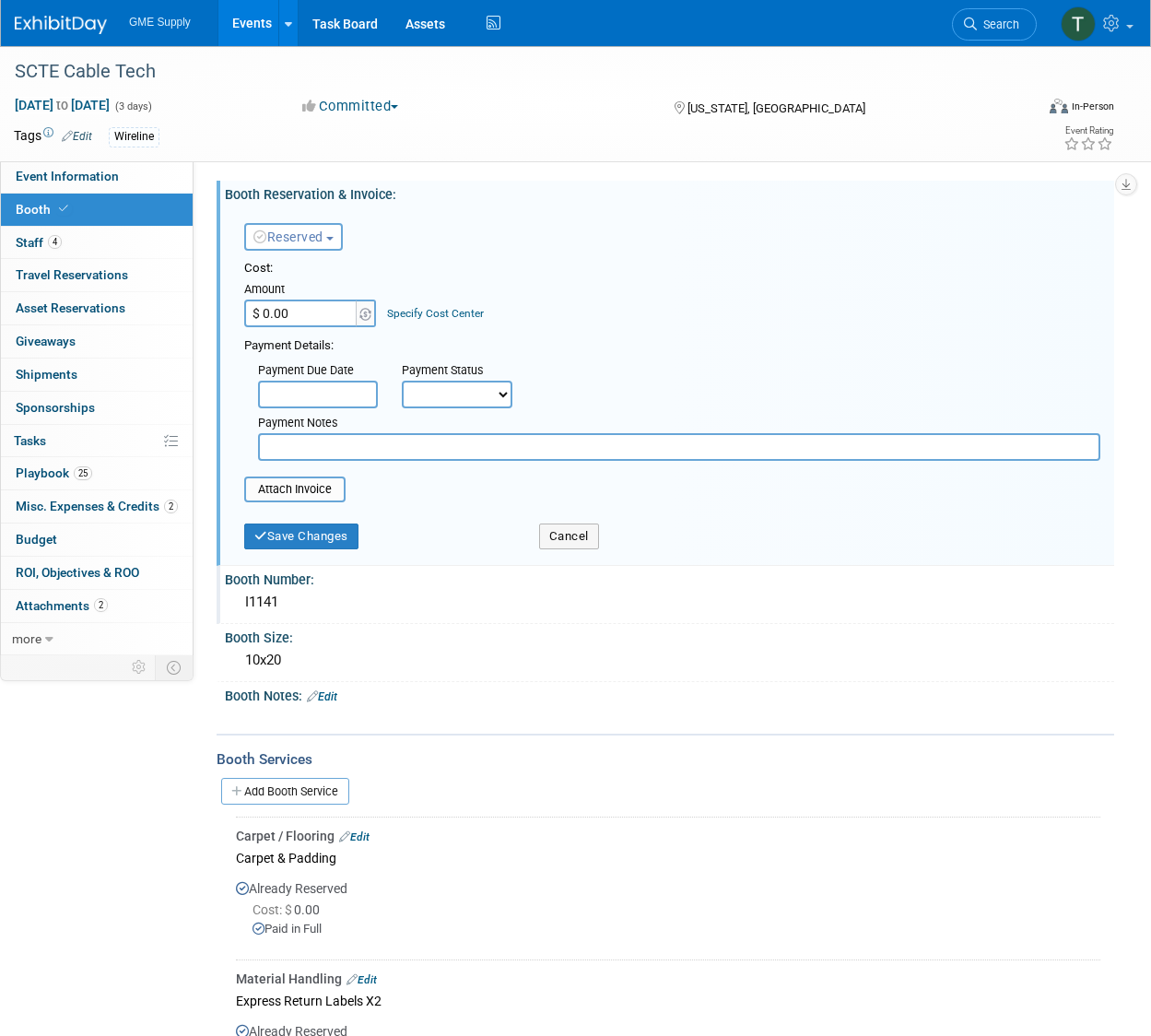
drag, startPoint x: 250, startPoint y: 597, endPoint x: 230, endPoint y: 597, distance: 20.0
click at [230, 597] on div "I1141" at bounding box center [670, 604] width 890 height 31
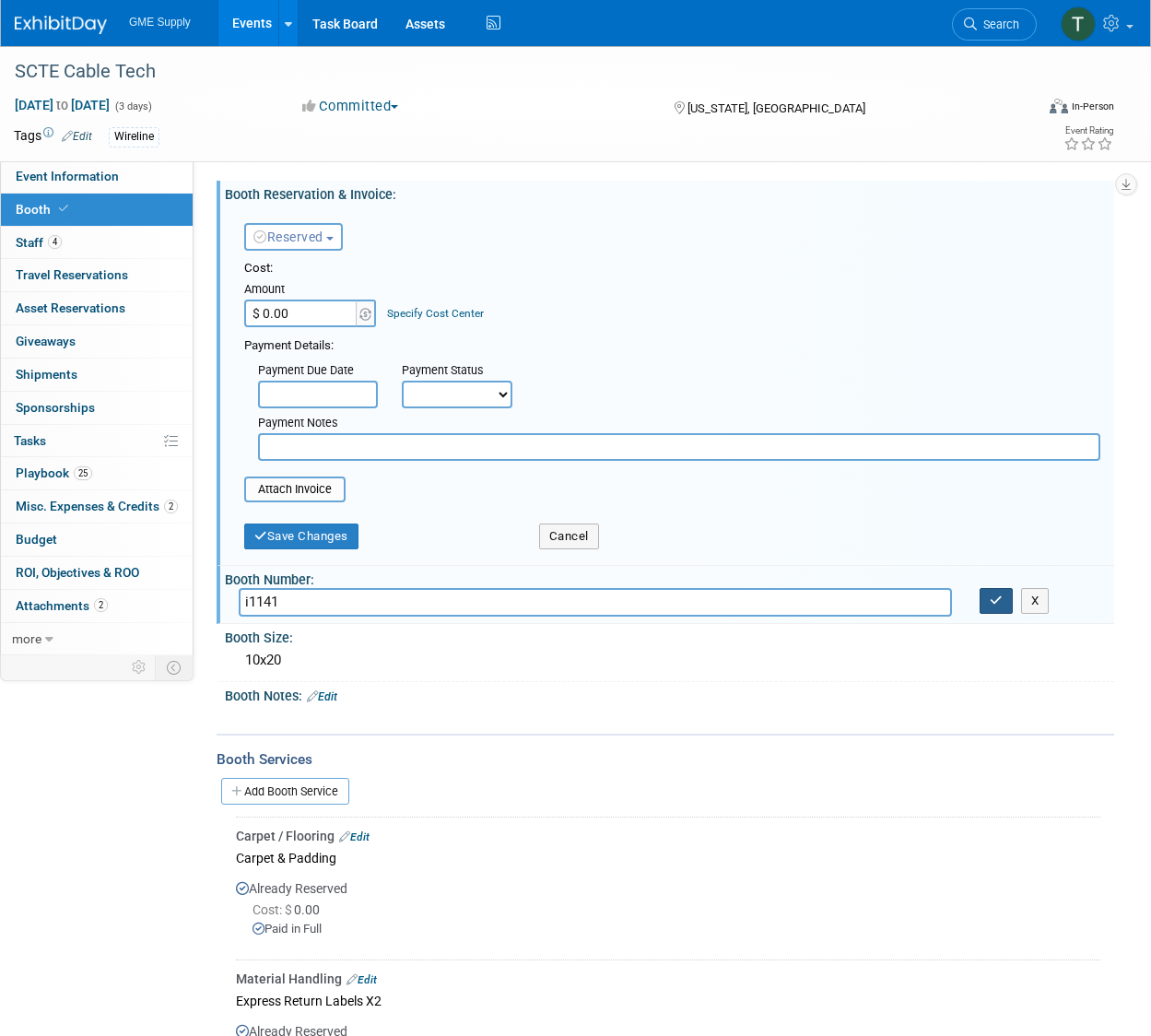
type input "i1141"
click at [988, 600] on button "button" at bounding box center [996, 601] width 34 height 26
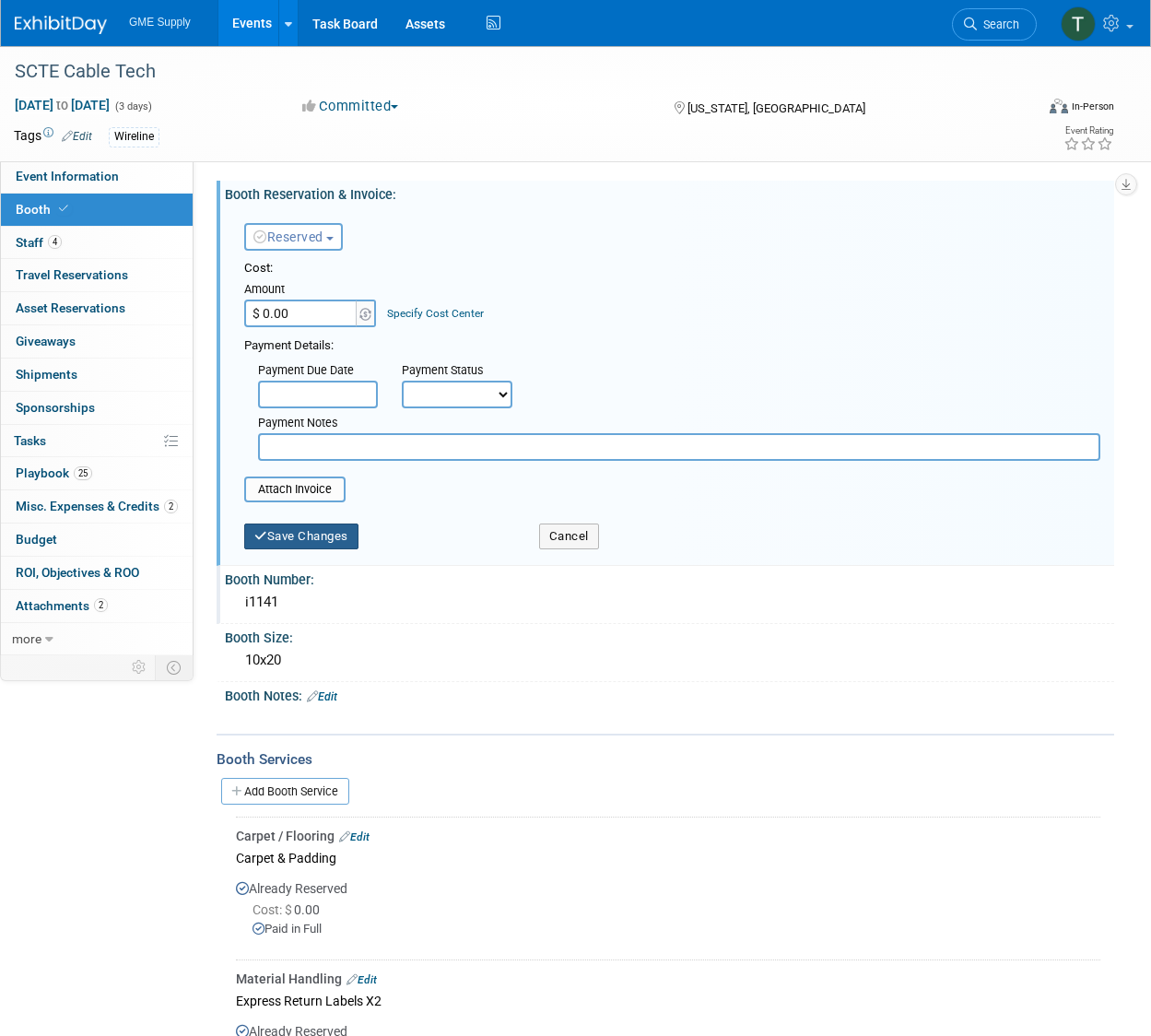
click at [342, 533] on button "Save Changes" at bounding box center [301, 536] width 114 height 26
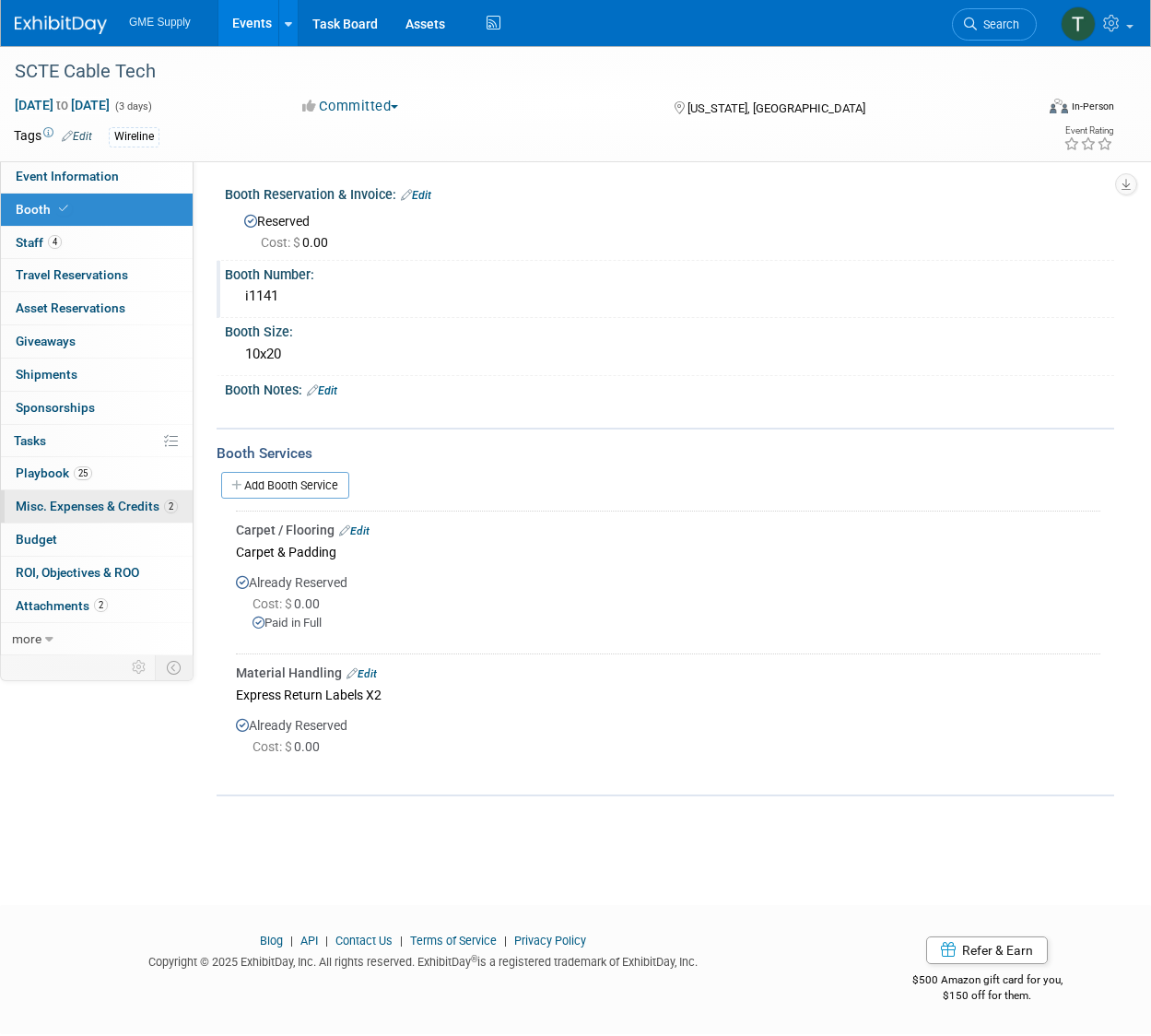
click at [86, 502] on span "Misc. Expenses & Credits 2" at bounding box center [96, 506] width 162 height 14
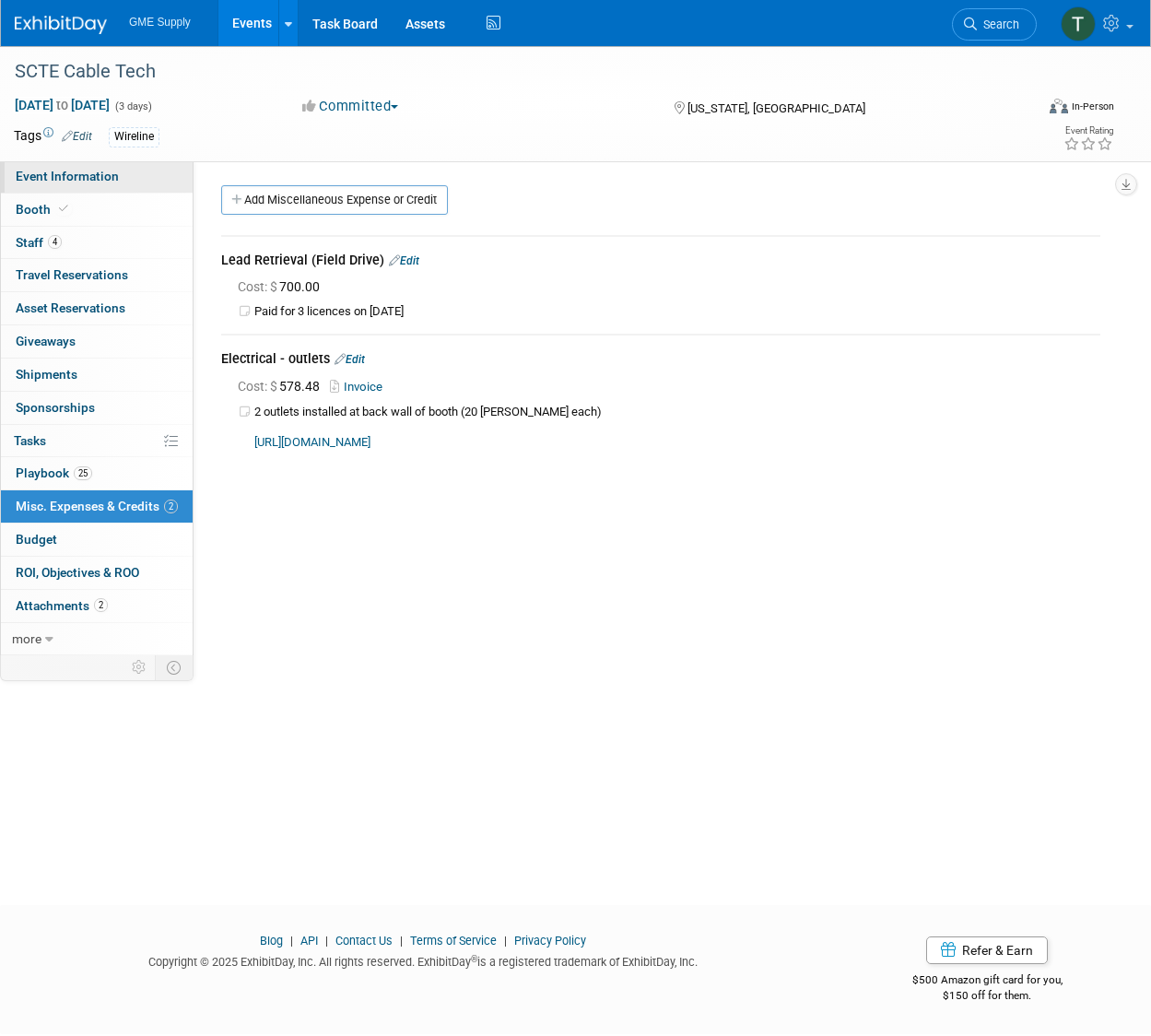
click at [48, 174] on span "Event Information" at bounding box center [66, 176] width 103 height 14
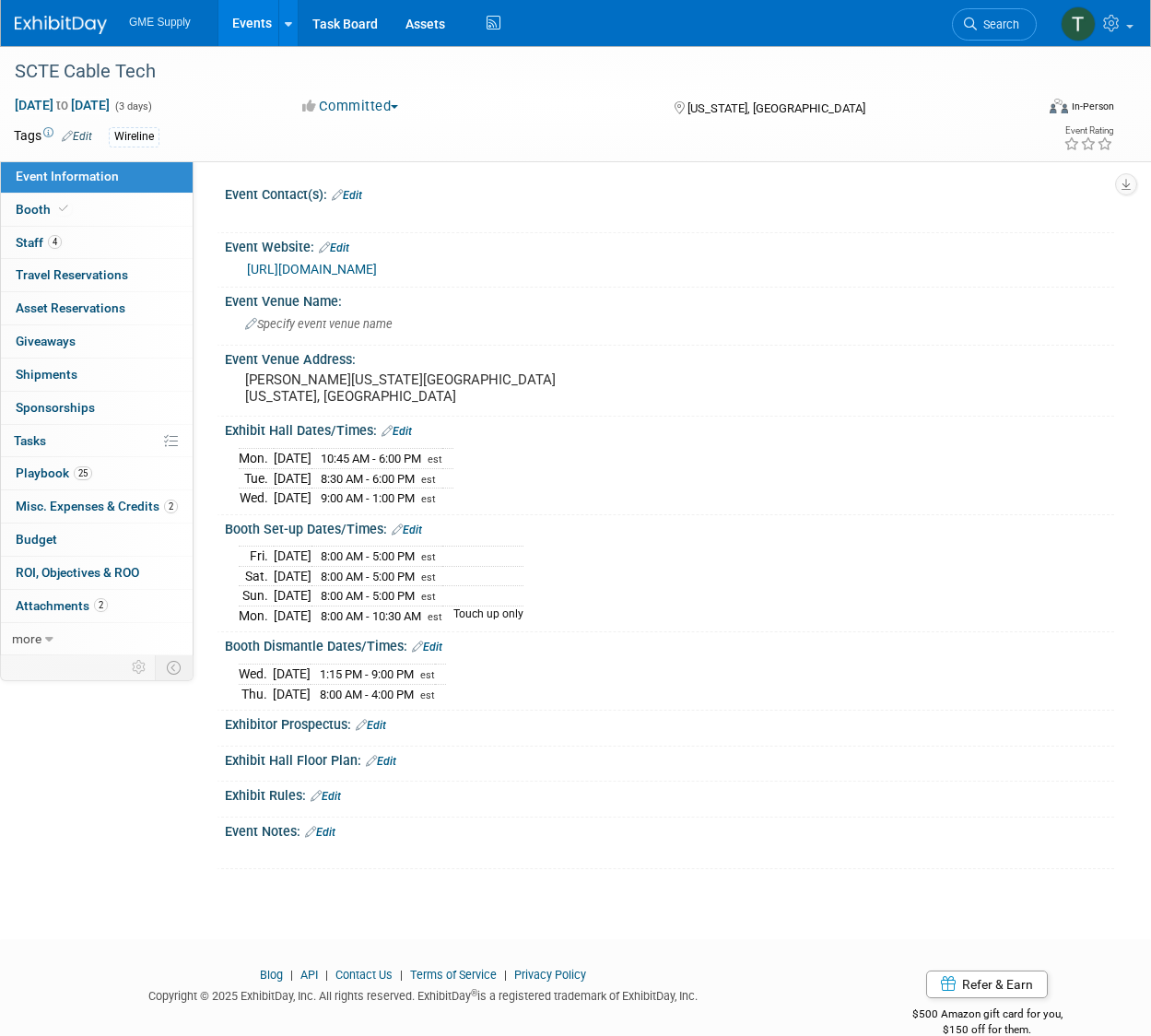
click at [387, 755] on link "Edit" at bounding box center [381, 761] width 31 height 12
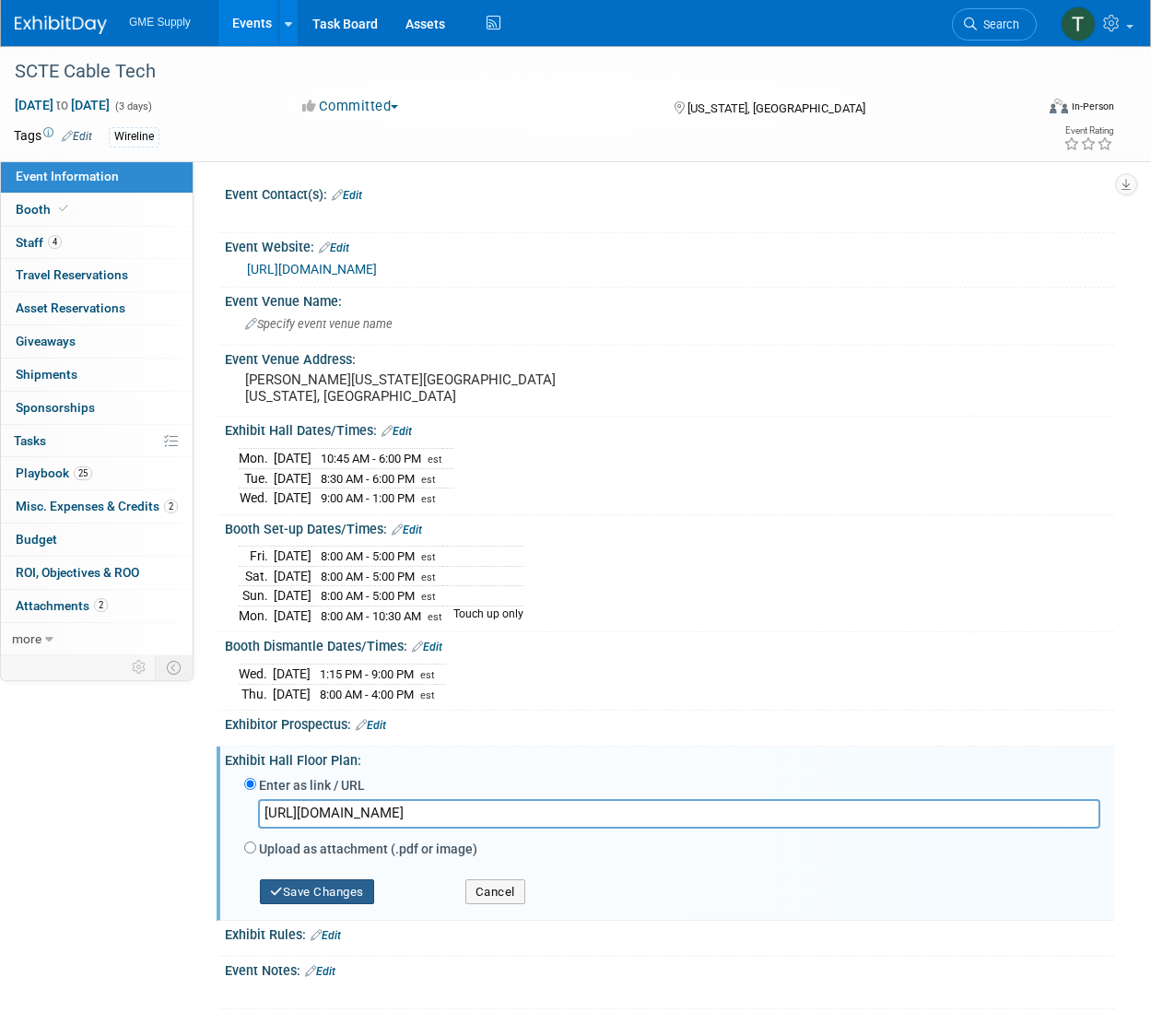
type input "[URL][DOMAIN_NAME]"
click at [331, 879] on button "Save Changes" at bounding box center [317, 892] width 114 height 26
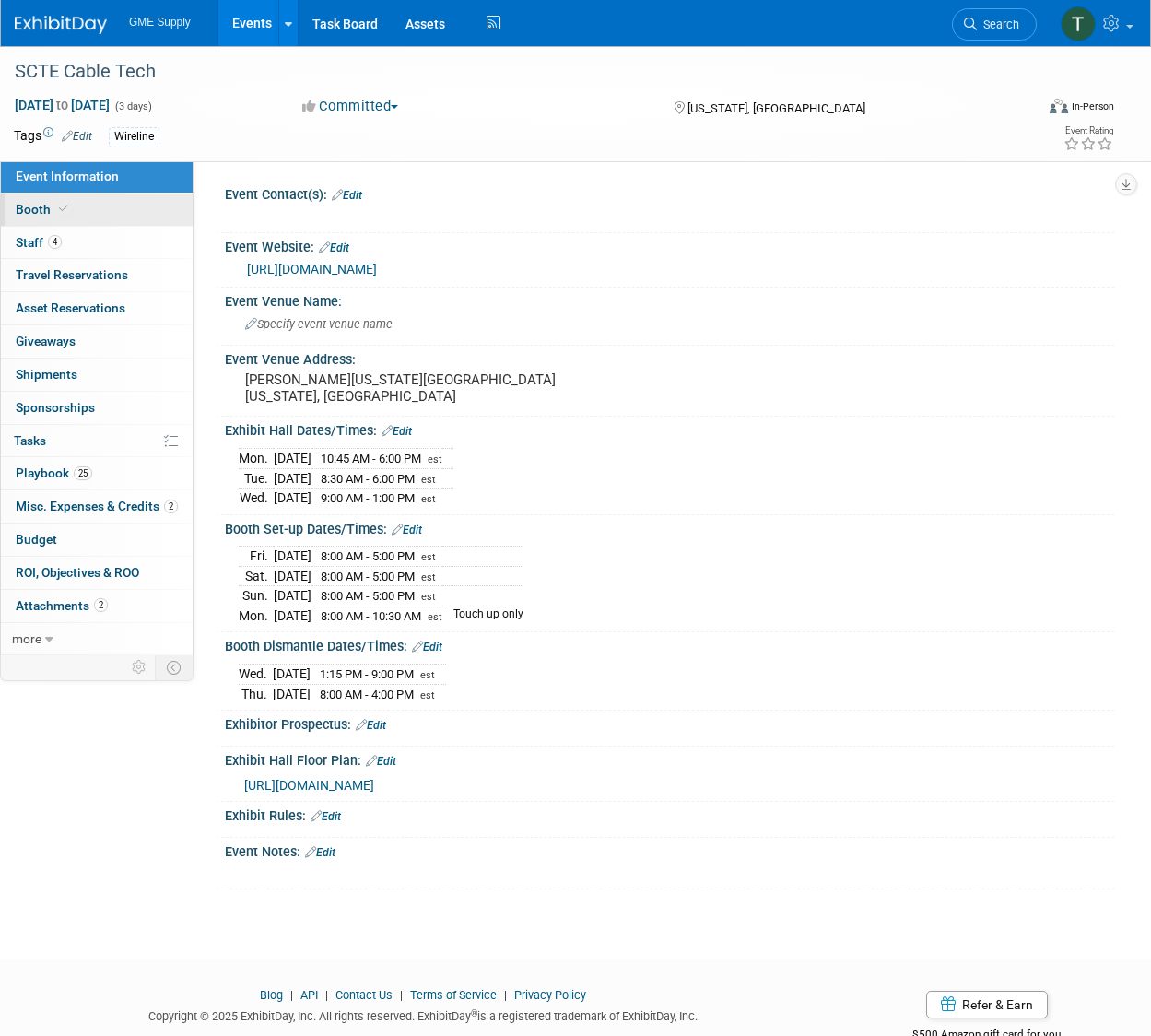
click at [24, 211] on span "Booth" at bounding box center [43, 209] width 57 height 14
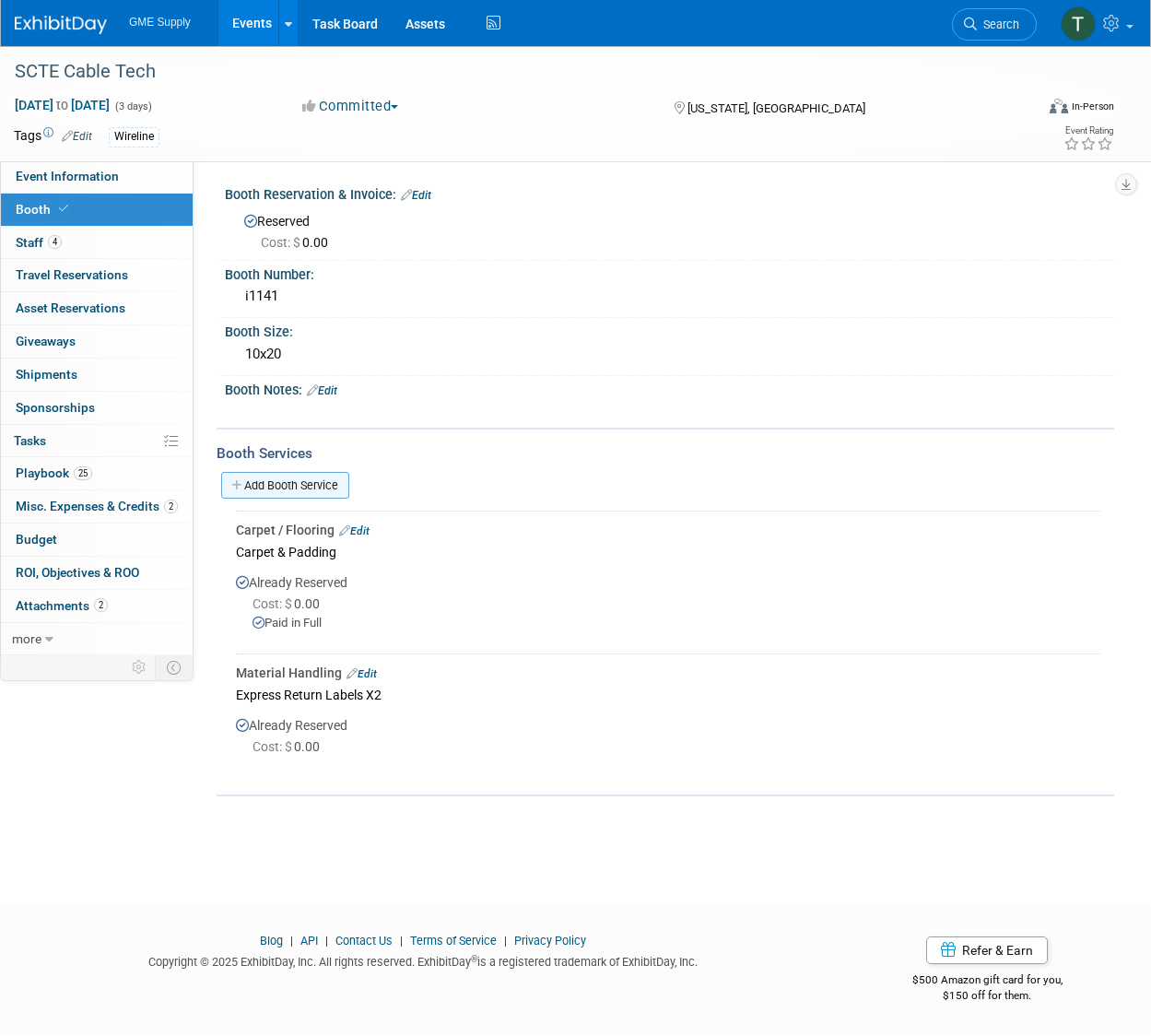
click at [273, 477] on link "Add Booth Service" at bounding box center [284, 485] width 128 height 27
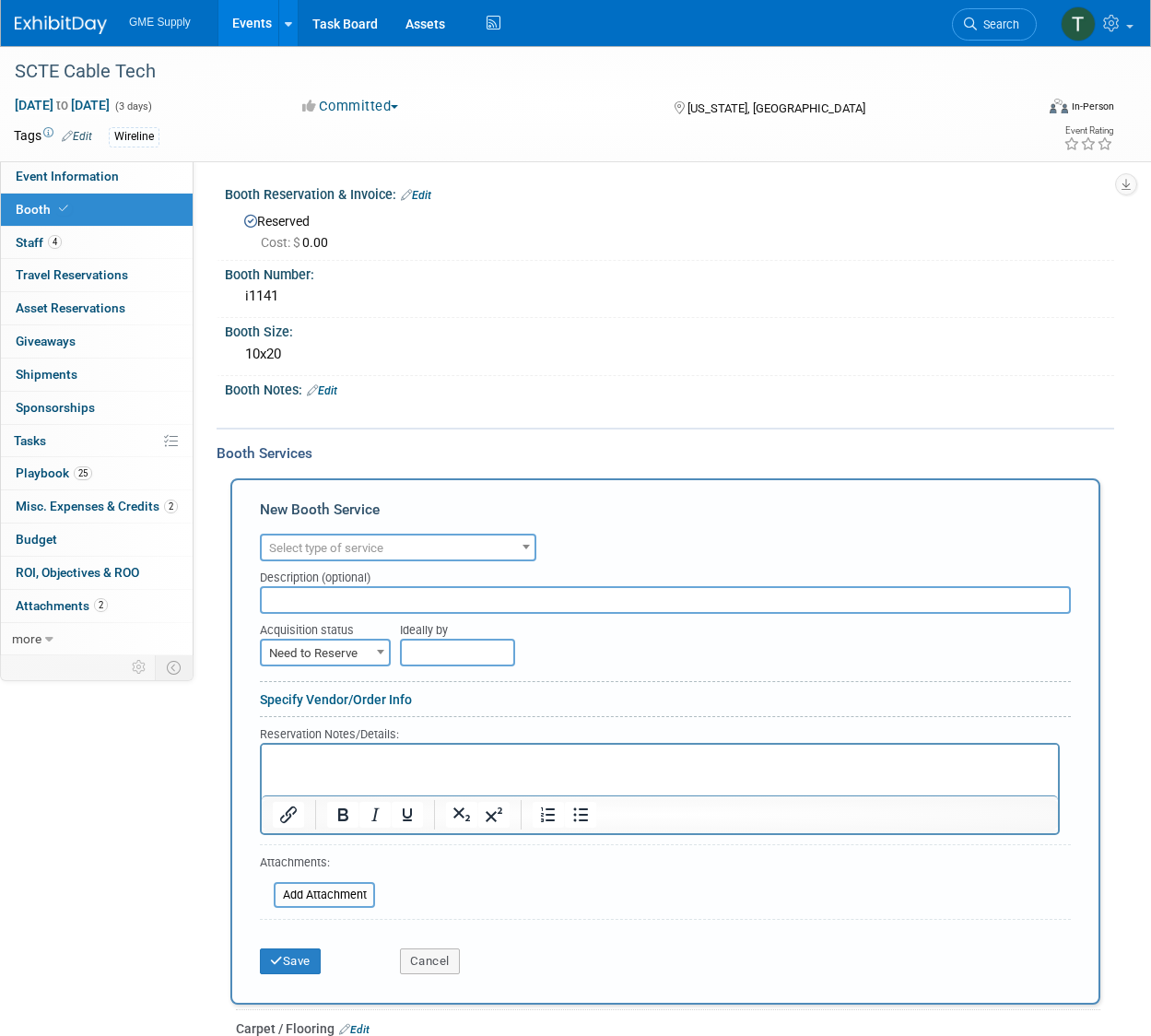
click at [320, 535] on span "Select type of service" at bounding box center [398, 548] width 273 height 26
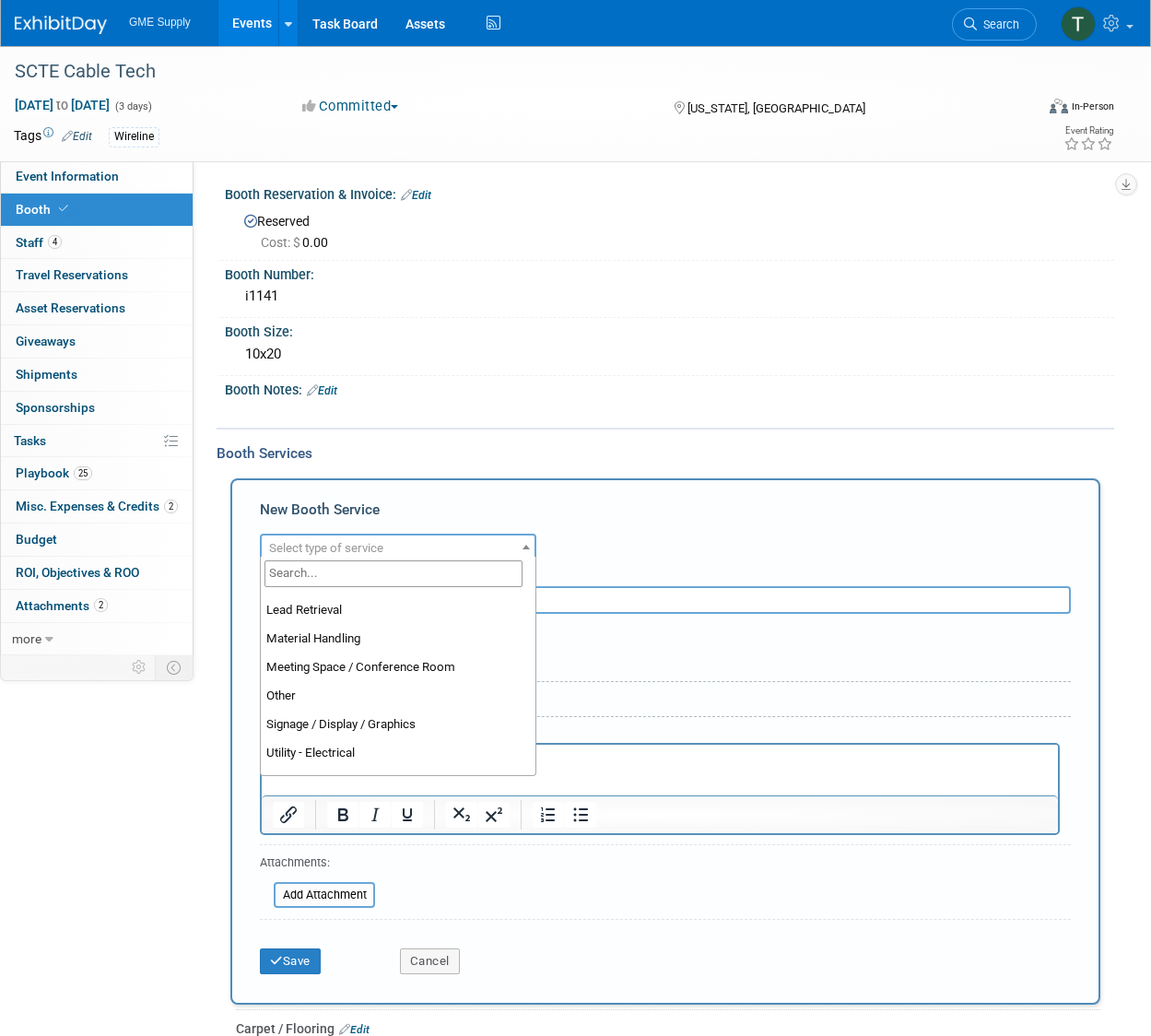
scroll to position [407, 0]
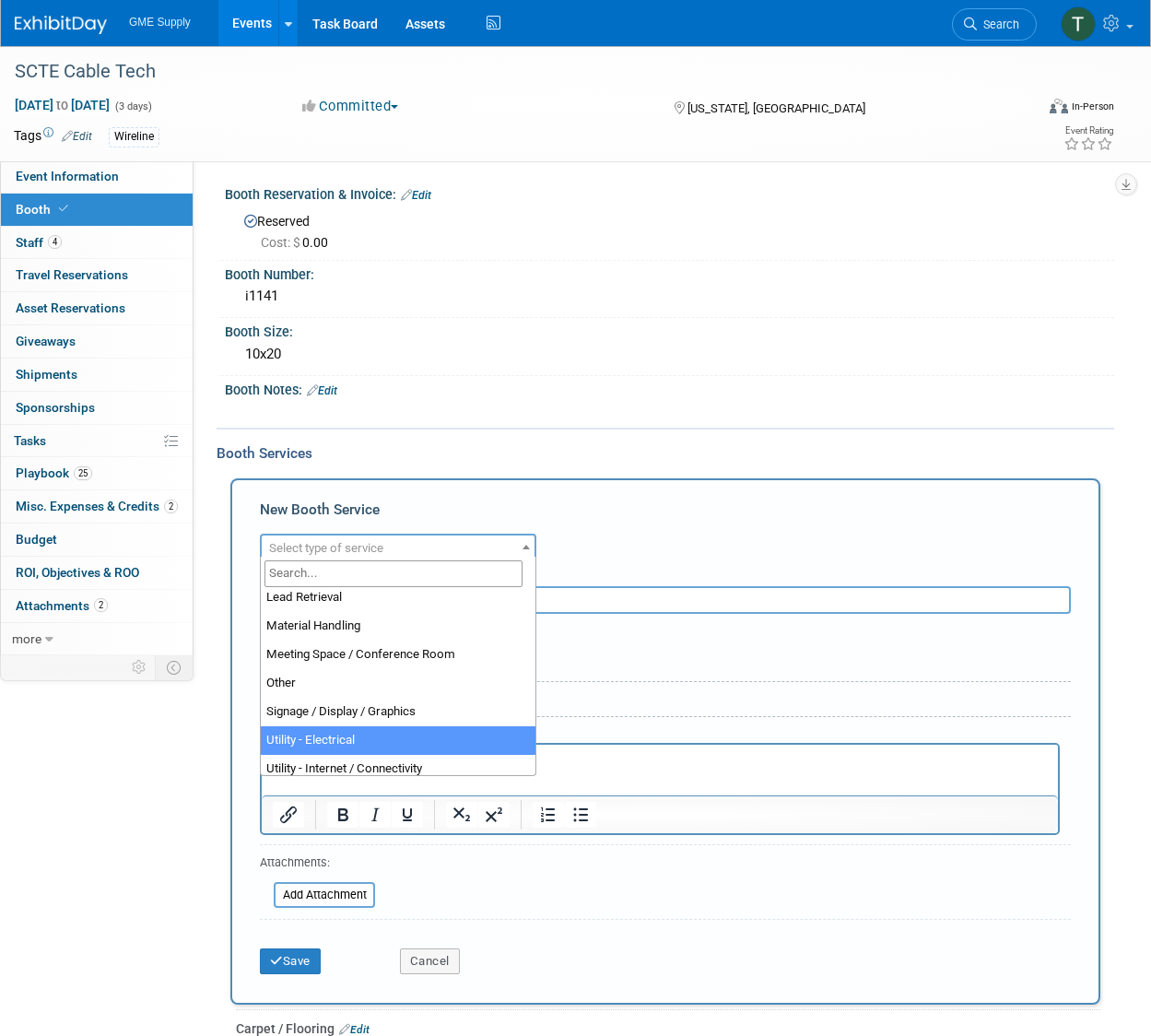
select select "8"
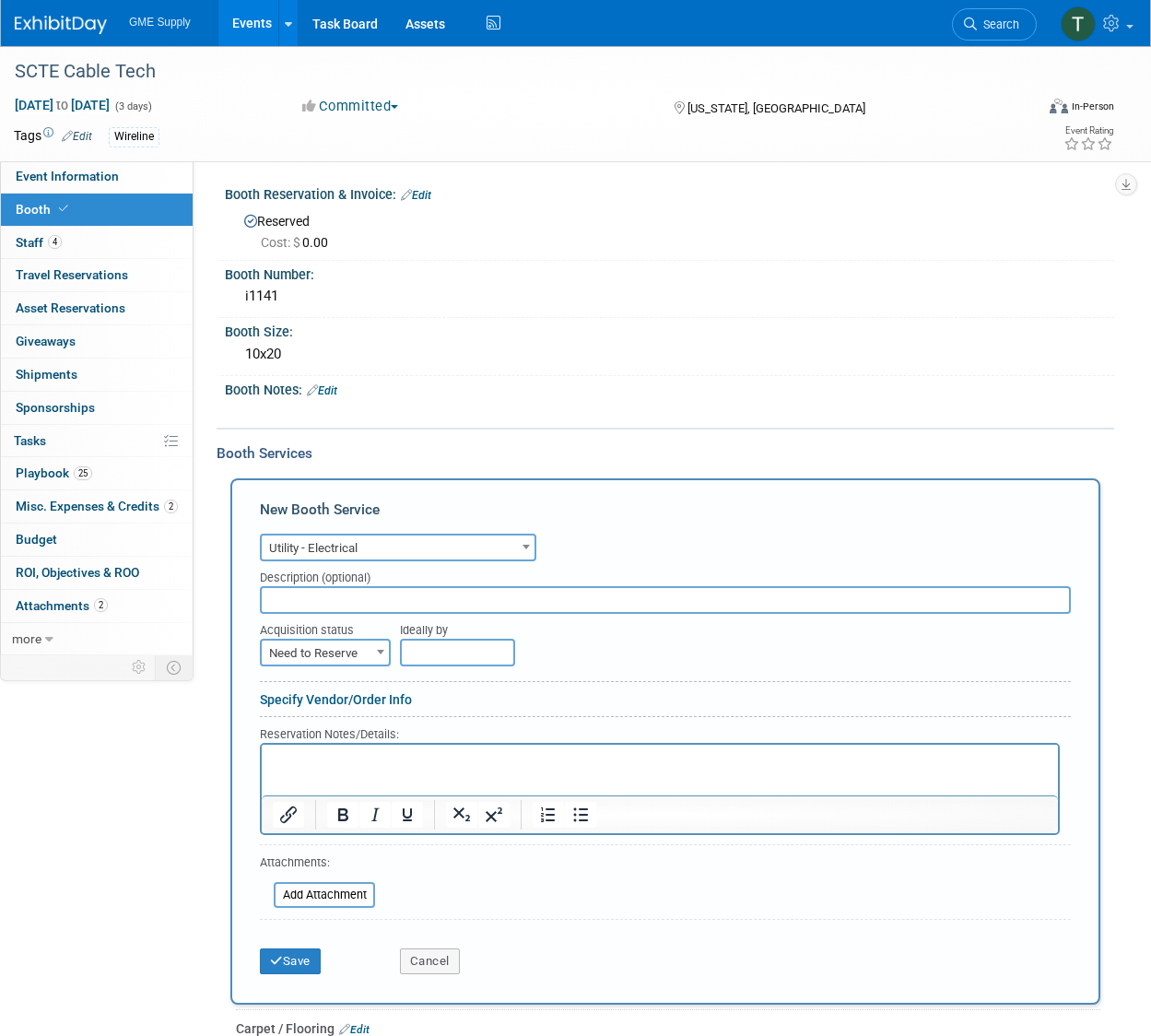
click at [302, 598] on input "text" at bounding box center [666, 600] width 811 height 28
type input "ordered (see Misc. expenses section)"
click at [282, 958] on button "Save" at bounding box center [290, 961] width 61 height 26
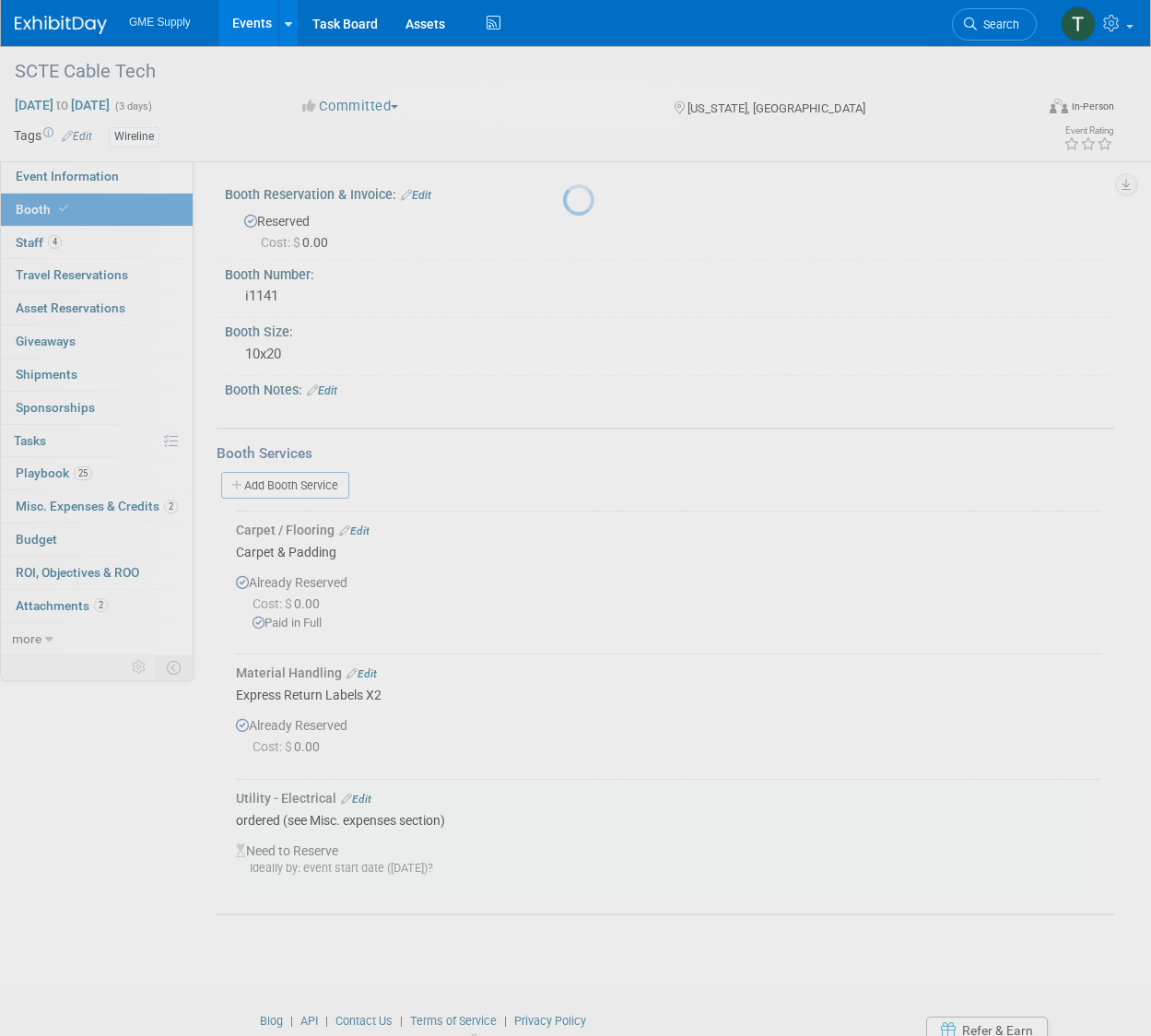
scroll to position [73, 0]
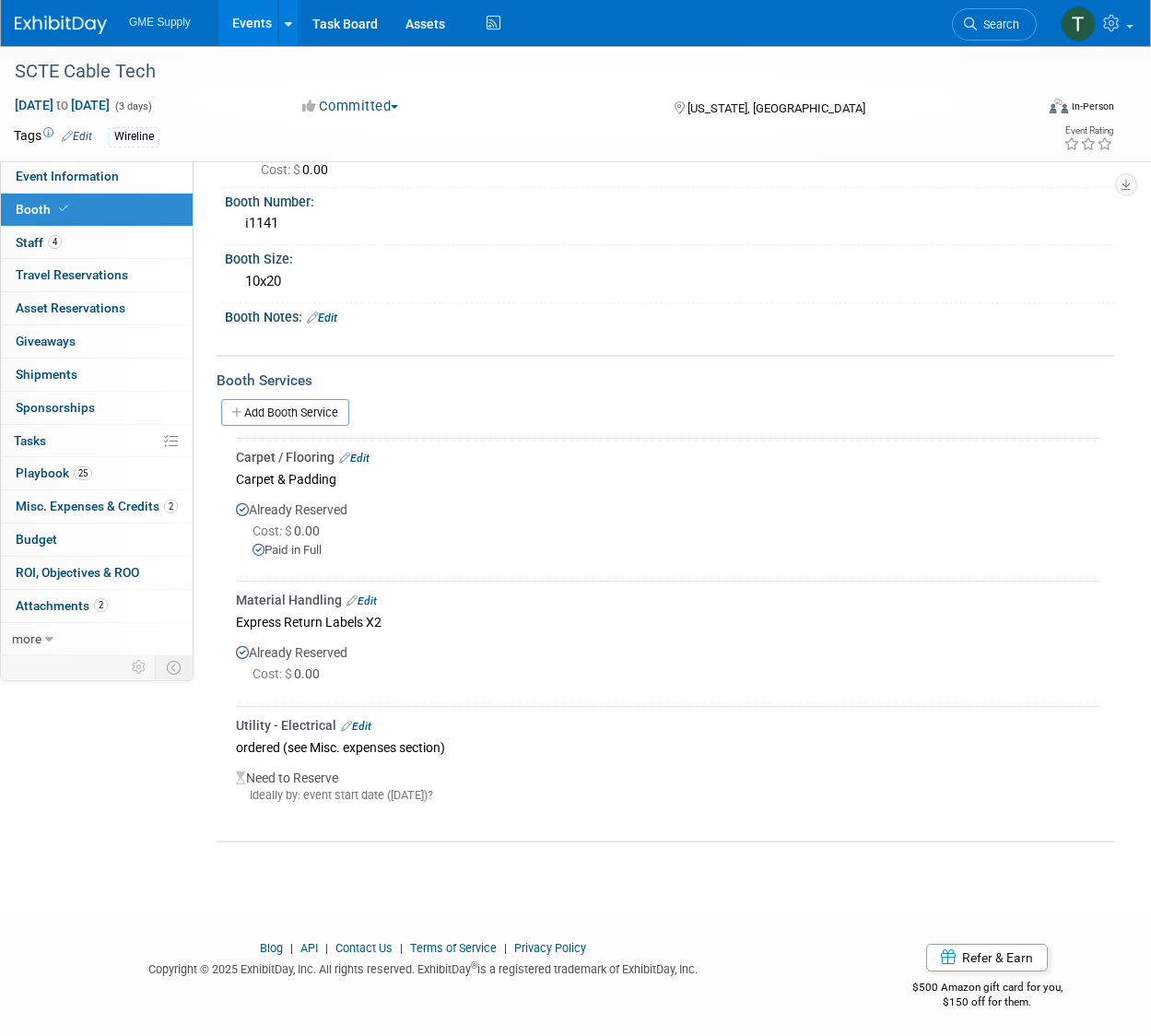
click at [58, 273] on span "Travel Reservations 0" at bounding box center [71, 274] width 112 height 14
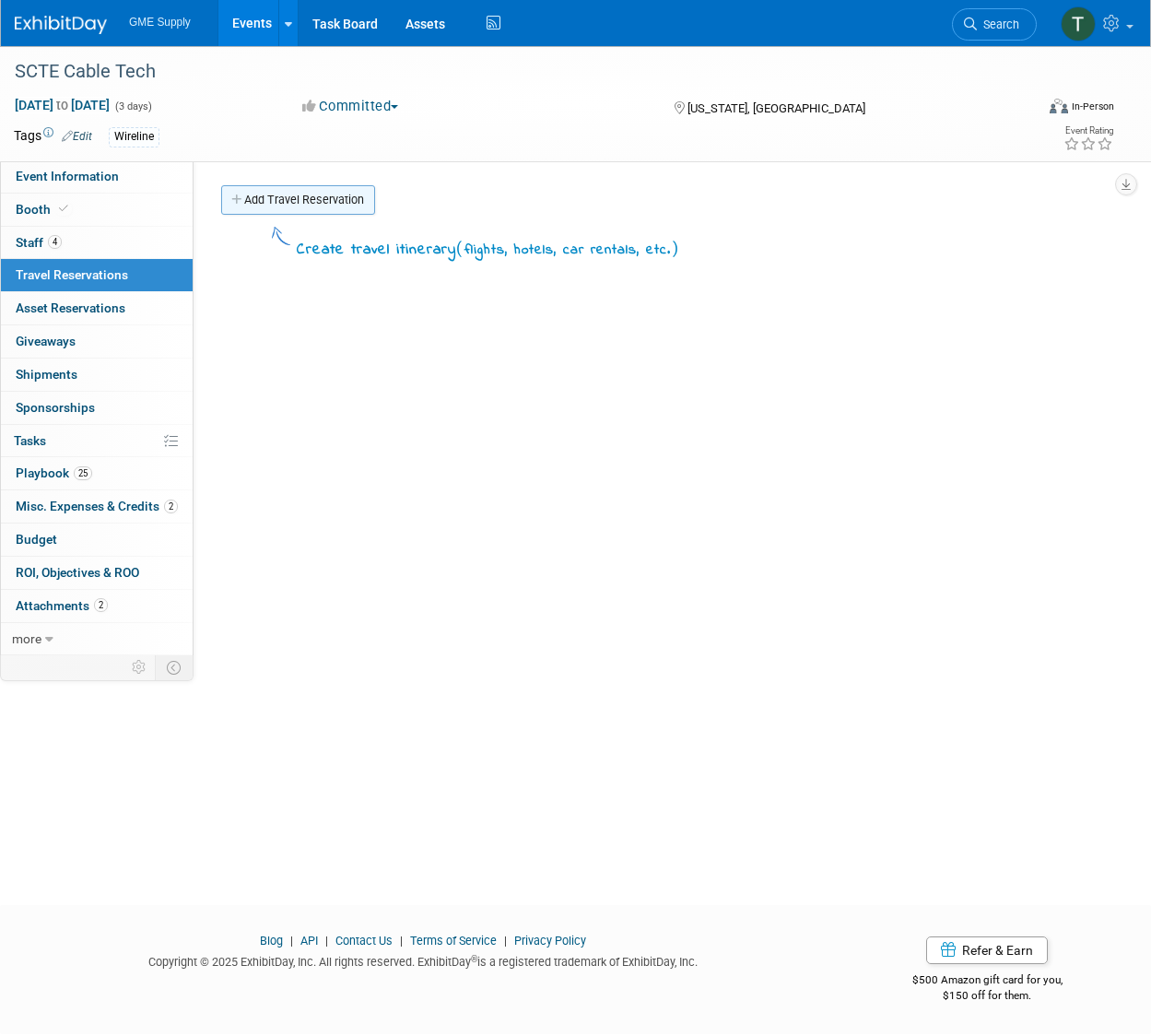
click at [278, 203] on link "Add Travel Reservation" at bounding box center [298, 200] width 154 height 30
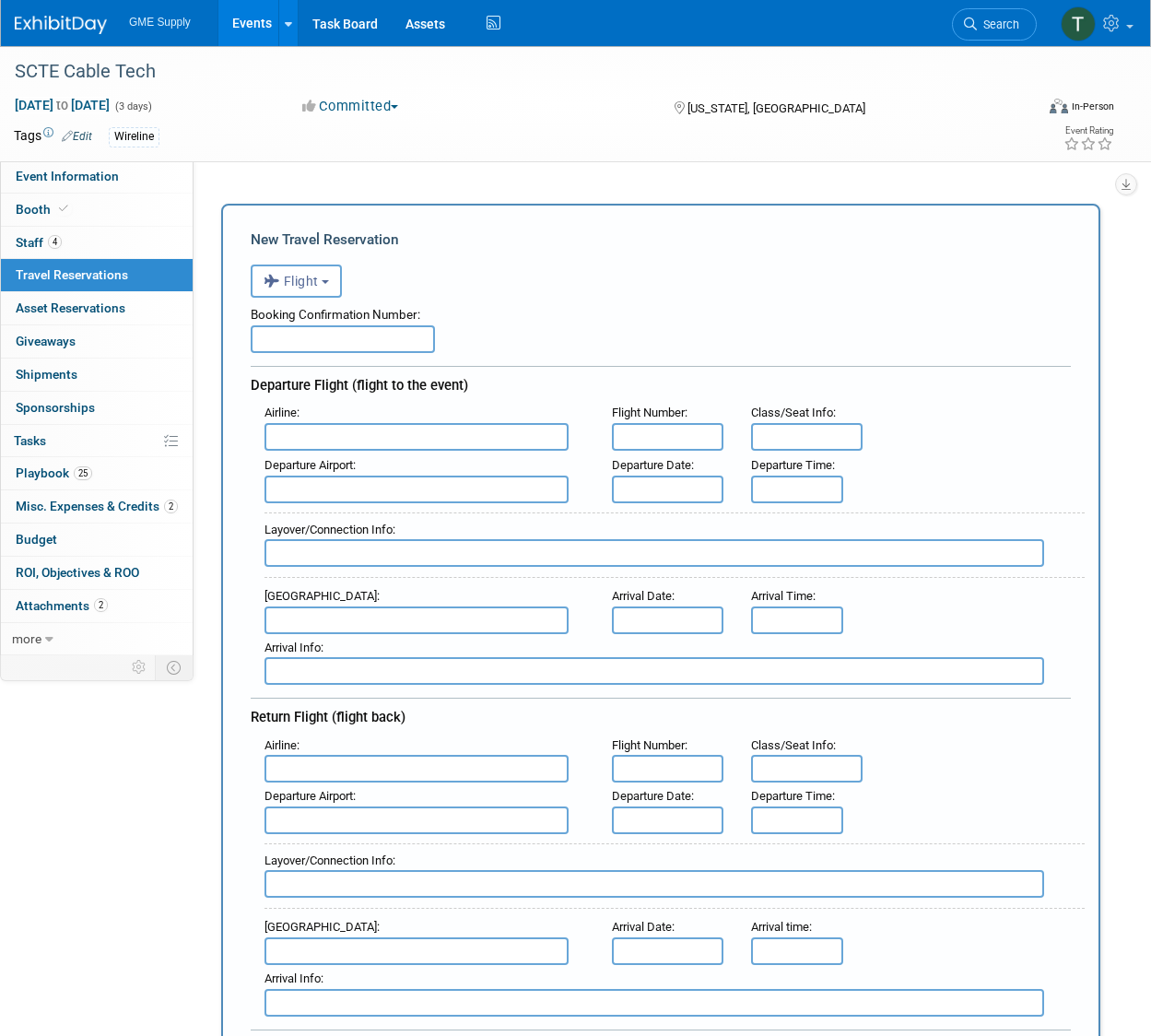
click at [104, 267] on span "Travel Reservations 0" at bounding box center [71, 274] width 112 height 14
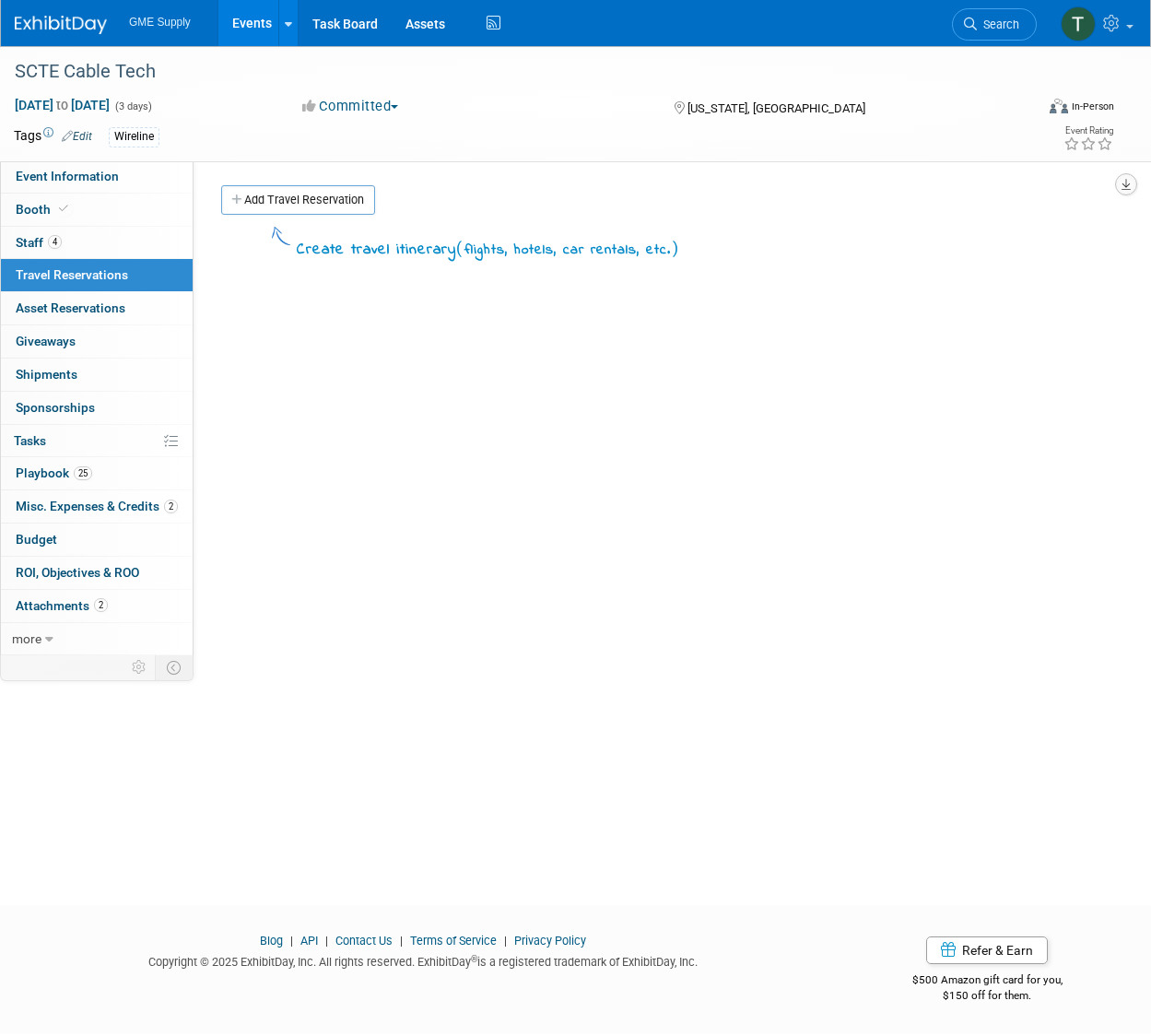
click at [1057, 183] on icon "button" at bounding box center [1127, 185] width 10 height 12
click at [890, 398] on div "Create travel itinerary ( flights, hotels, car rentals, etc. )" at bounding box center [660, 500] width 879 height 554
click at [61, 599] on span "Attachments 2" at bounding box center [61, 605] width 92 height 14
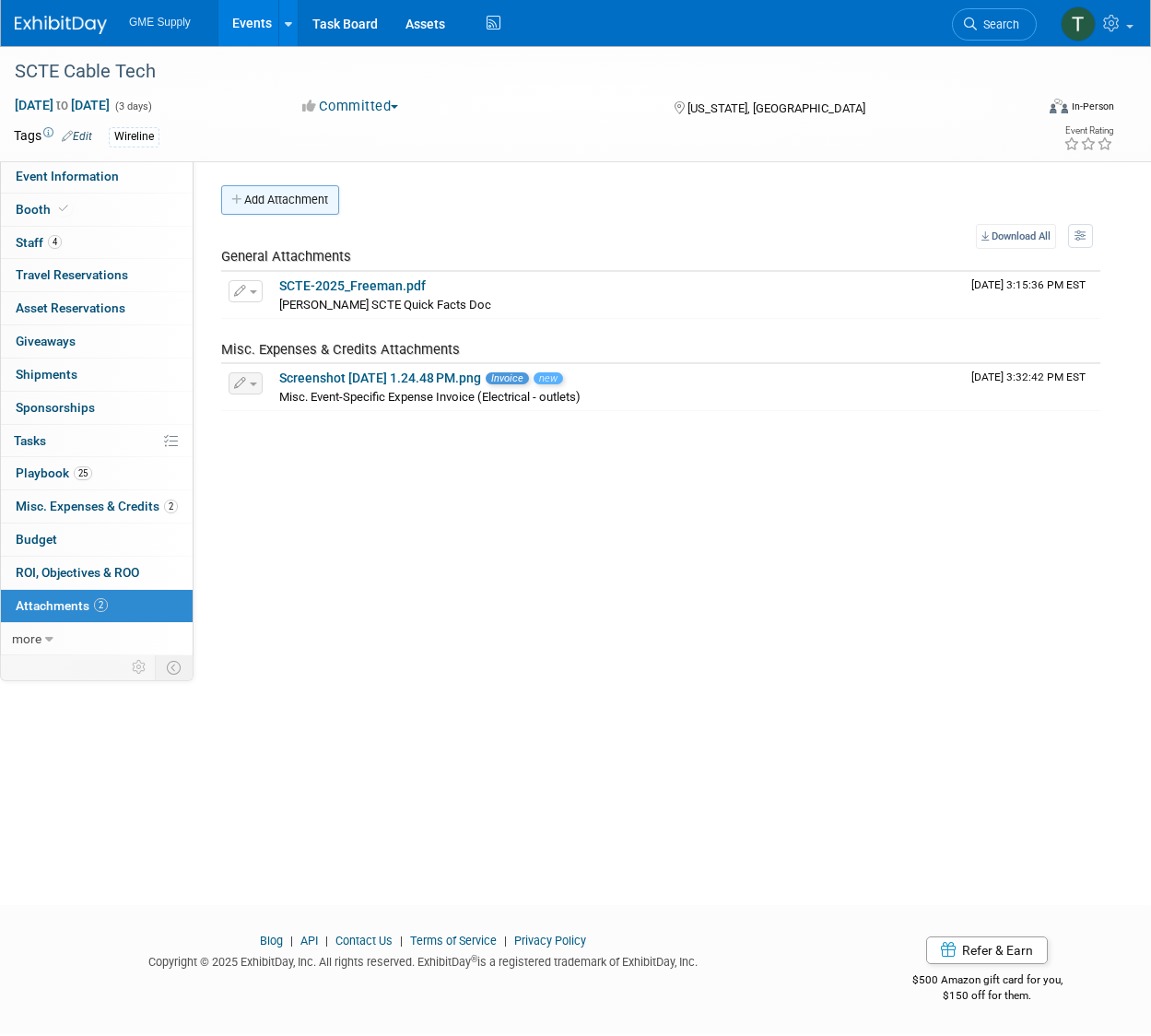
click at [286, 200] on button "Add Attachment" at bounding box center [280, 200] width 118 height 30
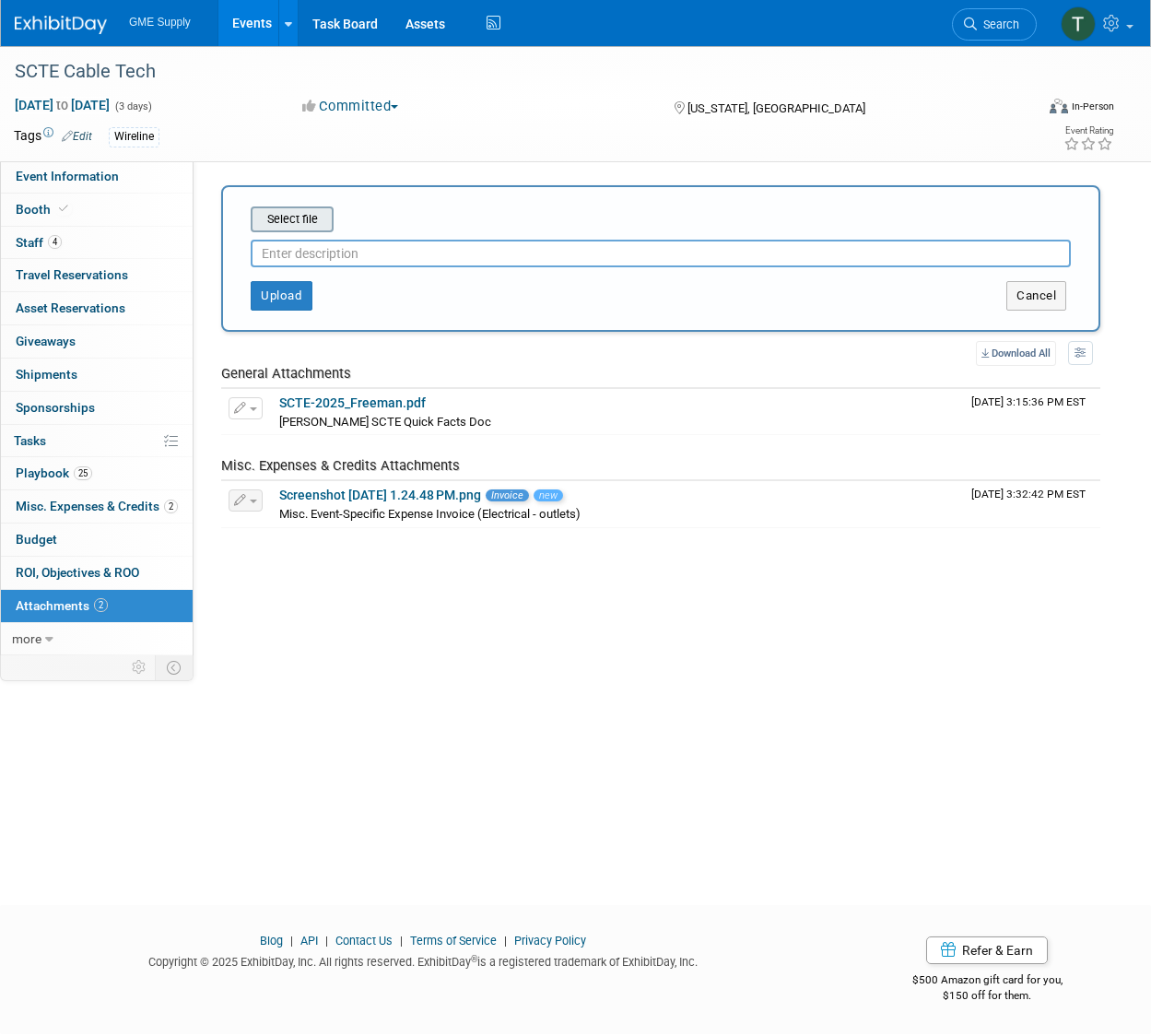
click at [312, 215] on input "file" at bounding box center [222, 219] width 219 height 22
click at [1016, 298] on button "Cancel" at bounding box center [1037, 296] width 60 height 30
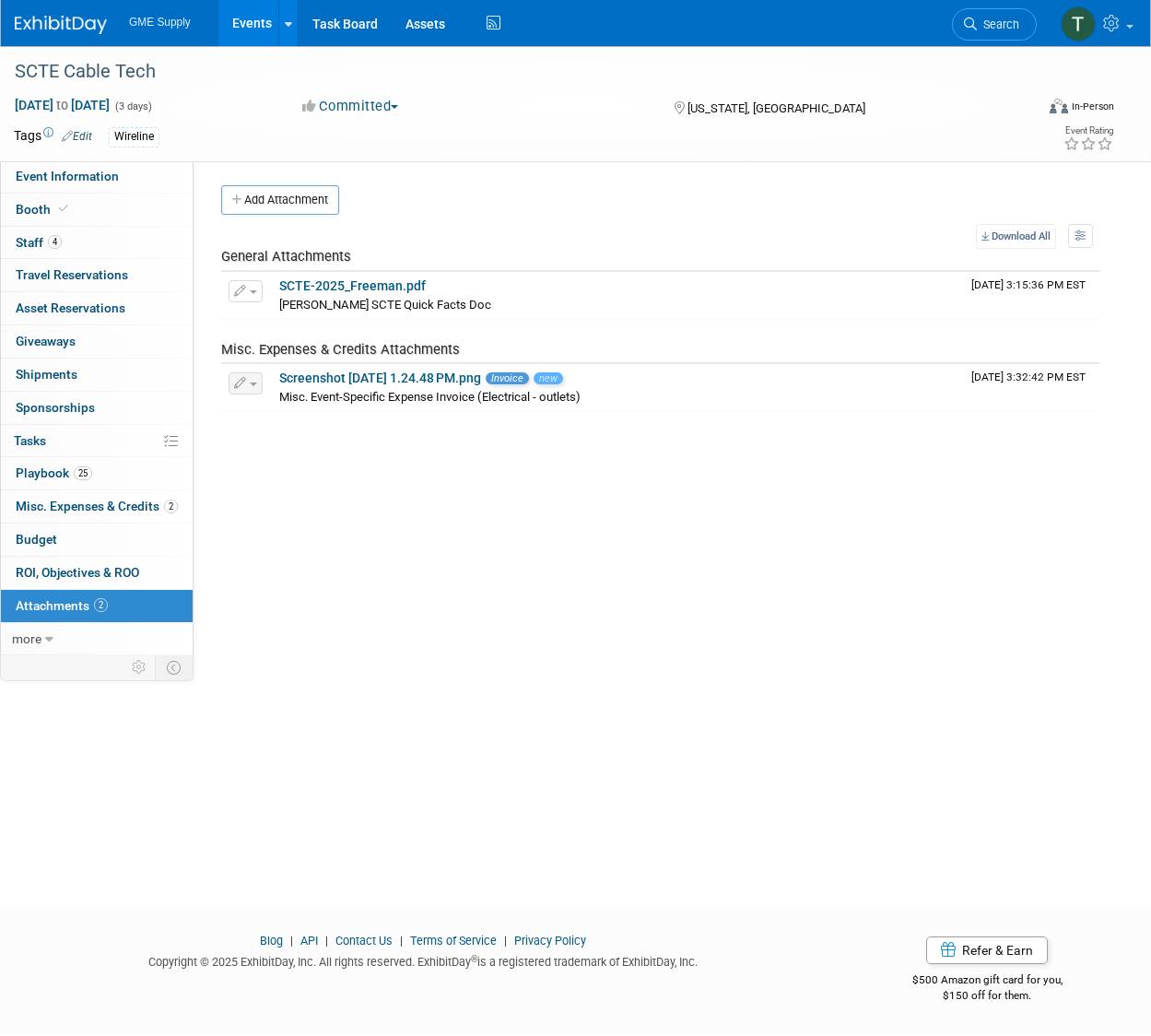
click at [798, 629] on div "Event Contact(s): Edit X" at bounding box center [653, 403] width 920 height 484
click at [834, 563] on div "Event Contact(s): Edit X" at bounding box center [653, 403] width 920 height 484
click at [39, 208] on span "Booth" at bounding box center [43, 209] width 57 height 14
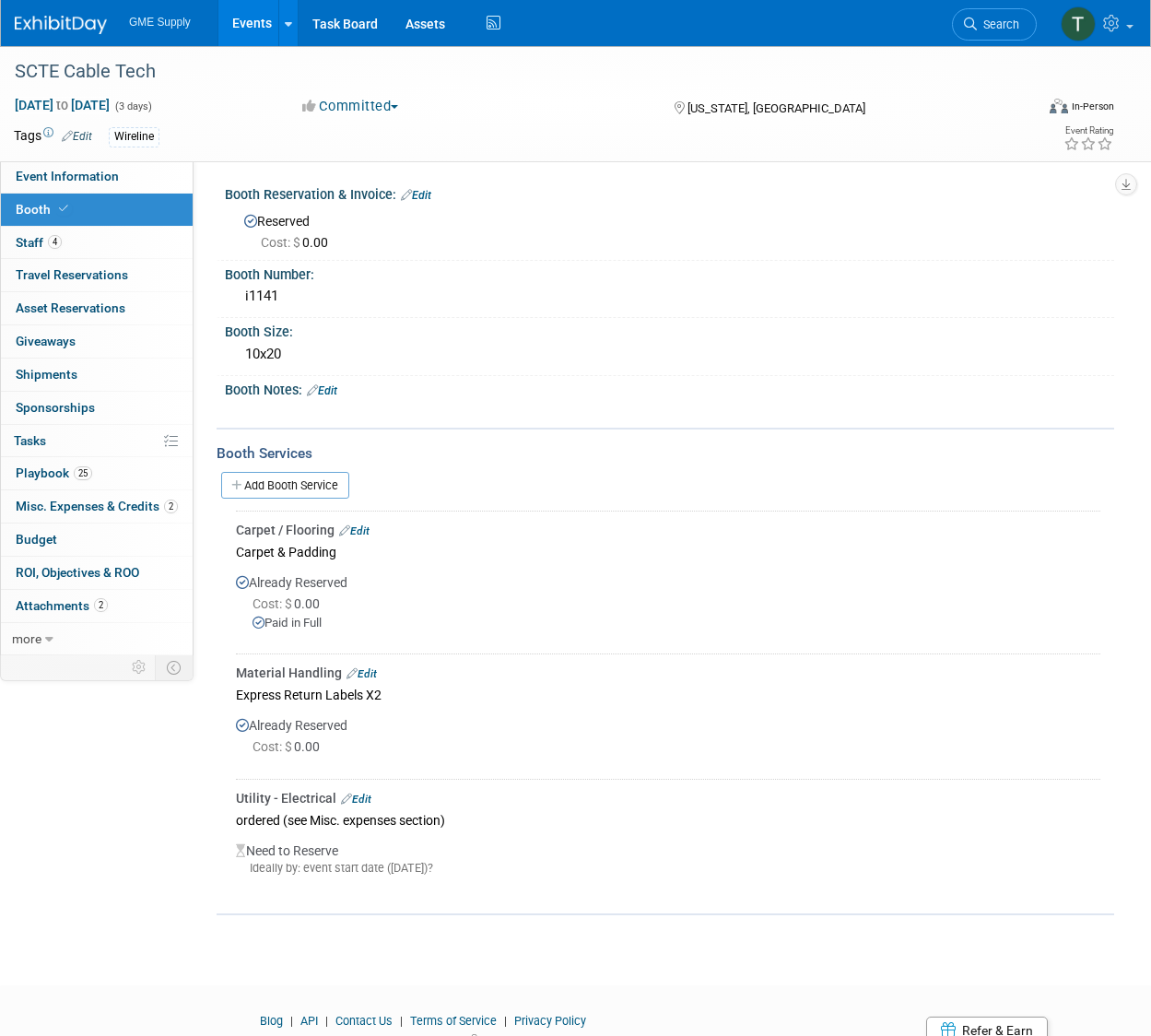
click at [154, 943] on div "SCTE Cable Tech [DATE] to [DATE] (3 days) [DATE] to [DATE] Committed Committed …" at bounding box center [576, 499] width 1151 height 906
